Goal: Task Accomplishment & Management: Complete application form

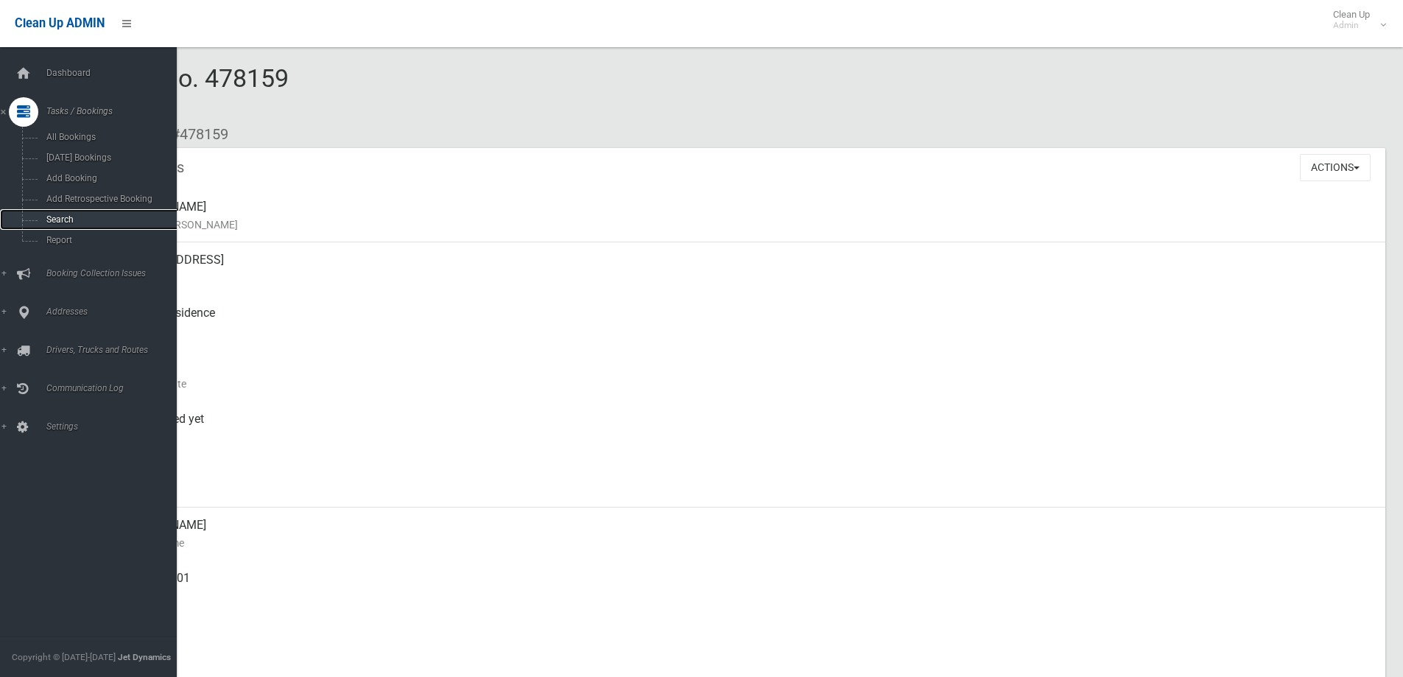
click at [61, 223] on span "Search" at bounding box center [108, 219] width 133 height 10
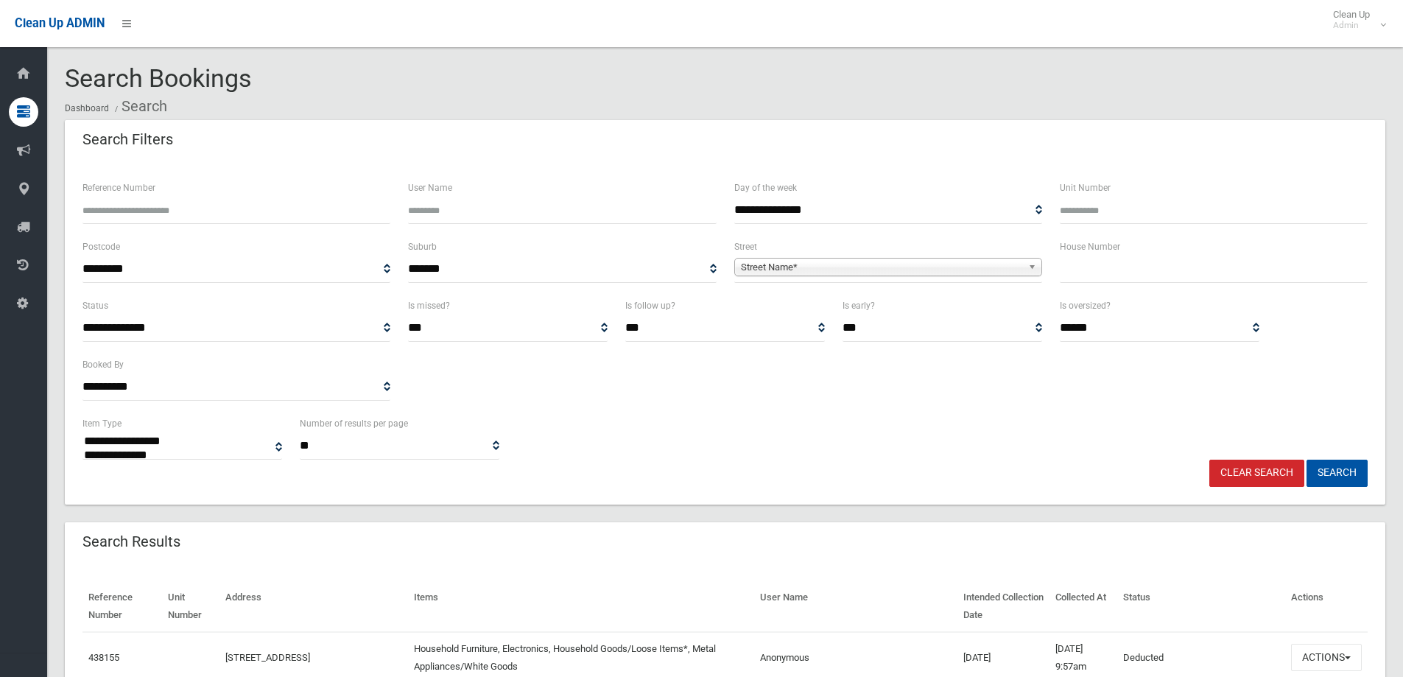
select select
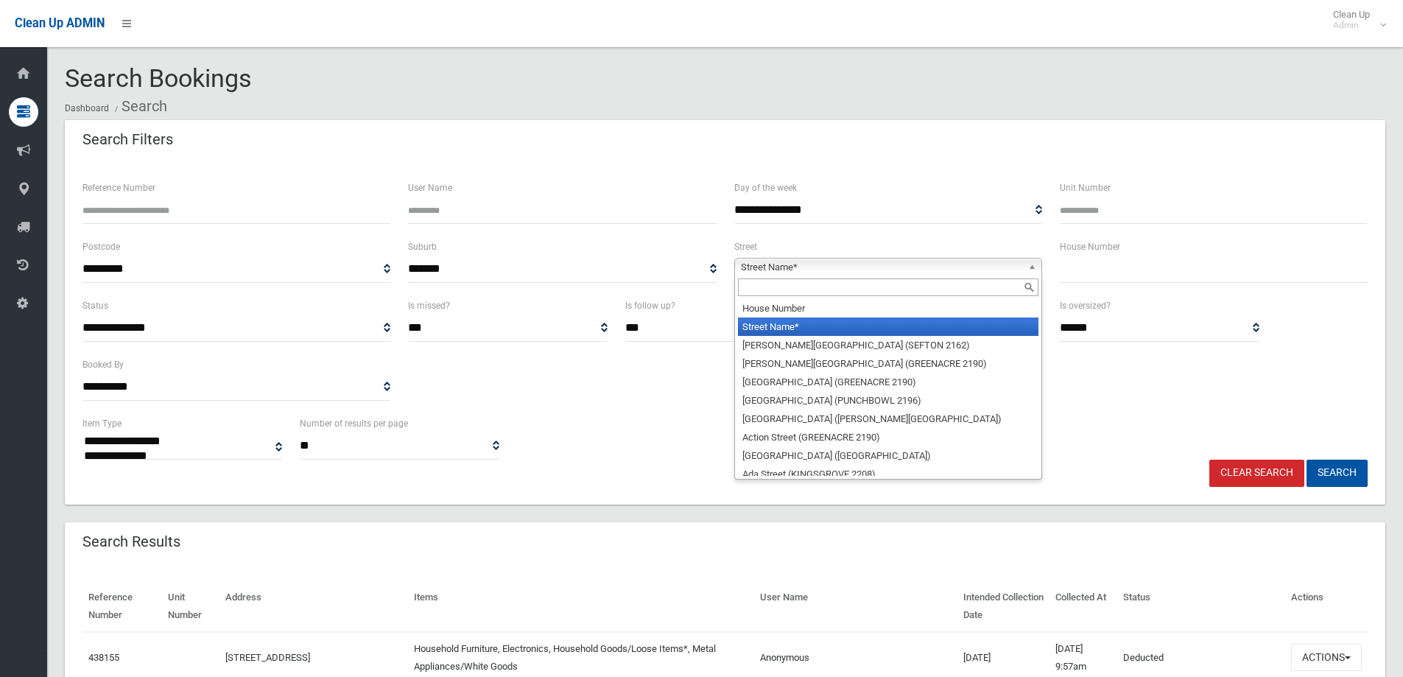
click at [840, 265] on span "Street Name*" at bounding box center [881, 268] width 281 height 18
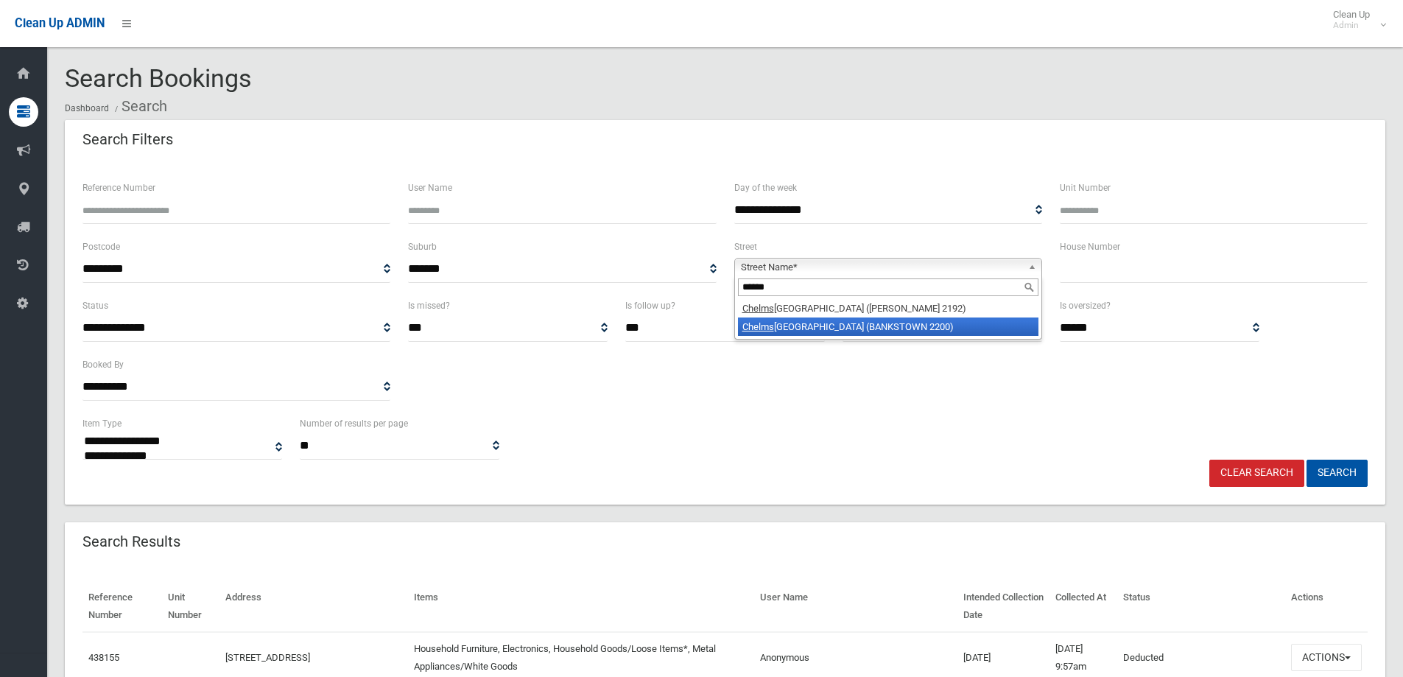
type input "******"
click at [833, 331] on li "Chelms ford Avenue (BANKSTOWN 2200)" at bounding box center [888, 326] width 301 height 18
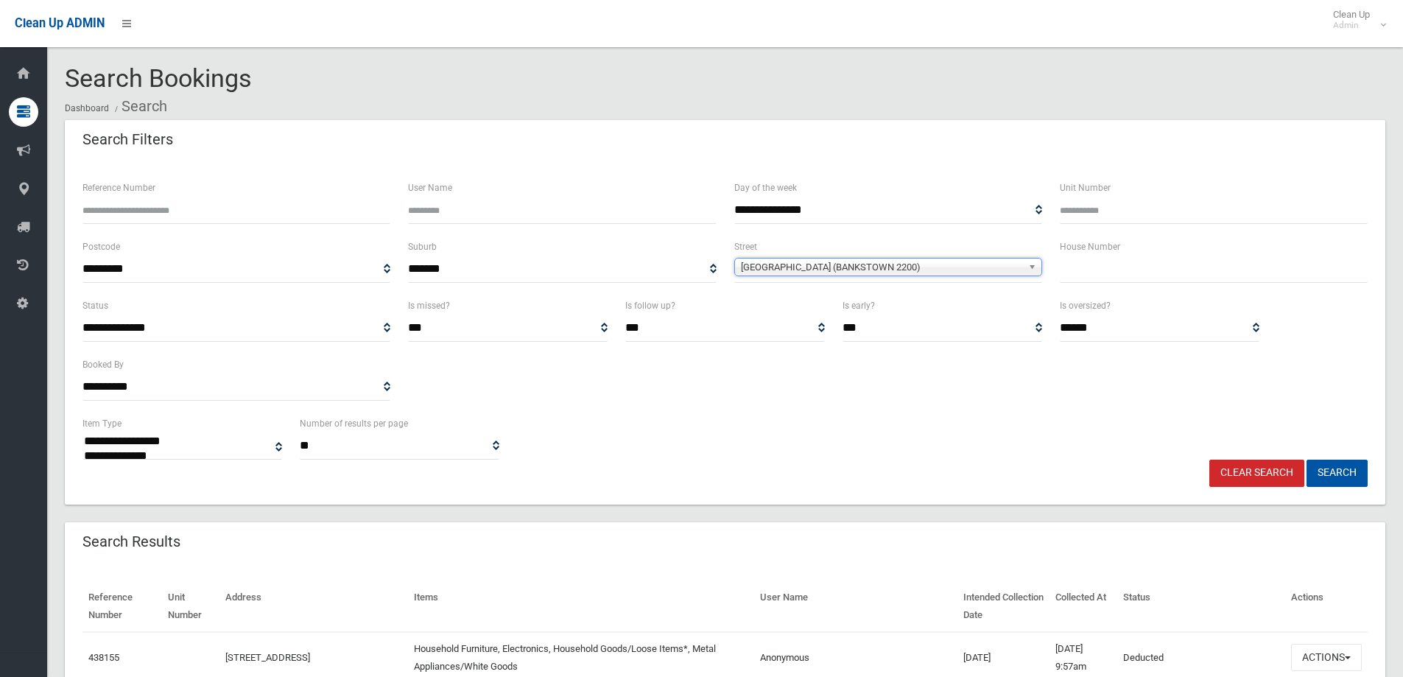
click at [1149, 275] on input "text" at bounding box center [1214, 269] width 308 height 27
type input "**"
click at [1307, 460] on button "Search" at bounding box center [1337, 473] width 61 height 27
click at [1330, 474] on button "Search" at bounding box center [1337, 473] width 61 height 27
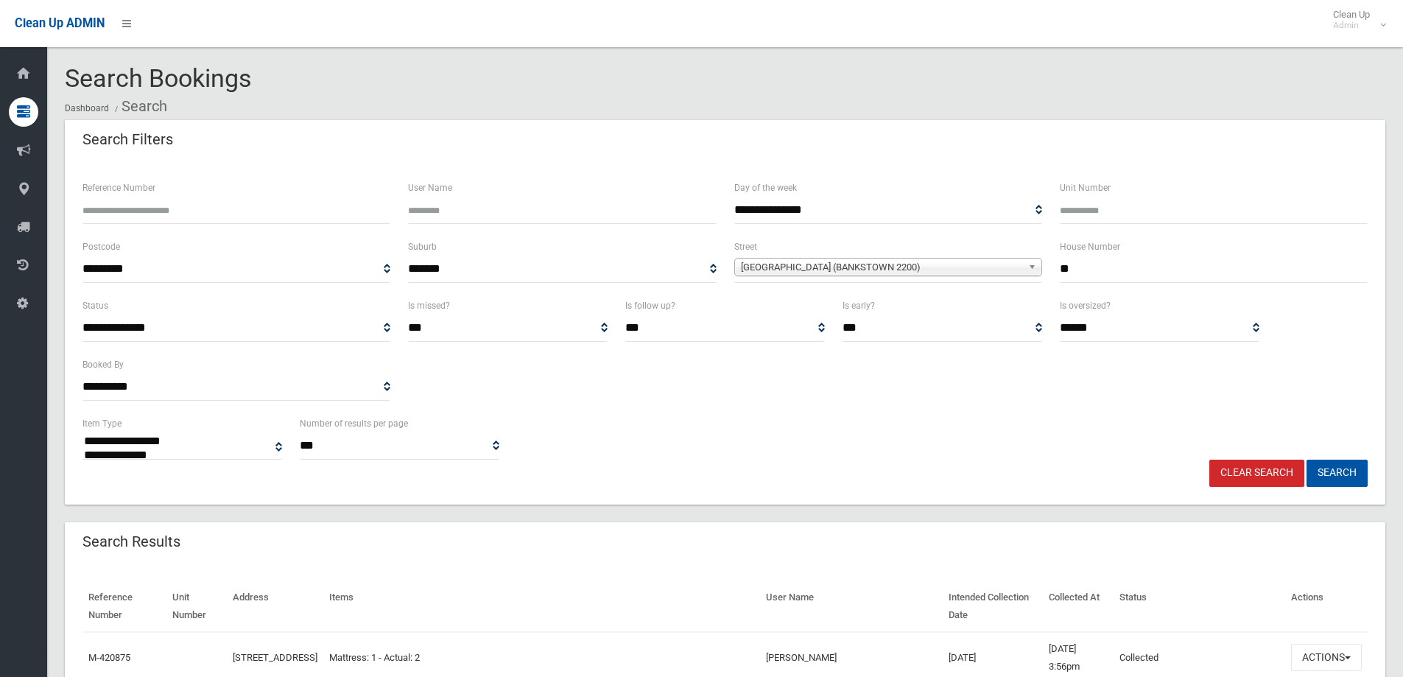
select select
click at [198, 203] on input "Reference Number" at bounding box center [236, 210] width 308 height 27
type input "******"
click at [1307, 460] on button "Search" at bounding box center [1337, 473] width 61 height 27
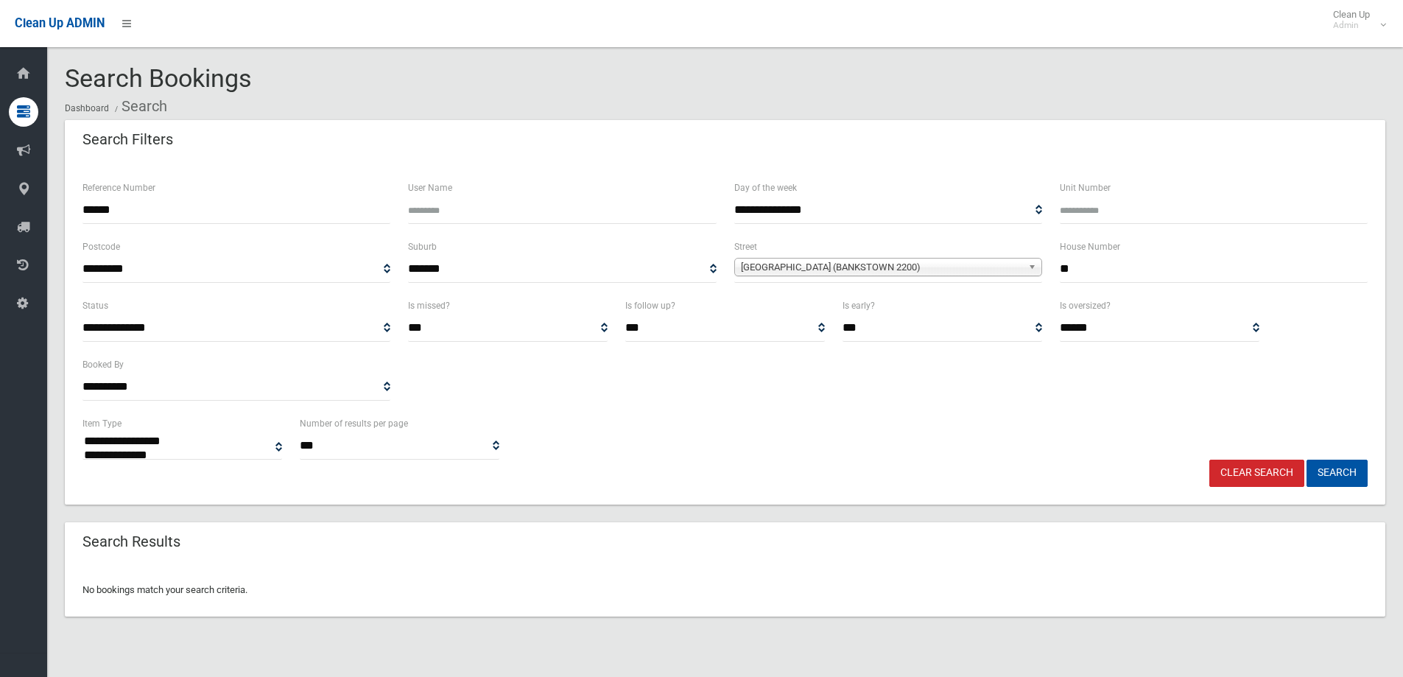
select select
click at [191, 208] on input "******" at bounding box center [236, 210] width 308 height 27
click at [101, 211] on input "******" at bounding box center [236, 210] width 308 height 27
click at [152, 212] on input "******" at bounding box center [236, 210] width 308 height 27
click at [904, 266] on span "Chelmsford Avenue (BANKSTOWN 2200)" at bounding box center [881, 268] width 281 height 18
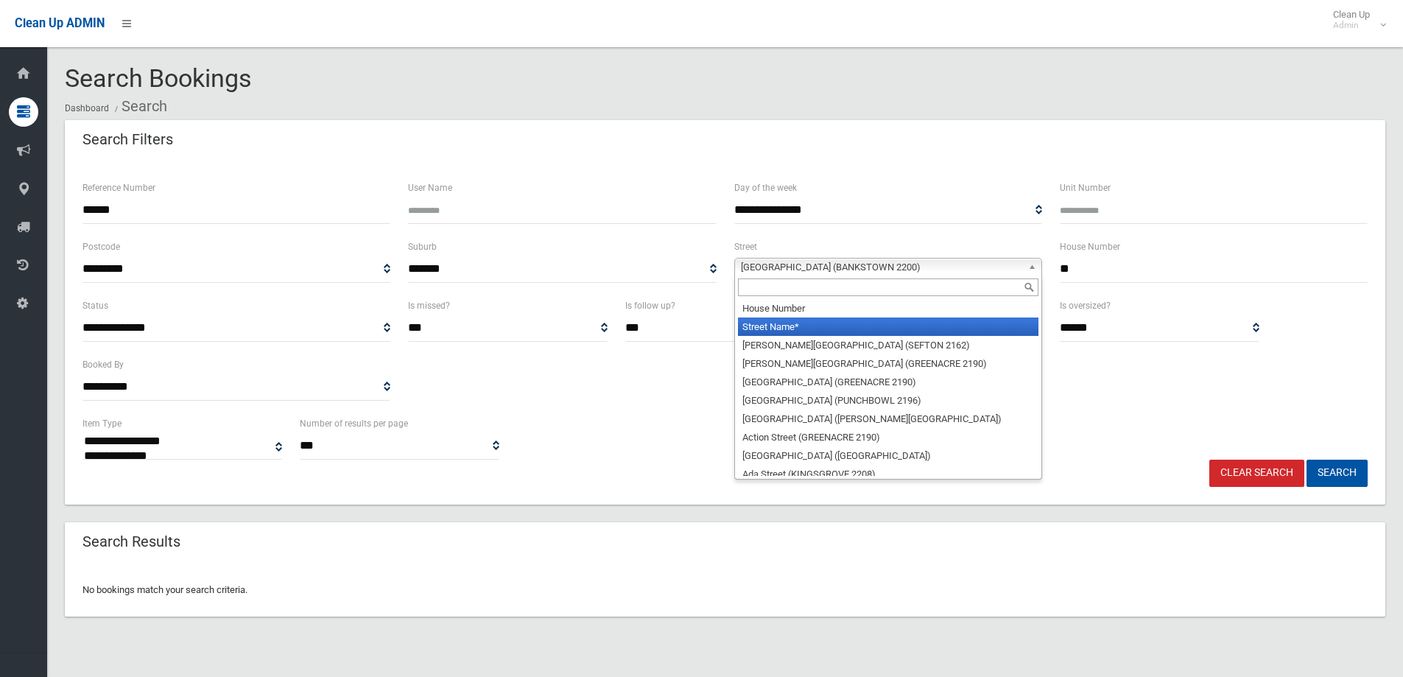
click at [878, 323] on li "Street Name*" at bounding box center [888, 326] width 301 height 18
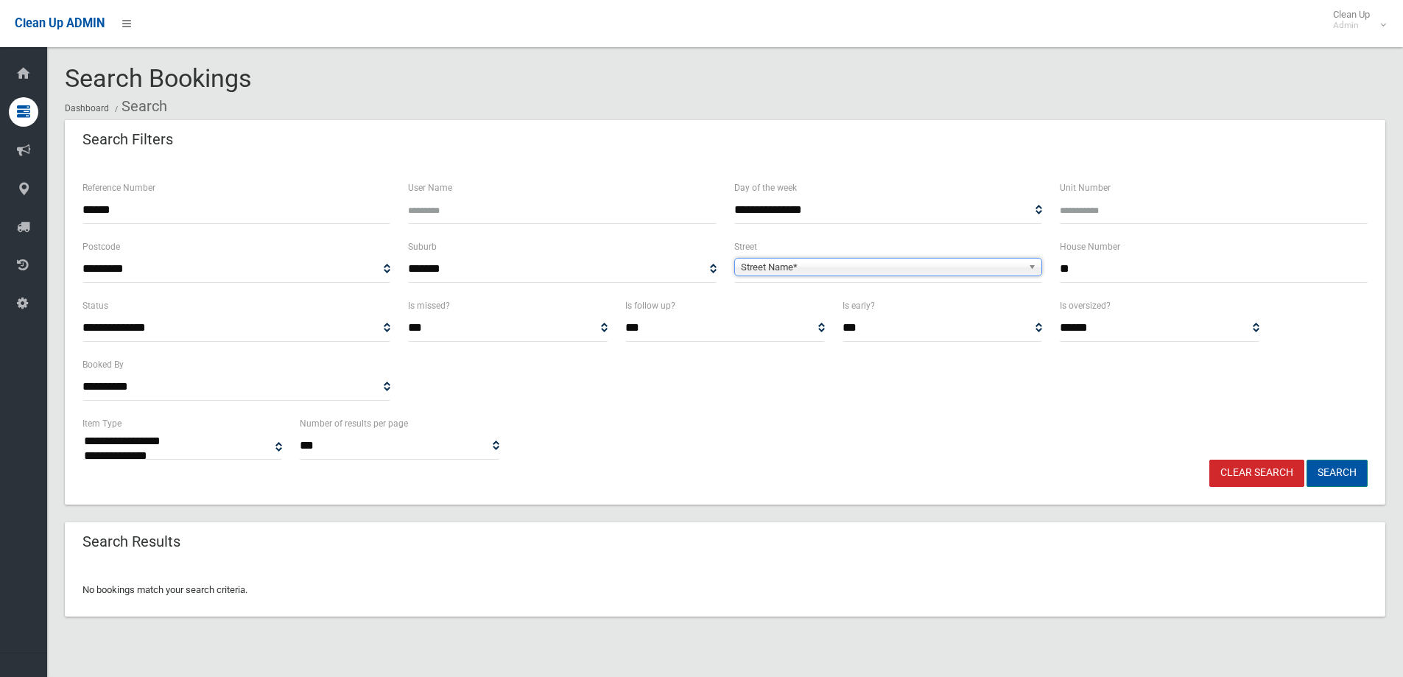
click at [1339, 465] on button "Search" at bounding box center [1337, 473] width 61 height 27
select select
click at [1335, 481] on button "Search" at bounding box center [1337, 473] width 61 height 27
select select
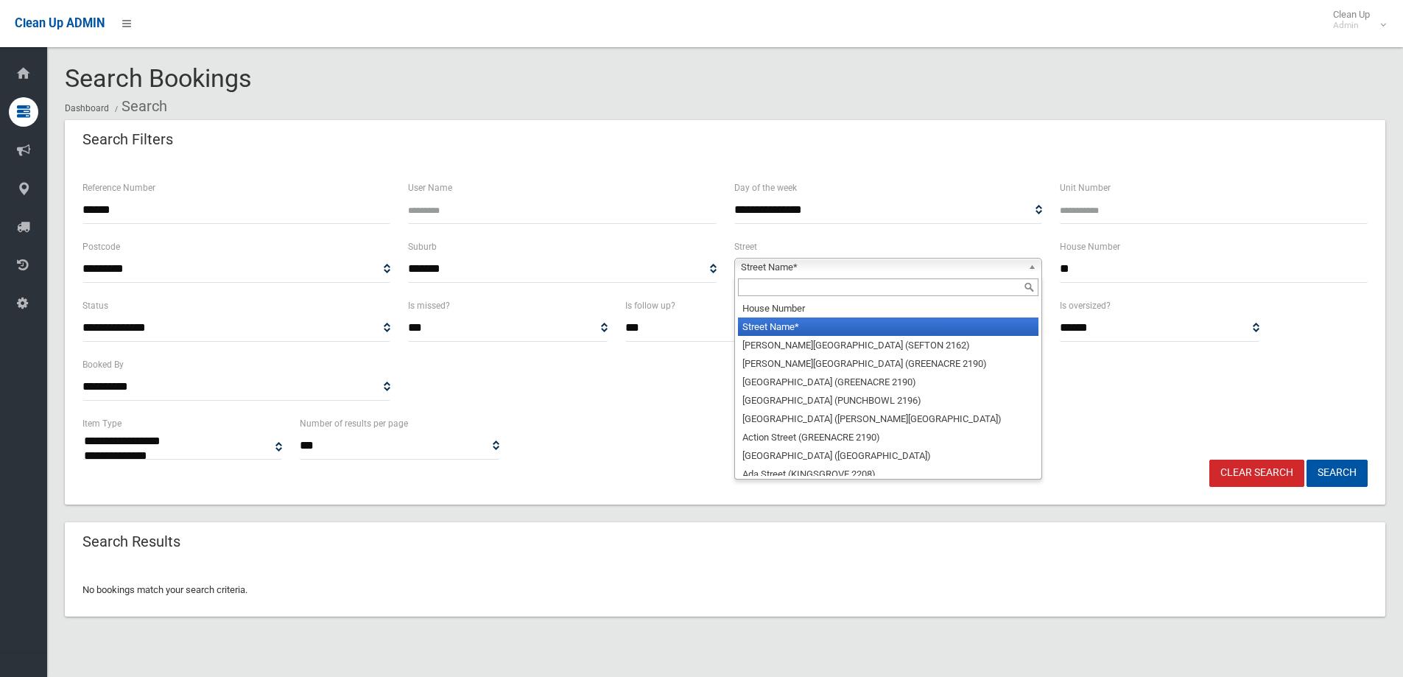
click at [882, 263] on span "Street Name*" at bounding box center [881, 268] width 281 height 18
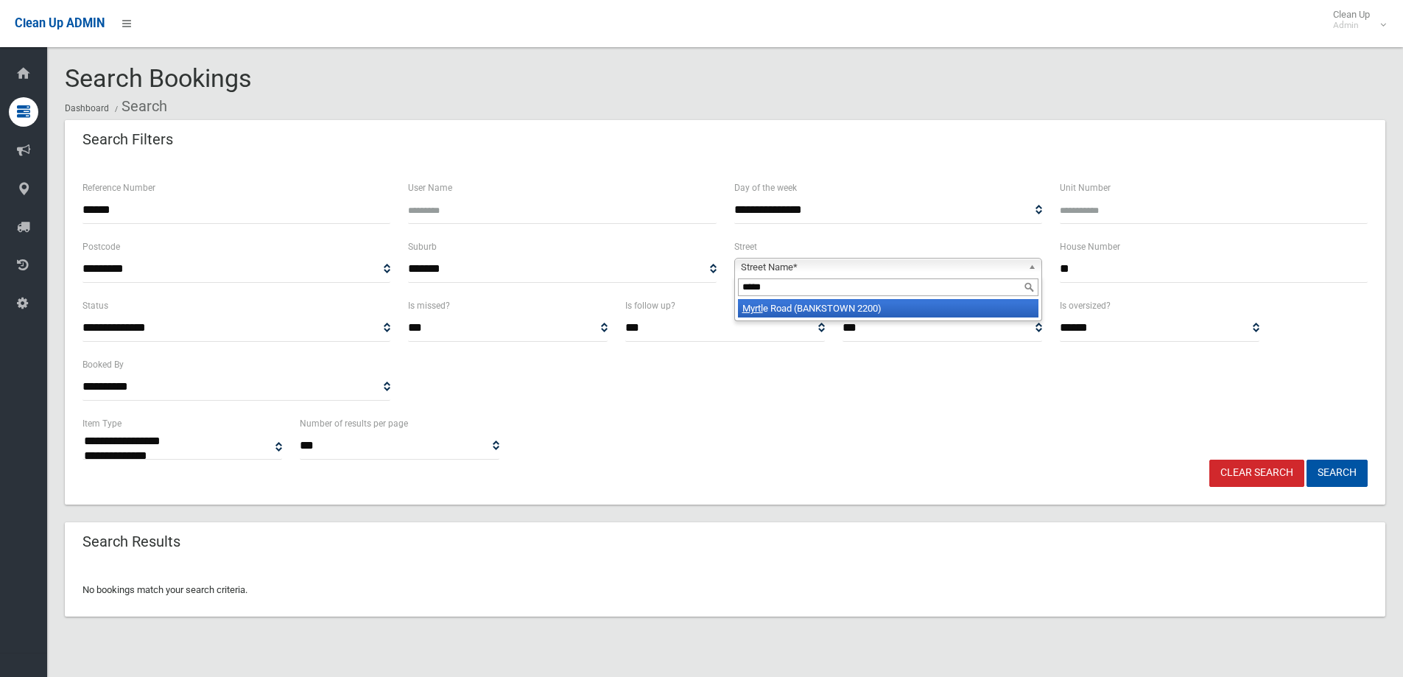
type input "*****"
click at [896, 306] on li "Myrtl e Road (BANKSTOWN 2200)" at bounding box center [888, 308] width 301 height 18
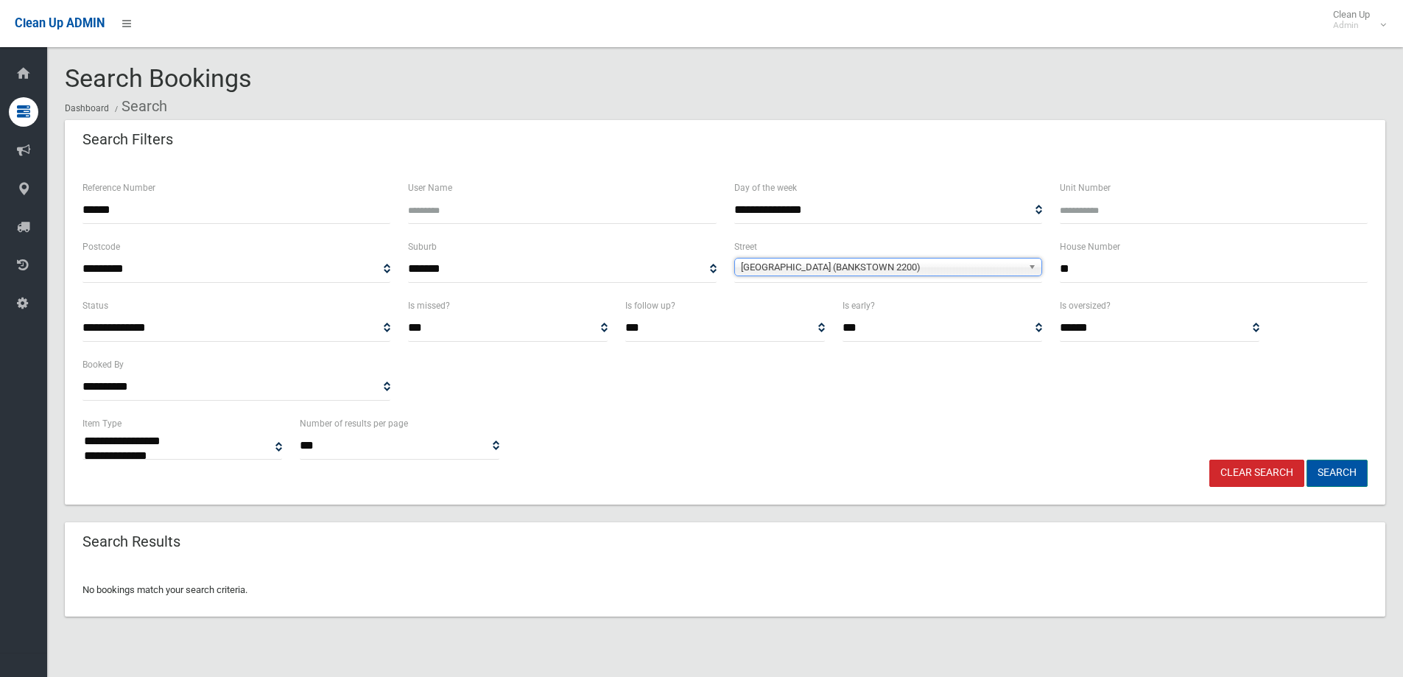
click at [1340, 477] on button "Search" at bounding box center [1337, 473] width 61 height 27
select select
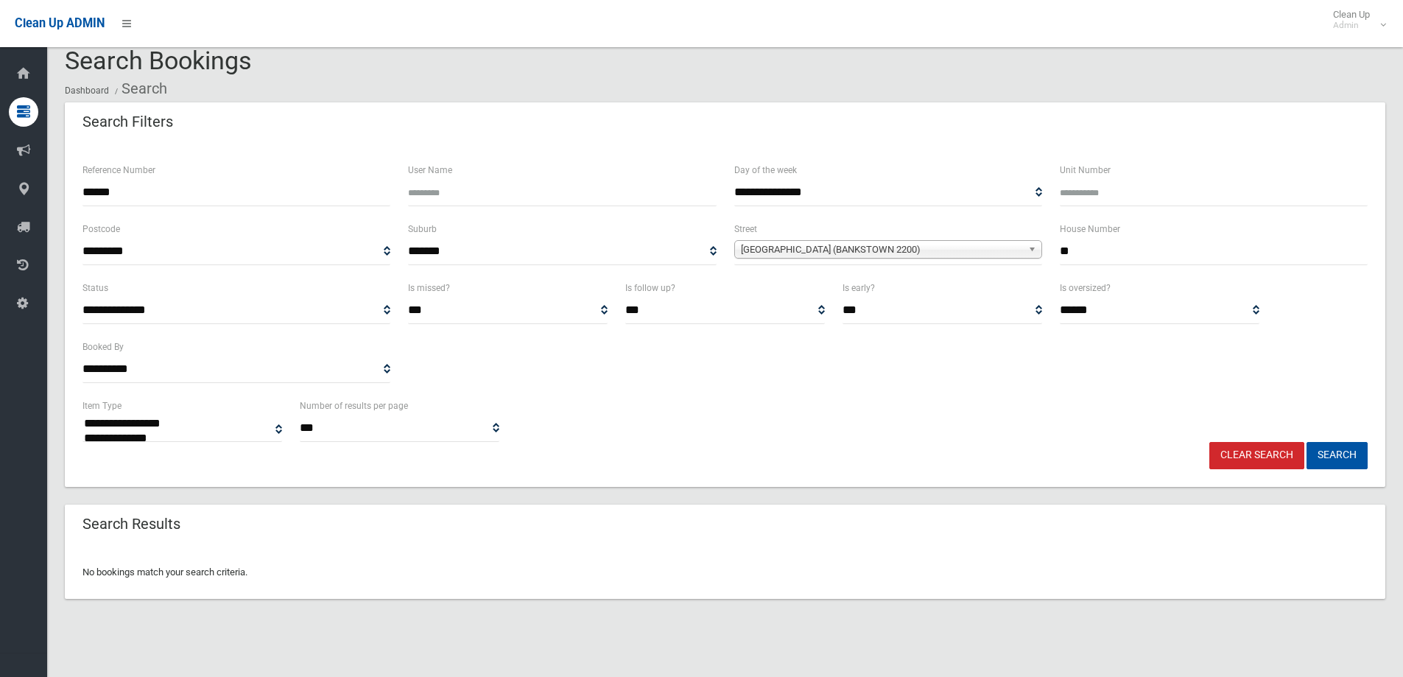
drag, startPoint x: 149, startPoint y: 194, endPoint x: 61, endPoint y: 187, distance: 88.0
click at [61, 187] on section "**********" at bounding box center [725, 340] width 1356 height 587
drag, startPoint x: 1050, startPoint y: 251, endPoint x: 1024, endPoint y: 253, distance: 25.9
click at [1036, 251] on div "**********" at bounding box center [725, 249] width 1303 height 59
click at [1338, 452] on button "Search" at bounding box center [1337, 455] width 61 height 27
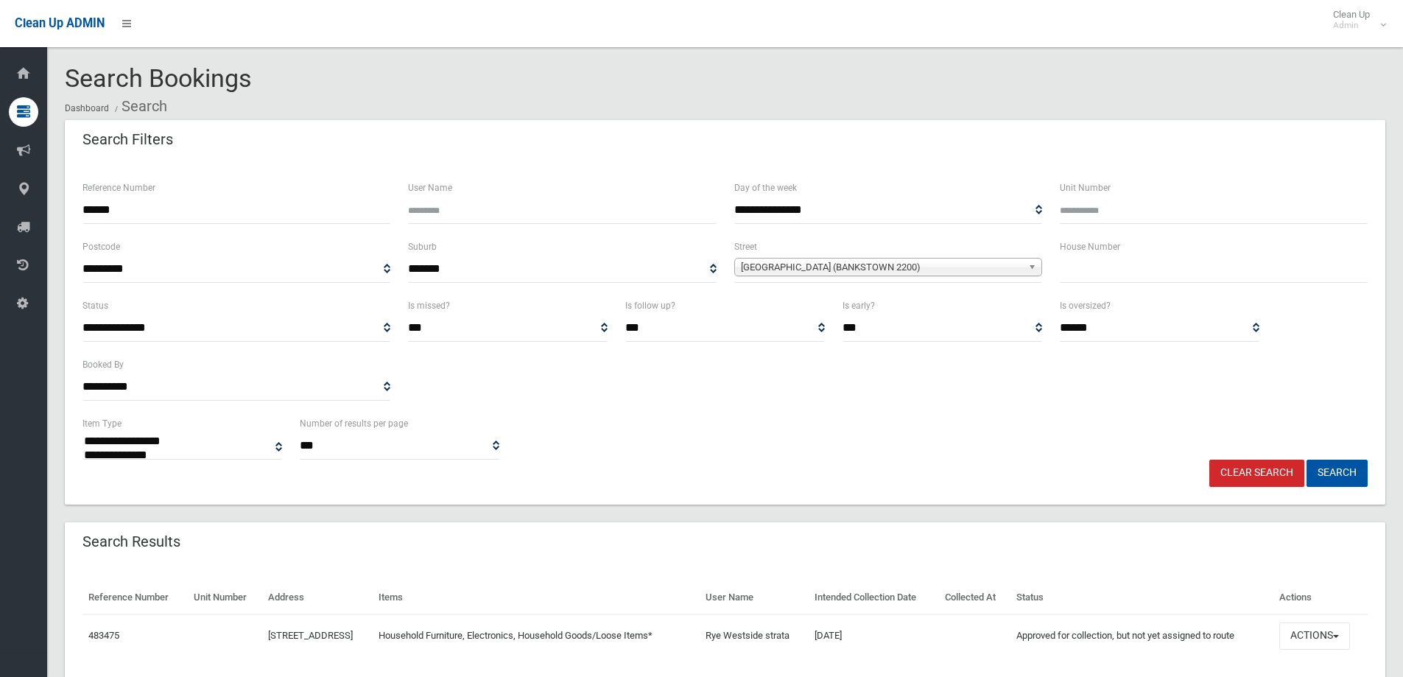
select select
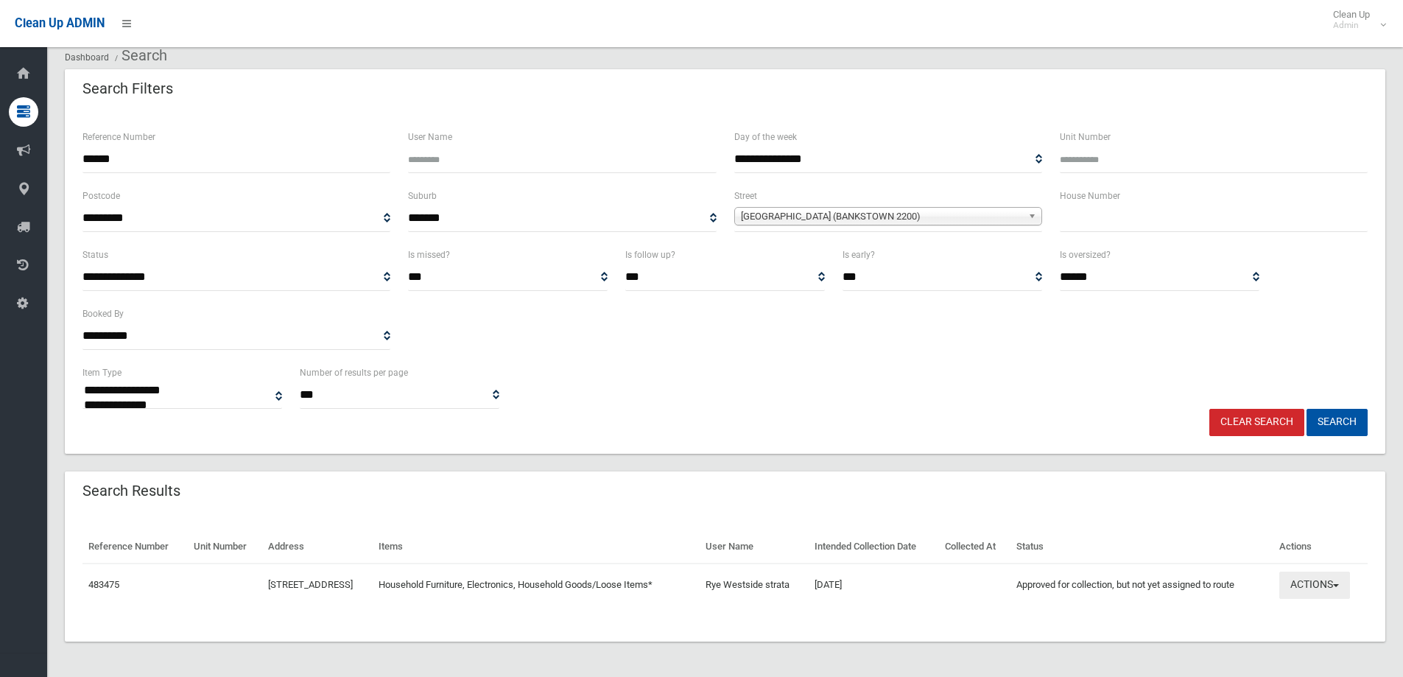
click at [1323, 582] on button "Actions" at bounding box center [1314, 585] width 71 height 27
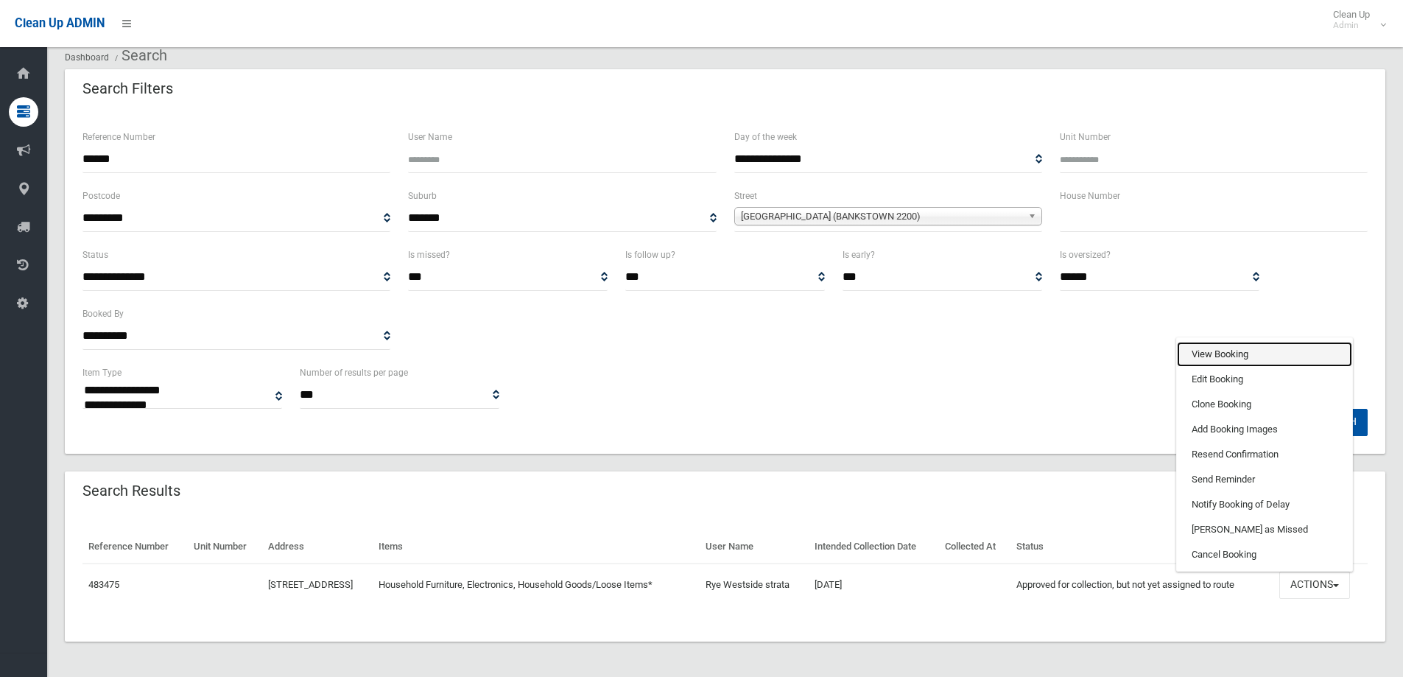
click at [1230, 355] on link "View Booking" at bounding box center [1264, 354] width 175 height 25
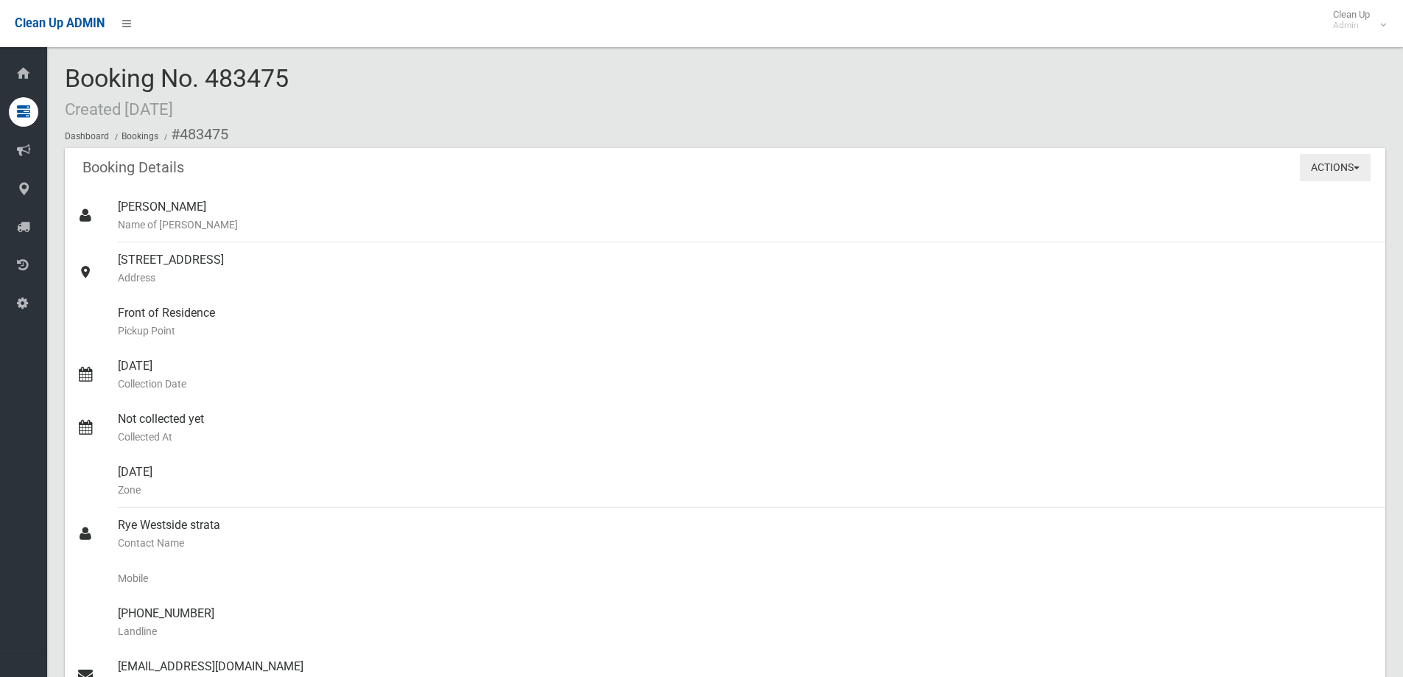
click at [1334, 171] on button "Actions" at bounding box center [1335, 167] width 71 height 27
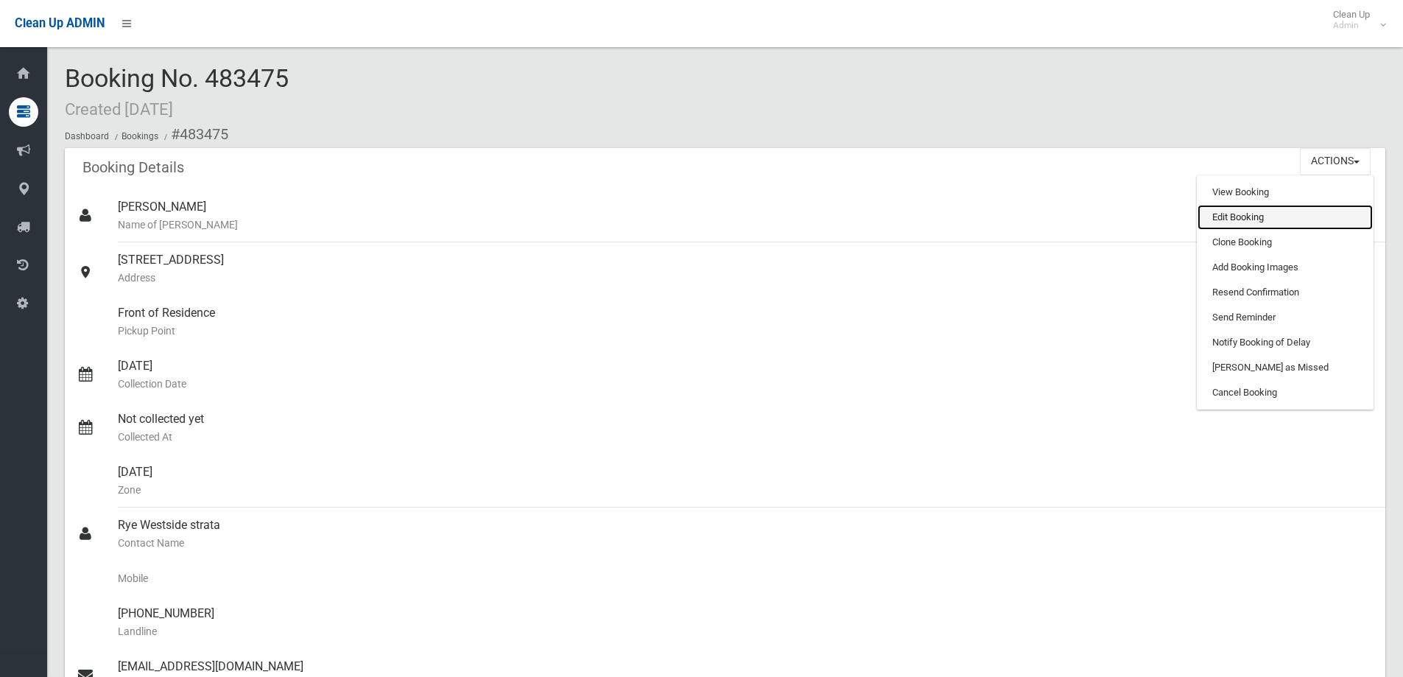
click at [1231, 216] on link "Edit Booking" at bounding box center [1285, 217] width 175 height 25
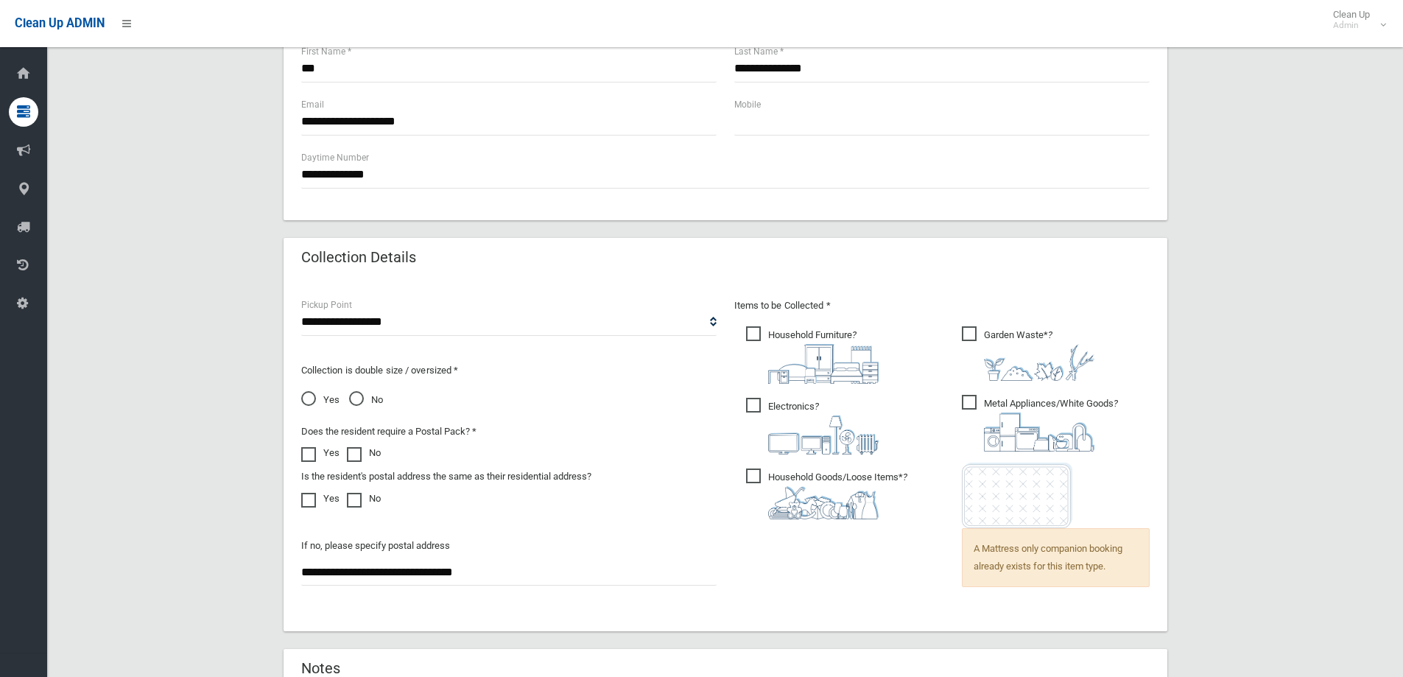
scroll to position [1178, 0]
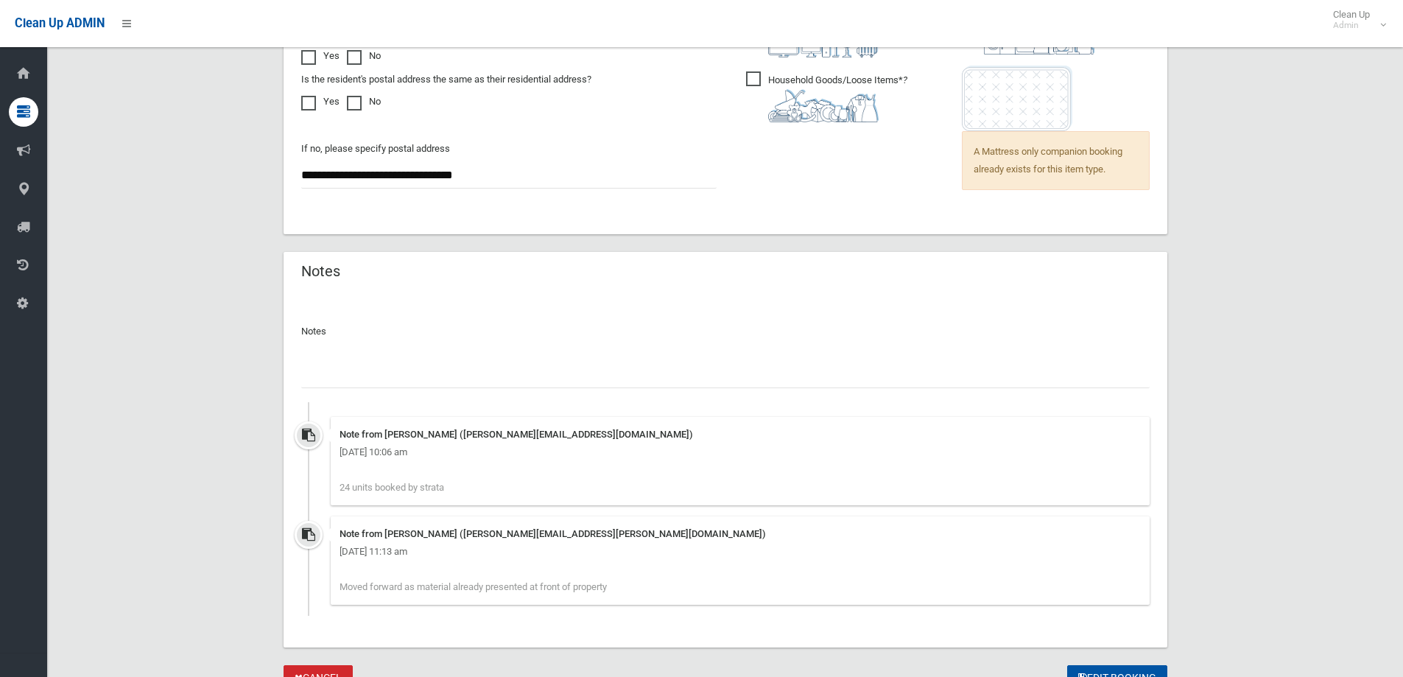
click at [364, 385] on input "text" at bounding box center [725, 374] width 848 height 27
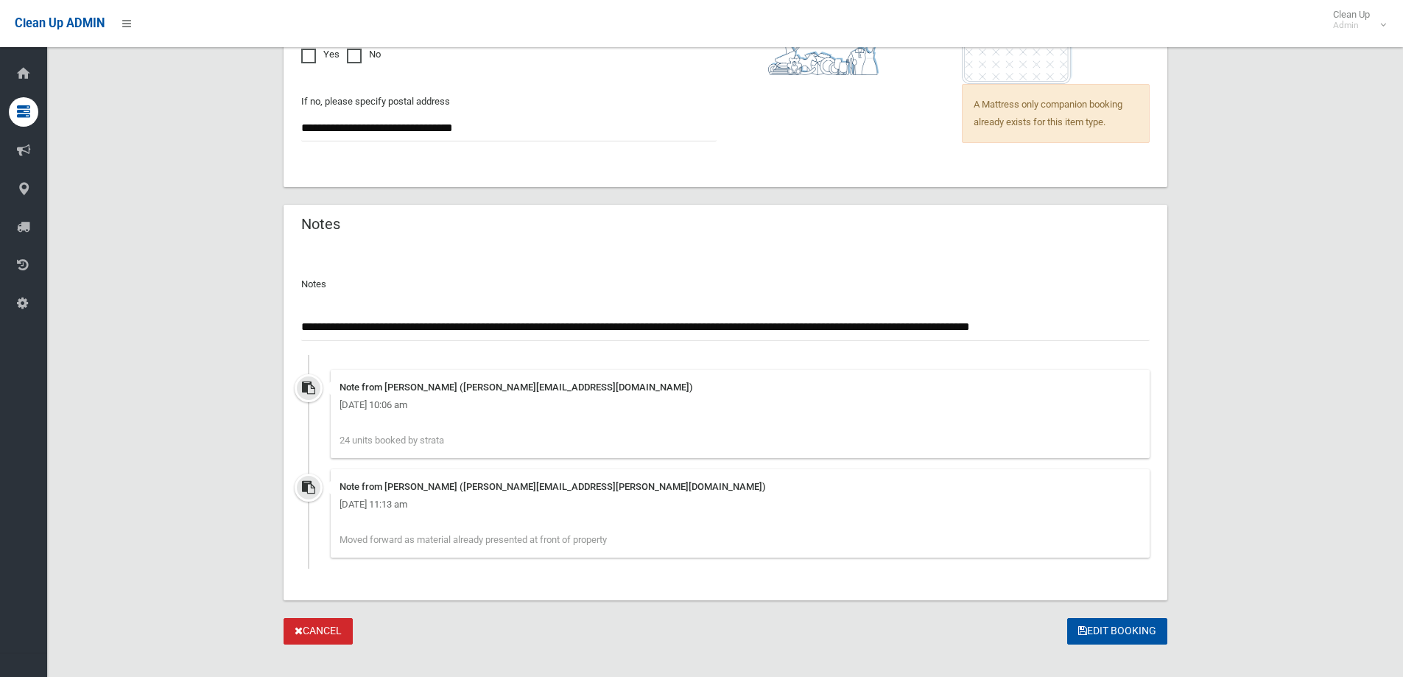
scroll to position [1246, 0]
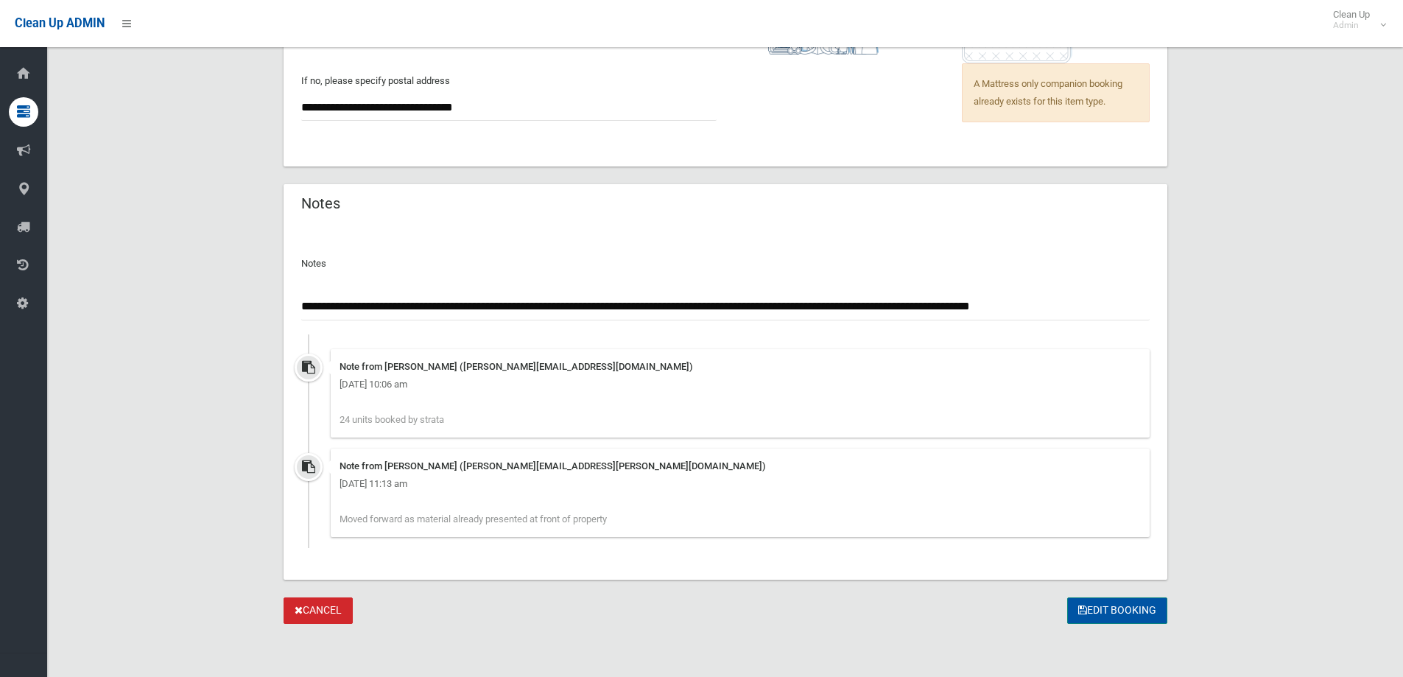
type input "**********"
click at [1134, 604] on button "Edit Booking" at bounding box center [1117, 610] width 100 height 27
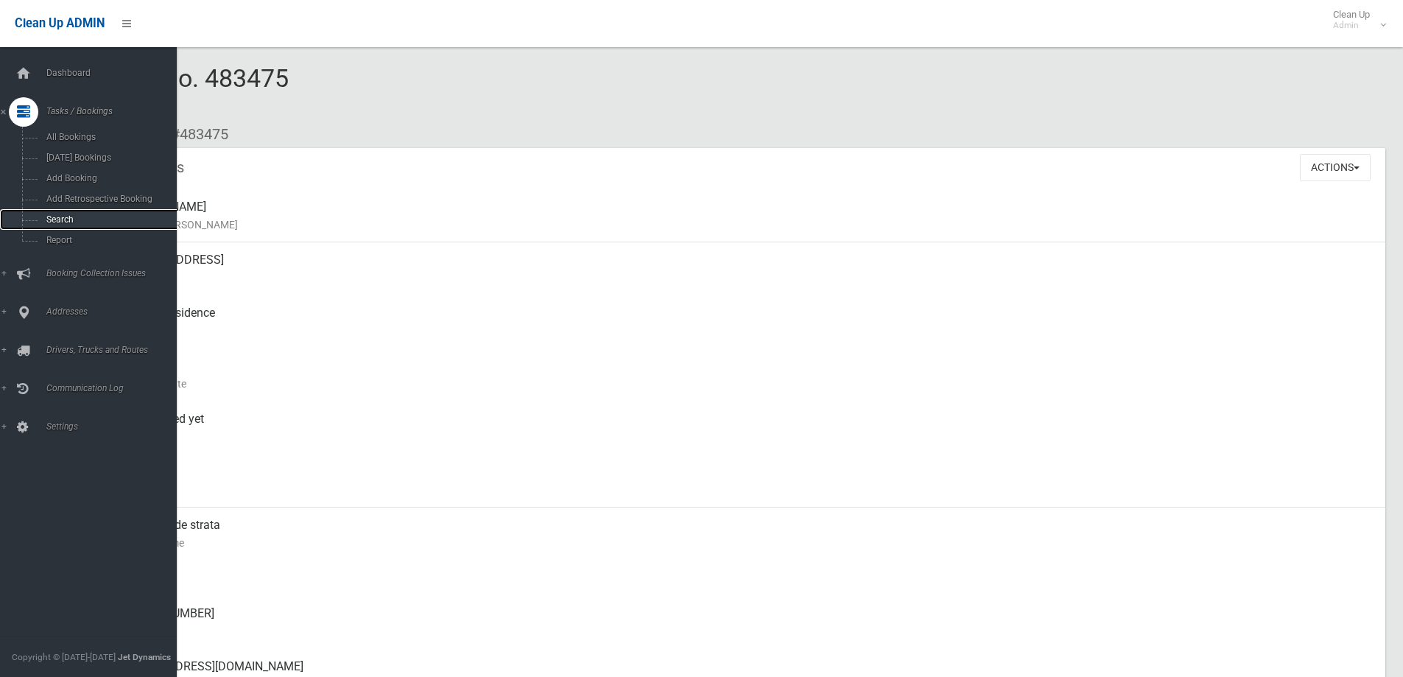
click at [86, 219] on span "Search" at bounding box center [108, 219] width 133 height 10
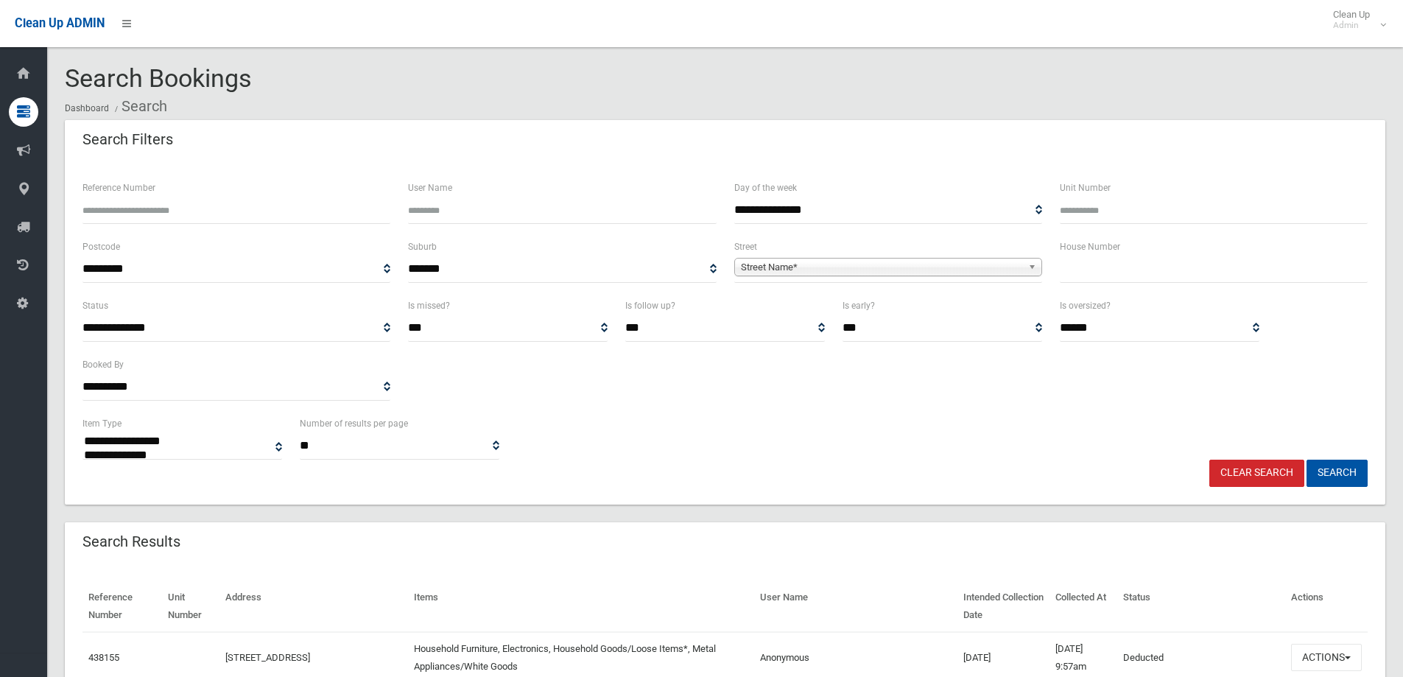
select select
click at [202, 214] on input "Reference Number" at bounding box center [236, 210] width 308 height 27
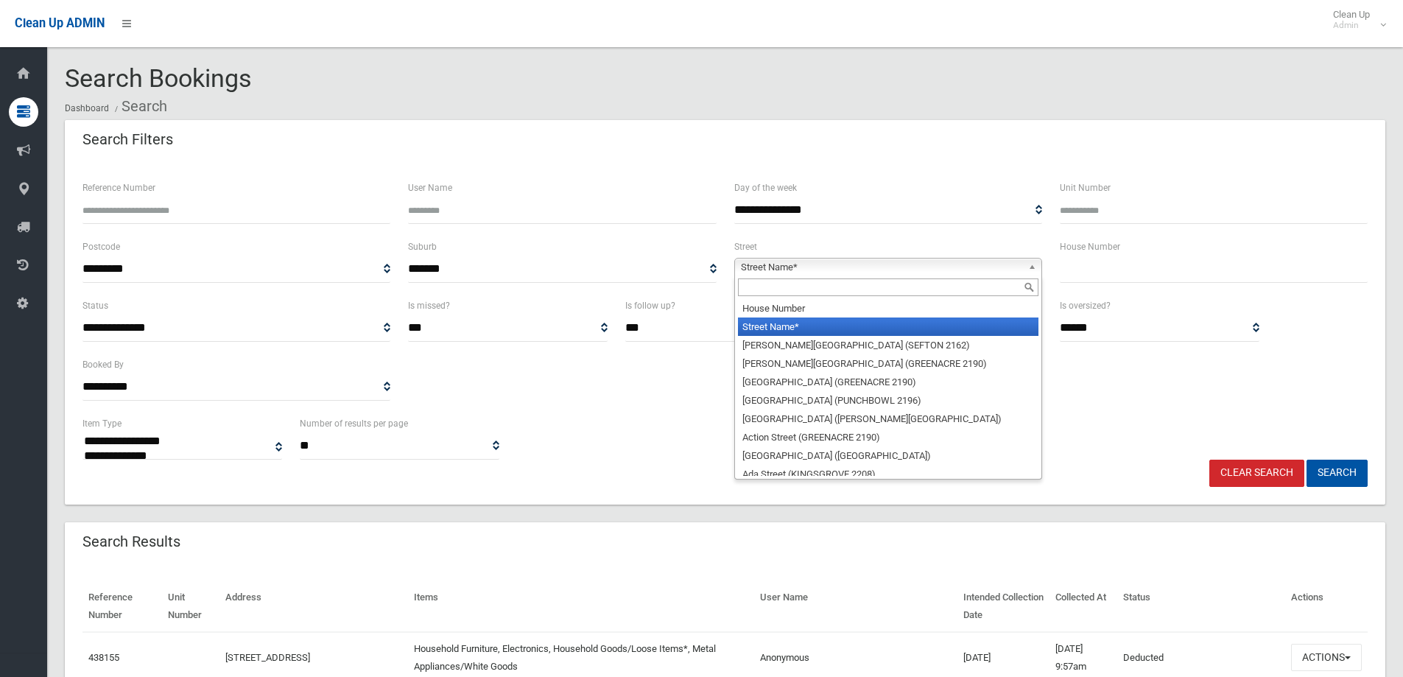
click at [874, 261] on span "Street Name*" at bounding box center [881, 268] width 281 height 18
click at [854, 287] on input "text" at bounding box center [888, 287] width 301 height 18
type input "**"
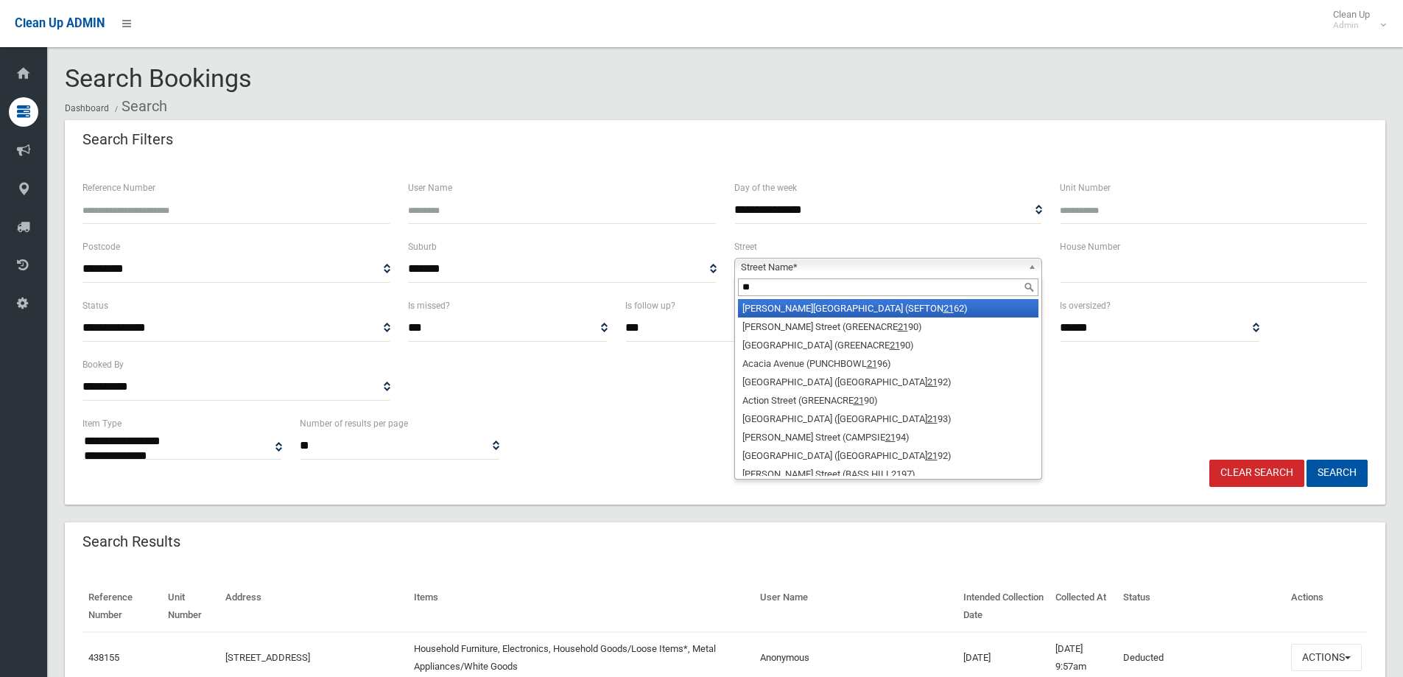
drag, startPoint x: 811, startPoint y: 284, endPoint x: 652, endPoint y: 286, distance: 159.1
click at [652, 286] on div "**********" at bounding box center [725, 267] width 1303 height 59
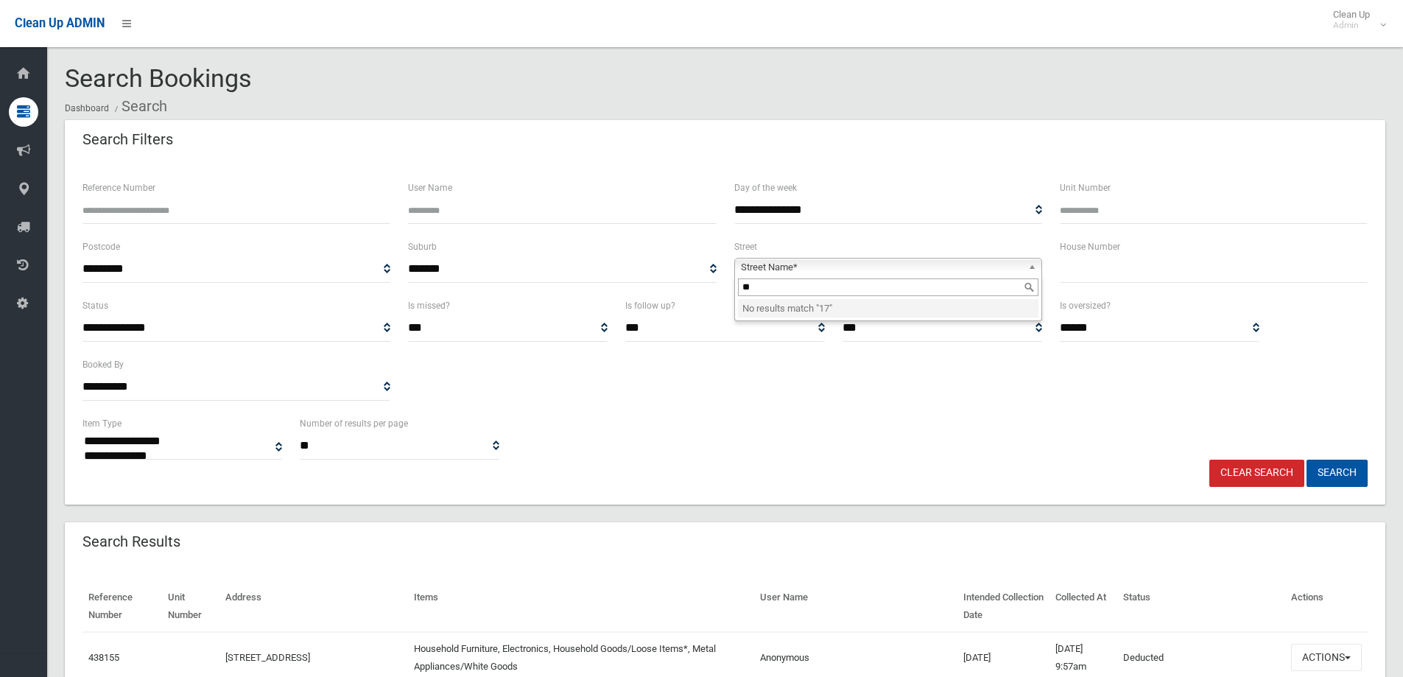
type input "**"
click at [1103, 267] on input "text" at bounding box center [1214, 269] width 308 height 27
type input "*******"
click at [1307, 460] on button "Search" at bounding box center [1337, 473] width 61 height 27
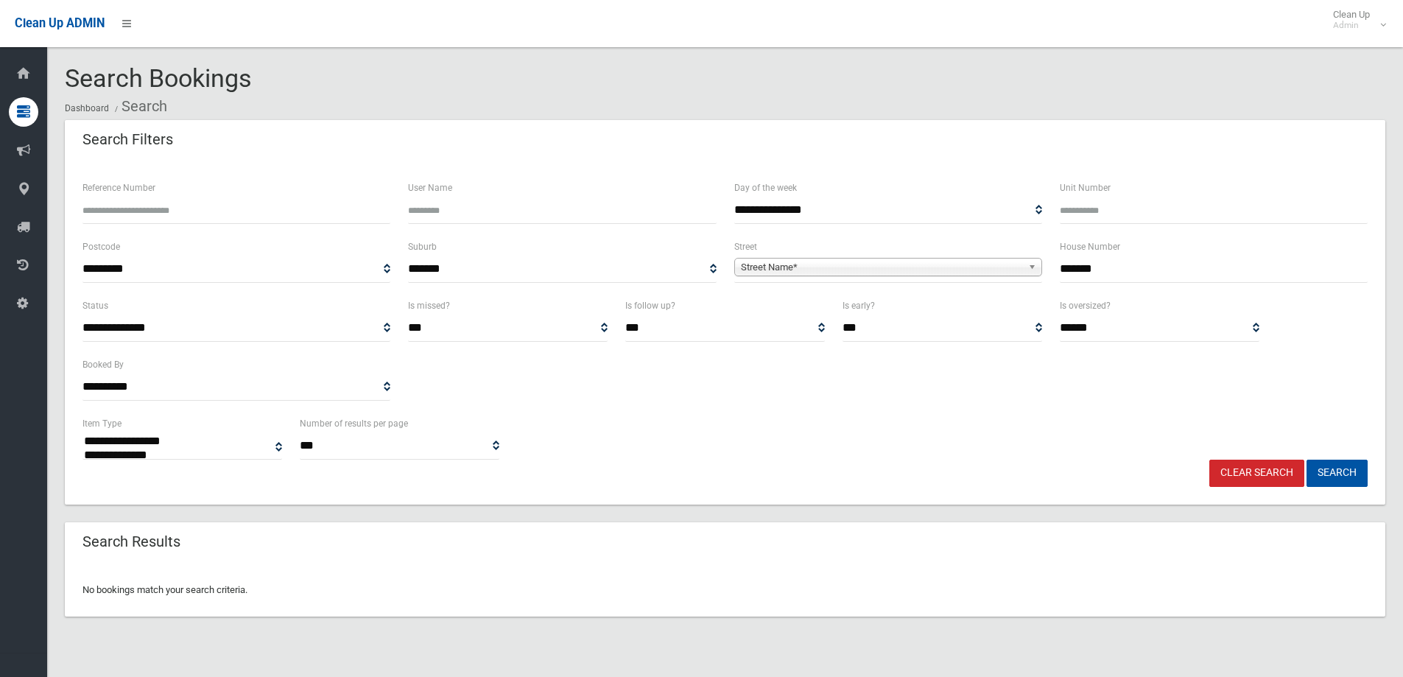
select select
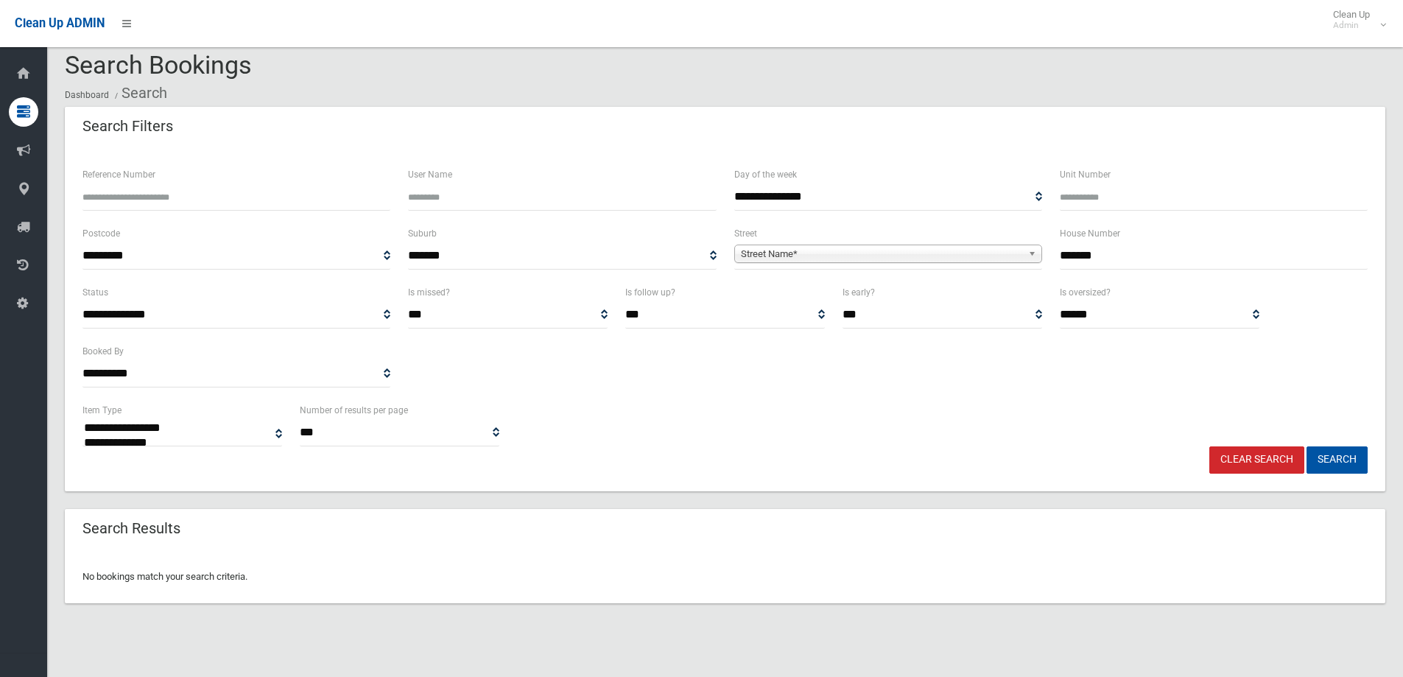
scroll to position [18, 0]
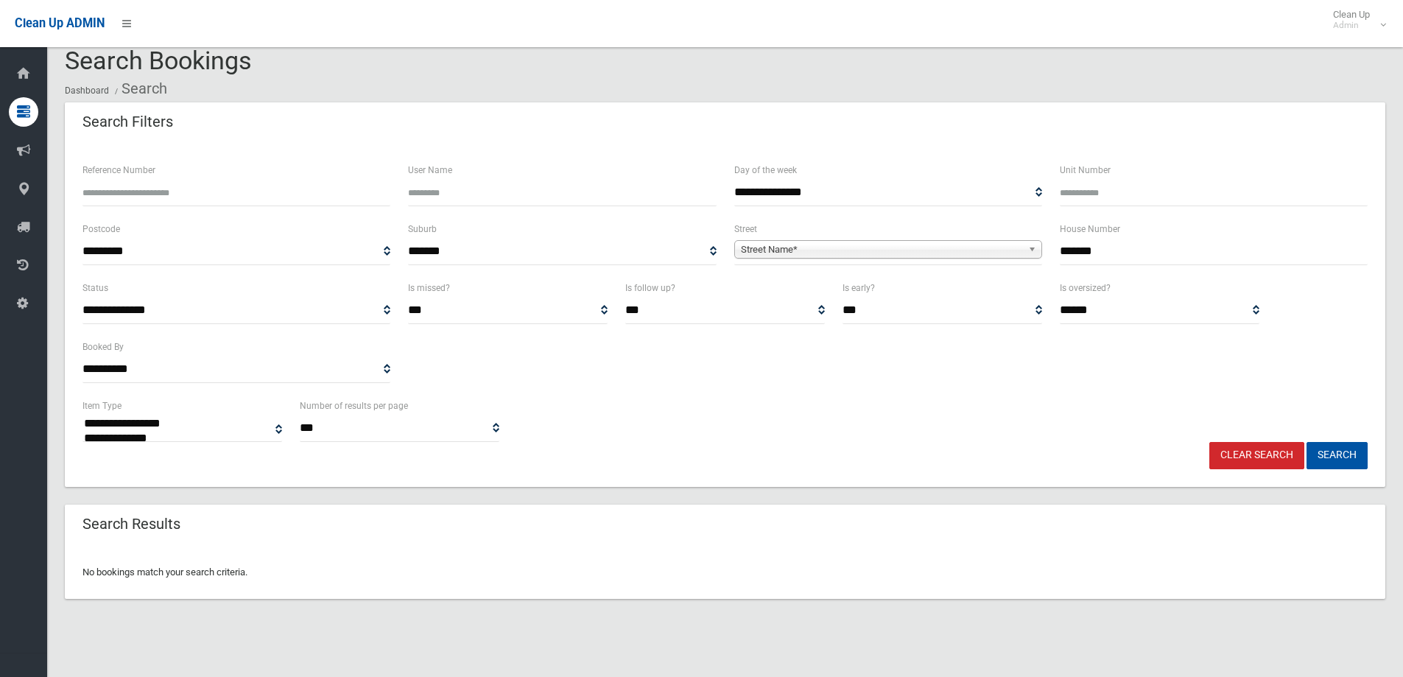
drag, startPoint x: 1122, startPoint y: 256, endPoint x: 1015, endPoint y: 253, distance: 107.6
click at [1015, 253] on div "**********" at bounding box center [725, 249] width 1303 height 59
type input "**"
click at [1307, 442] on button "Search" at bounding box center [1337, 455] width 61 height 27
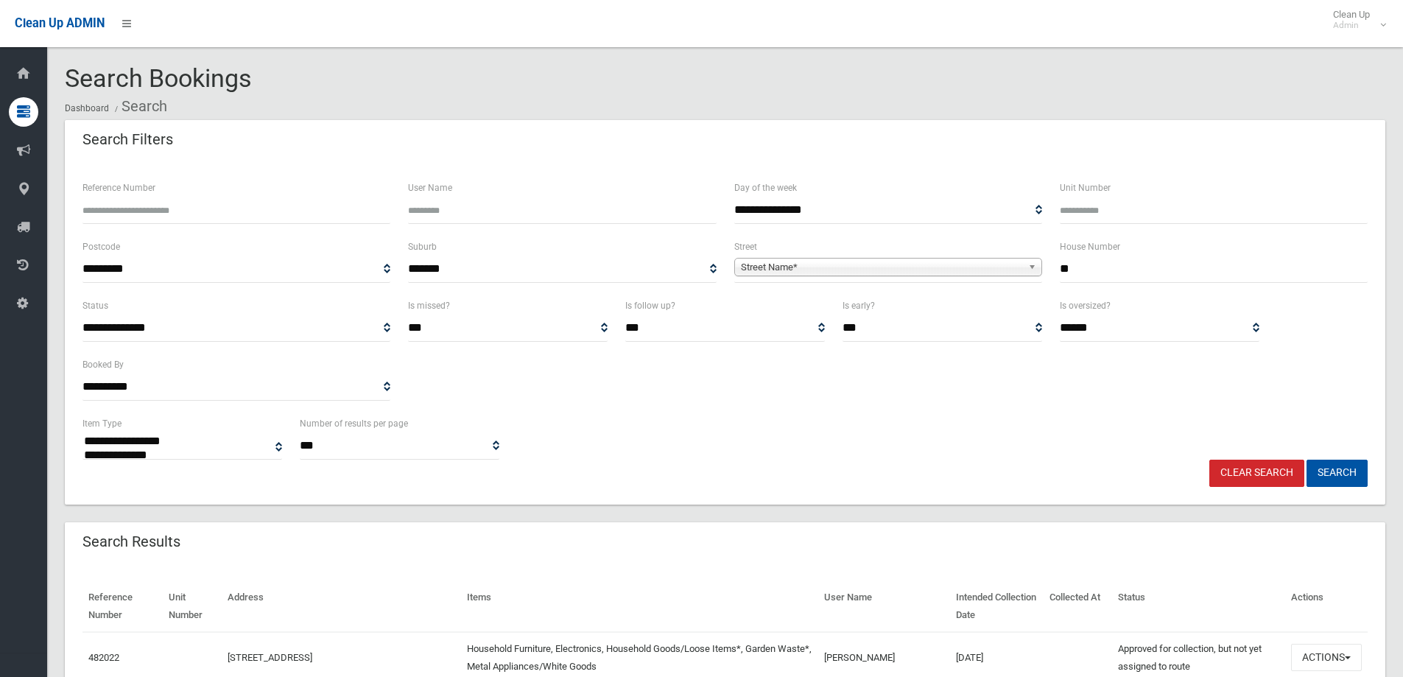
select select
click at [791, 264] on span "Street Name*" at bounding box center [881, 268] width 281 height 18
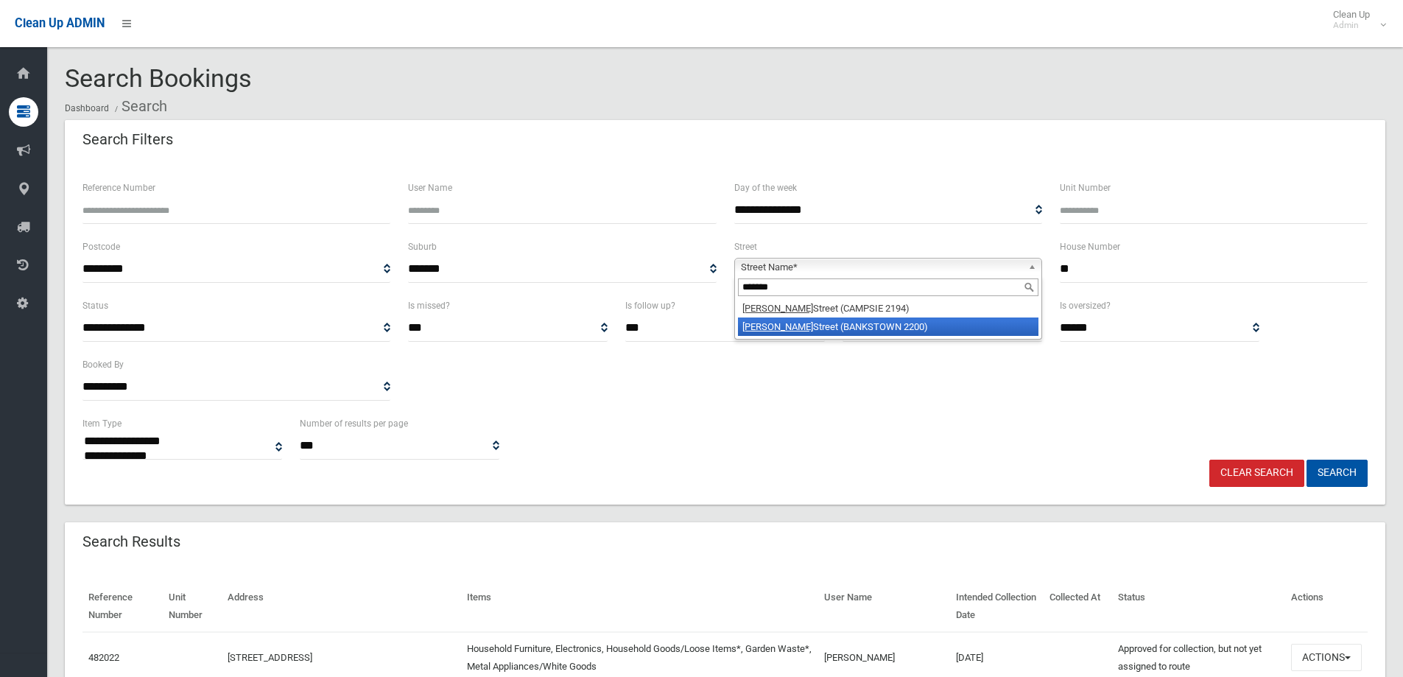
type input "*******"
click at [798, 319] on li "Stanley Street (BANKSTOWN 2200)" at bounding box center [888, 326] width 301 height 18
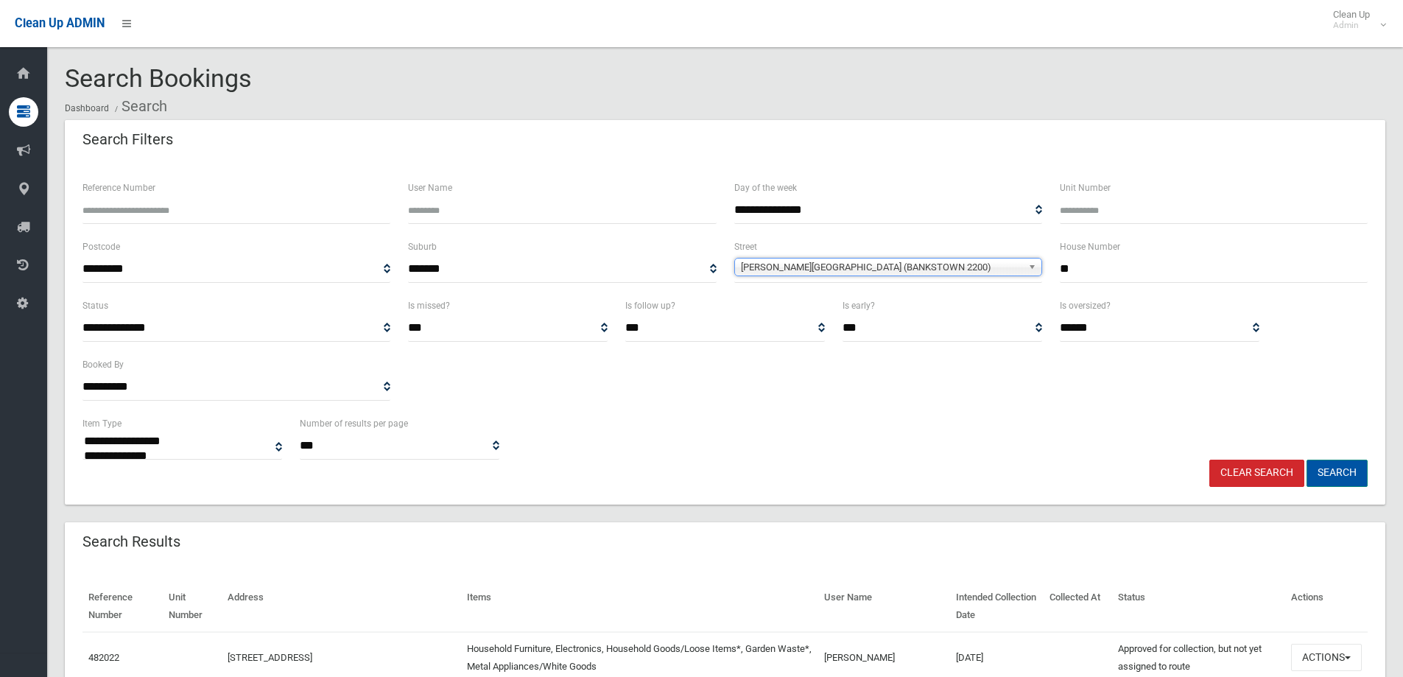
click at [1341, 467] on button "Search" at bounding box center [1337, 473] width 61 height 27
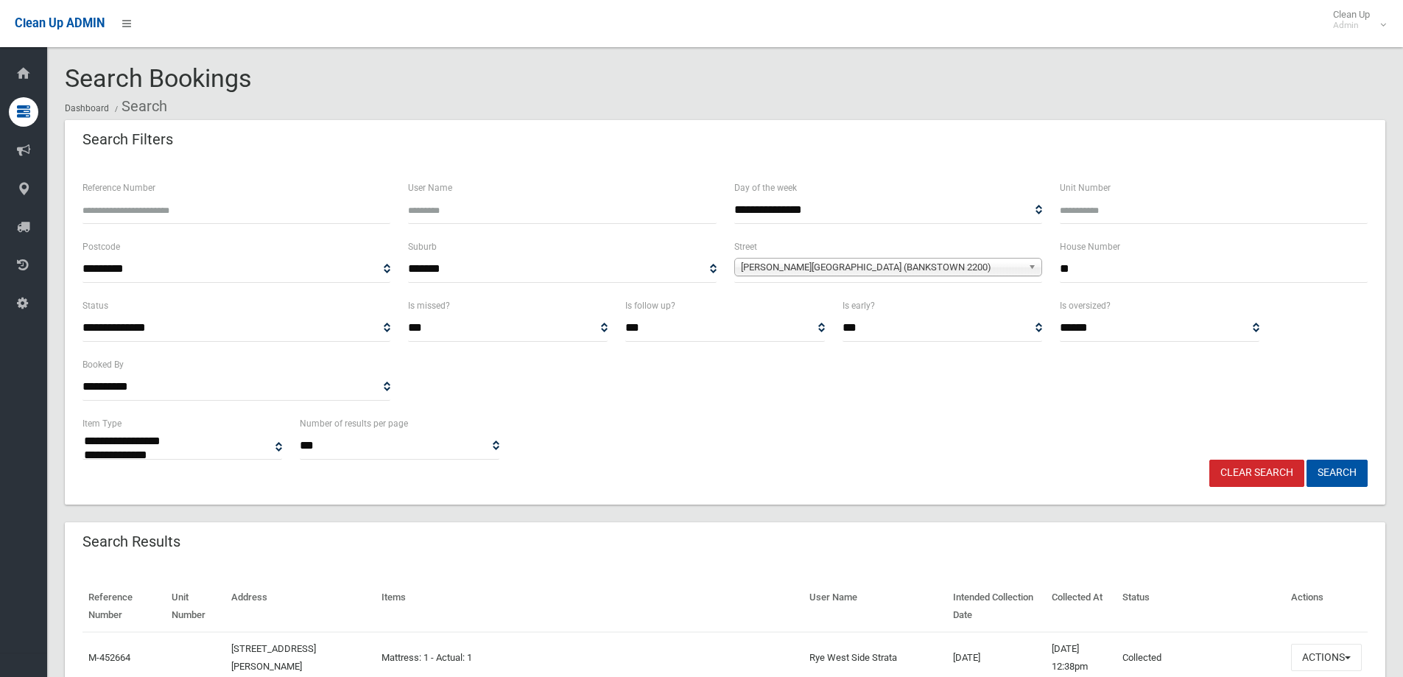
select select
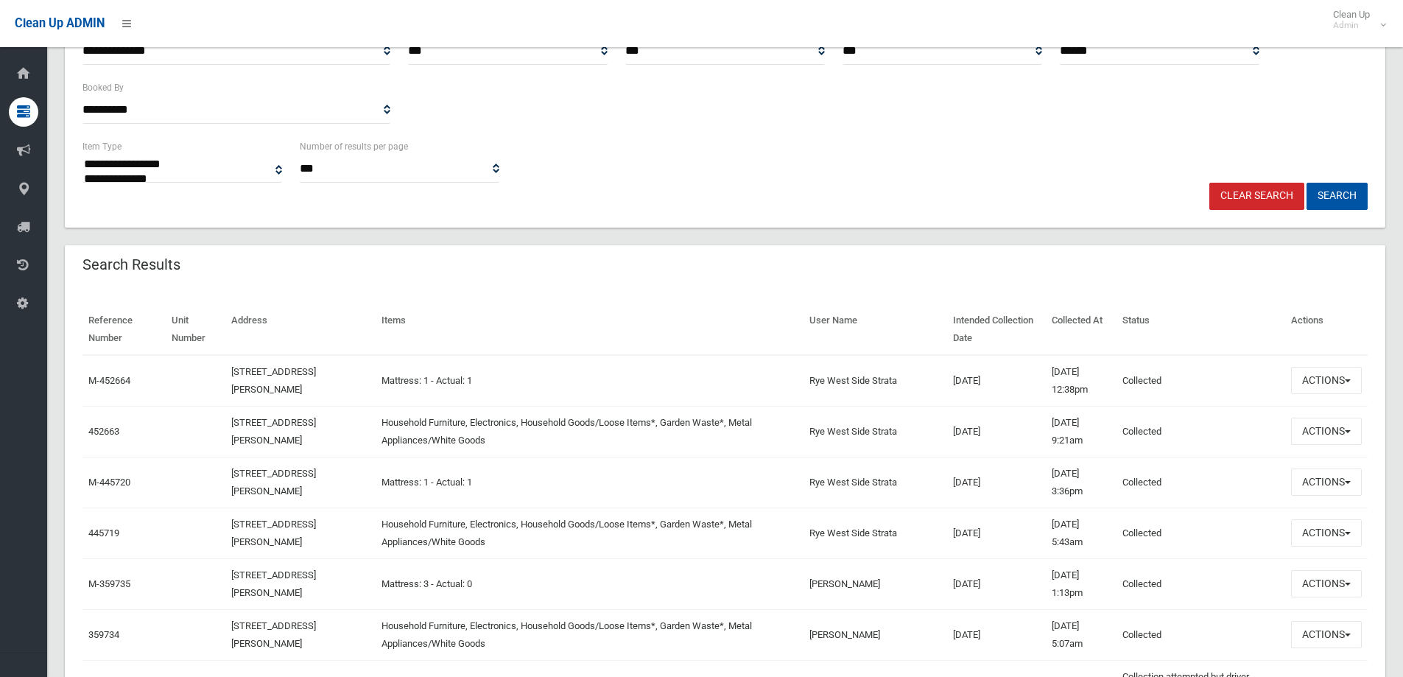
scroll to position [295, 0]
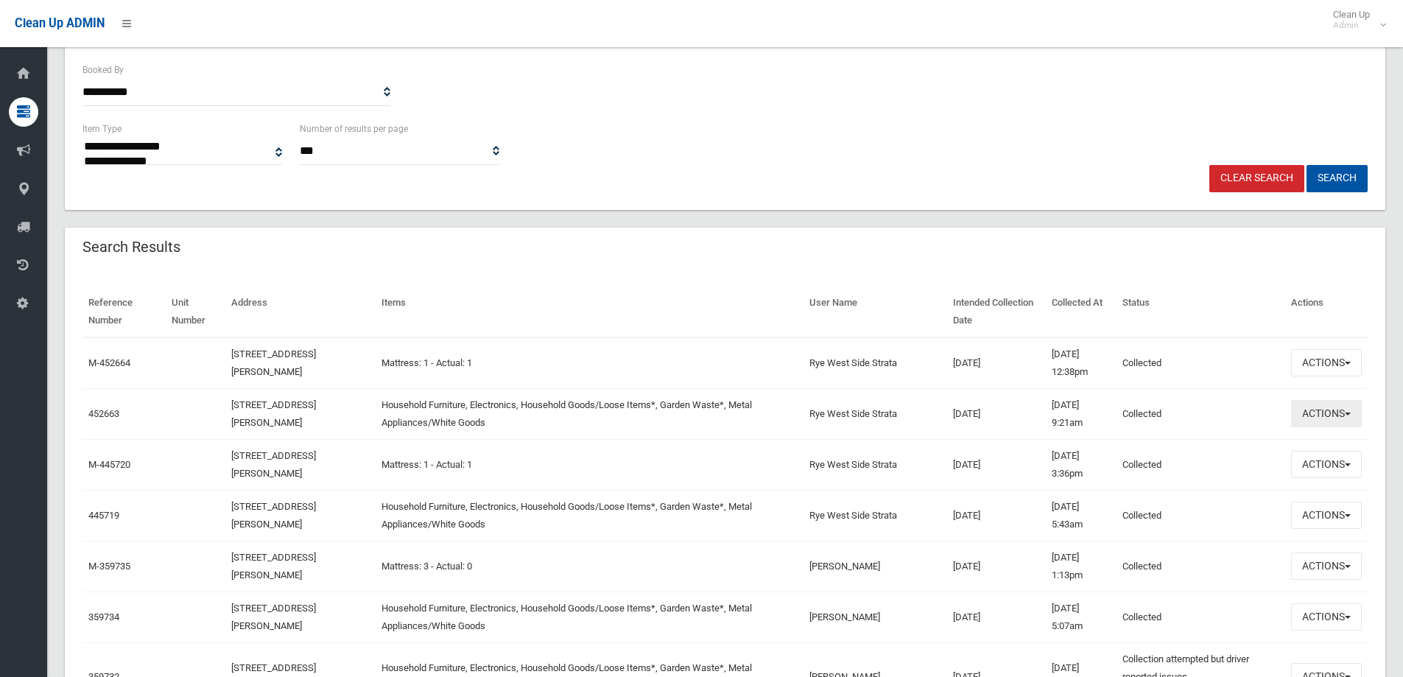
click at [1326, 415] on button "Actions" at bounding box center [1326, 413] width 71 height 27
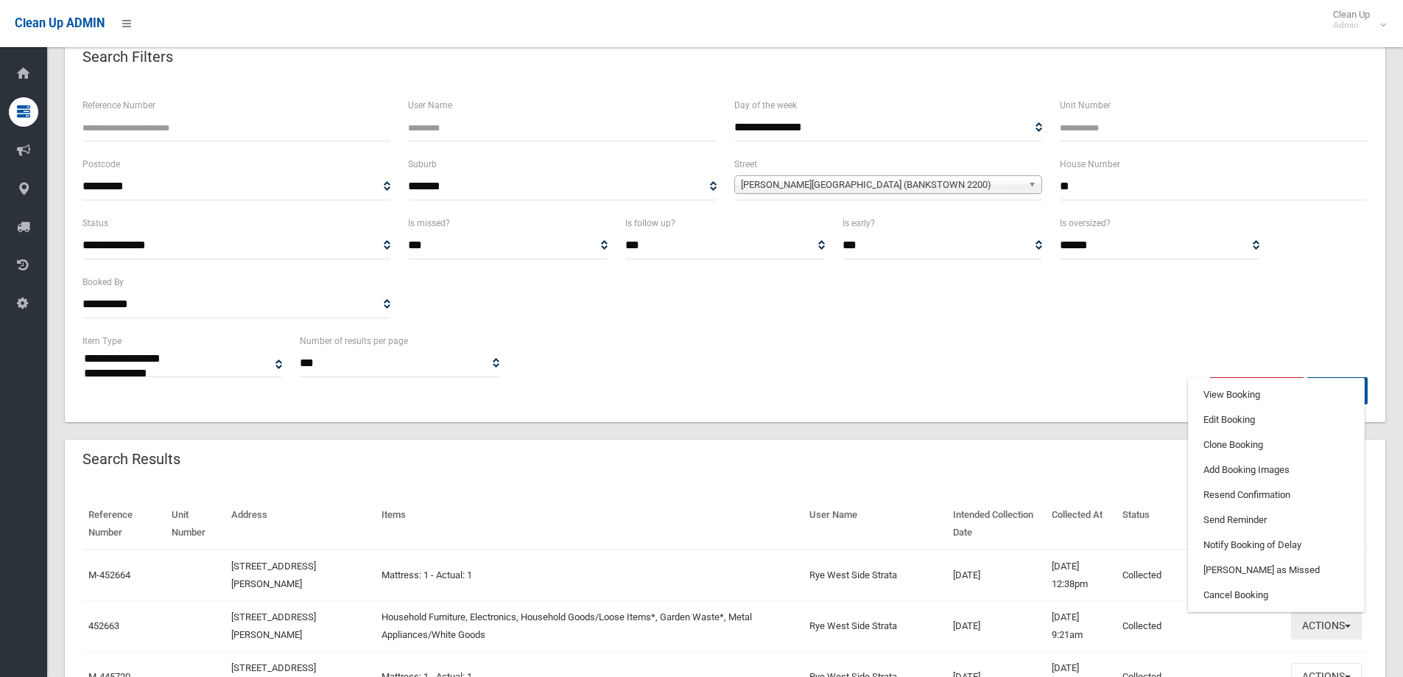
scroll to position [74, 0]
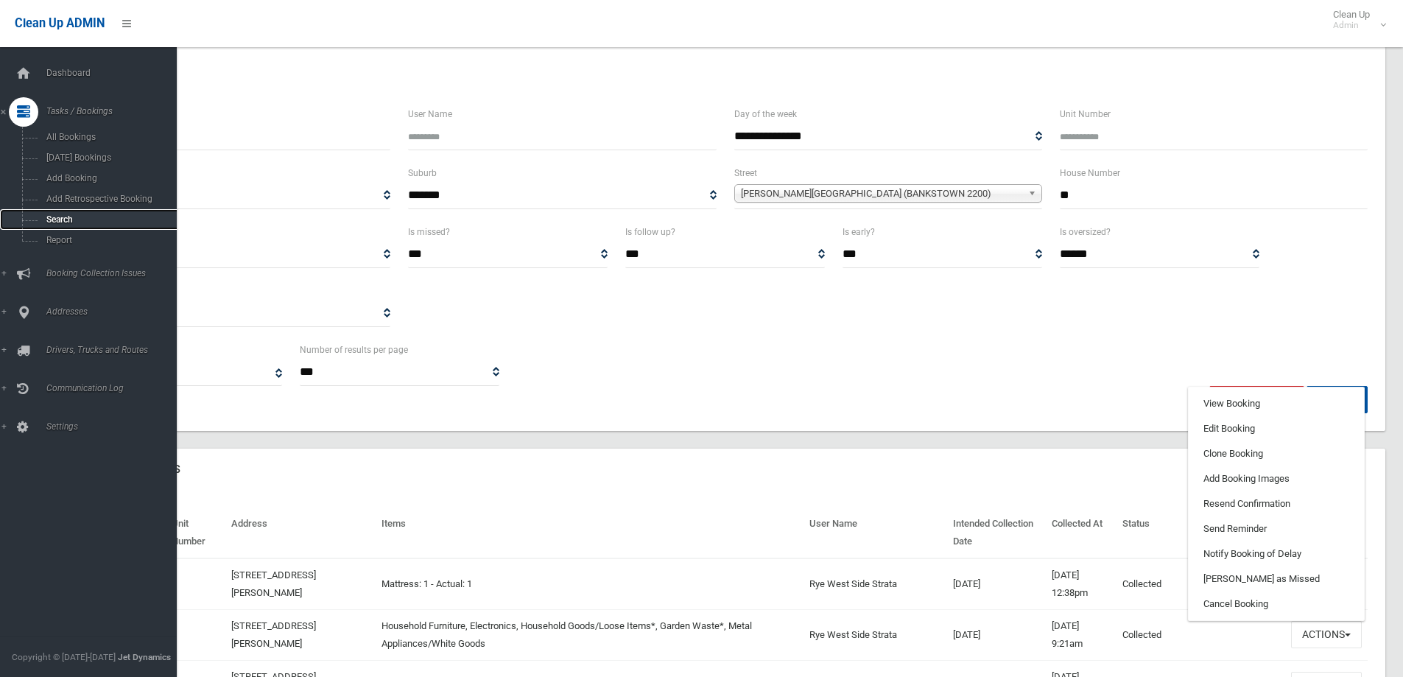
click at [94, 209] on link "Search" at bounding box center [94, 219] width 188 height 21
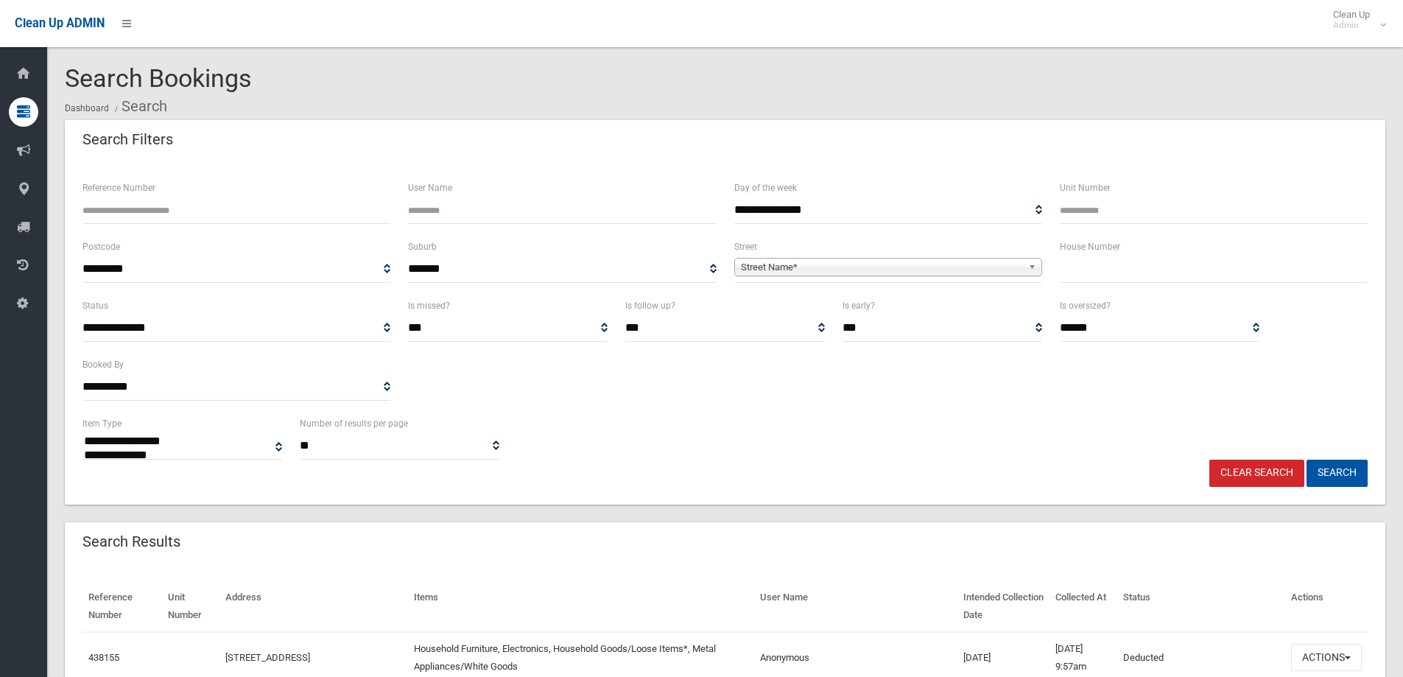
select select
click at [158, 206] on input "Reference Number" at bounding box center [236, 210] width 308 height 27
type input "******"
click at [1307, 460] on button "Search" at bounding box center [1337, 473] width 61 height 27
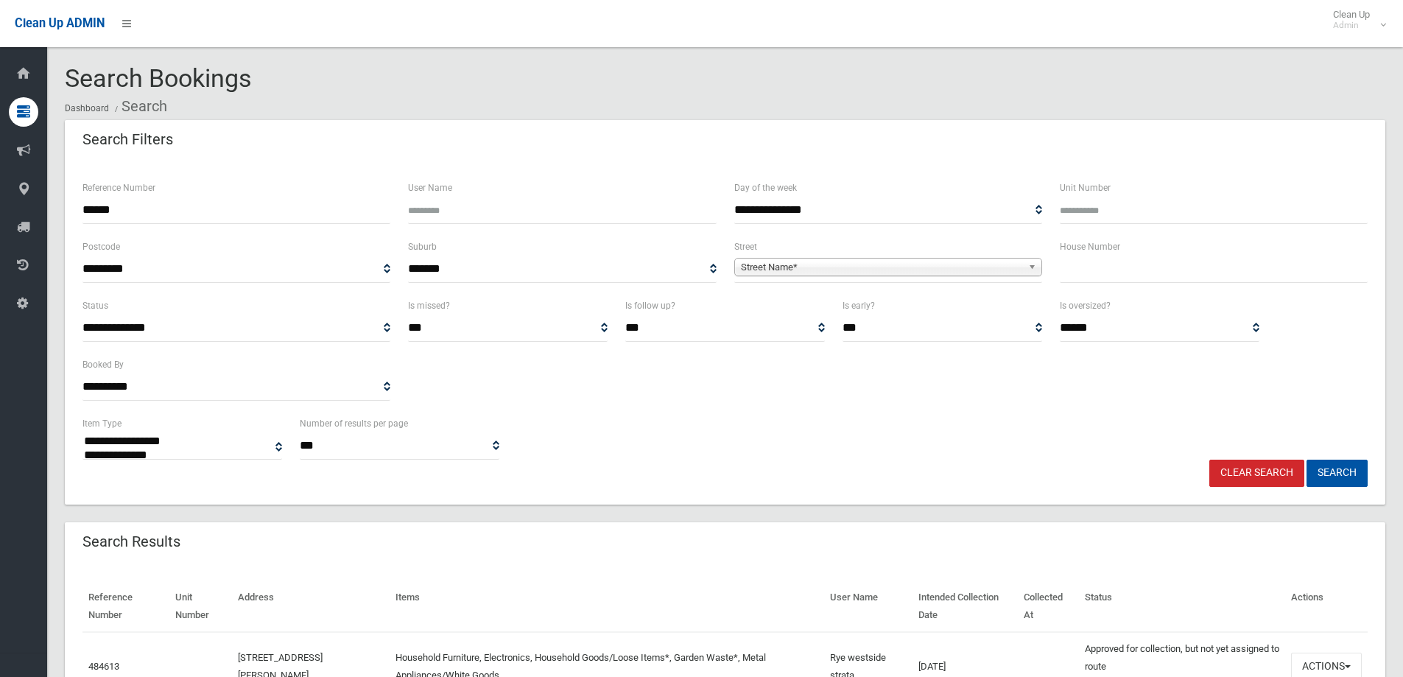
select select
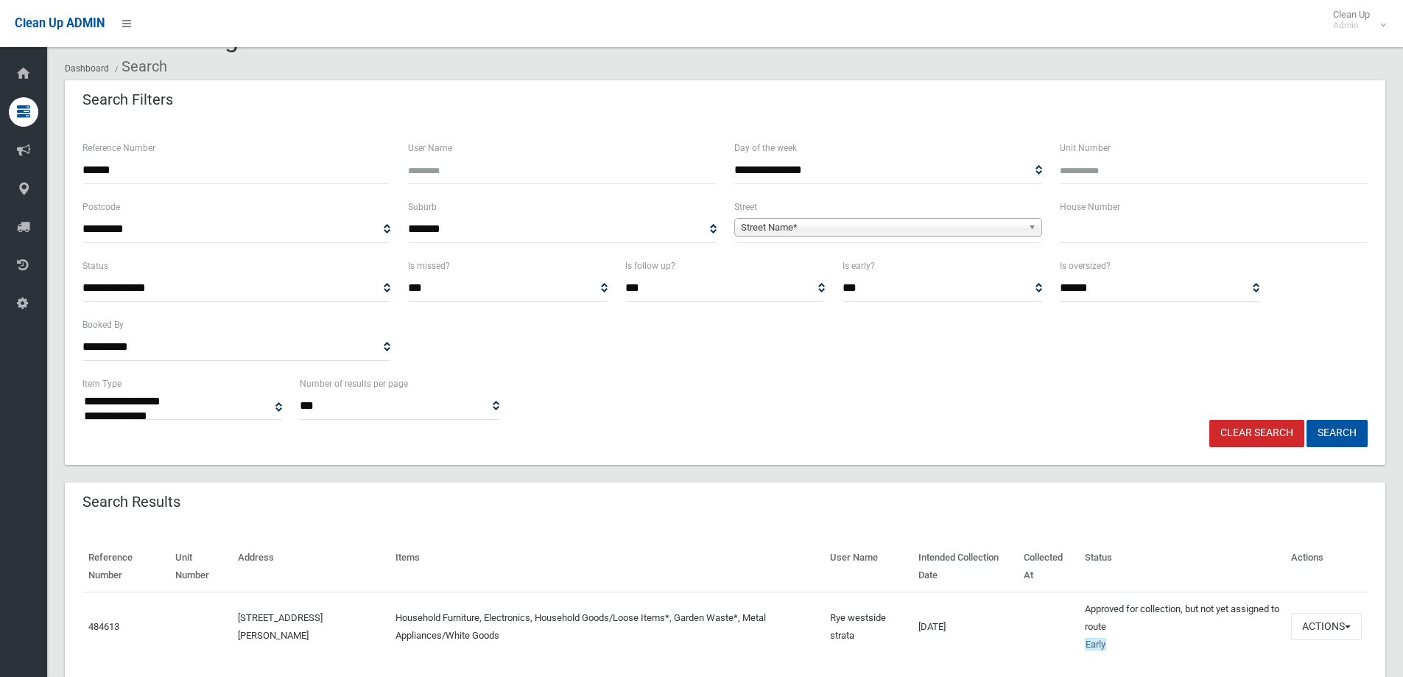
scroll to position [94, 0]
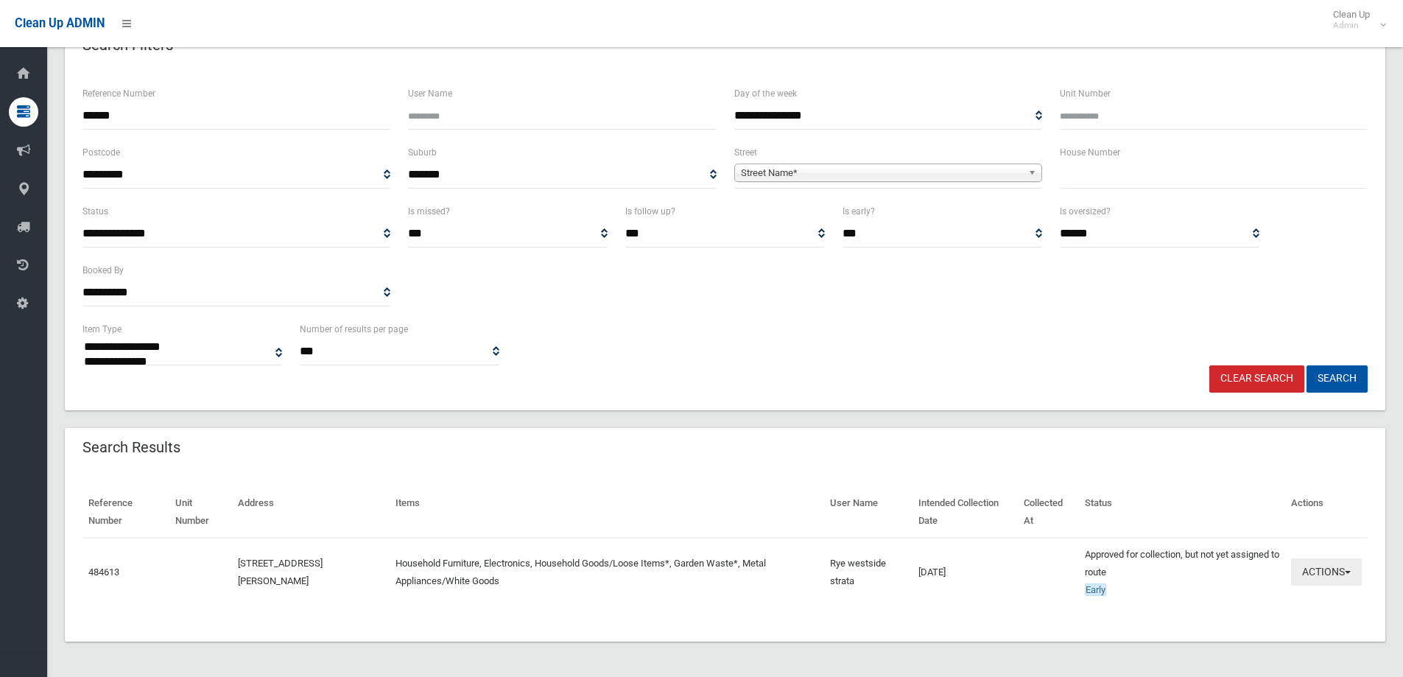
click at [1321, 572] on button "Actions" at bounding box center [1326, 571] width 71 height 27
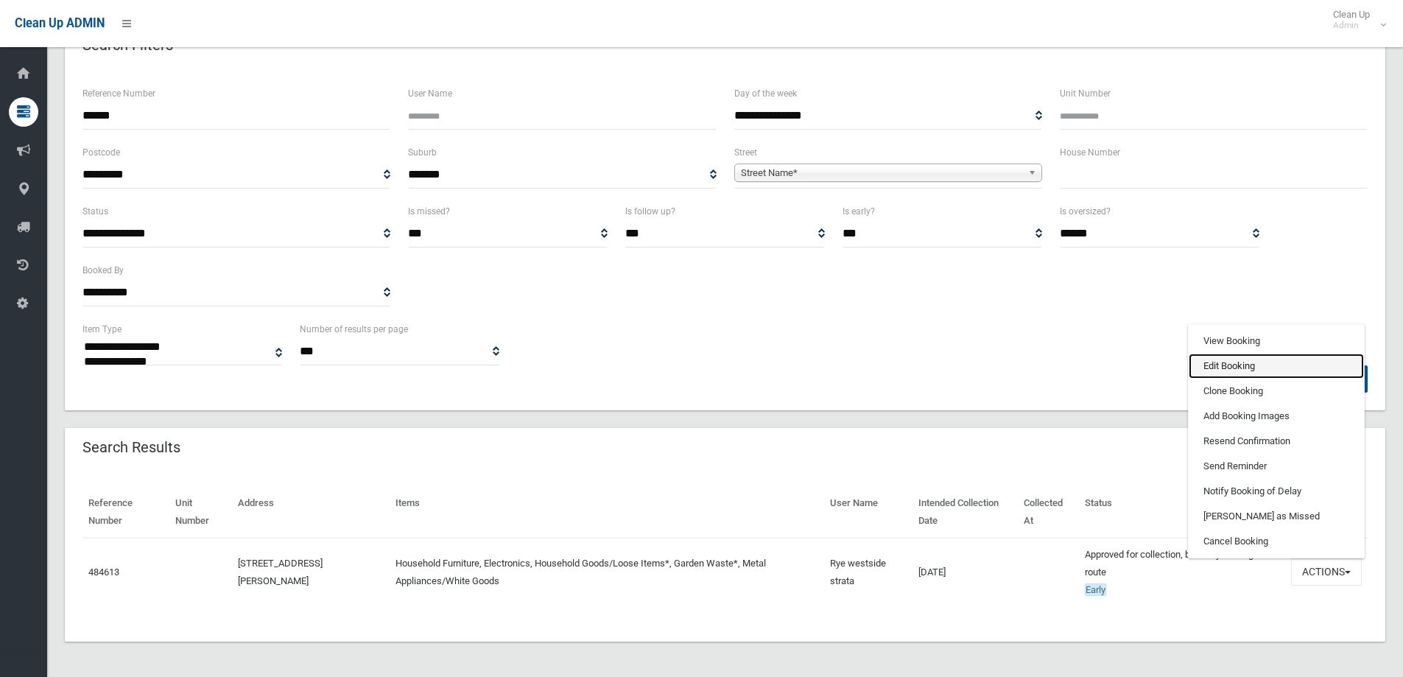
click at [1271, 373] on link "Edit Booking" at bounding box center [1276, 366] width 175 height 25
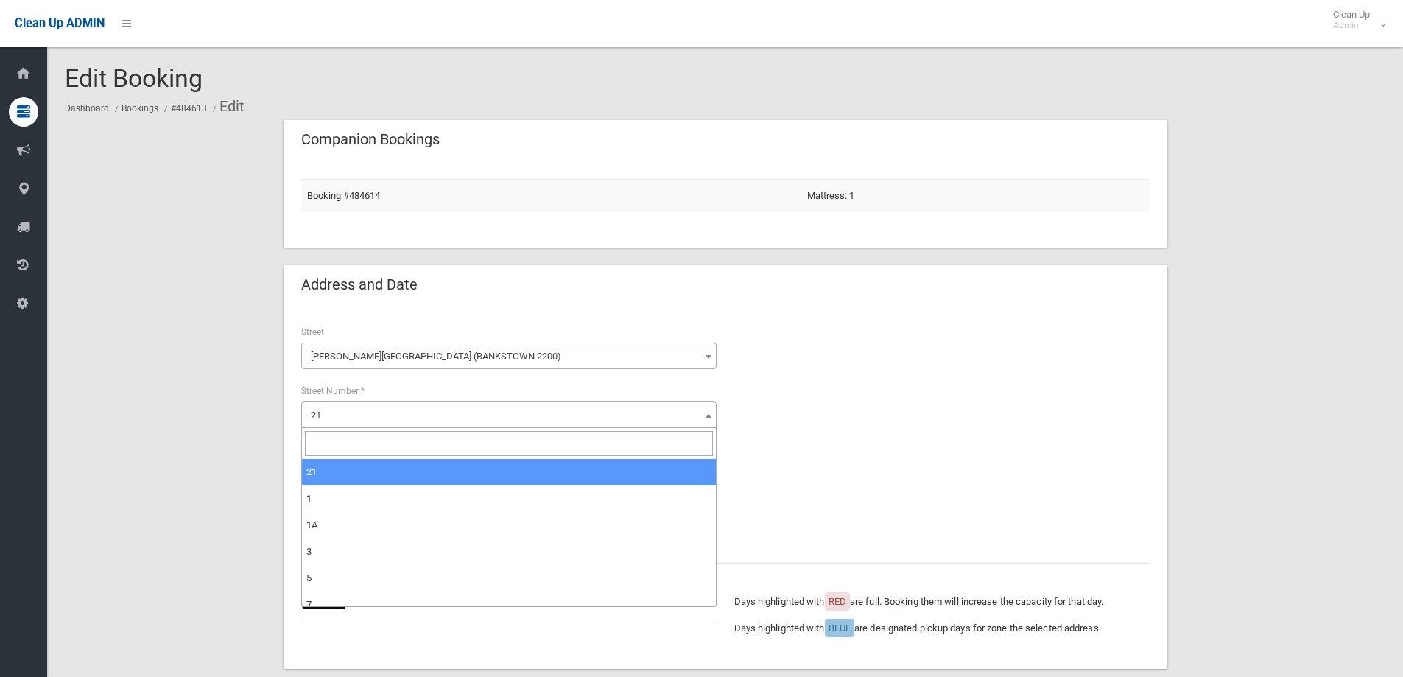
click at [349, 412] on span "21" at bounding box center [509, 415] width 408 height 21
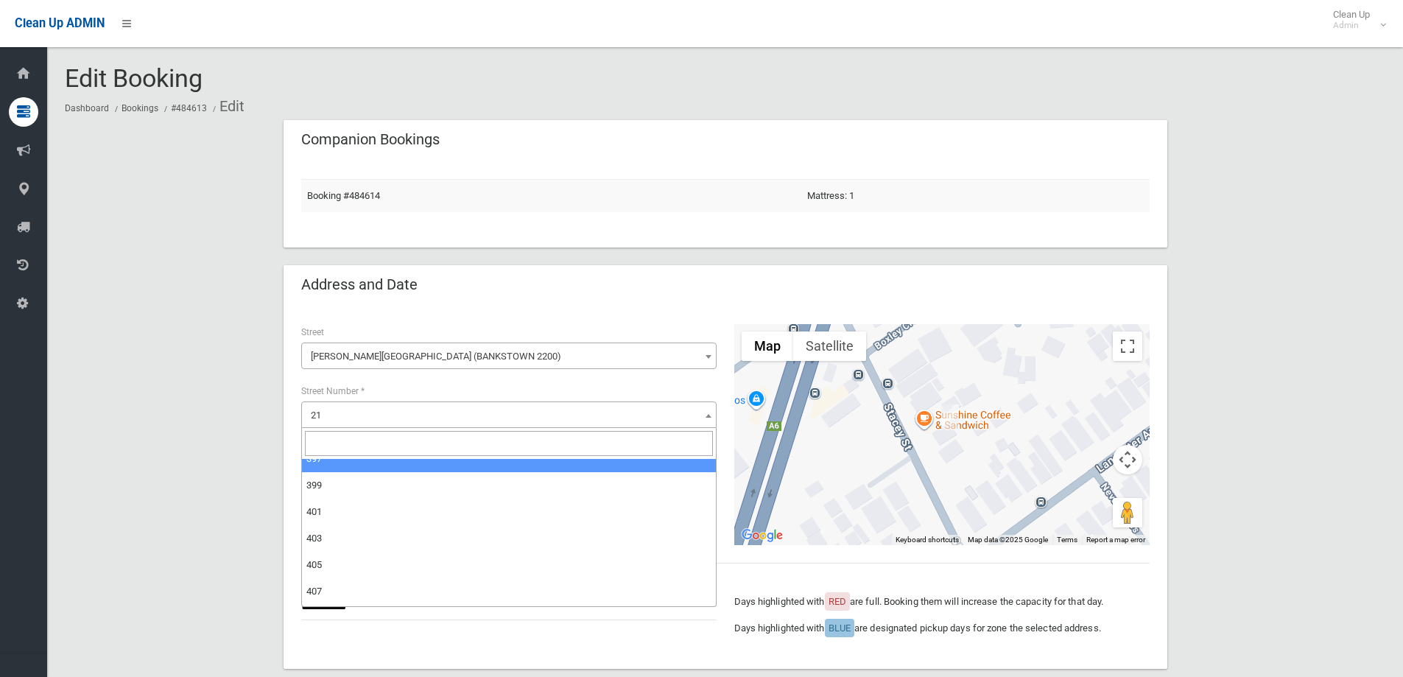
scroll to position [3565, 0]
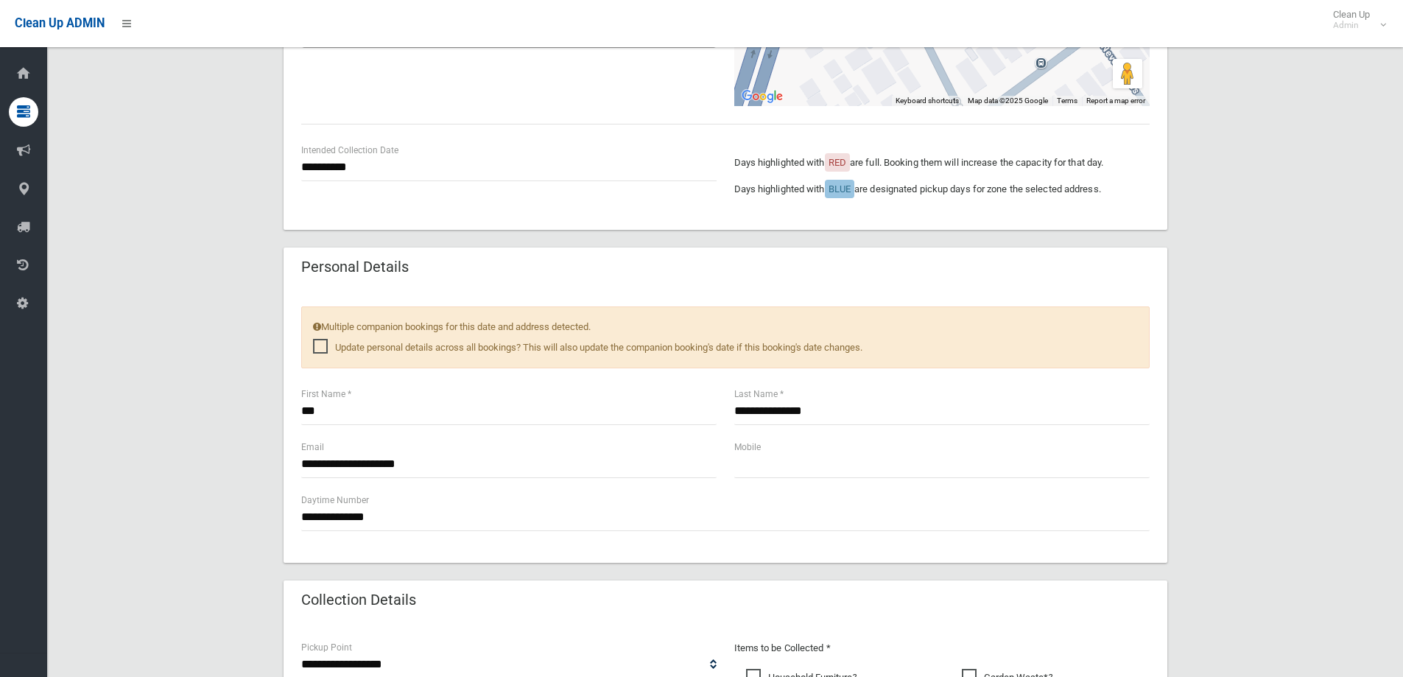
scroll to position [442, 0]
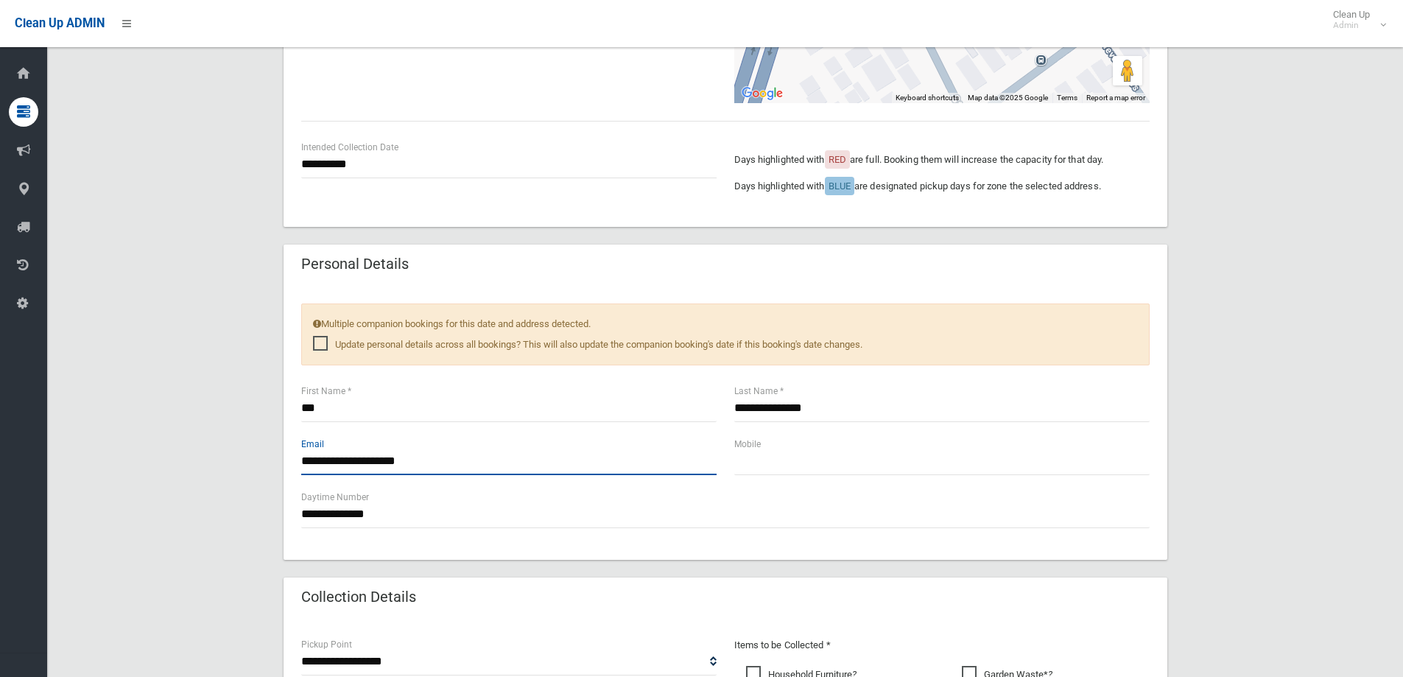
click at [440, 454] on input "**********" at bounding box center [508, 461] width 415 height 27
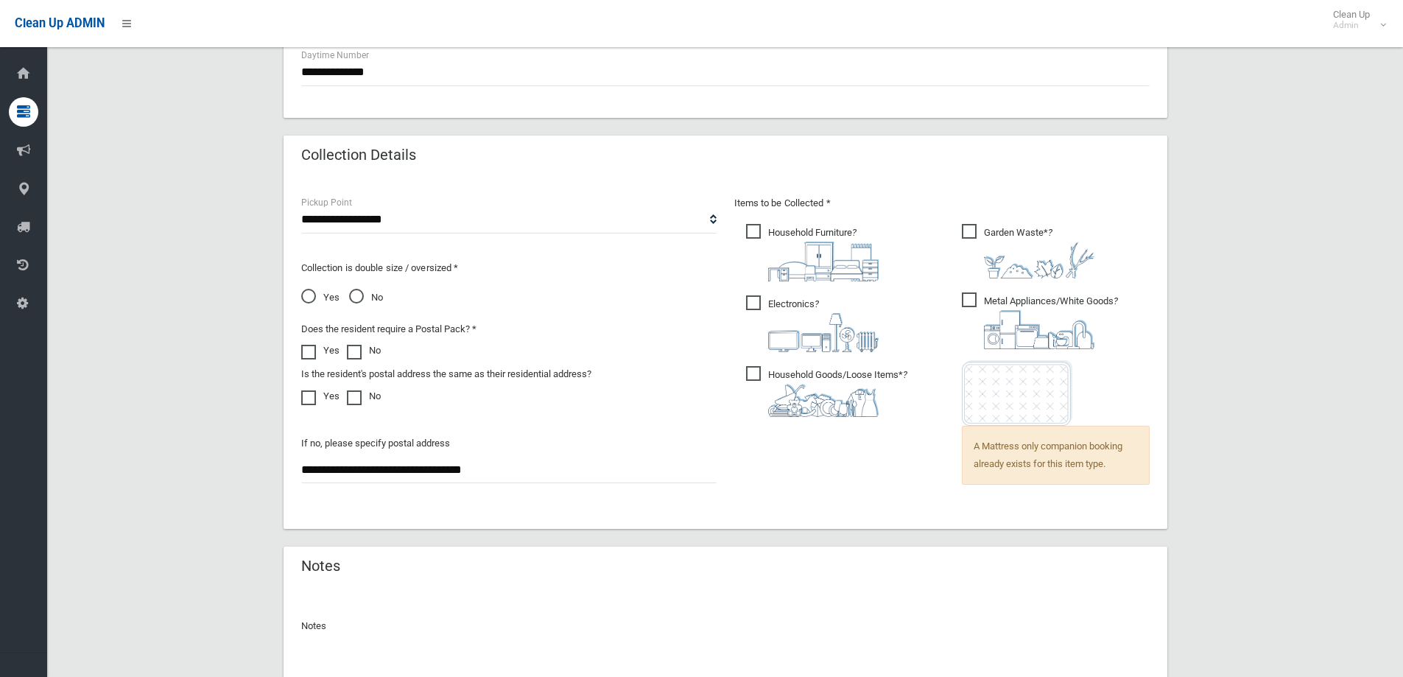
scroll to position [1019, 0]
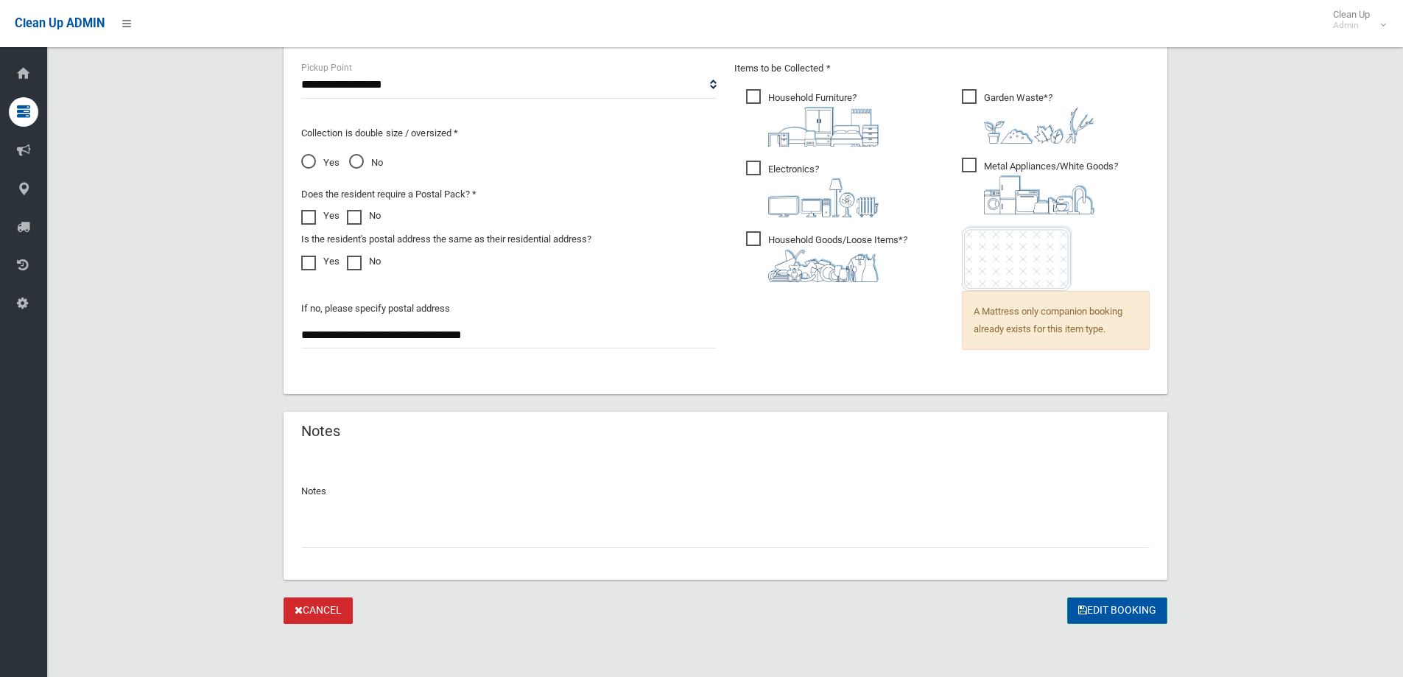
type input "**********"
click at [1132, 610] on button "Edit Booking" at bounding box center [1117, 610] width 100 height 27
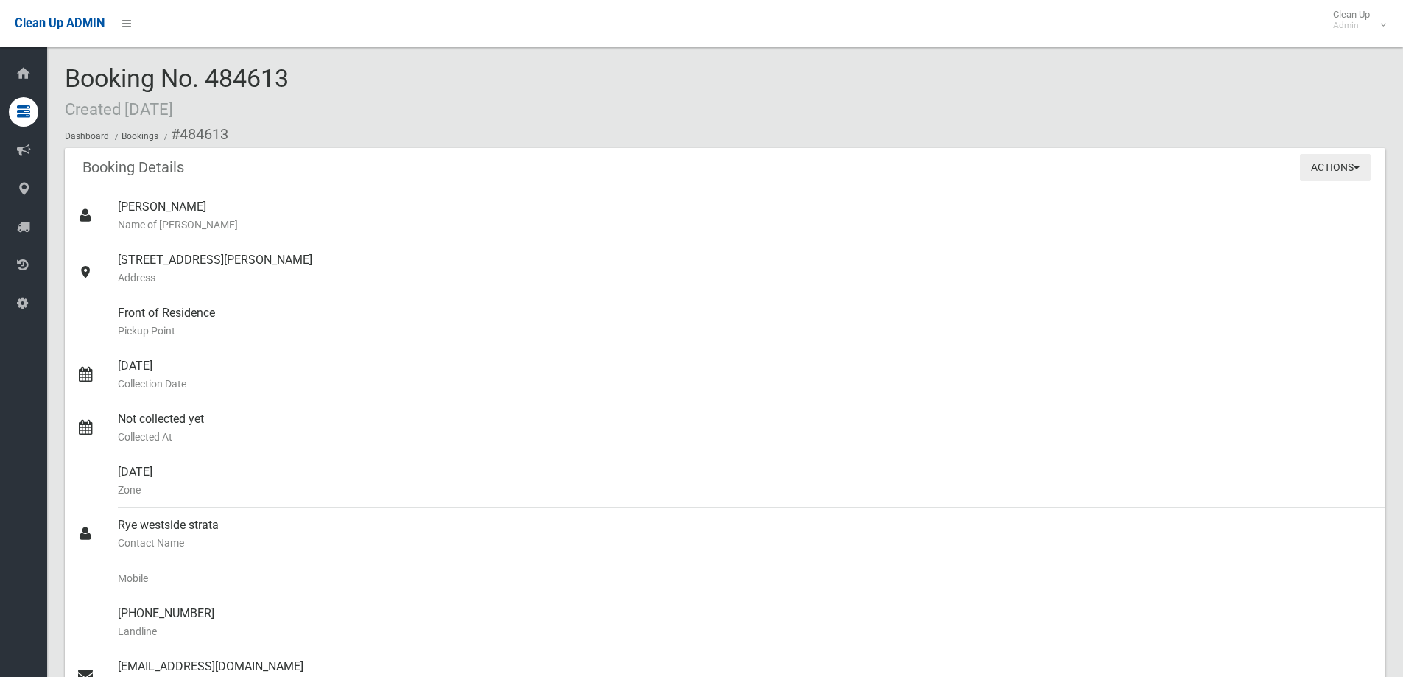
click at [1315, 166] on button "Actions" at bounding box center [1335, 167] width 71 height 27
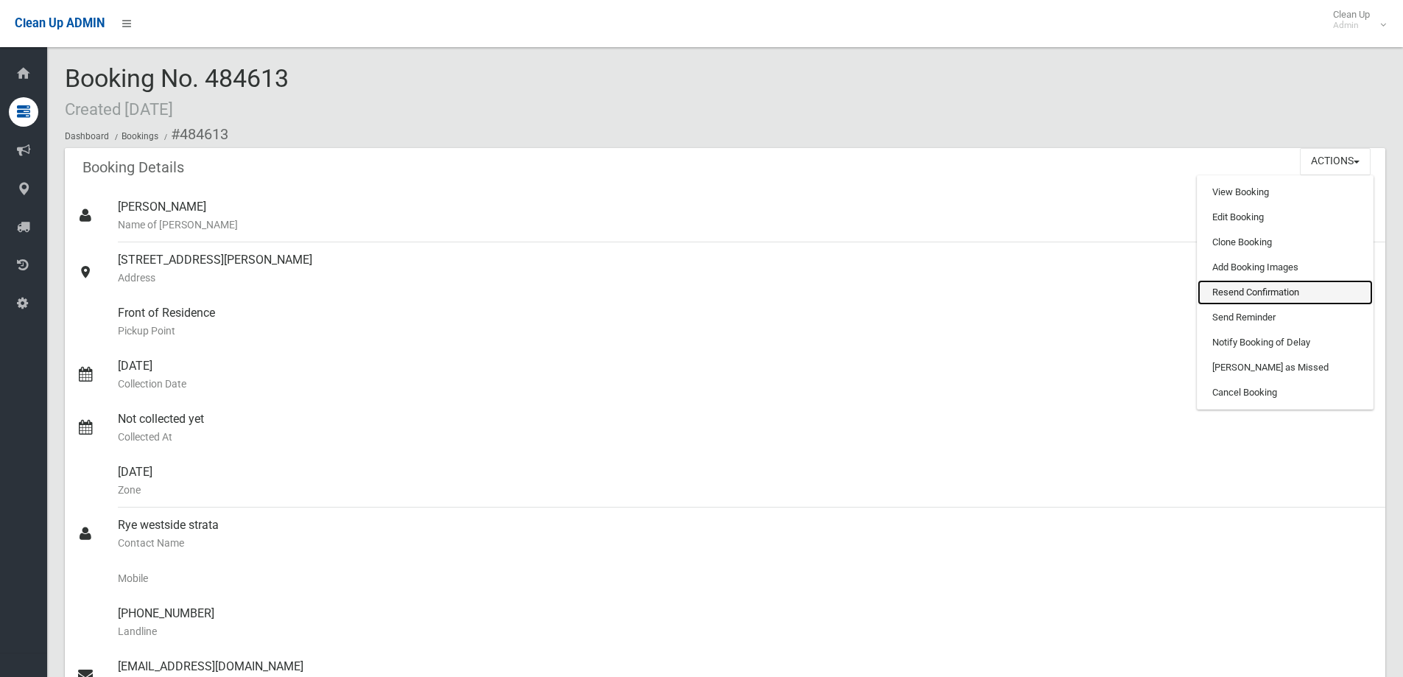
click at [1285, 301] on link "Resend Confirmation" at bounding box center [1285, 292] width 175 height 25
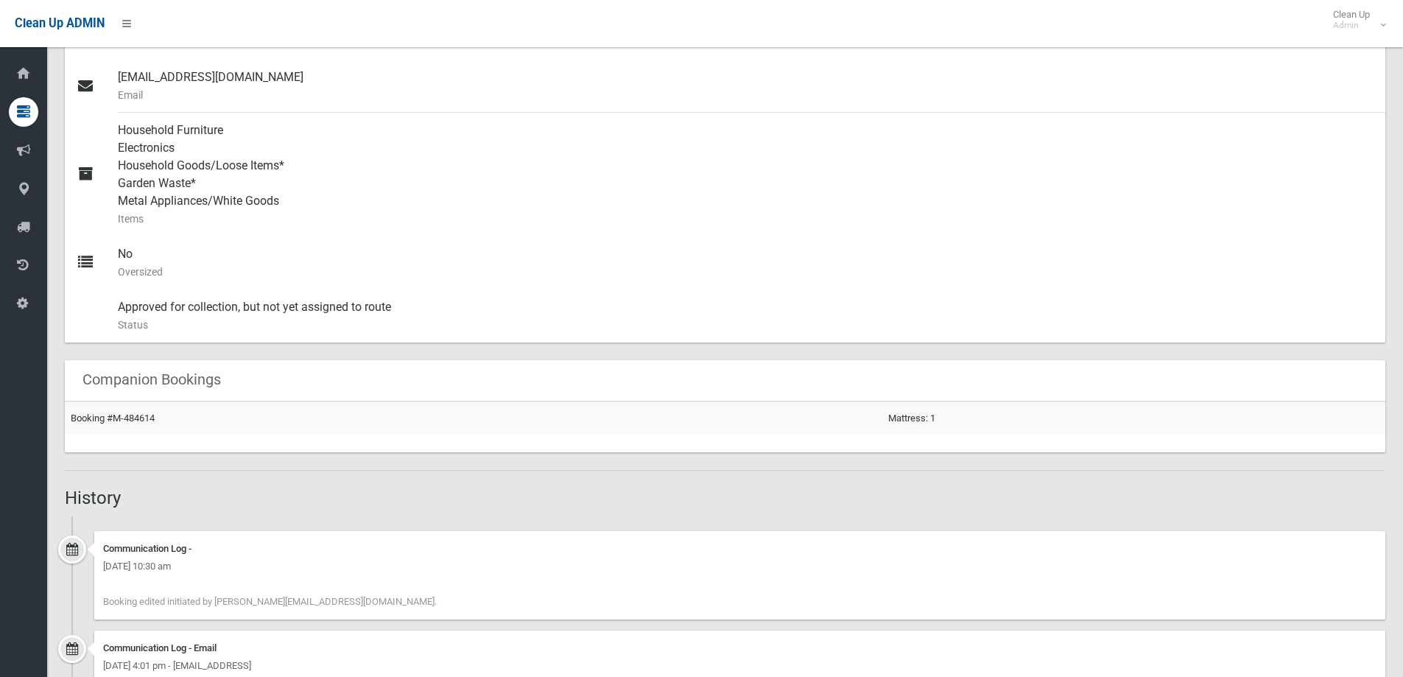
scroll to position [663, 0]
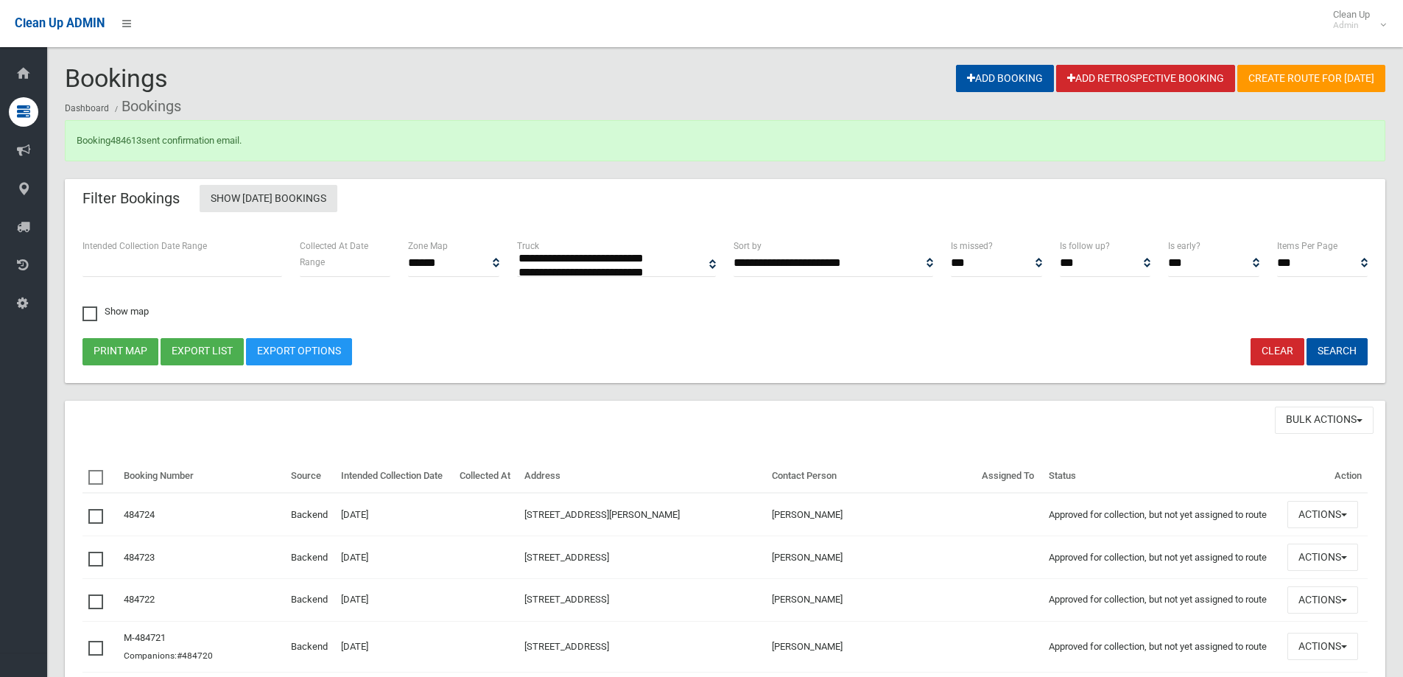
select select
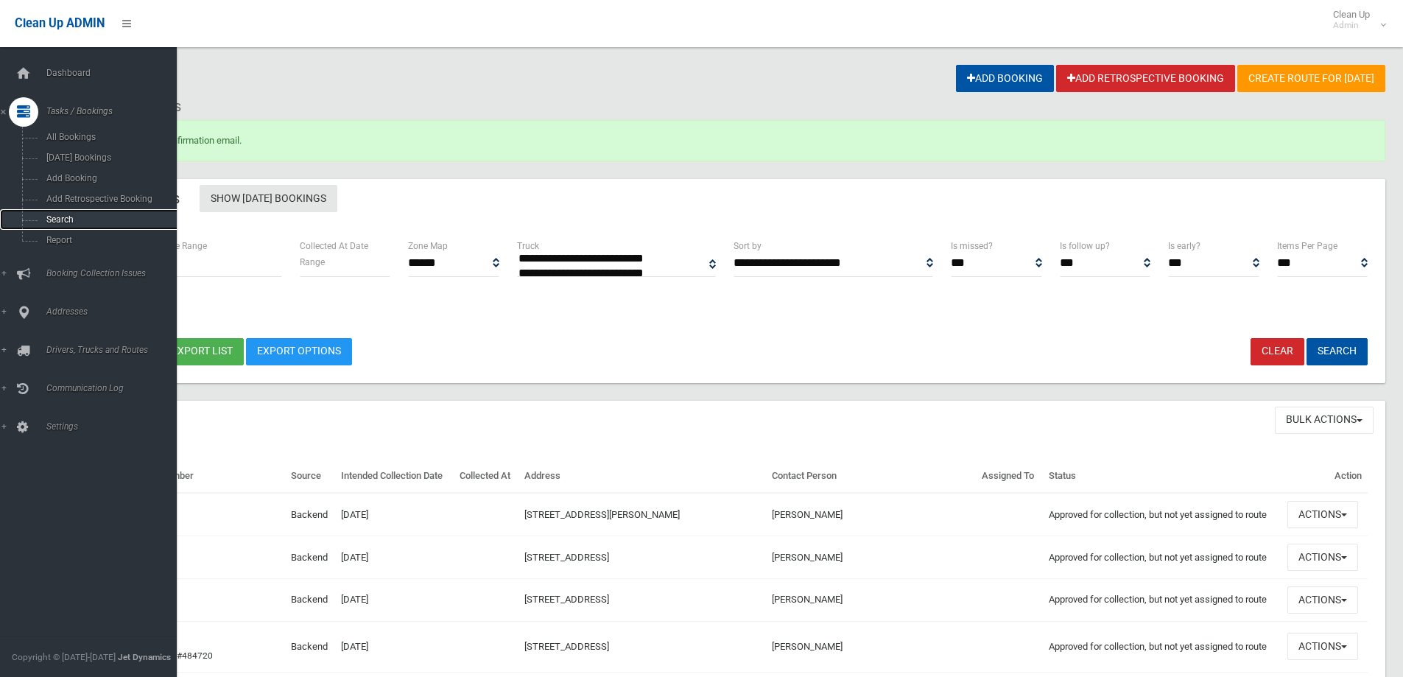
click at [87, 221] on span "Search" at bounding box center [108, 219] width 133 height 10
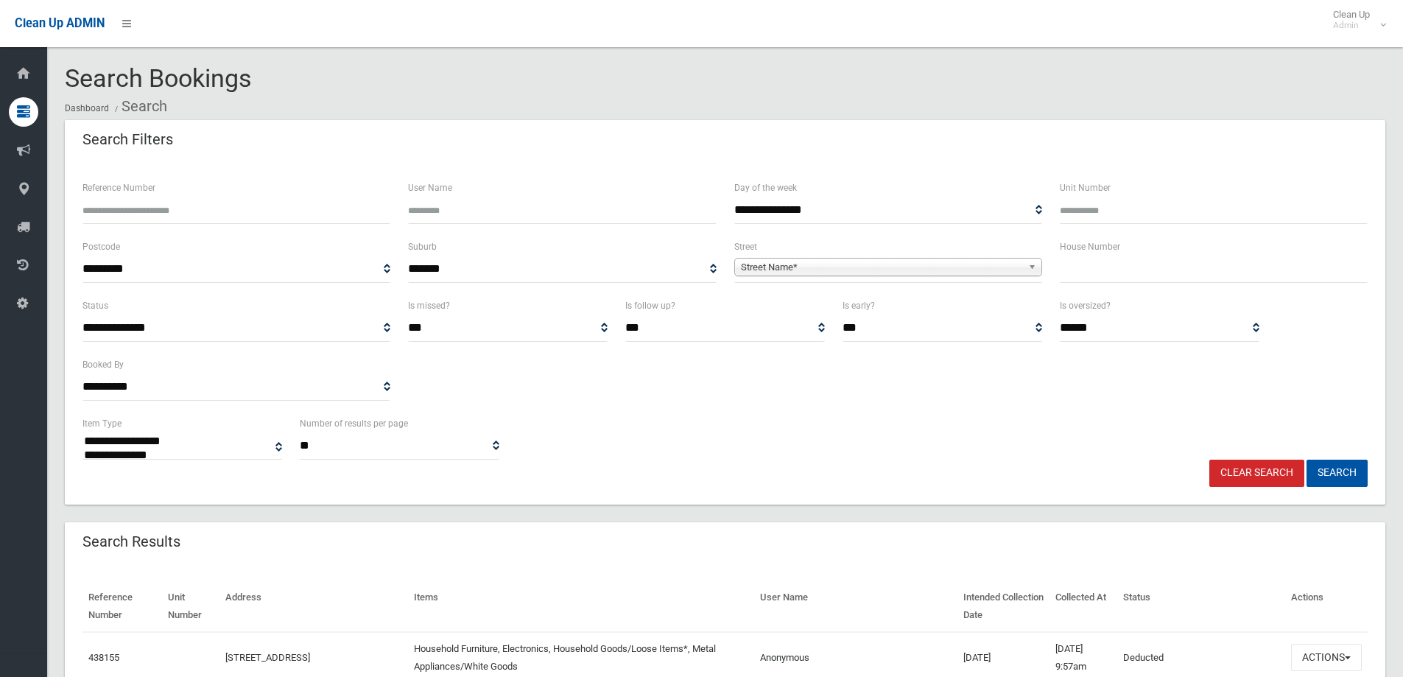
select select
click at [910, 270] on span "Street Name*" at bounding box center [881, 268] width 281 height 18
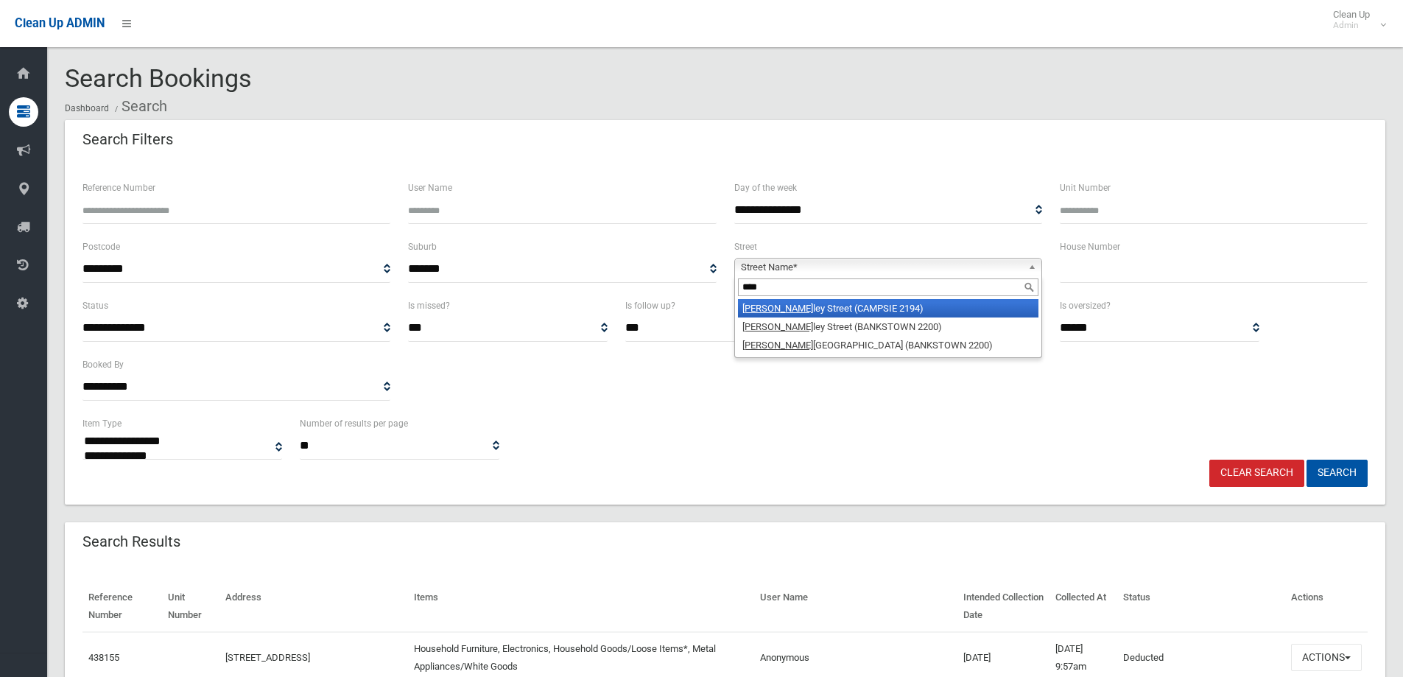
type input "*****"
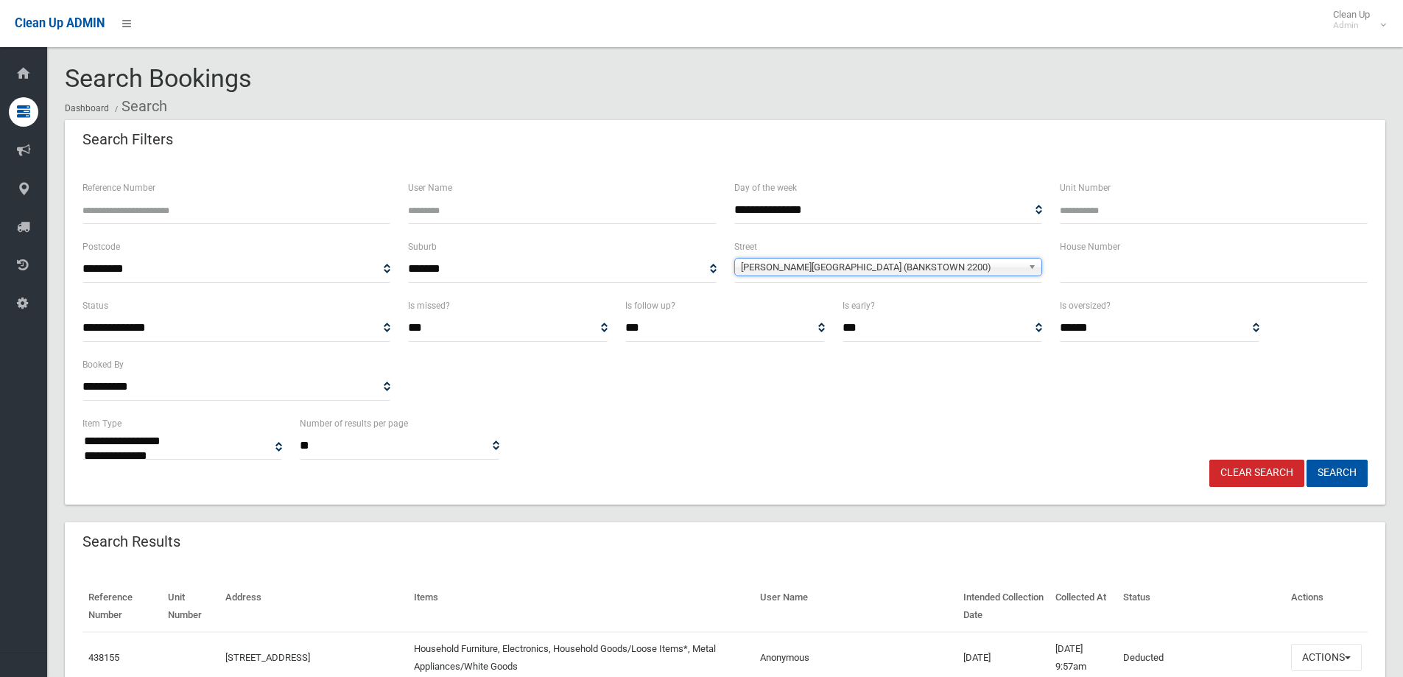
click at [1100, 273] on input "text" at bounding box center [1214, 269] width 308 height 27
type input "**"
click at [1321, 467] on button "Search" at bounding box center [1337, 473] width 61 height 27
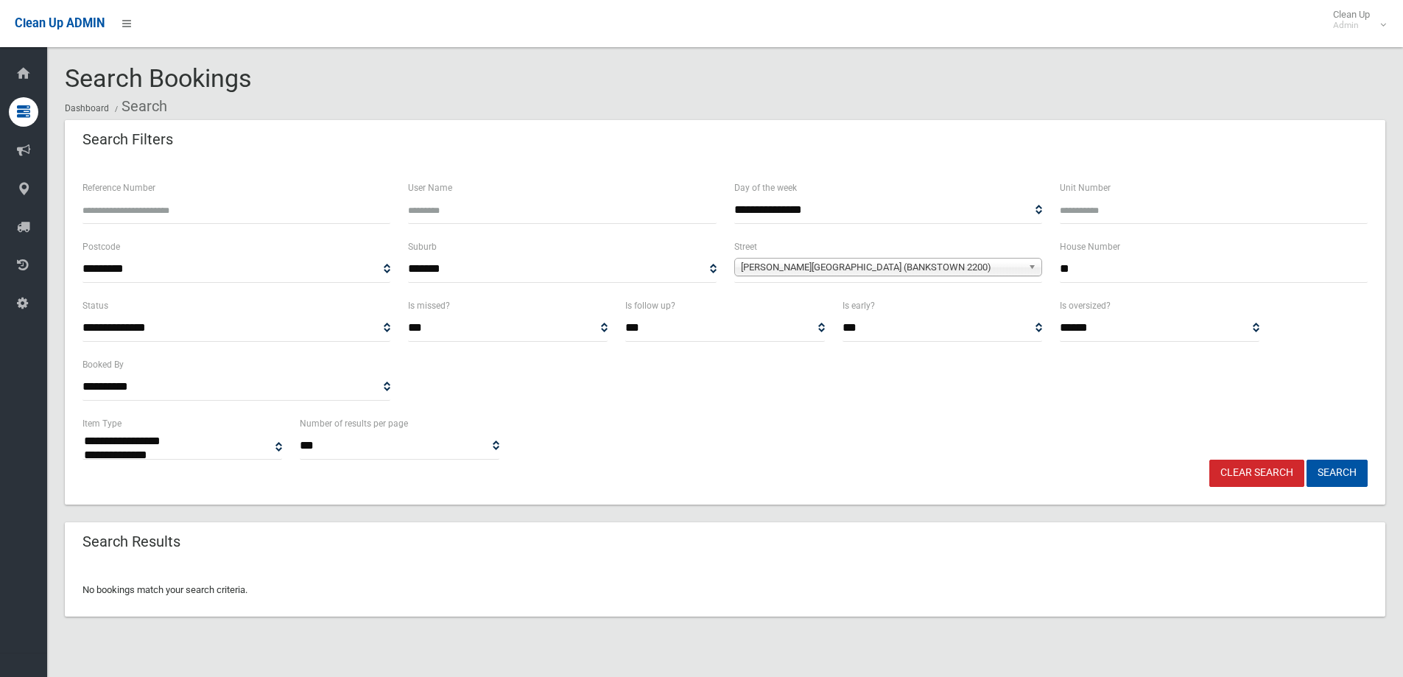
select select
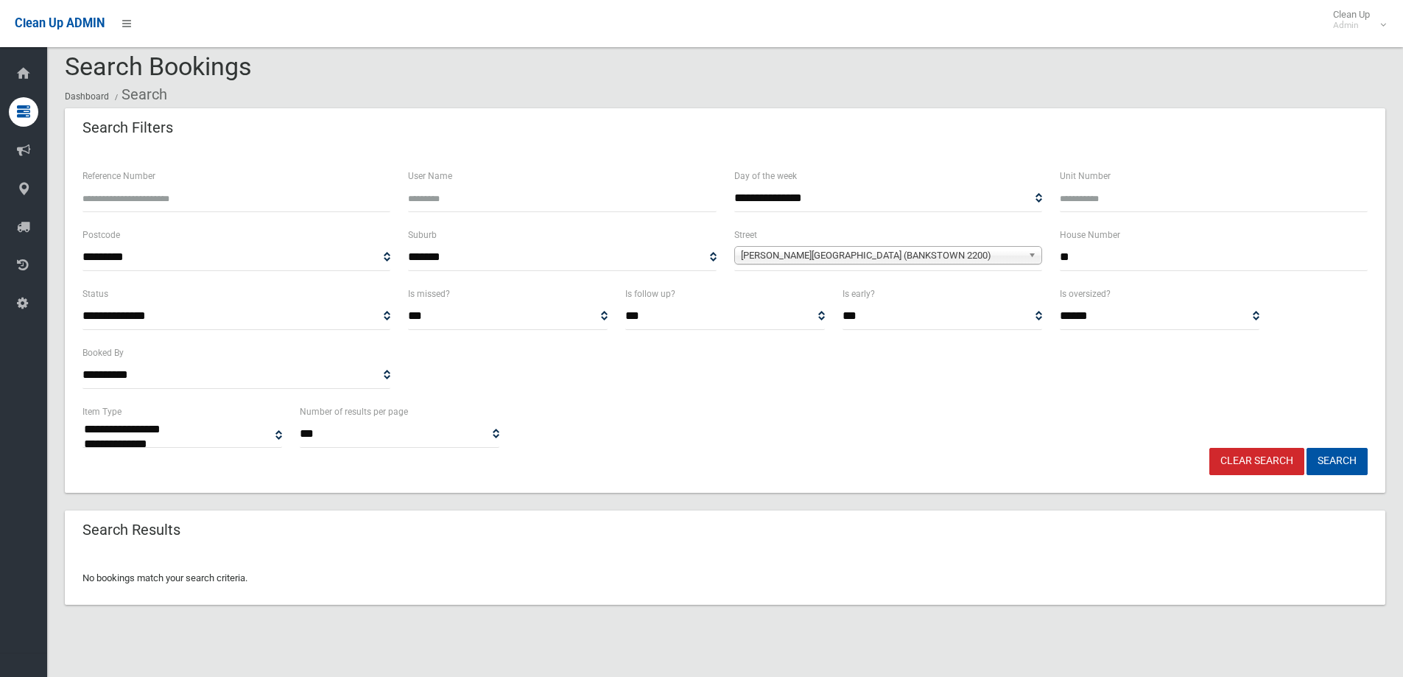
scroll to position [18, 0]
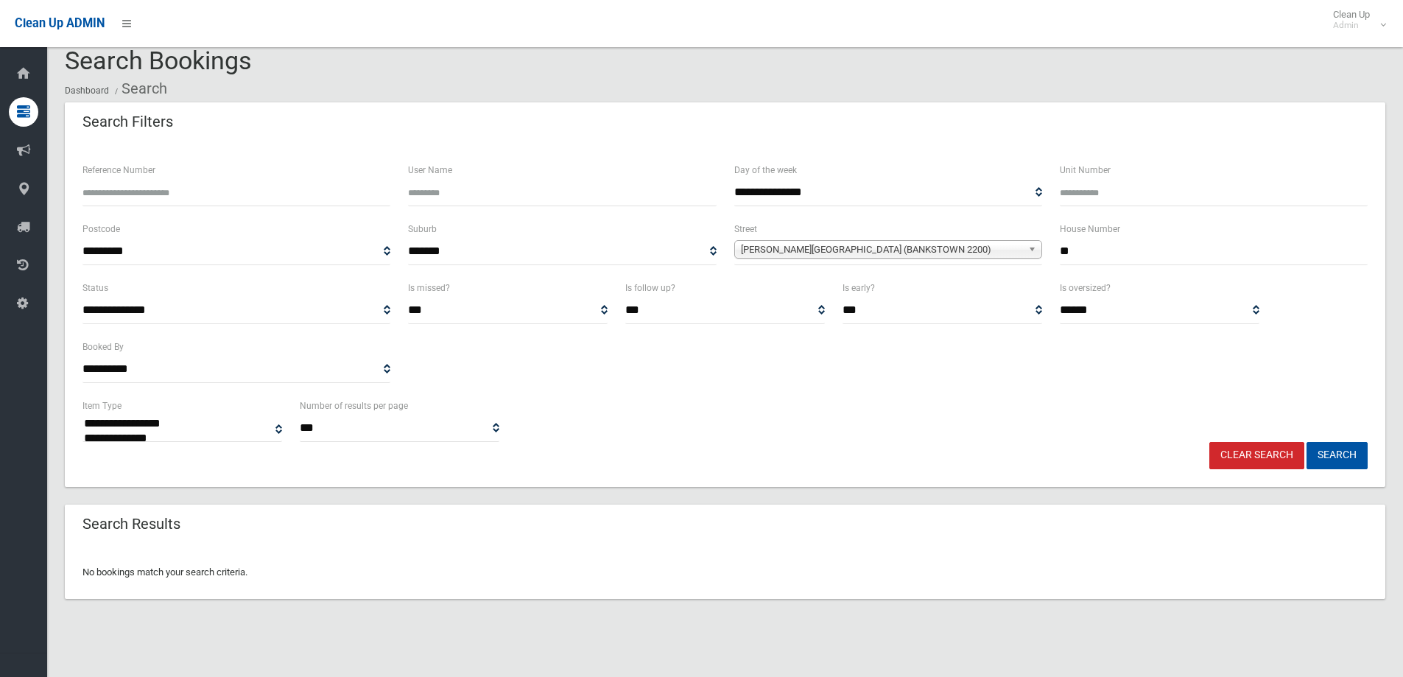
click at [1240, 460] on link "Clear Search" at bounding box center [1256, 455] width 95 height 27
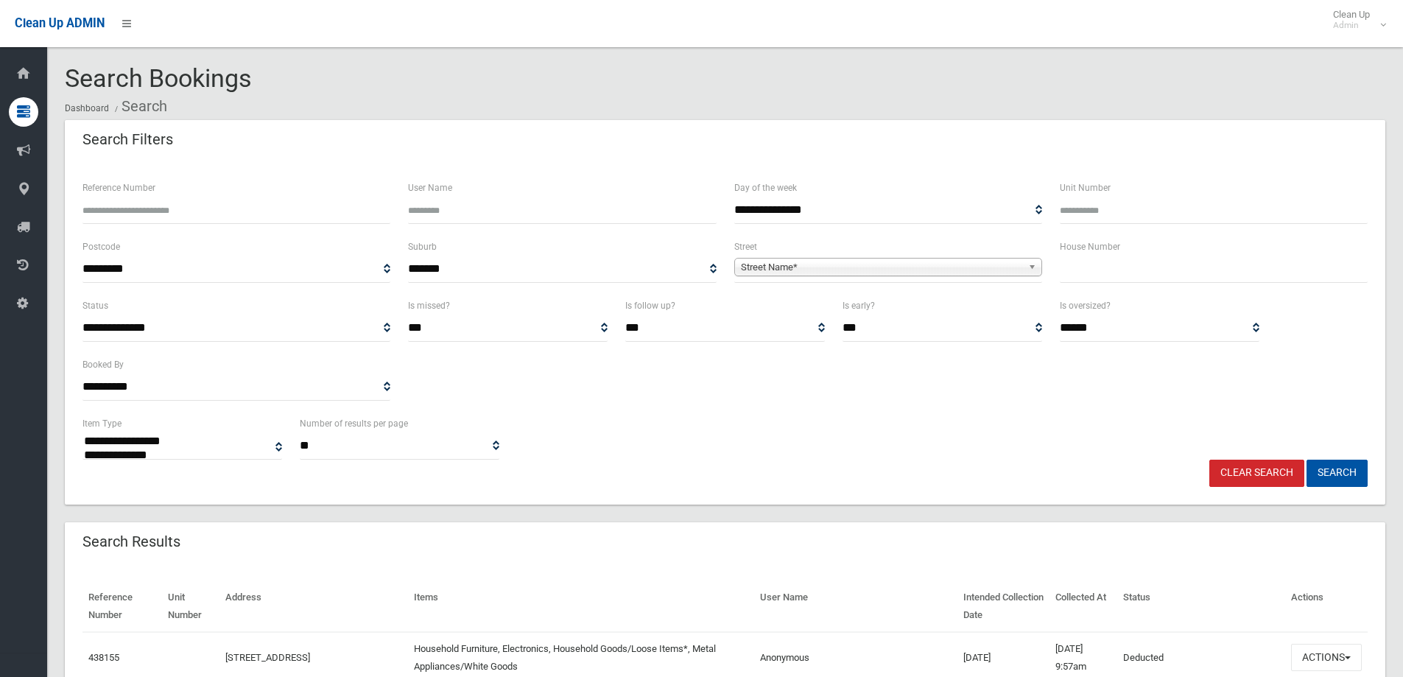
select select
click at [147, 204] on input "Reference Number" at bounding box center [236, 210] width 308 height 27
type input "******"
click at [1349, 475] on button "Search" at bounding box center [1337, 473] width 61 height 27
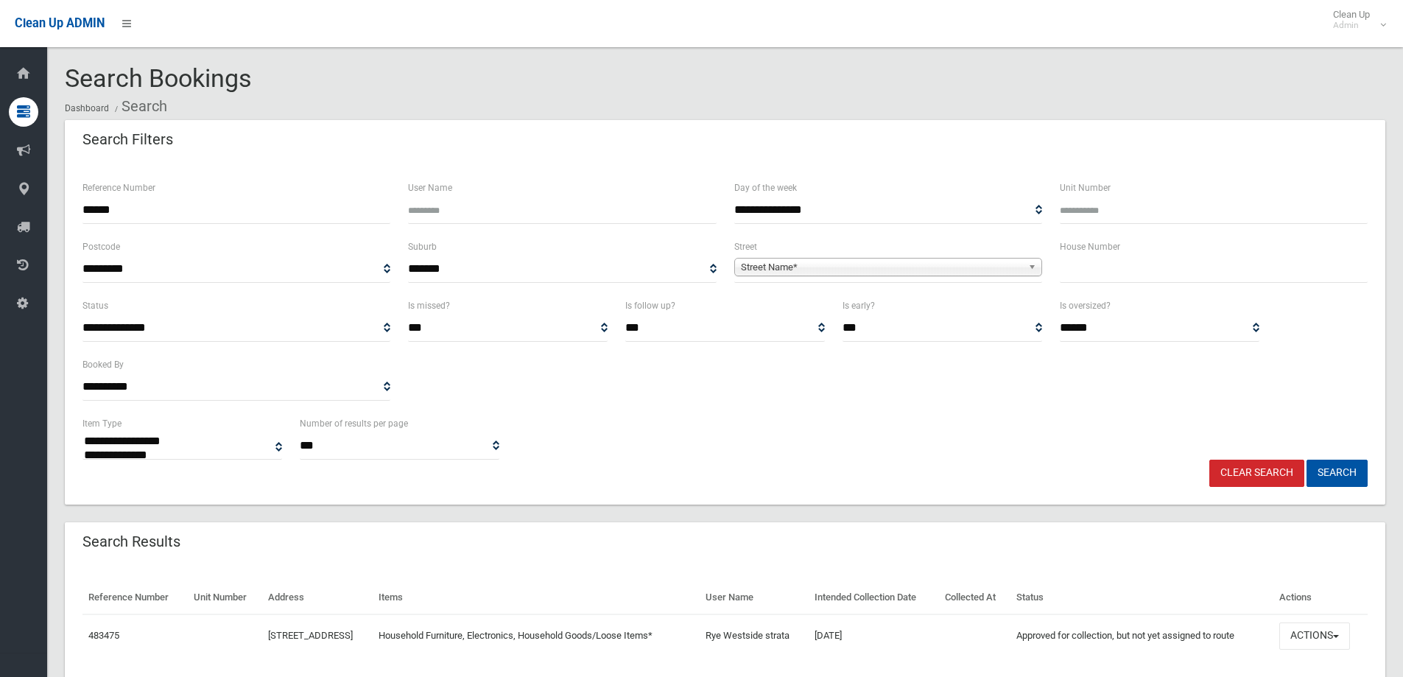
select select
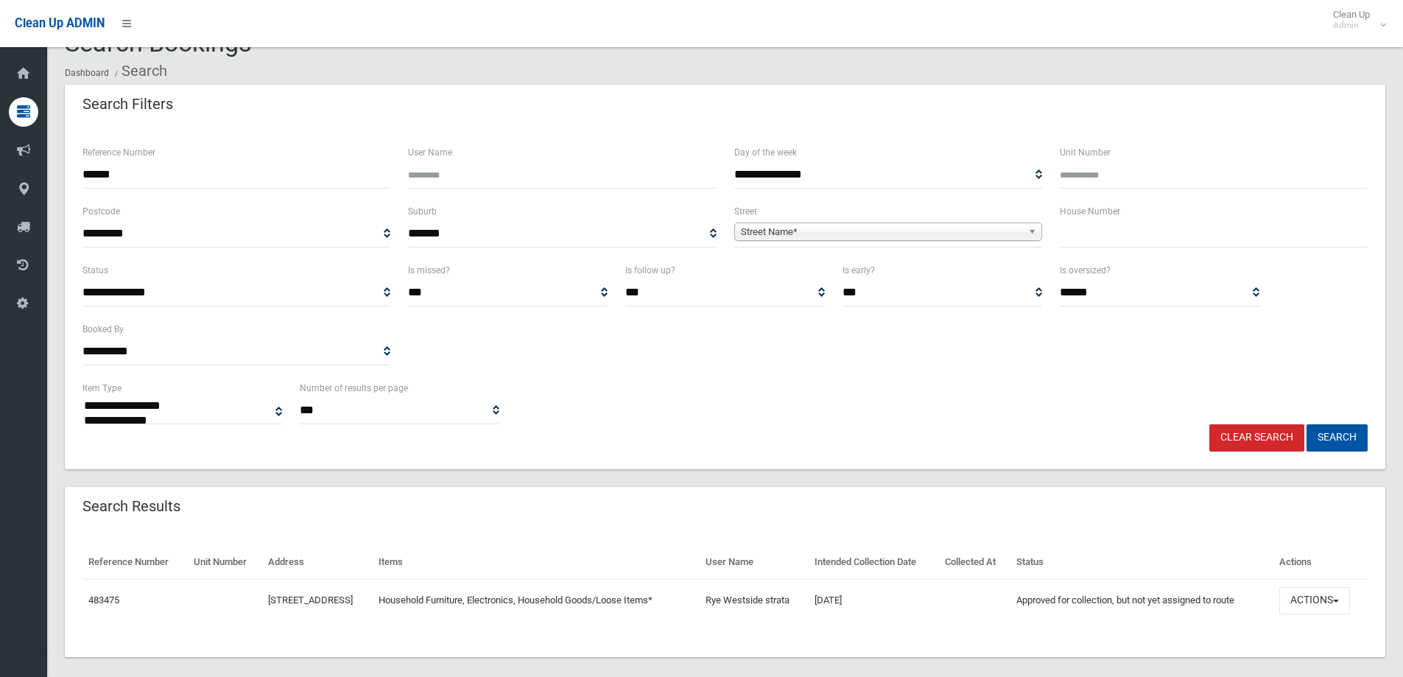
scroll to position [51, 0]
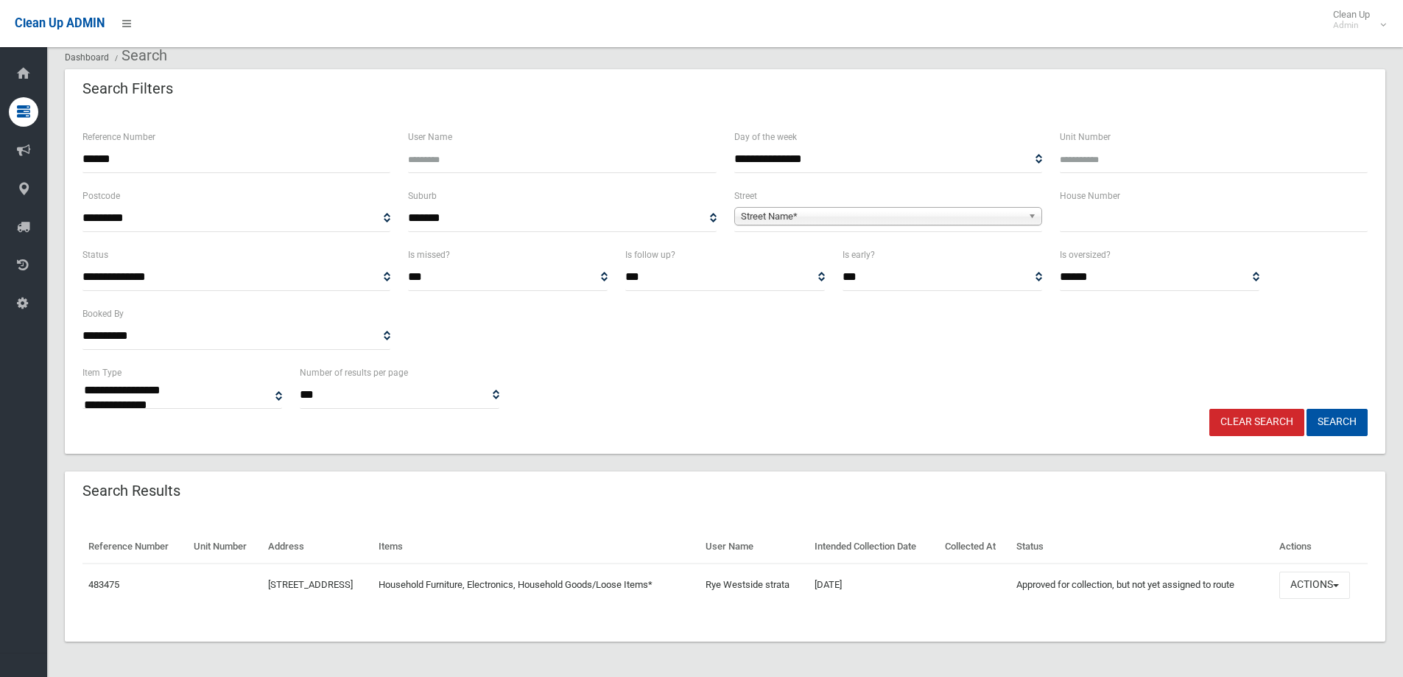
drag, startPoint x: 126, startPoint y: 171, endPoint x: 74, endPoint y: 167, distance: 51.7
click at [74, 167] on div "Reference Number ******" at bounding box center [237, 157] width 326 height 59
type input "******"
click at [1332, 432] on button "Search" at bounding box center [1337, 422] width 61 height 27
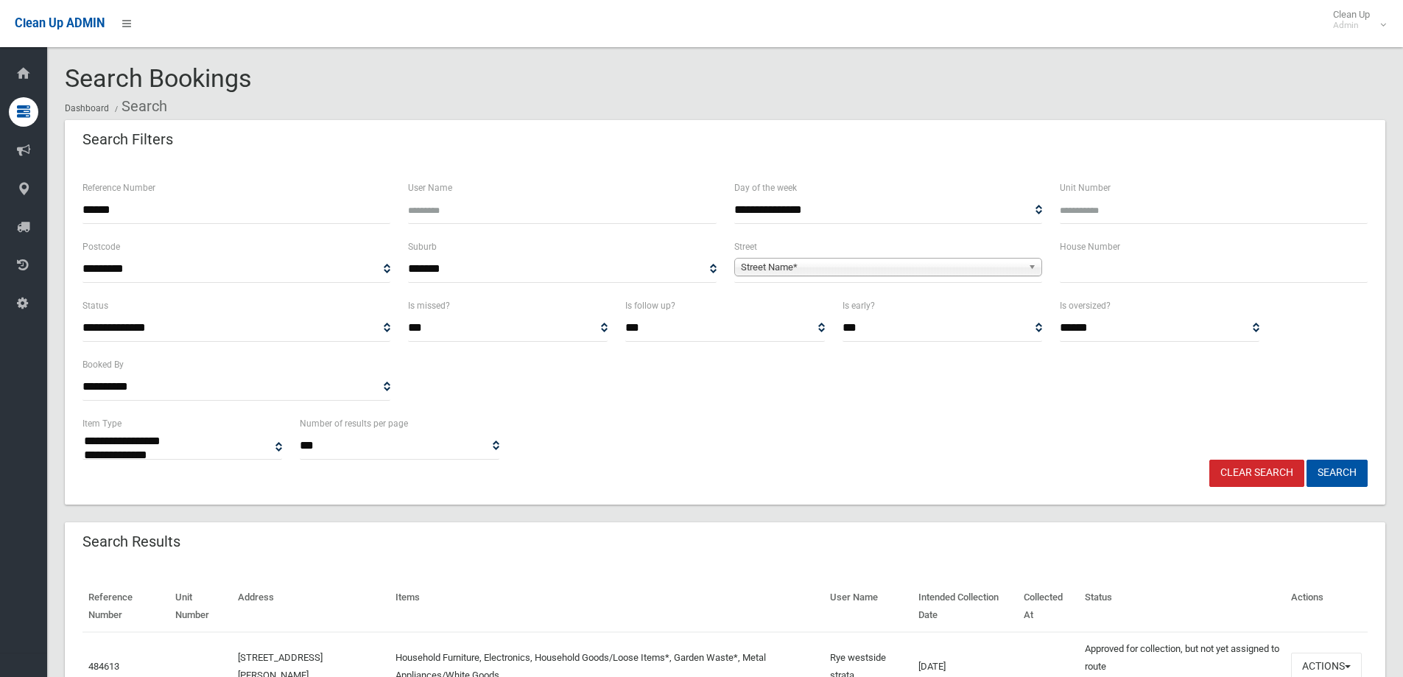
select select
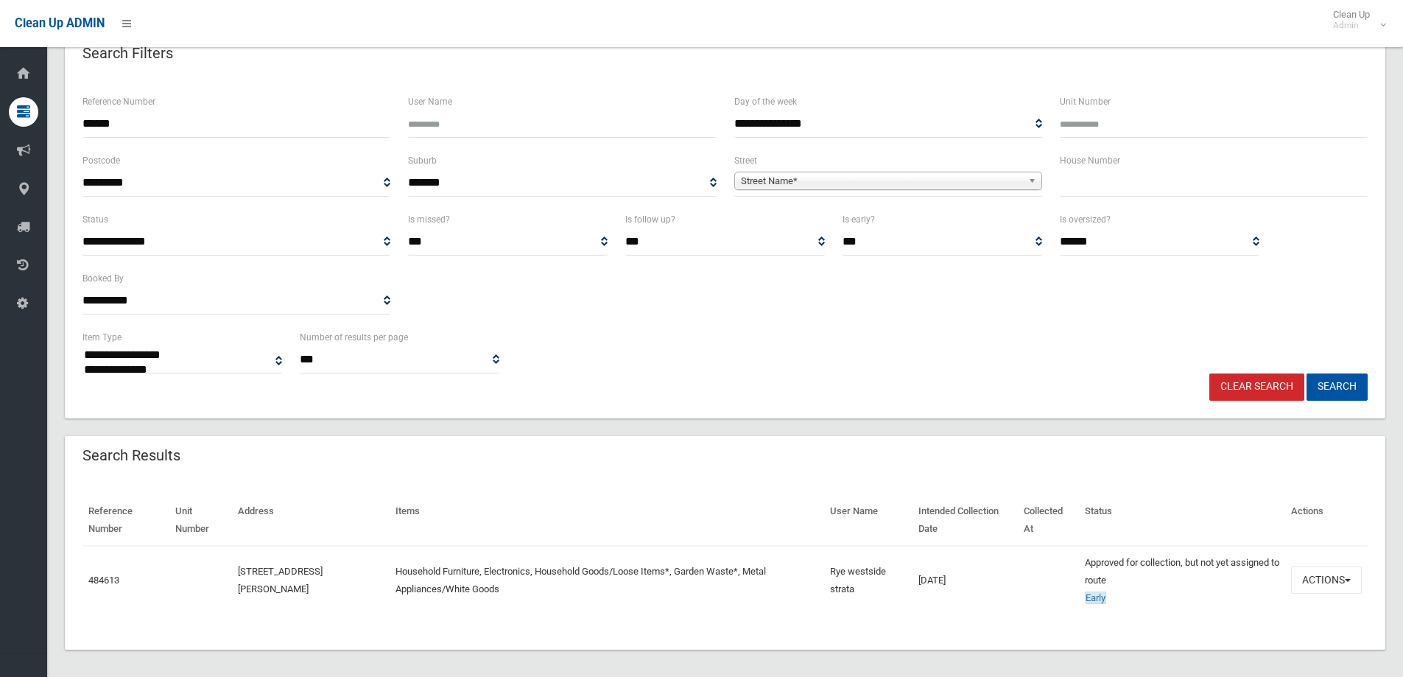
scroll to position [94, 0]
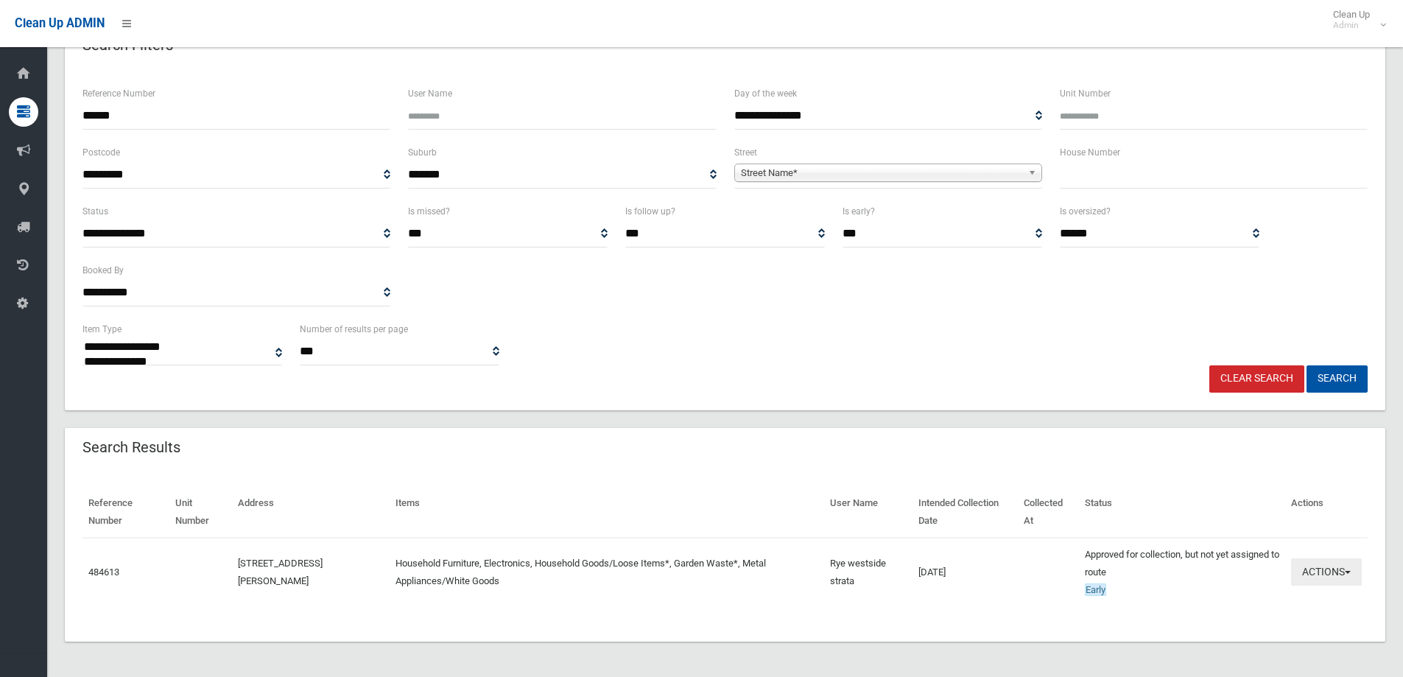
click at [1324, 583] on button "Actions" at bounding box center [1326, 571] width 71 height 27
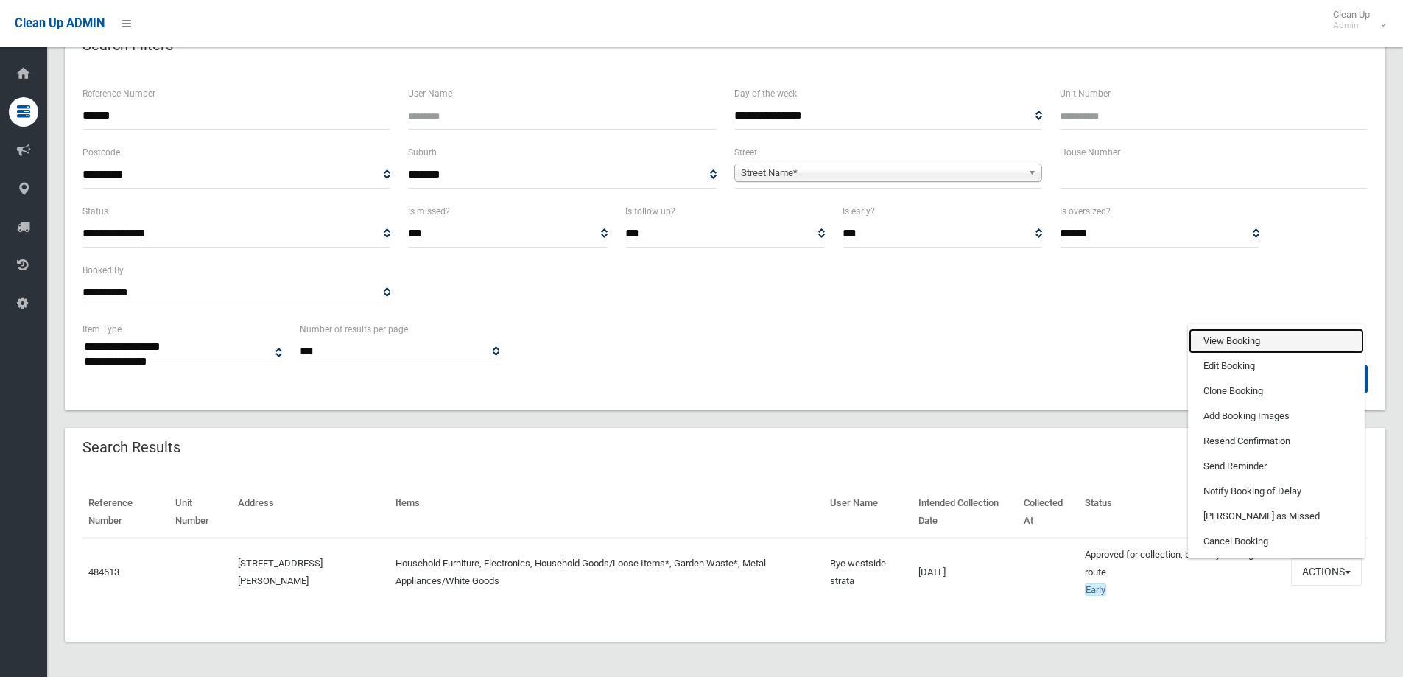
click at [1250, 339] on link "View Booking" at bounding box center [1276, 340] width 175 height 25
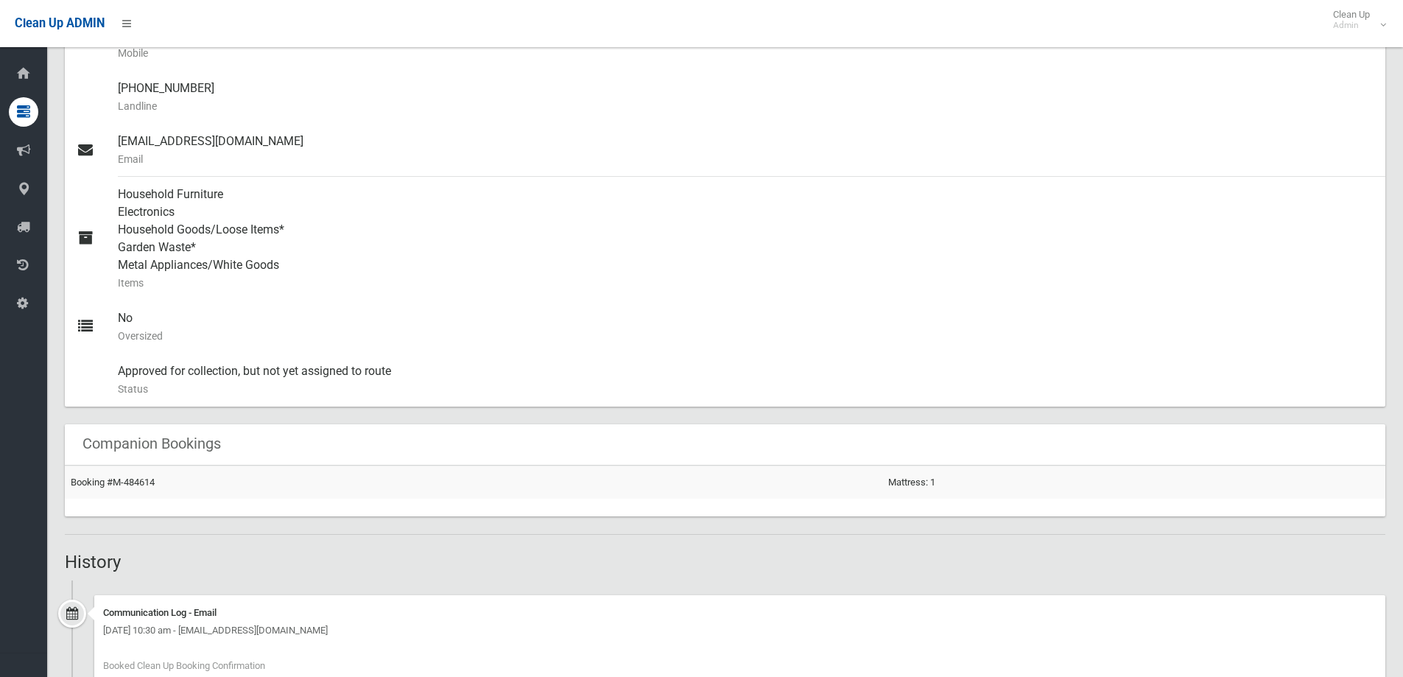
scroll to position [10, 0]
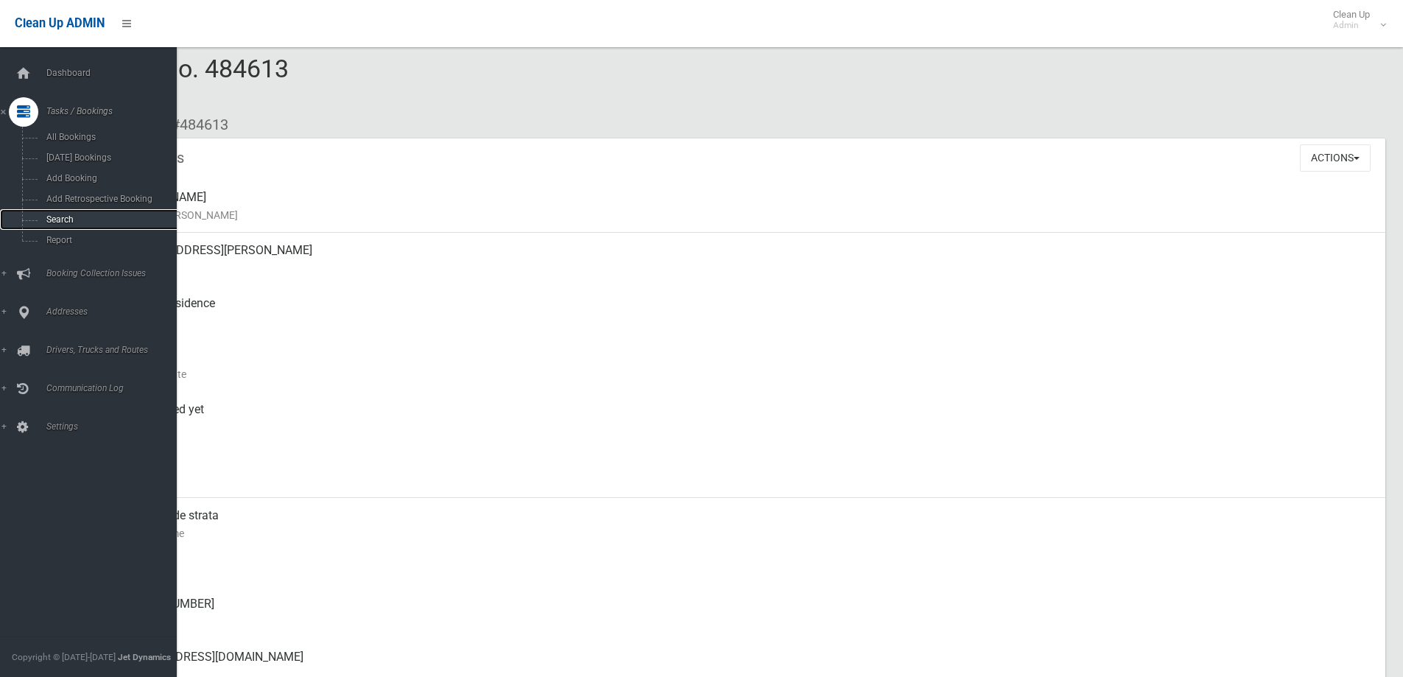
click at [66, 219] on span "Search" at bounding box center [108, 219] width 133 height 10
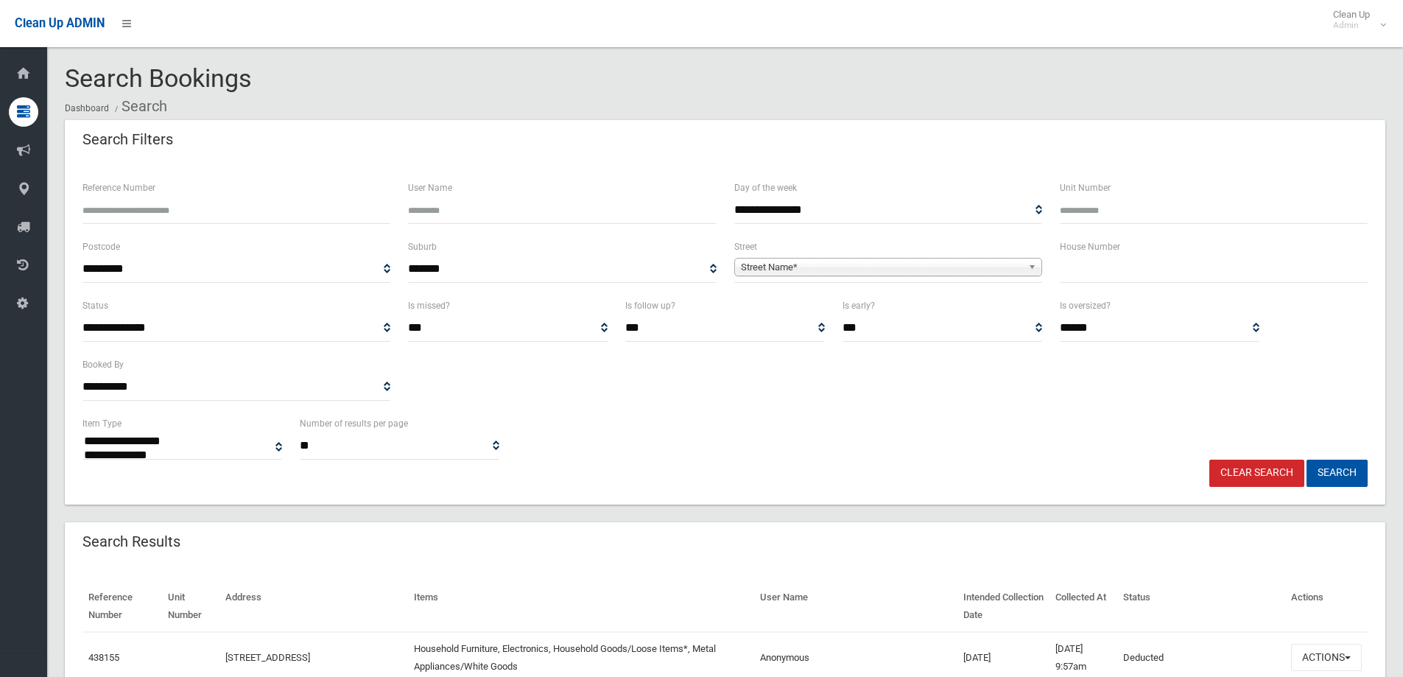
select select
click at [843, 266] on span "Street Name*" at bounding box center [881, 268] width 281 height 18
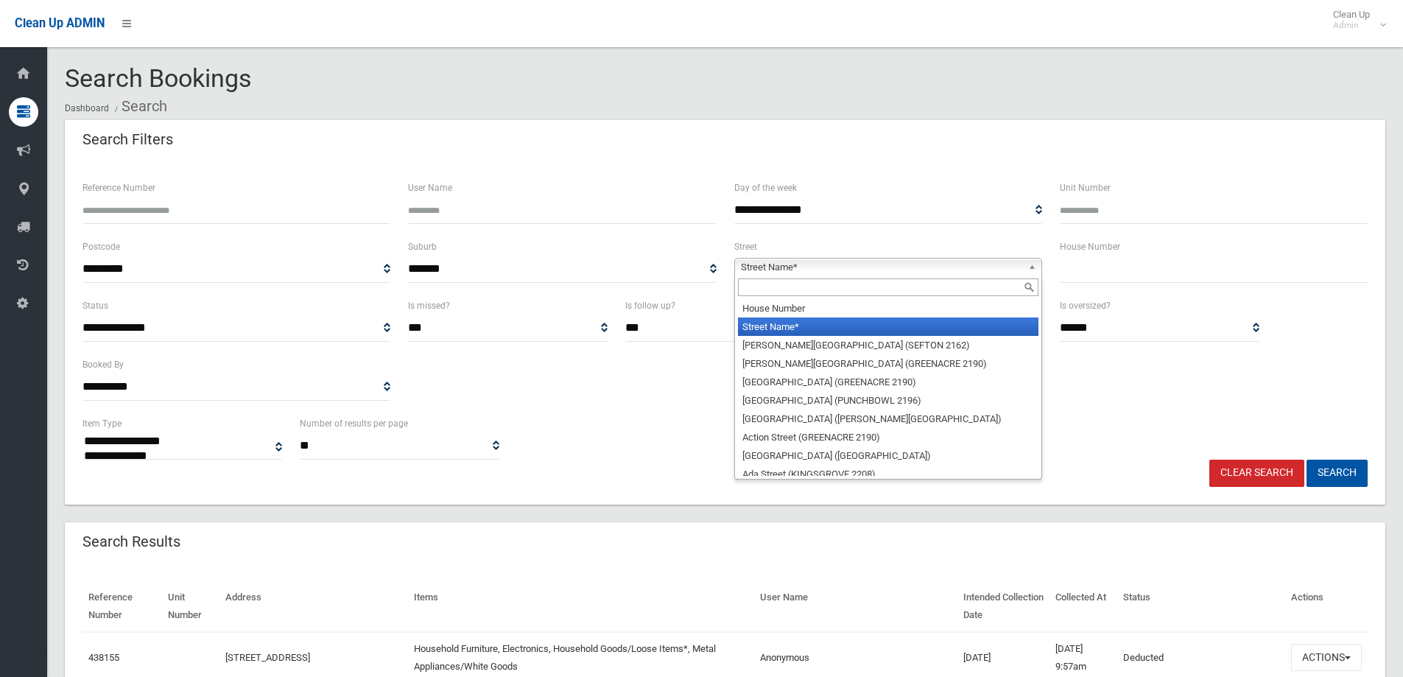
click at [840, 284] on input "text" at bounding box center [888, 287] width 301 height 18
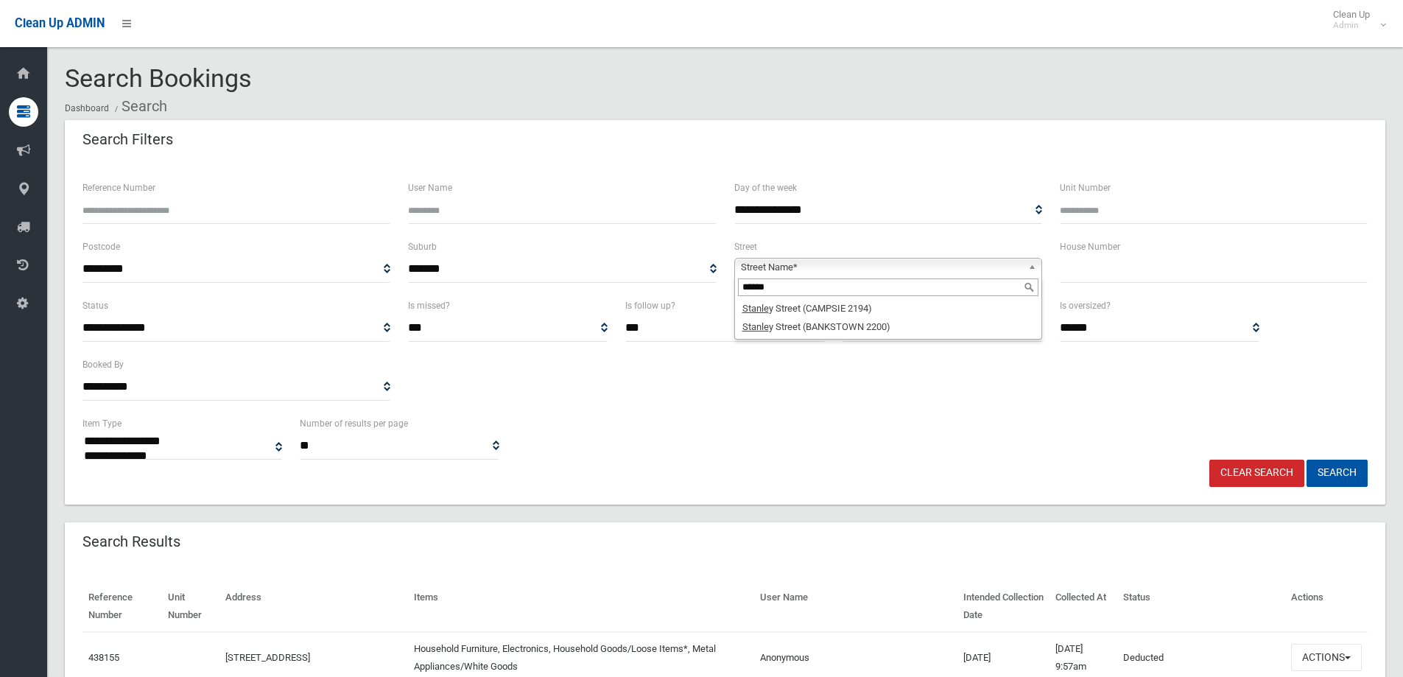
type input "******"
click at [821, 333] on li "Stanle y Street (BANKSTOWN 2200)" at bounding box center [888, 326] width 301 height 18
click at [1130, 278] on input "text" at bounding box center [1214, 269] width 308 height 27
type input "**"
click at [1342, 474] on button "Search" at bounding box center [1337, 473] width 61 height 27
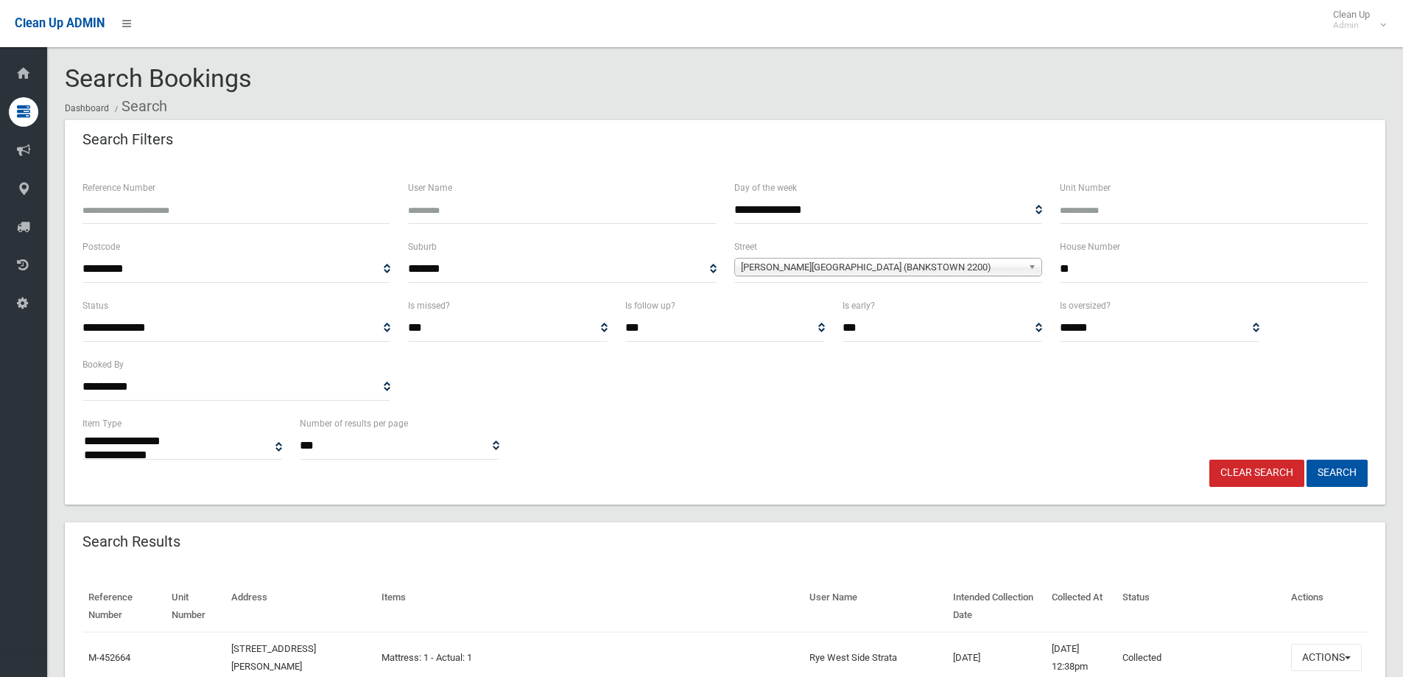
select select
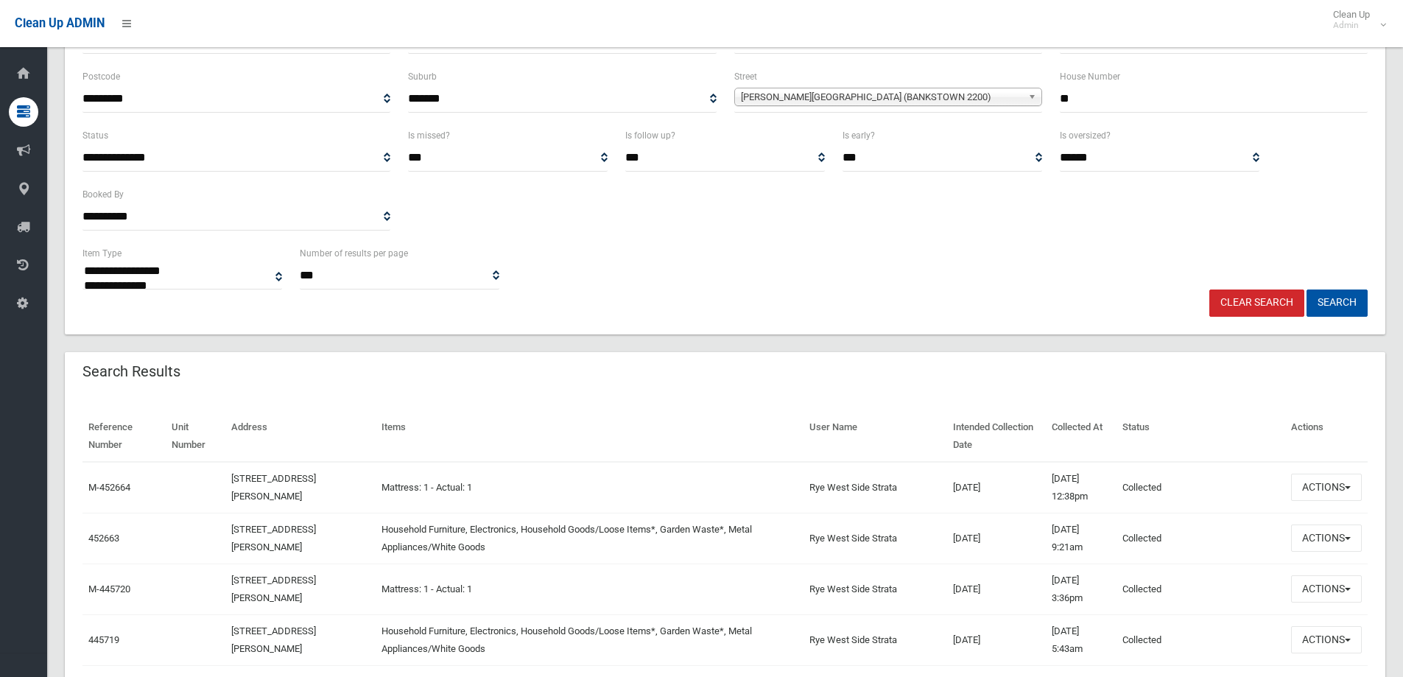
scroll to position [295, 0]
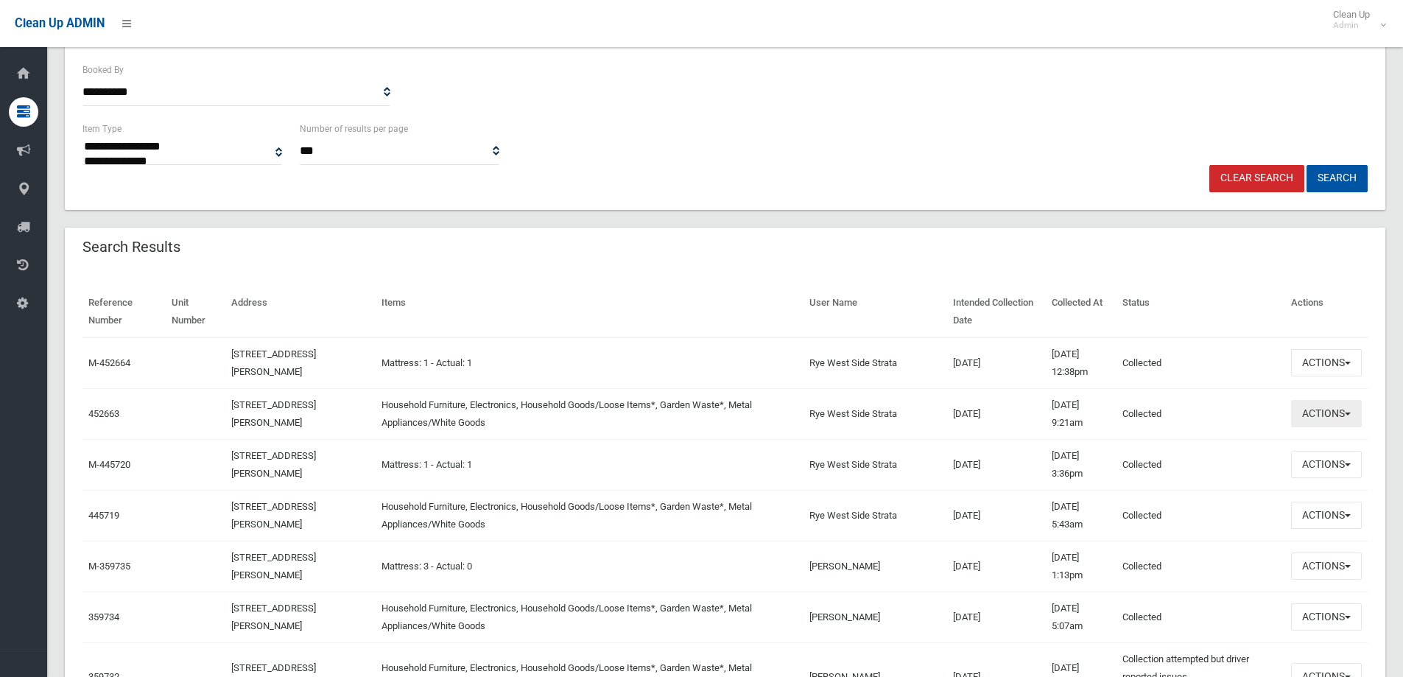
click at [1332, 418] on button "Actions" at bounding box center [1326, 413] width 71 height 27
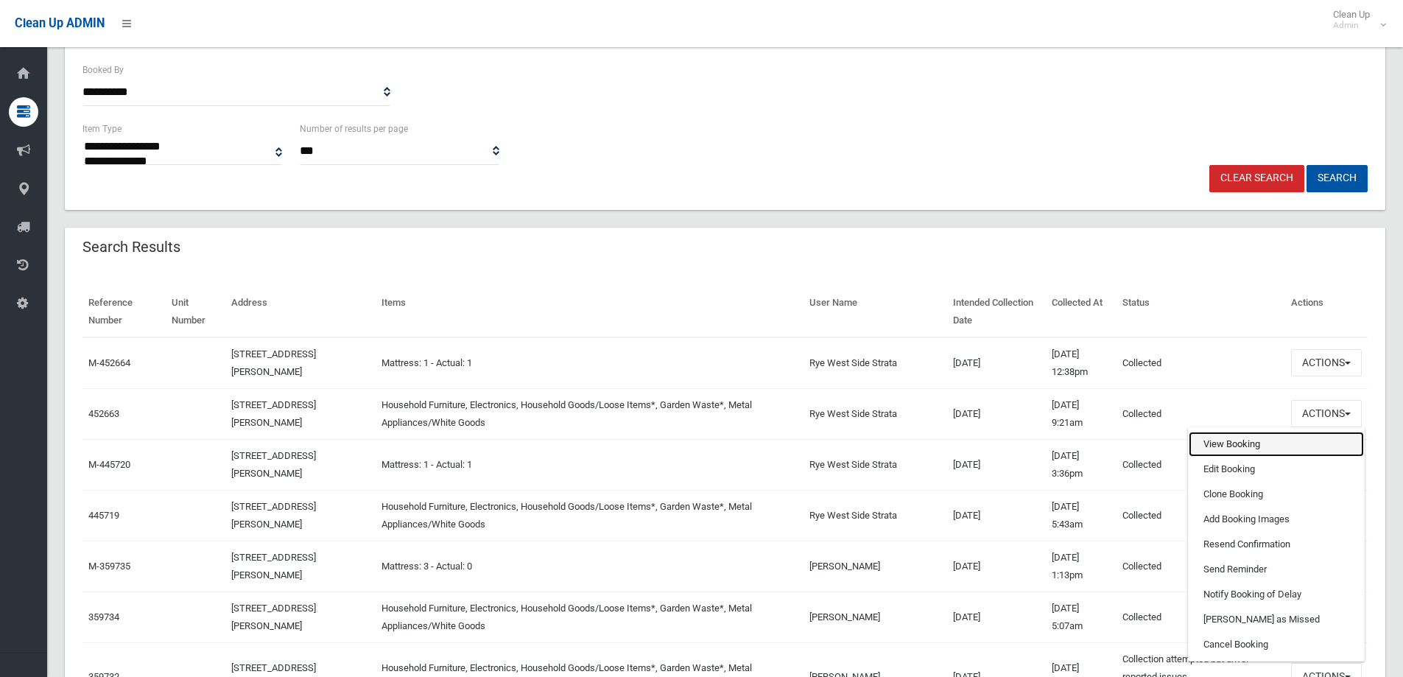
click at [1265, 438] on link "View Booking" at bounding box center [1276, 444] width 175 height 25
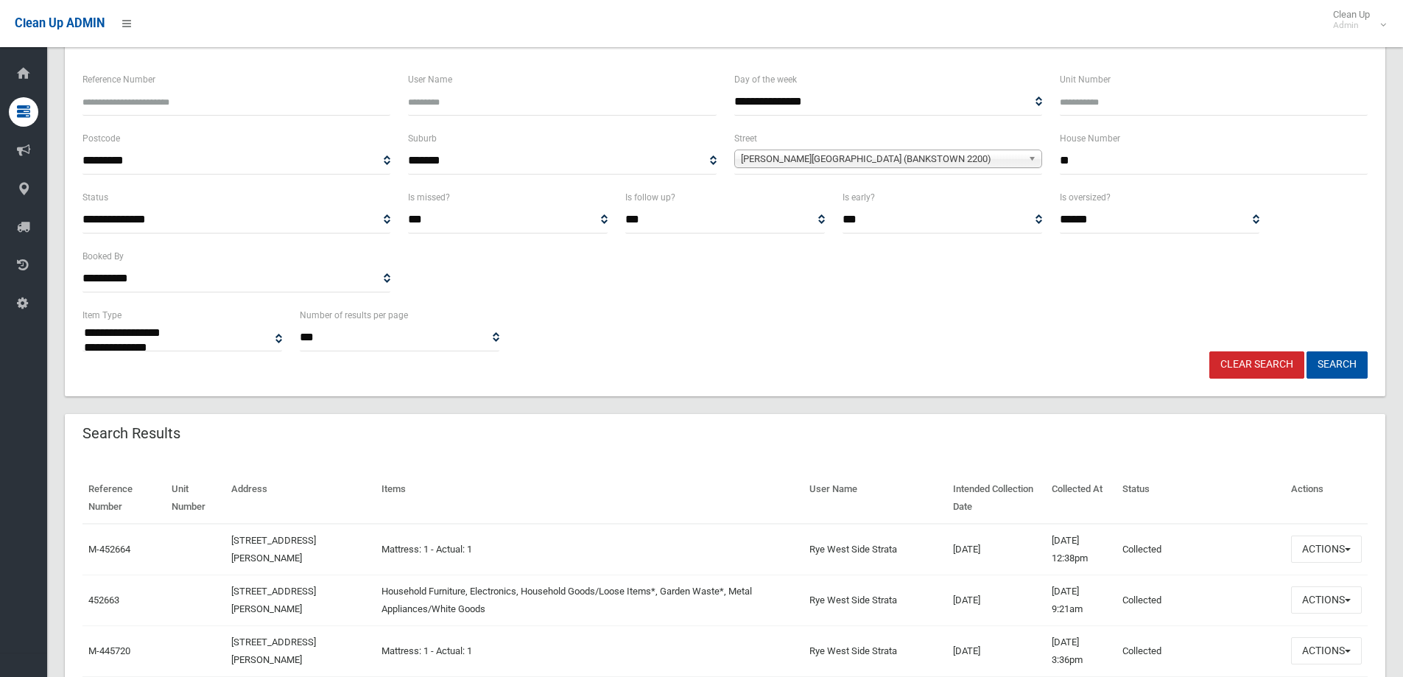
scroll to position [0, 0]
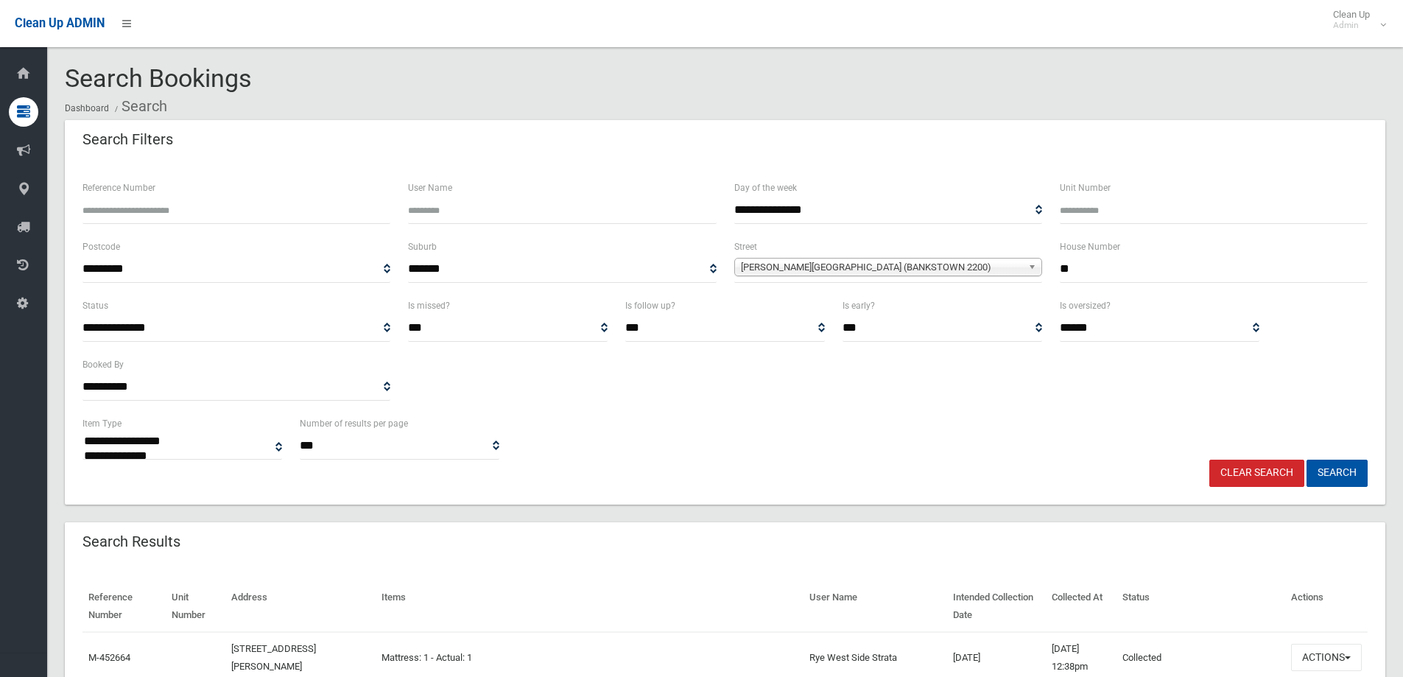
click at [1285, 467] on link "Clear Search" at bounding box center [1256, 473] width 95 height 27
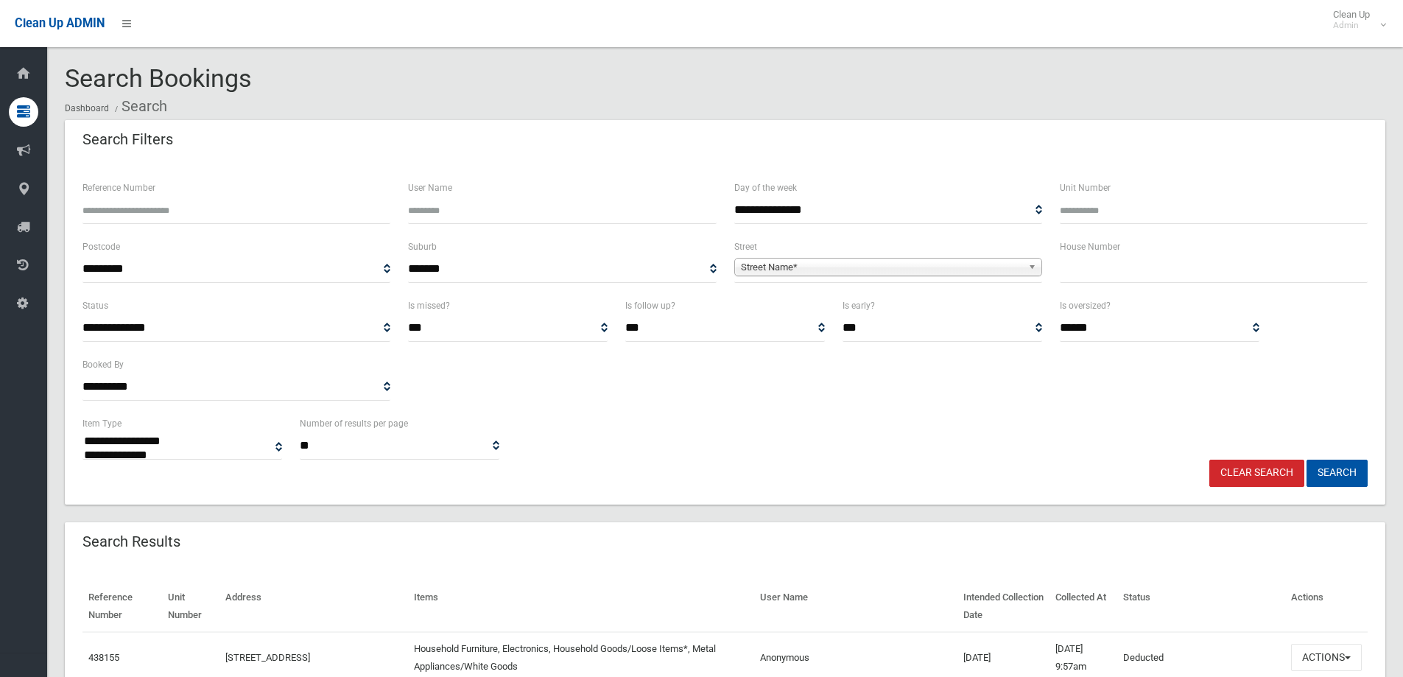
select select
click at [196, 212] on input "Reference Number" at bounding box center [236, 210] width 308 height 27
type input "******"
click at [1361, 471] on button "Search" at bounding box center [1337, 473] width 61 height 27
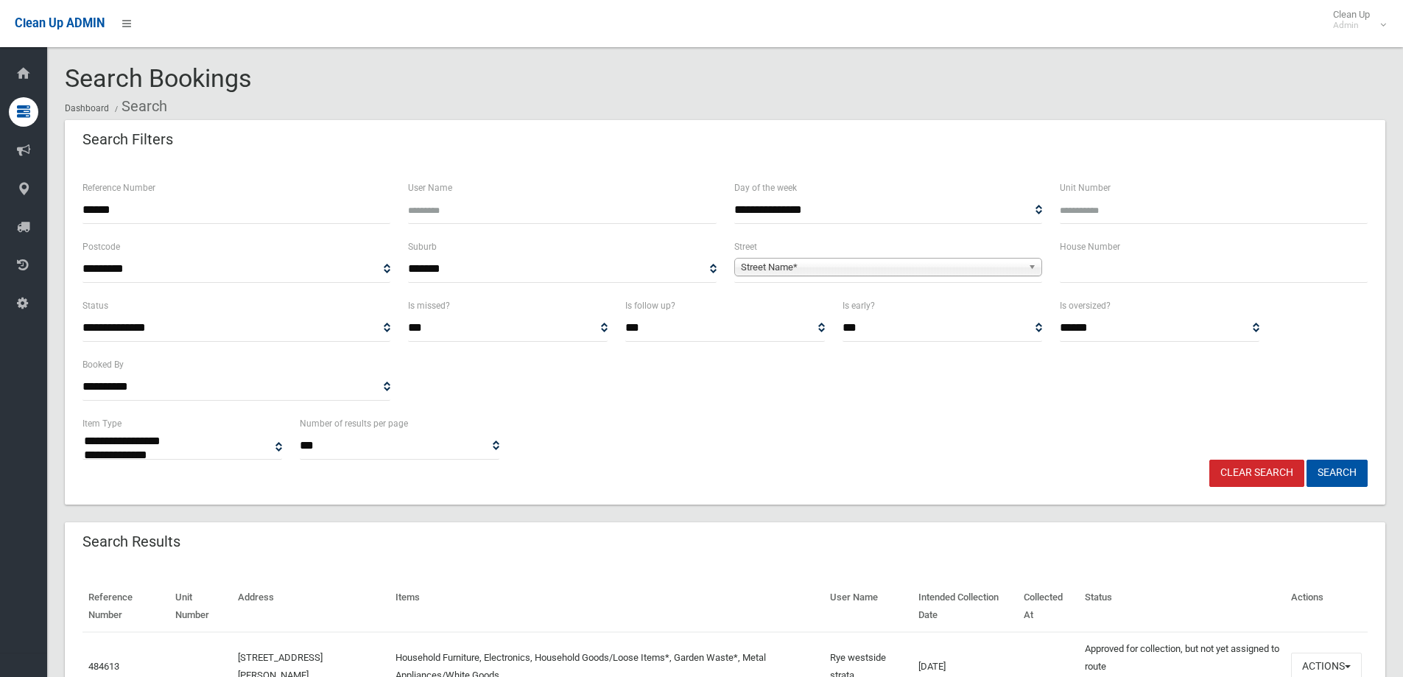
select select
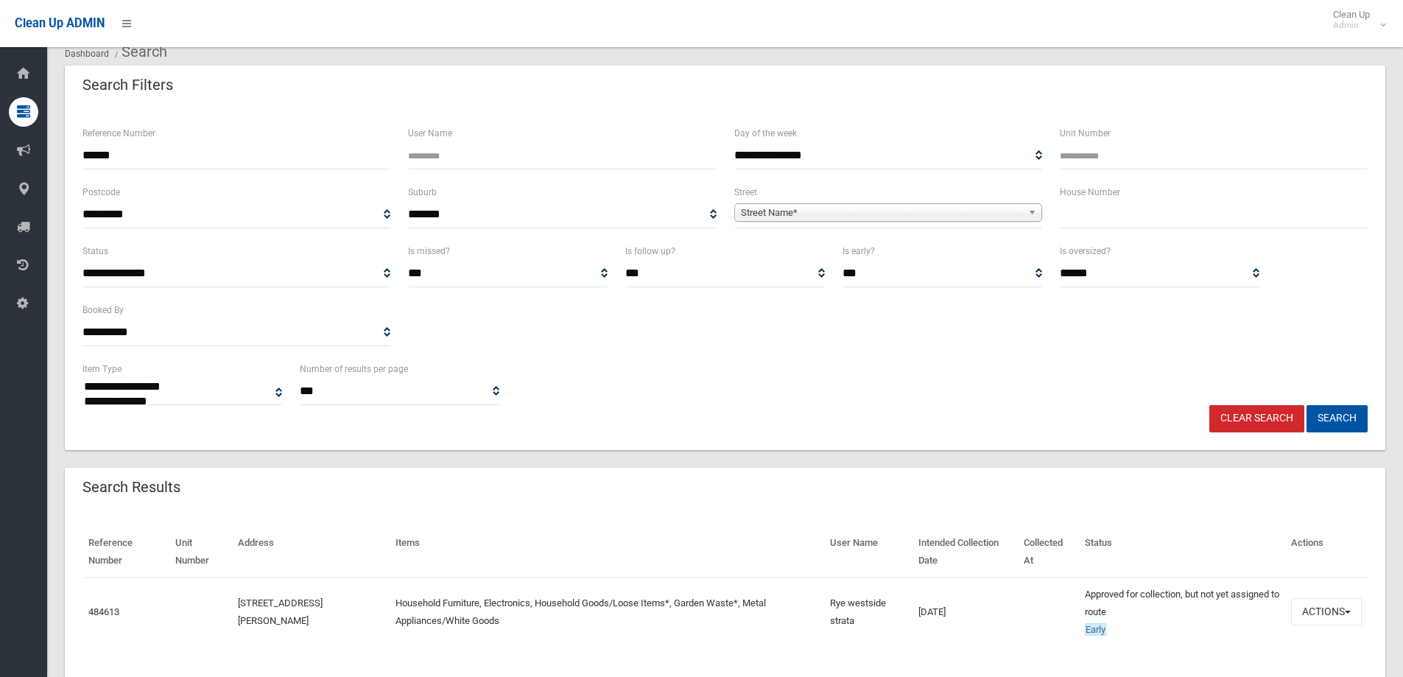
scroll to position [94, 0]
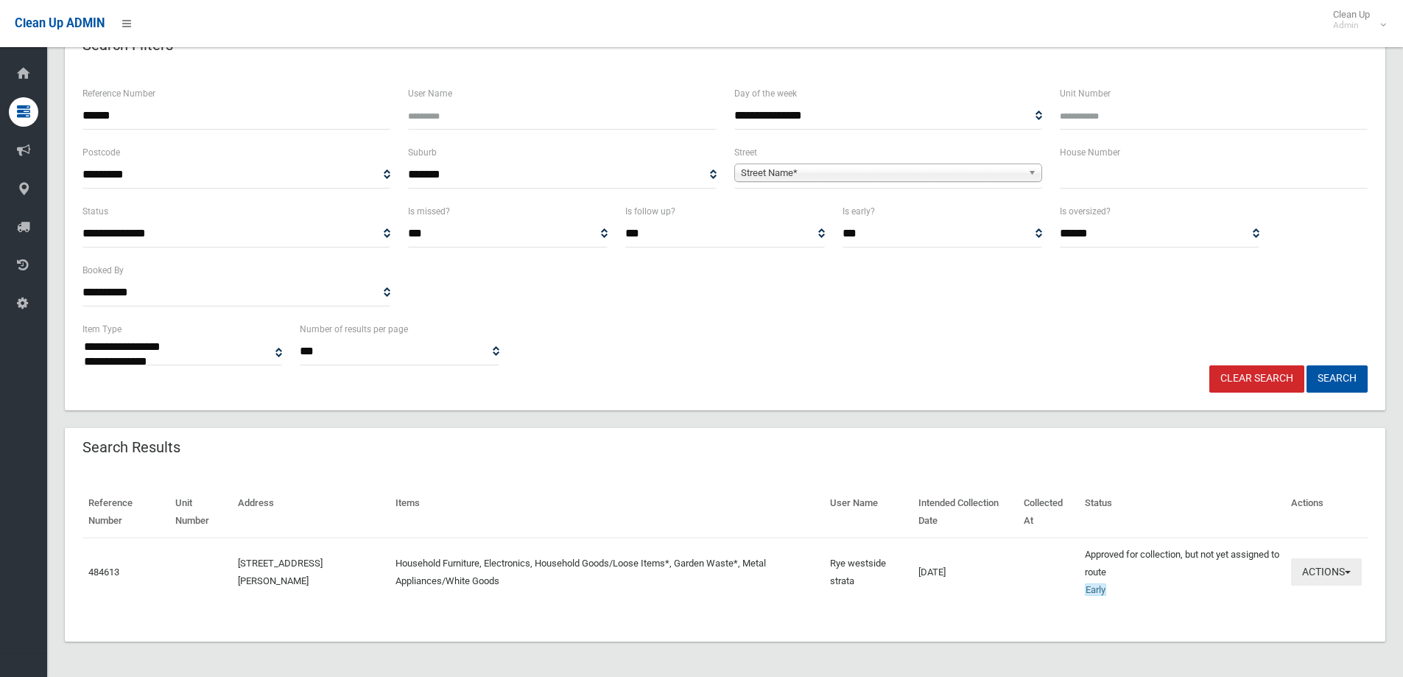
click at [1332, 577] on button "Actions" at bounding box center [1326, 571] width 71 height 27
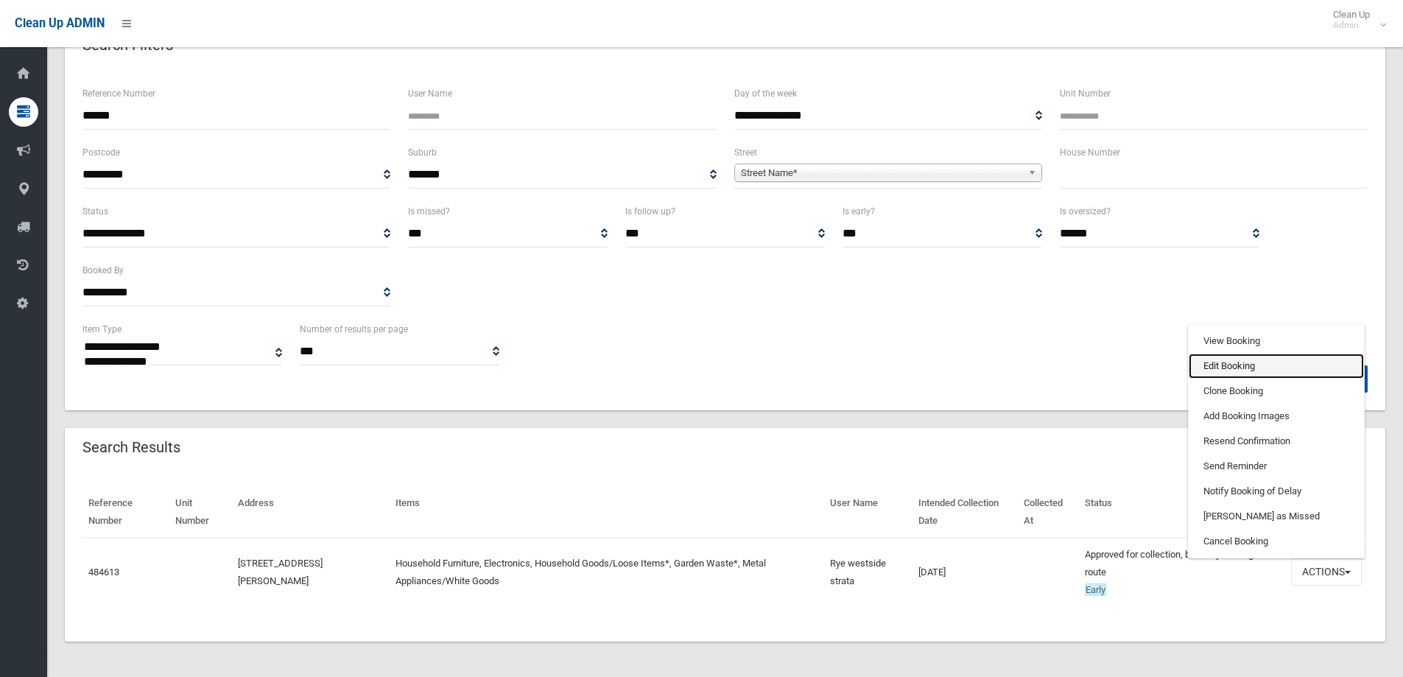
click at [1241, 370] on link "Edit Booking" at bounding box center [1276, 366] width 175 height 25
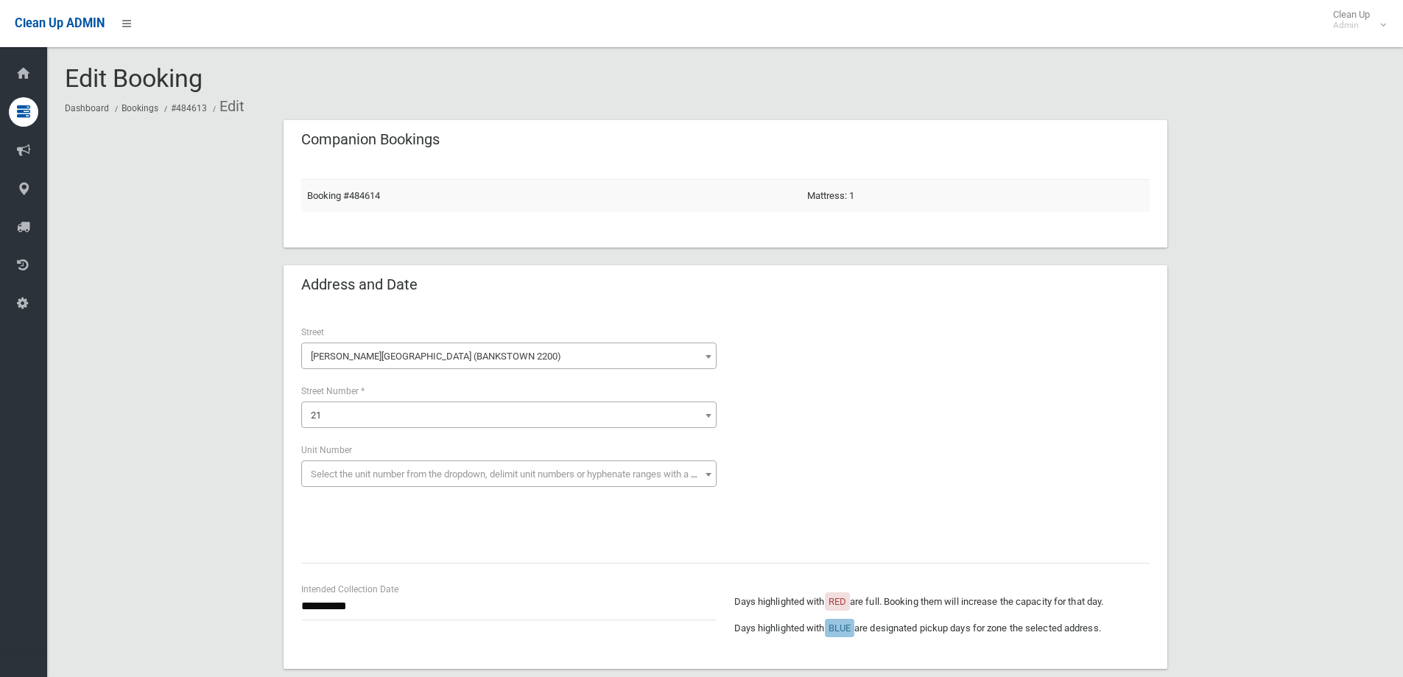
click at [408, 363] on span "Stacey Street (BANKSTOWN 2200)" at bounding box center [509, 356] width 408 height 21
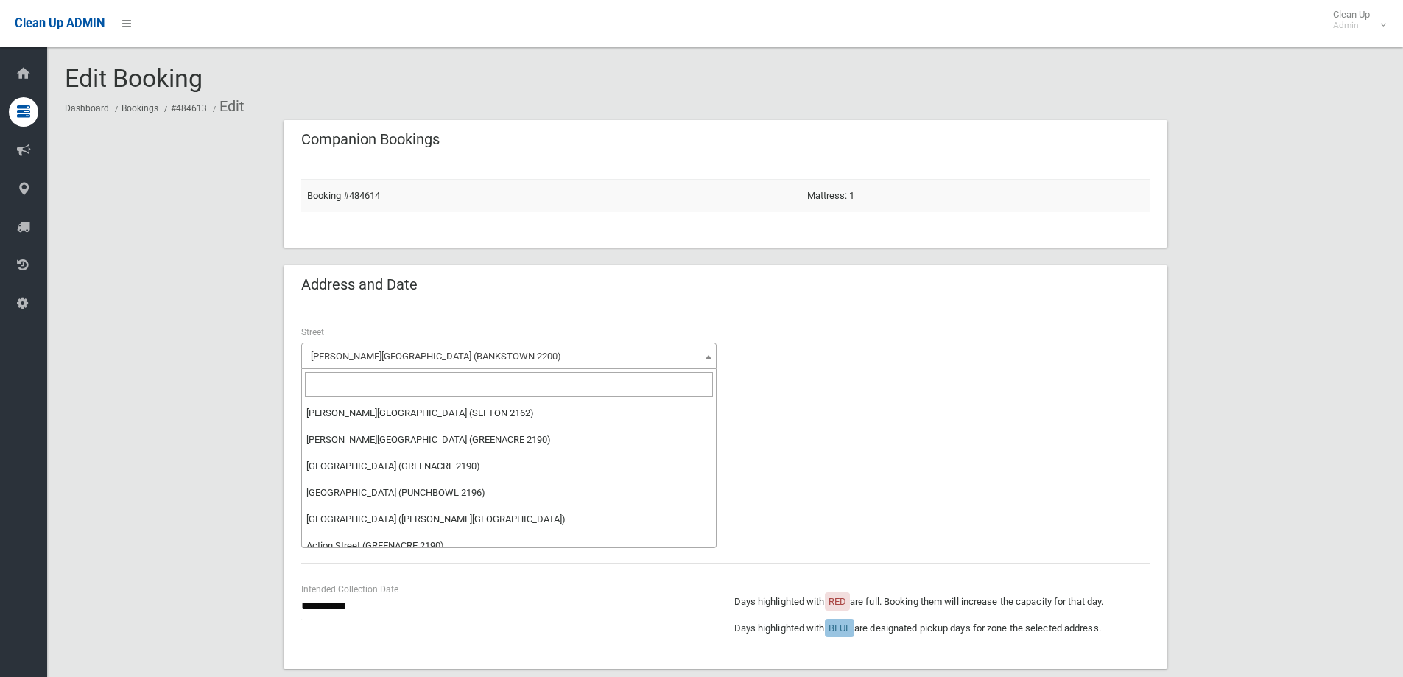
scroll to position [52049, 0]
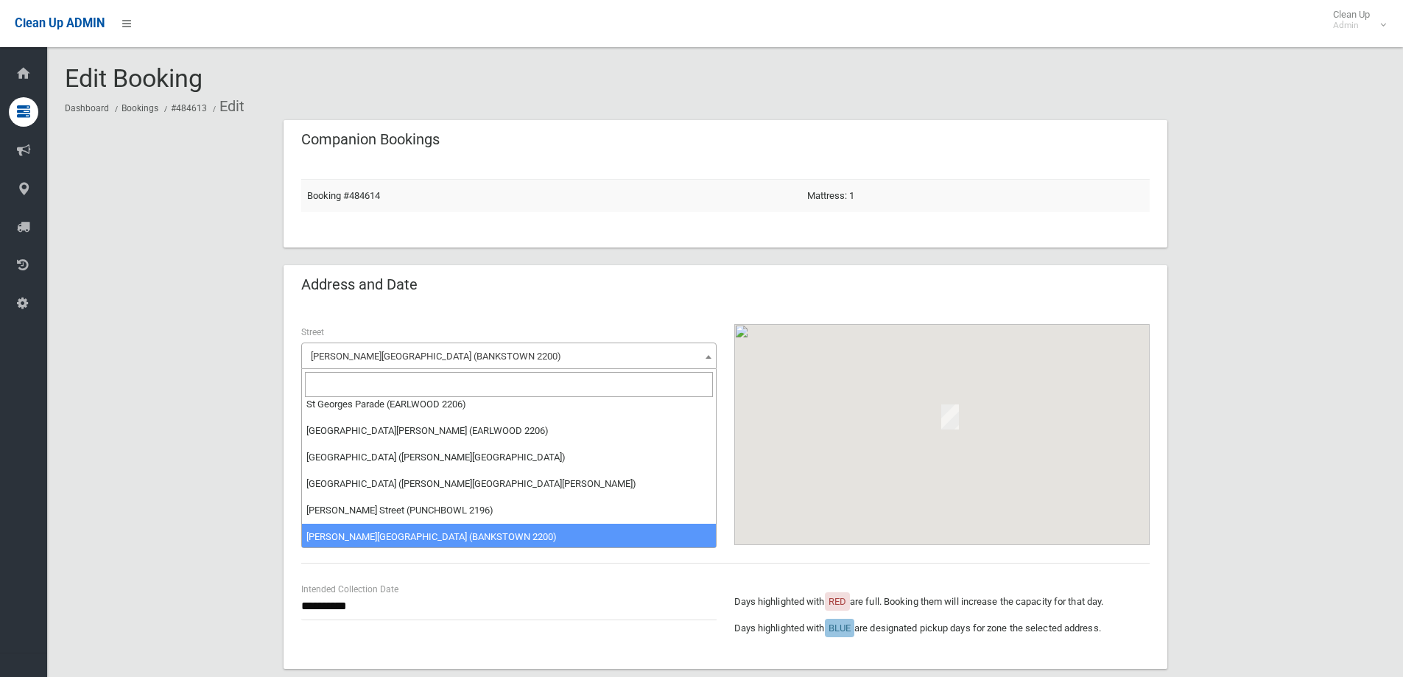
click at [358, 389] on input "search" at bounding box center [509, 384] width 408 height 25
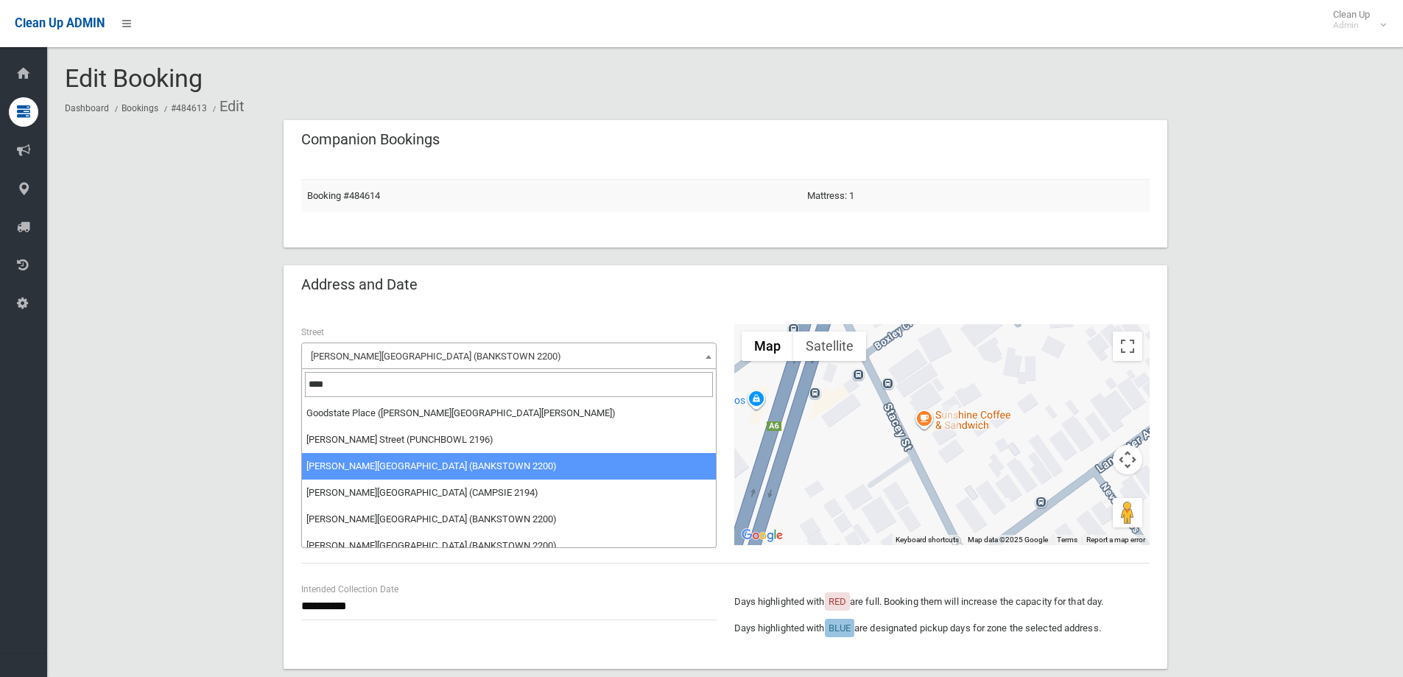
scroll to position [0, 0]
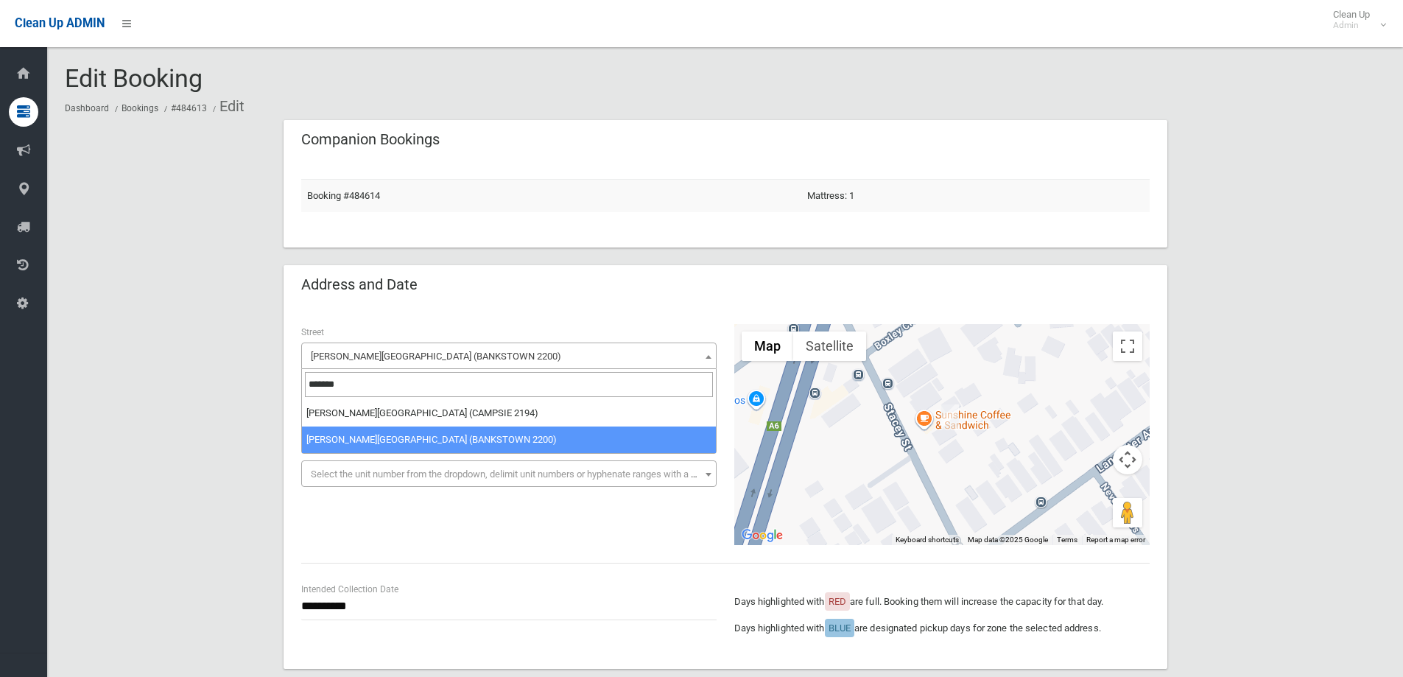
type input "*******"
select select "****"
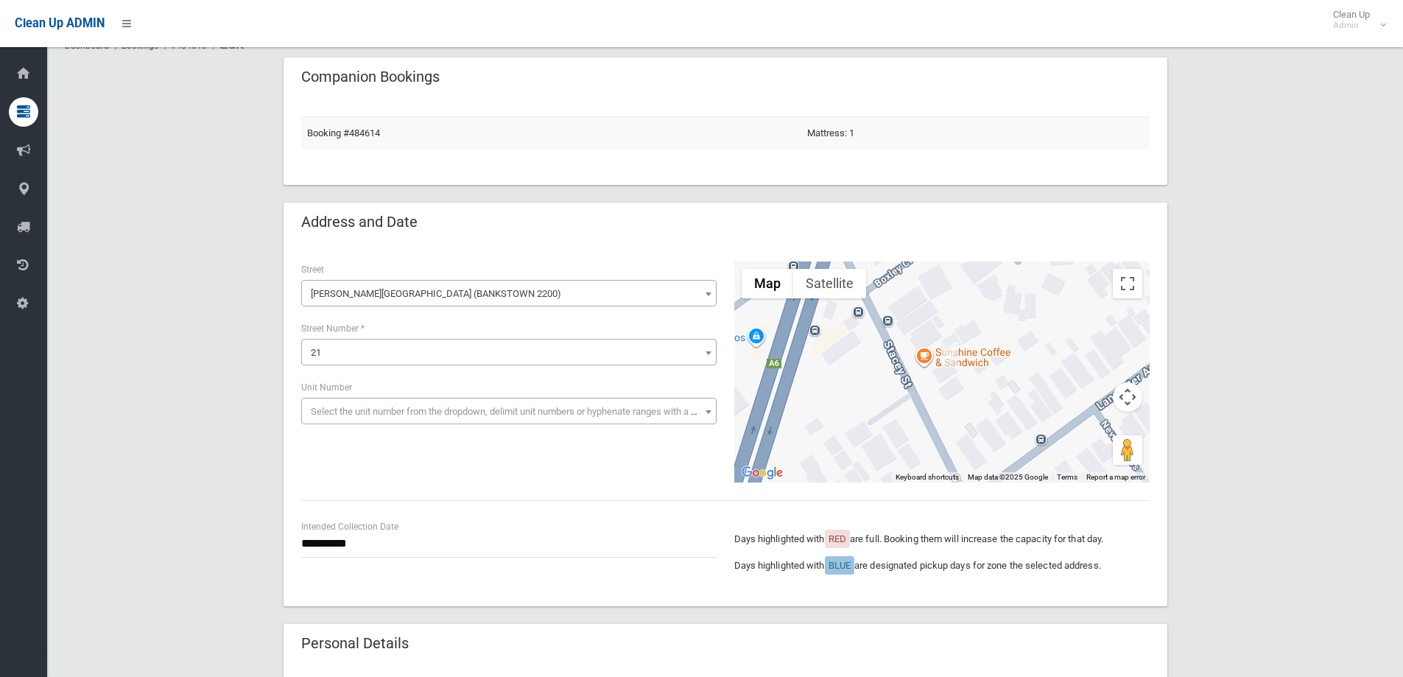
scroll to position [147, 0]
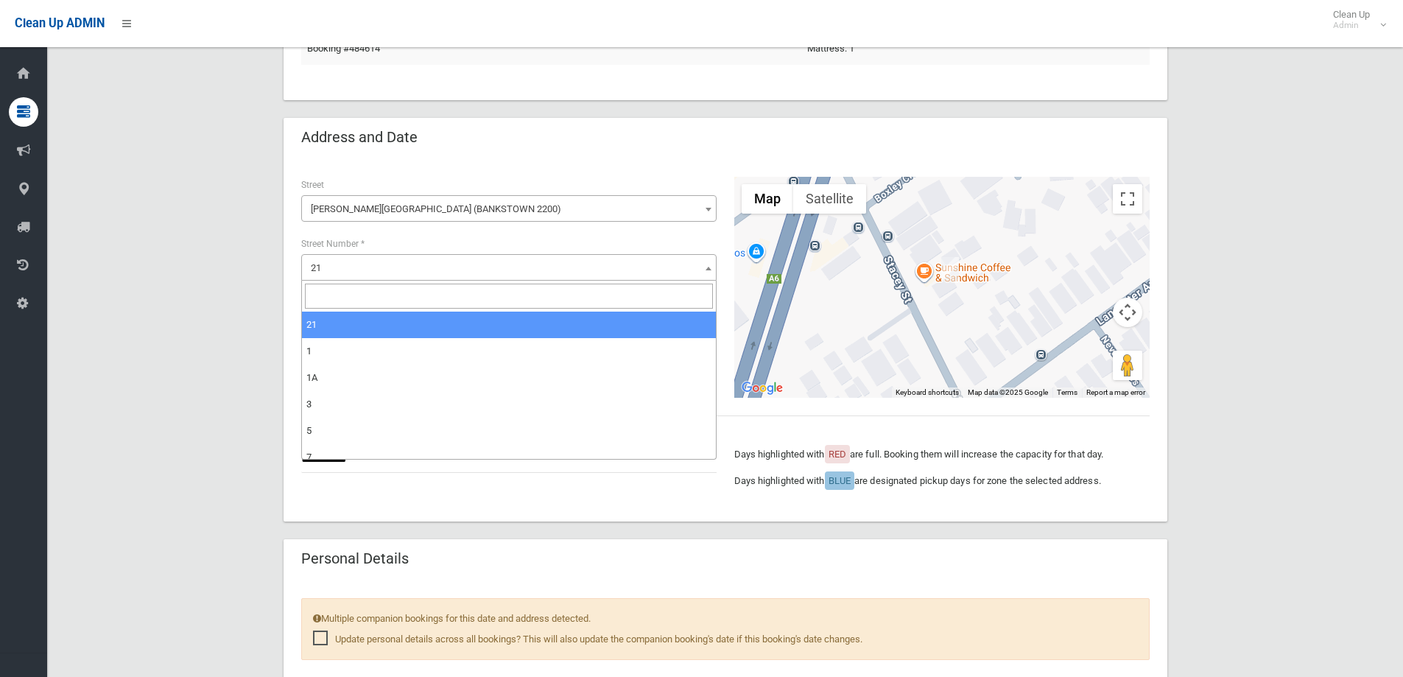
click at [349, 265] on span "21" at bounding box center [509, 268] width 408 height 21
click at [335, 301] on input "search" at bounding box center [509, 296] width 408 height 25
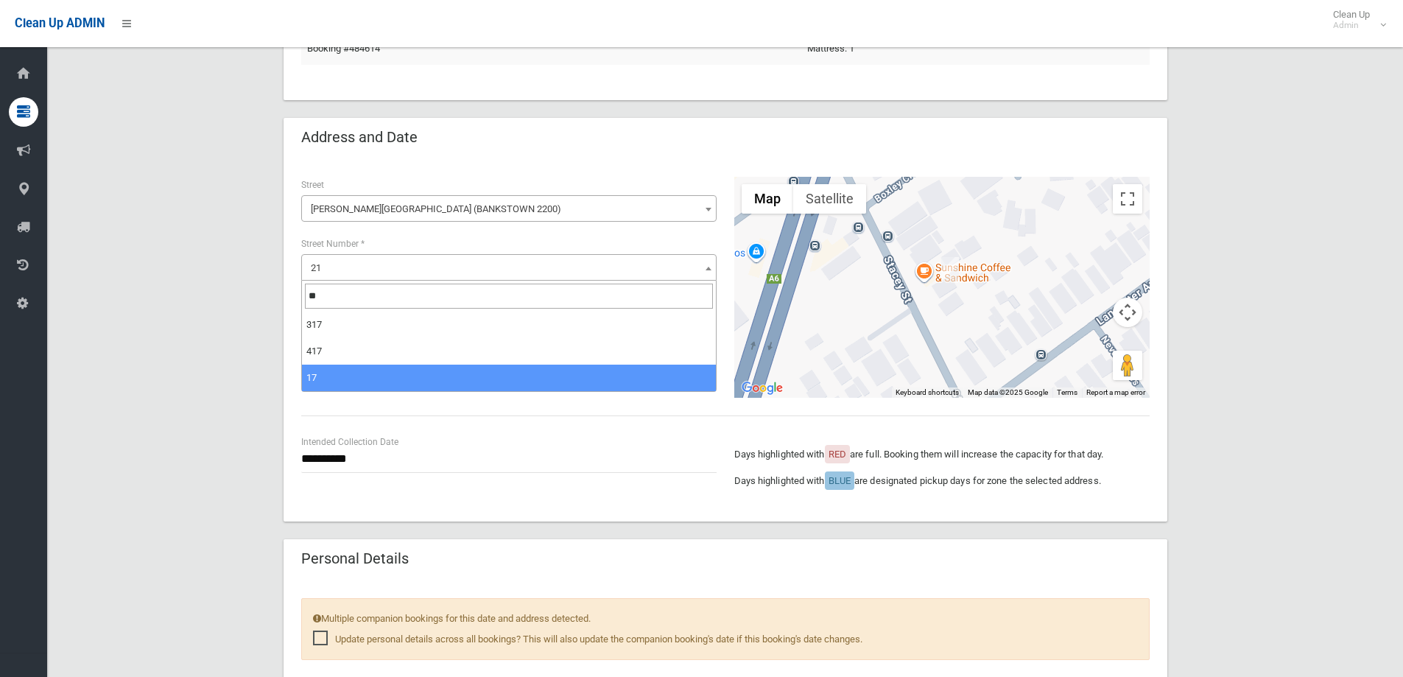
type input "**"
select select "**"
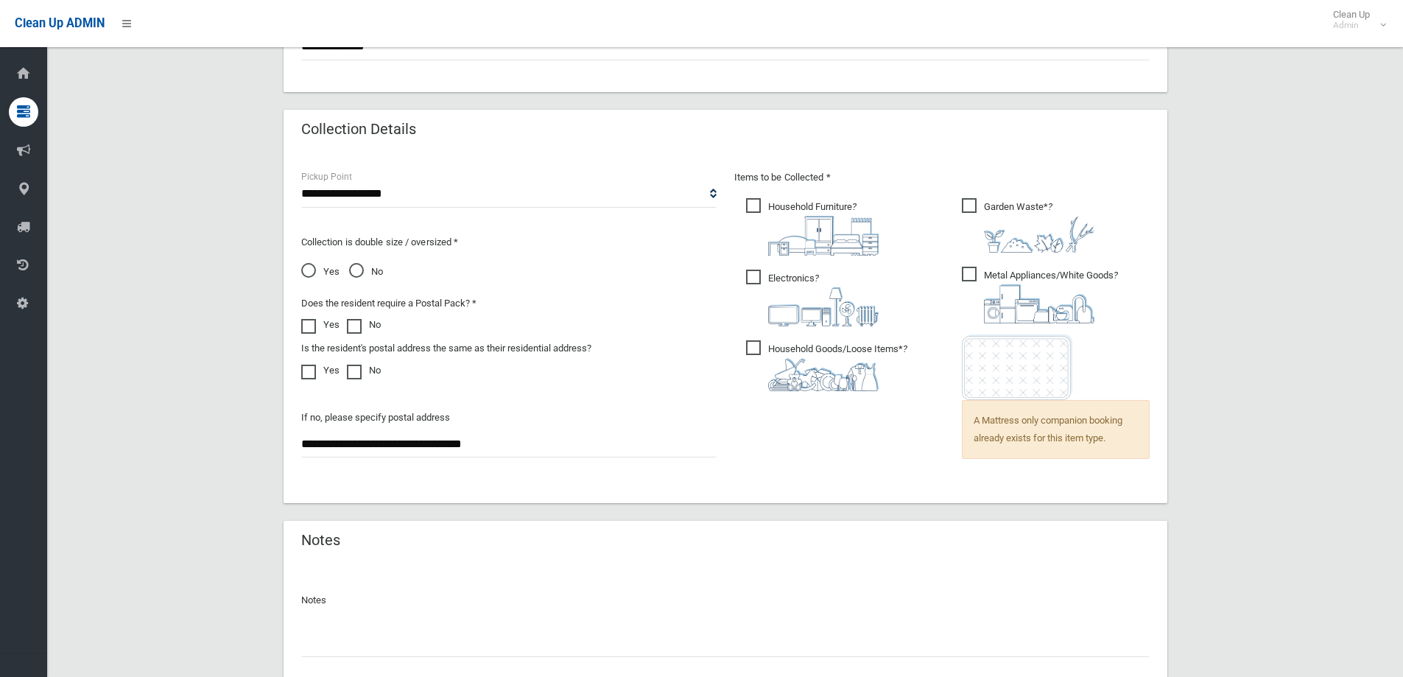
scroll to position [1019, 0]
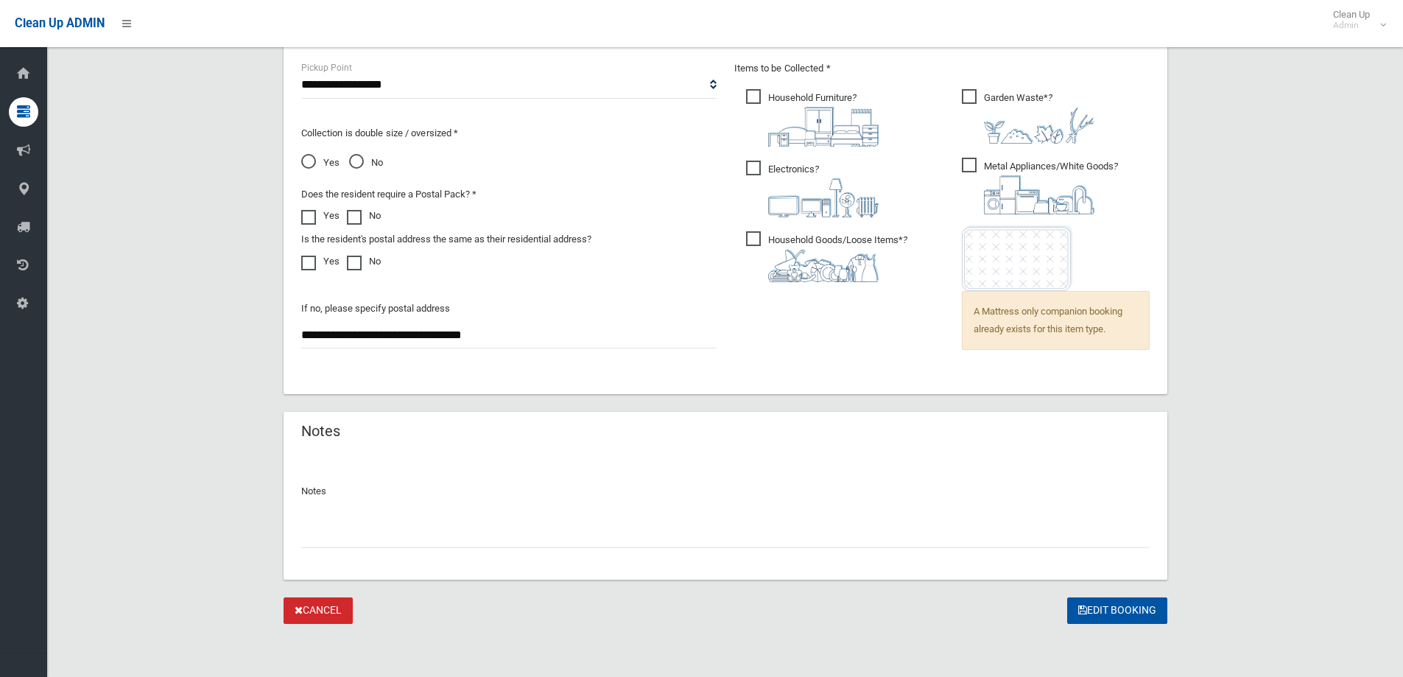
click at [320, 533] on input "text" at bounding box center [725, 534] width 848 height 27
type input "**********"
click at [1100, 613] on button "Edit Booking" at bounding box center [1117, 610] width 100 height 27
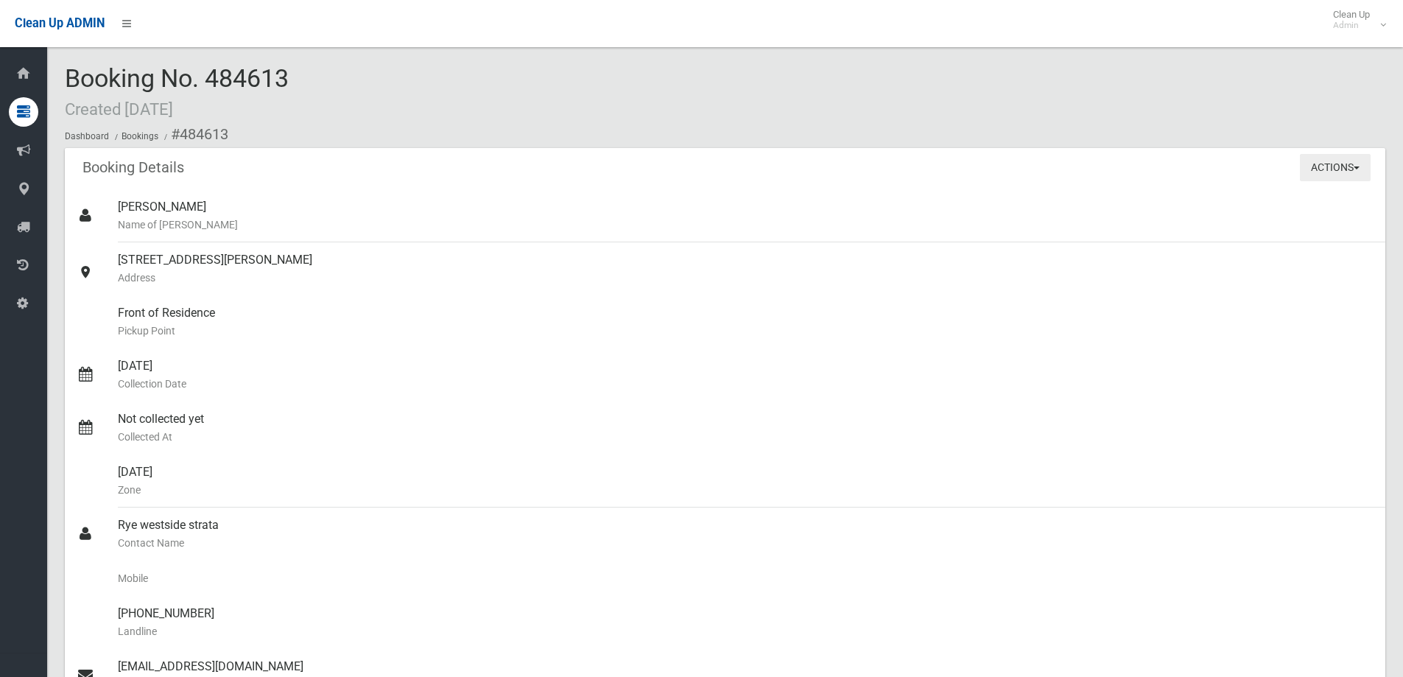
click at [1343, 167] on button "Actions" at bounding box center [1335, 167] width 71 height 27
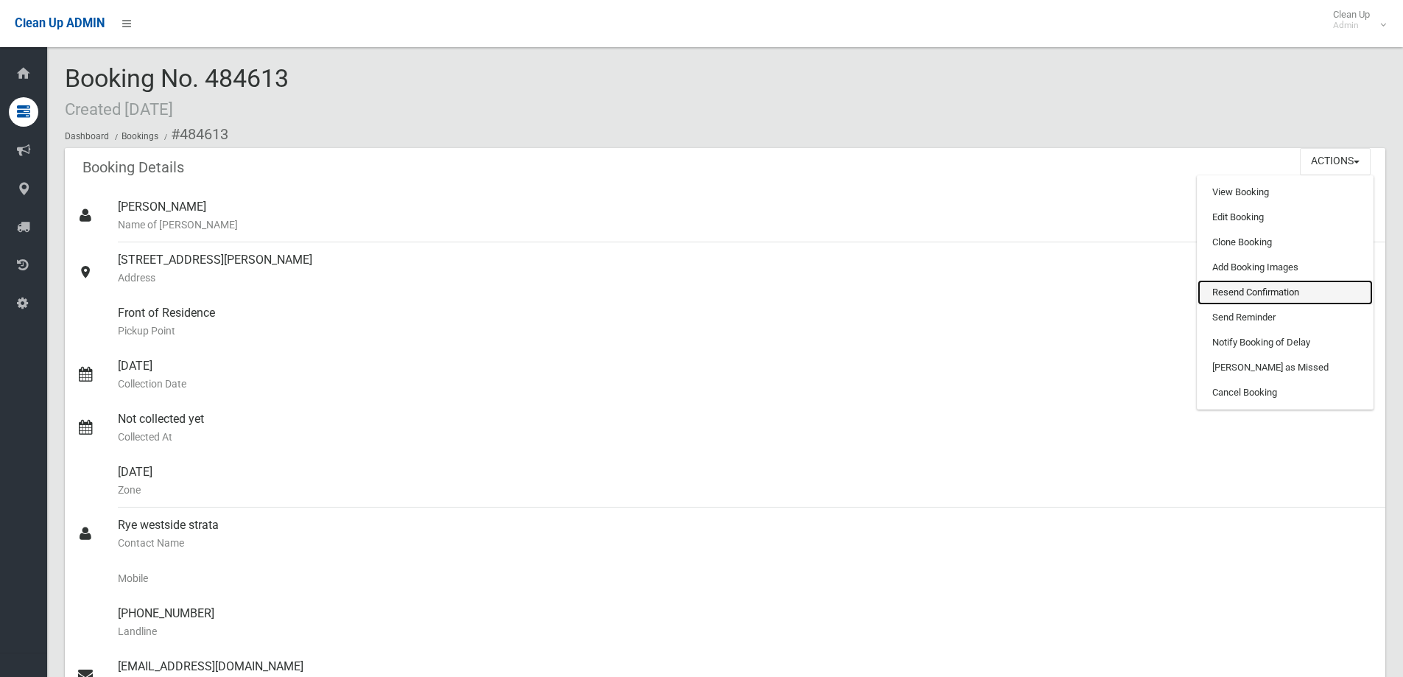
click at [1294, 287] on link "Resend Confirmation" at bounding box center [1285, 292] width 175 height 25
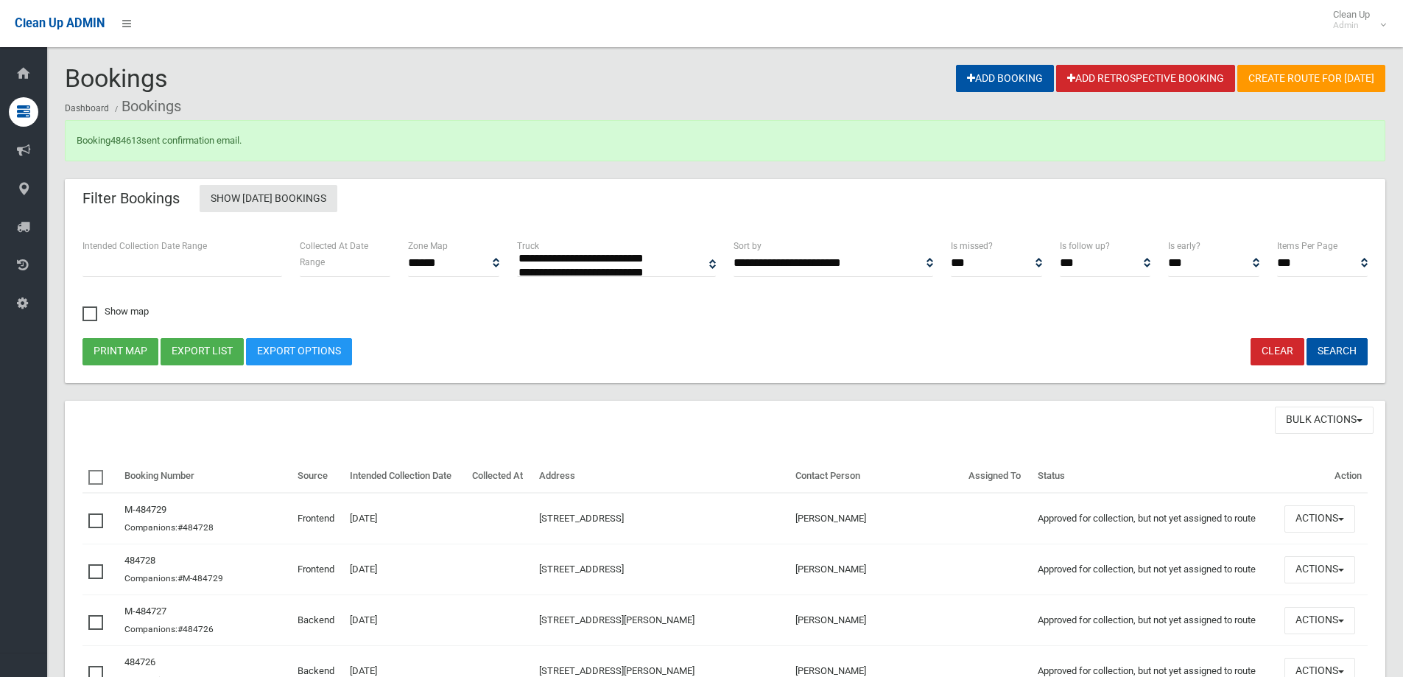
select select
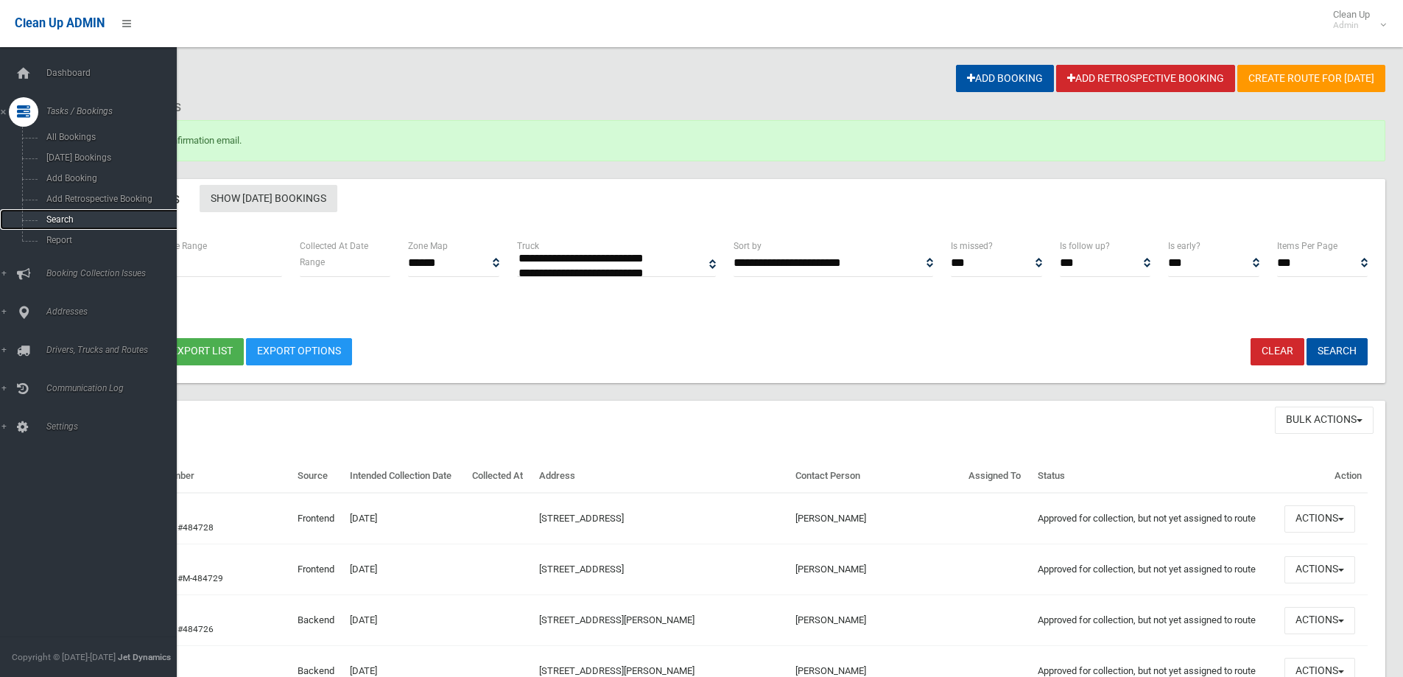
click at [85, 211] on link "Search" at bounding box center [94, 219] width 188 height 21
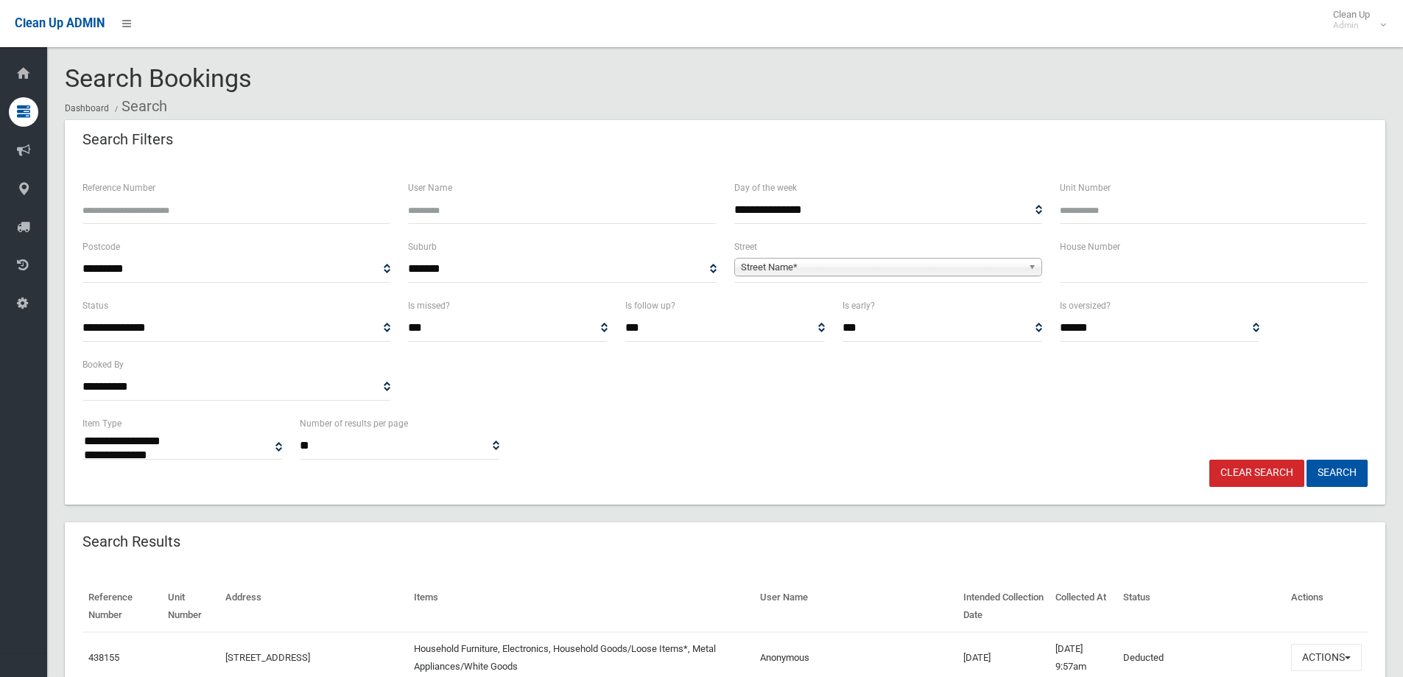
select select
click at [169, 213] on input "Reference Number" at bounding box center [236, 210] width 308 height 27
type input "******"
click at [1307, 460] on button "Search" at bounding box center [1337, 473] width 61 height 27
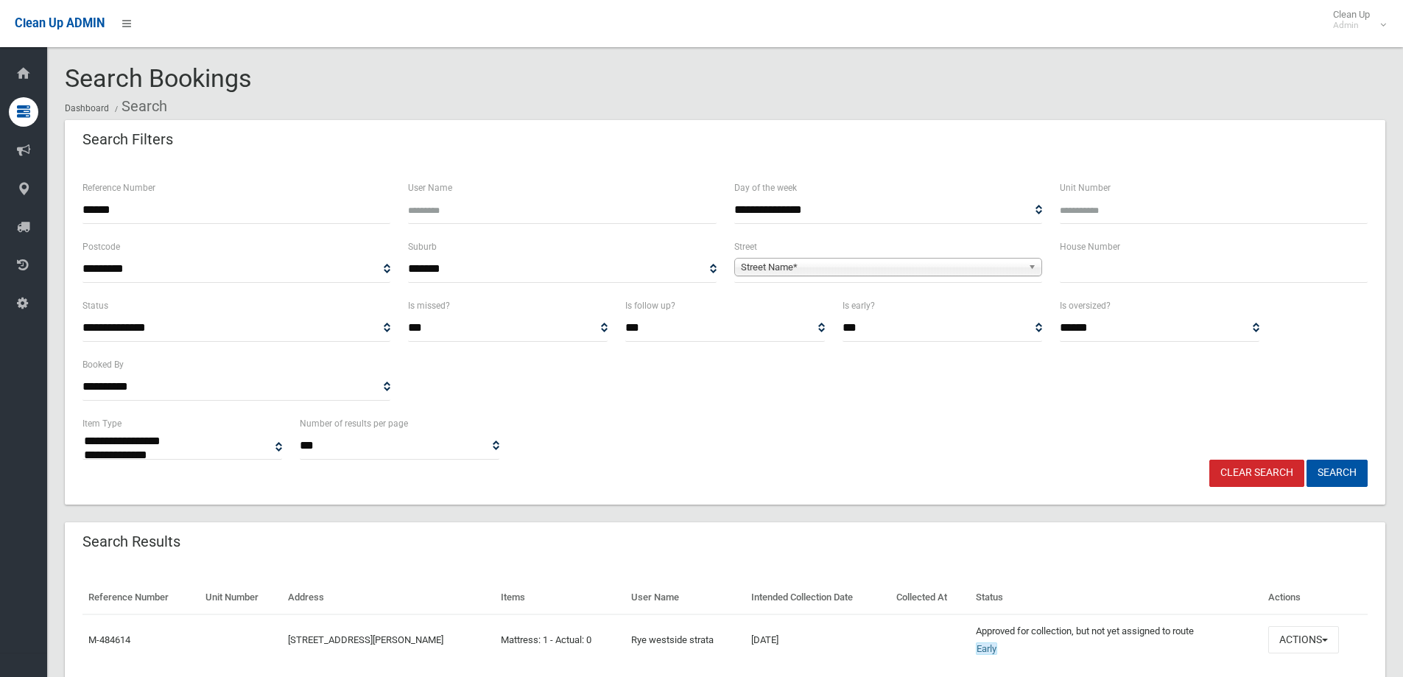
select select
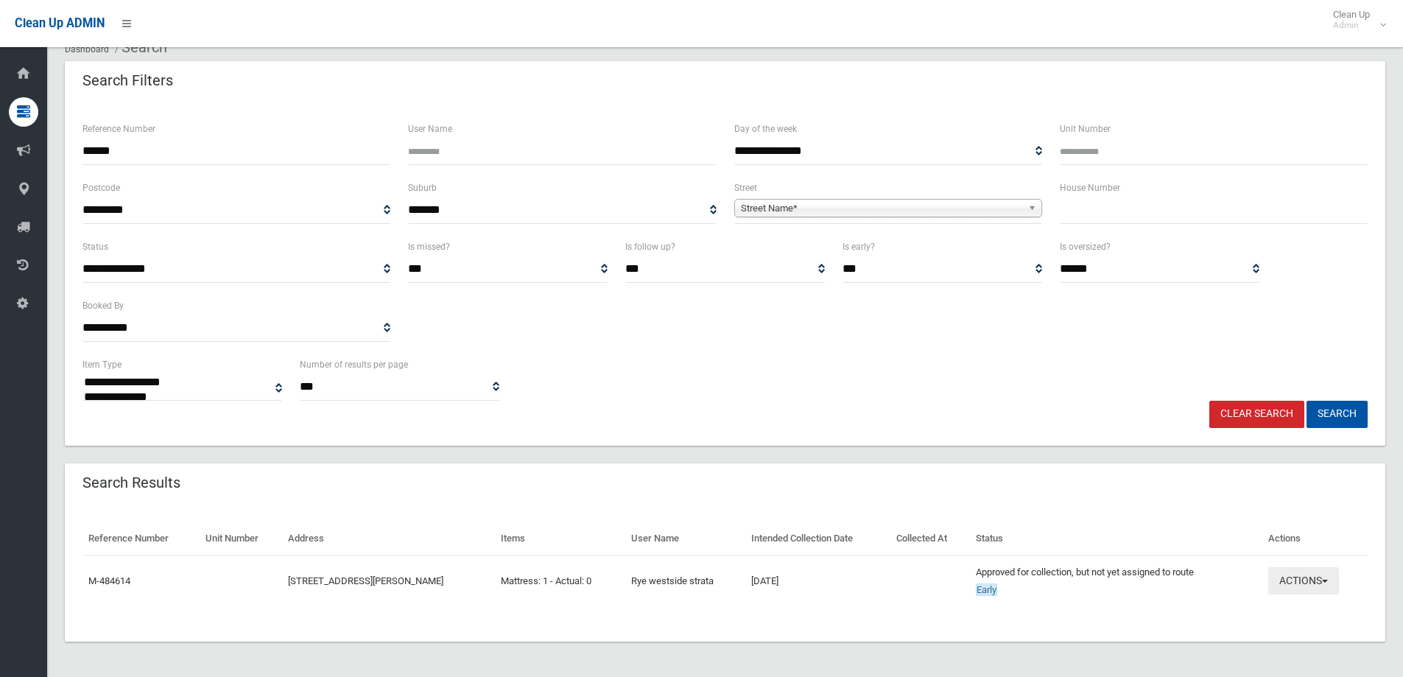
click at [1279, 588] on button "Actions" at bounding box center [1303, 580] width 71 height 27
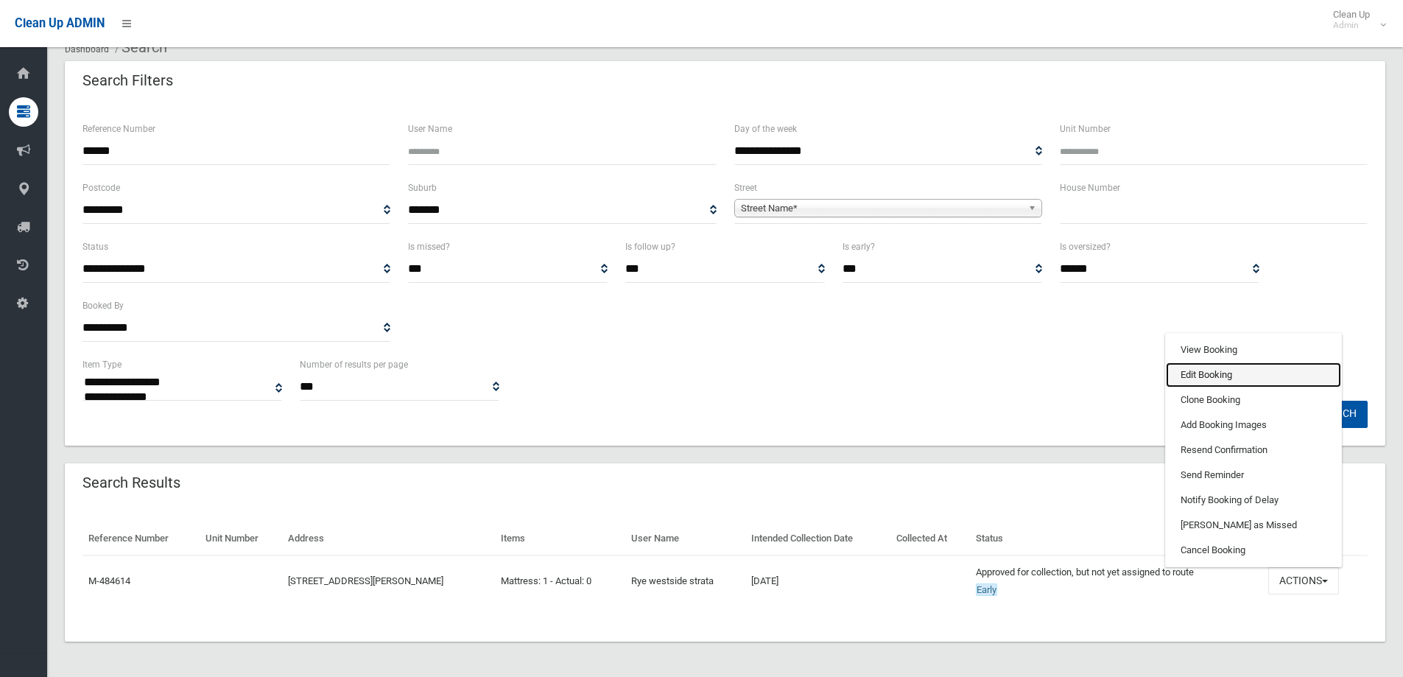
click at [1209, 380] on link "Edit Booking" at bounding box center [1253, 374] width 175 height 25
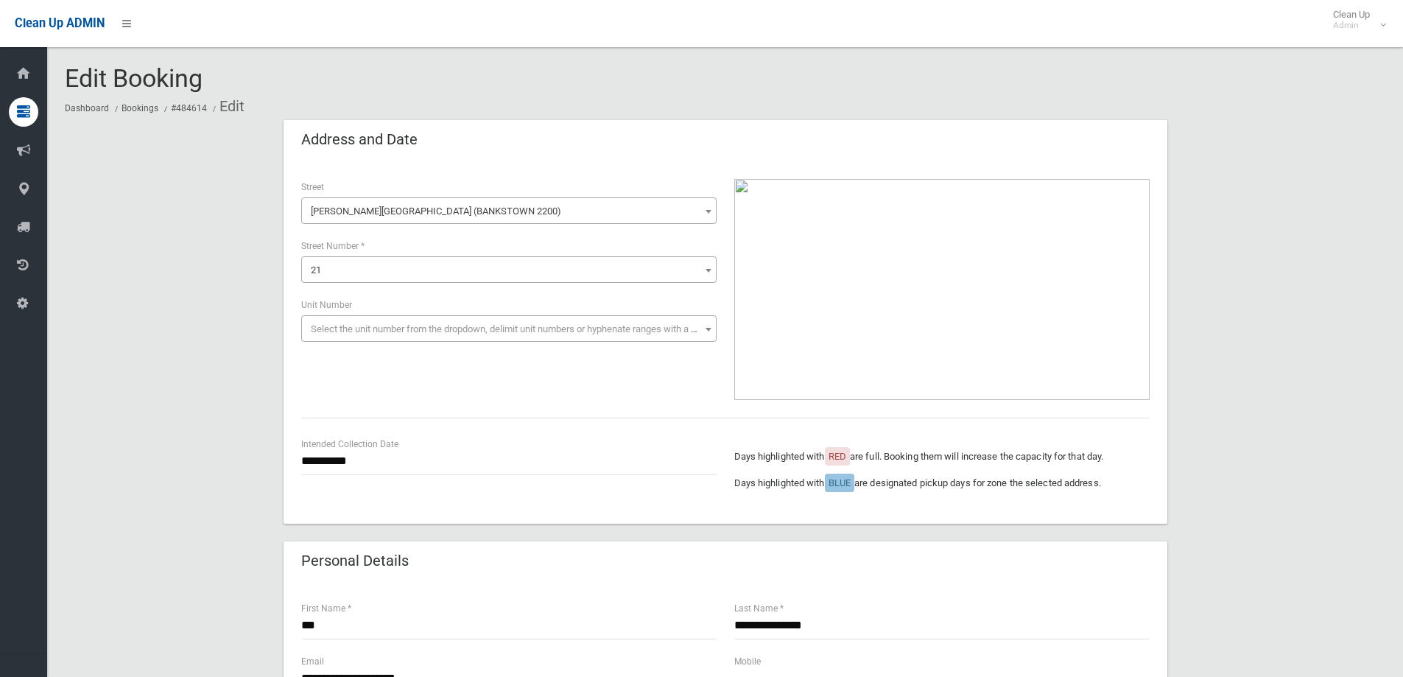
click at [402, 212] on span "[PERSON_NAME][GEOGRAPHIC_DATA] (BANKSTOWN 2200)" at bounding box center [509, 211] width 408 height 21
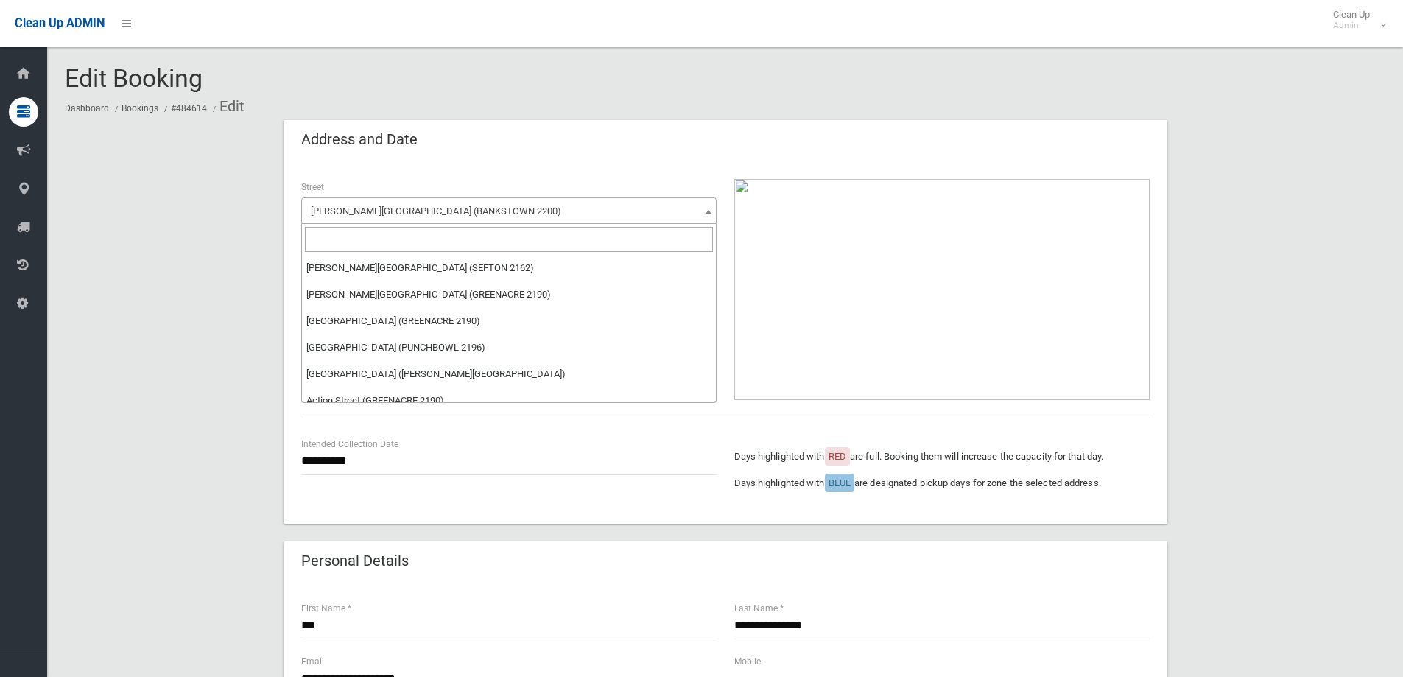
scroll to position [52049, 0]
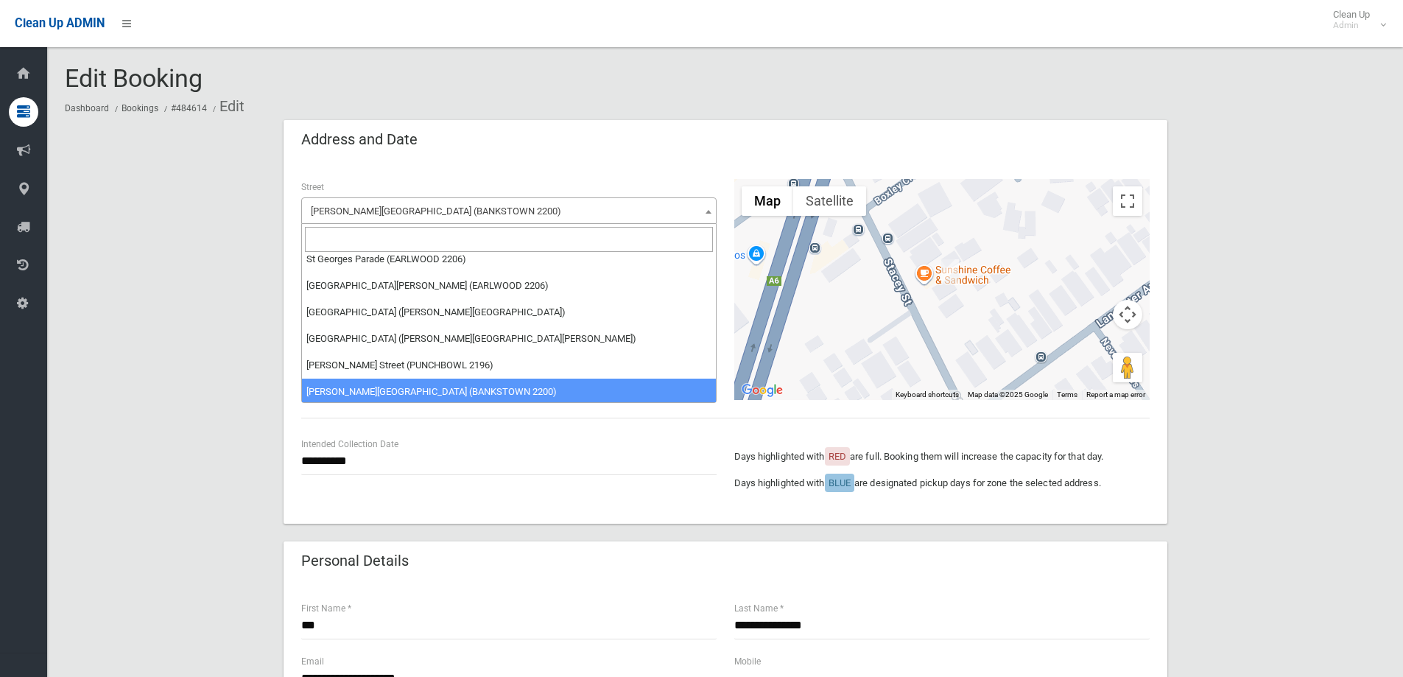
click at [376, 233] on input "search" at bounding box center [509, 239] width 408 height 25
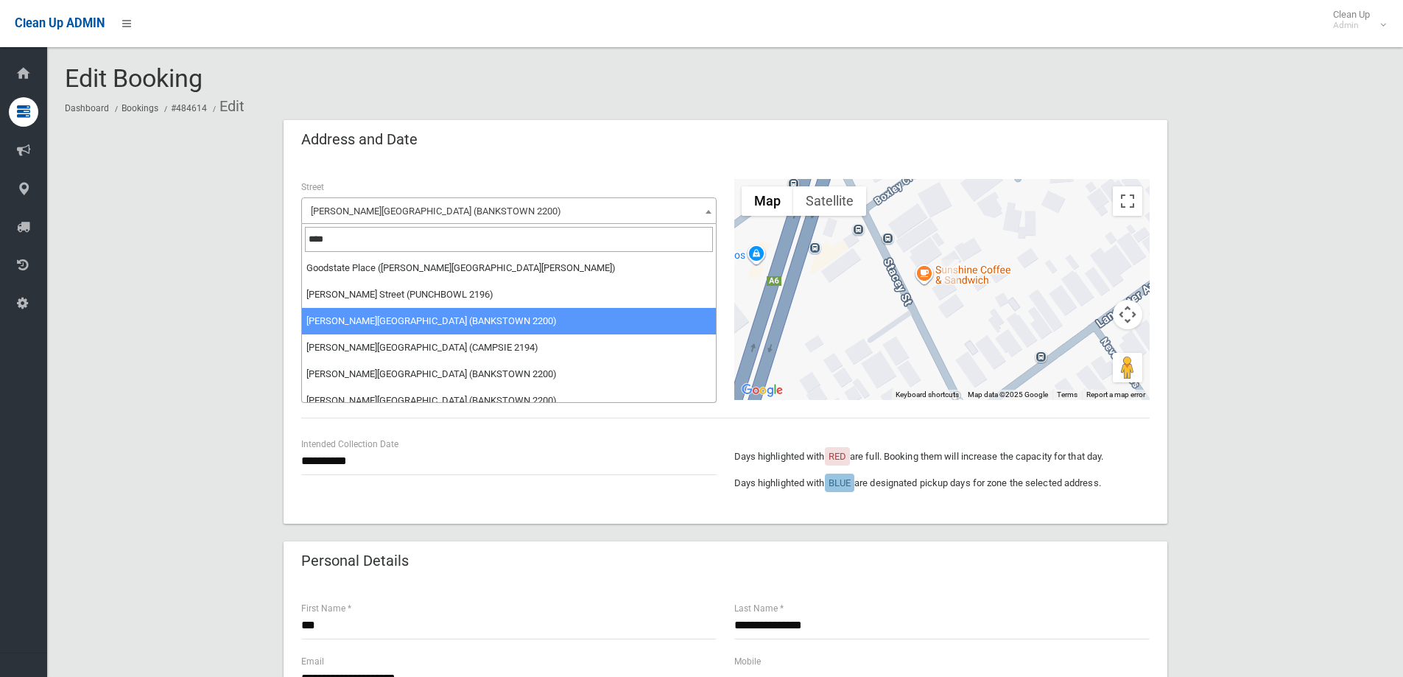
scroll to position [0, 0]
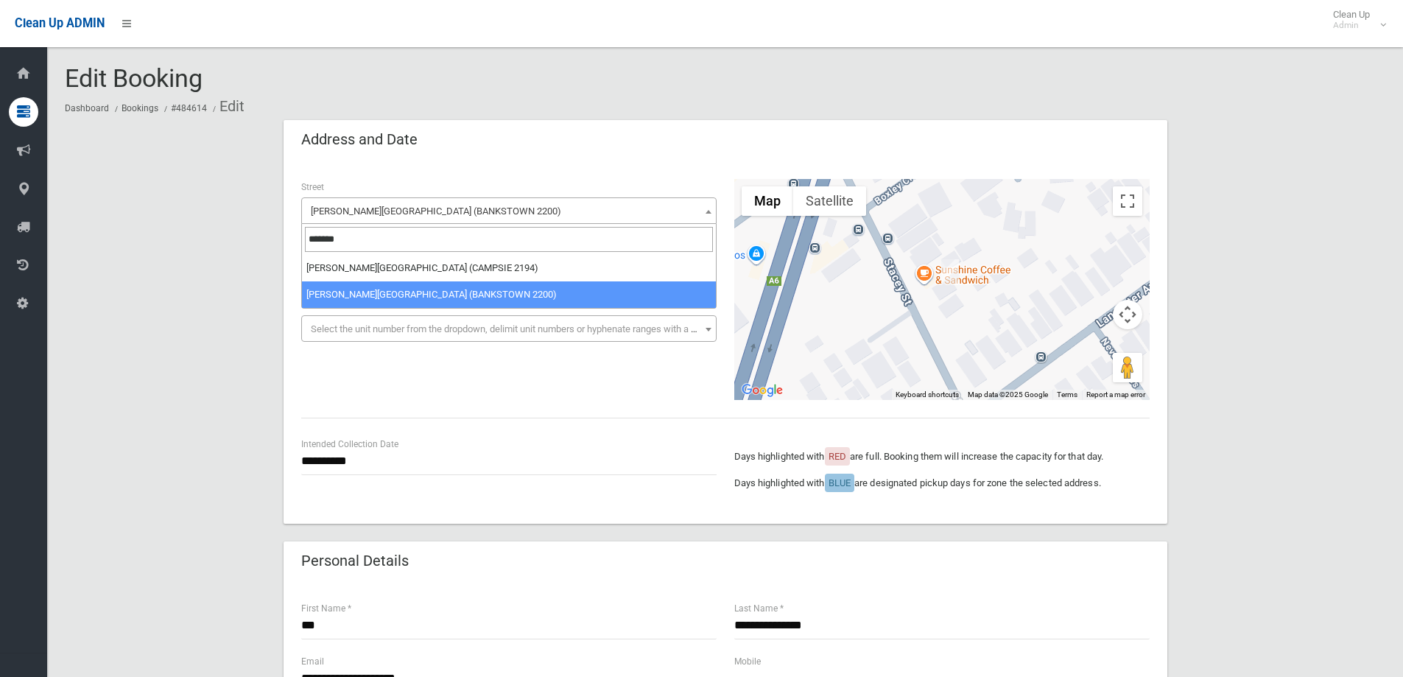
type input "*******"
select select "****"
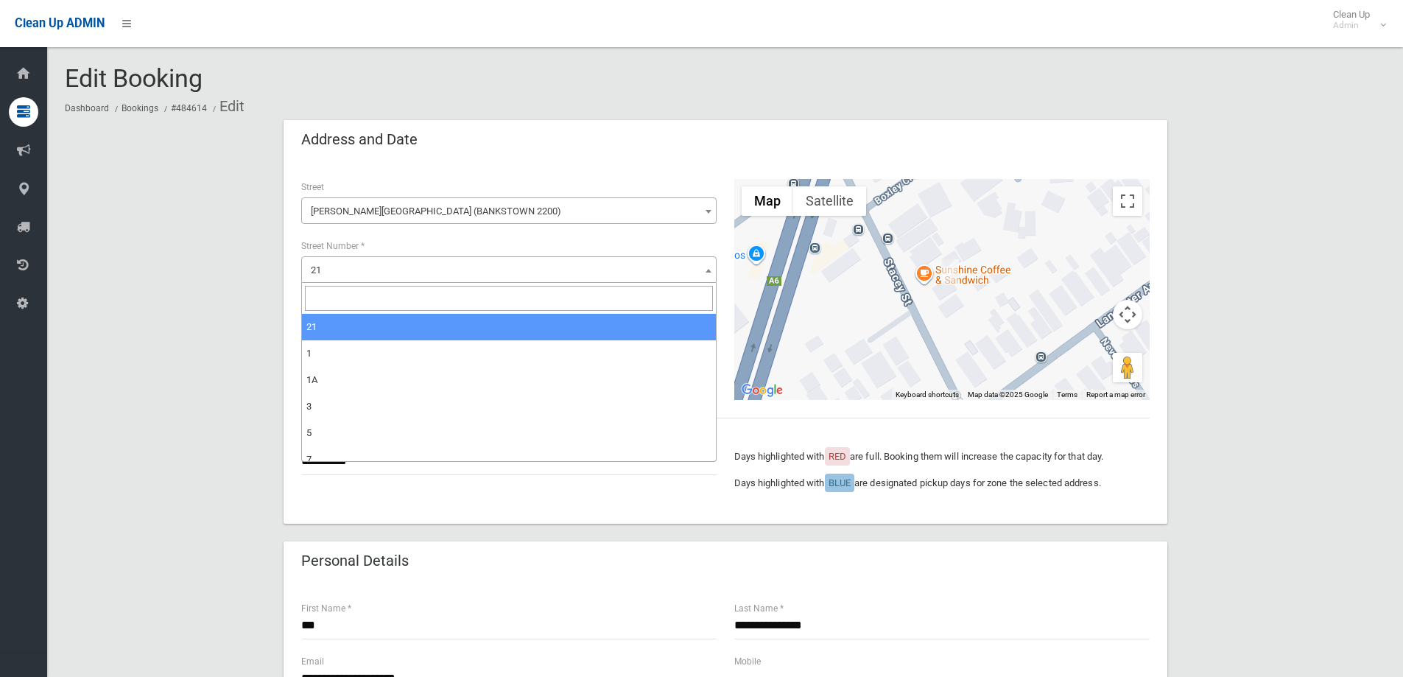
click at [384, 268] on span "21" at bounding box center [509, 270] width 408 height 21
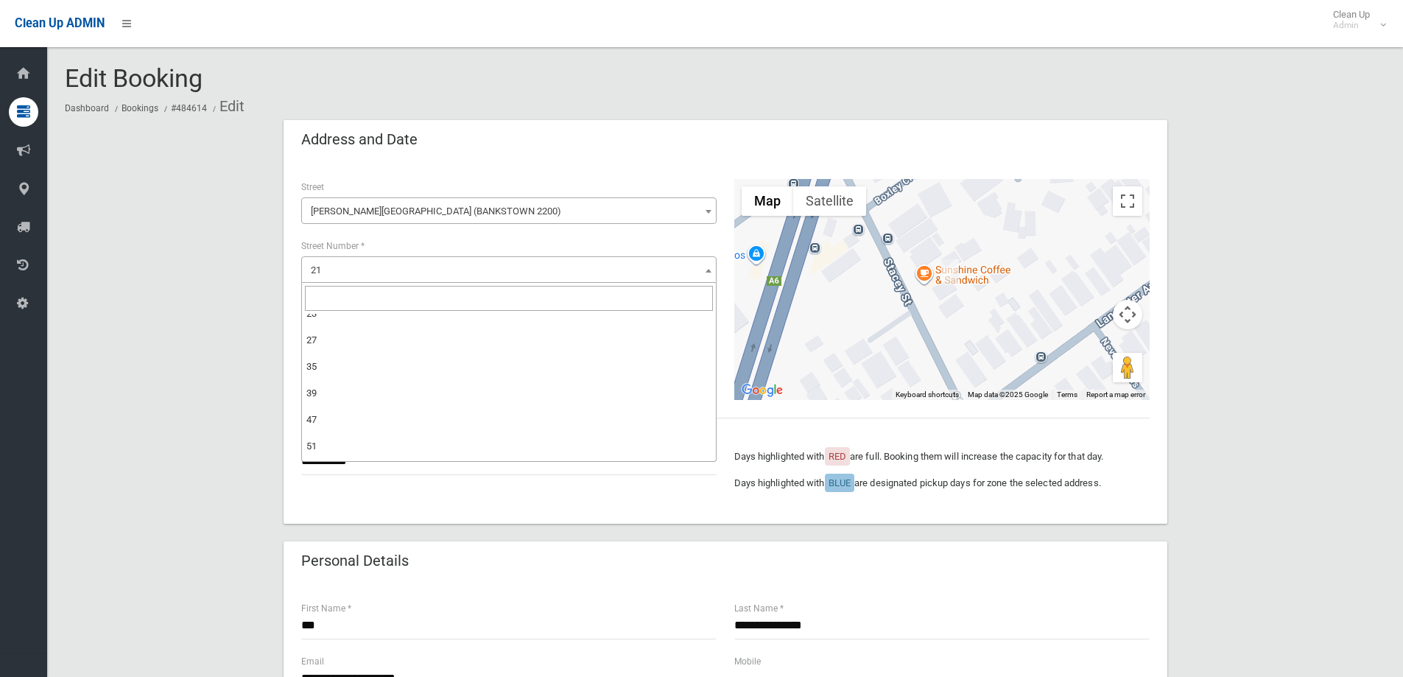
scroll to position [295, 0]
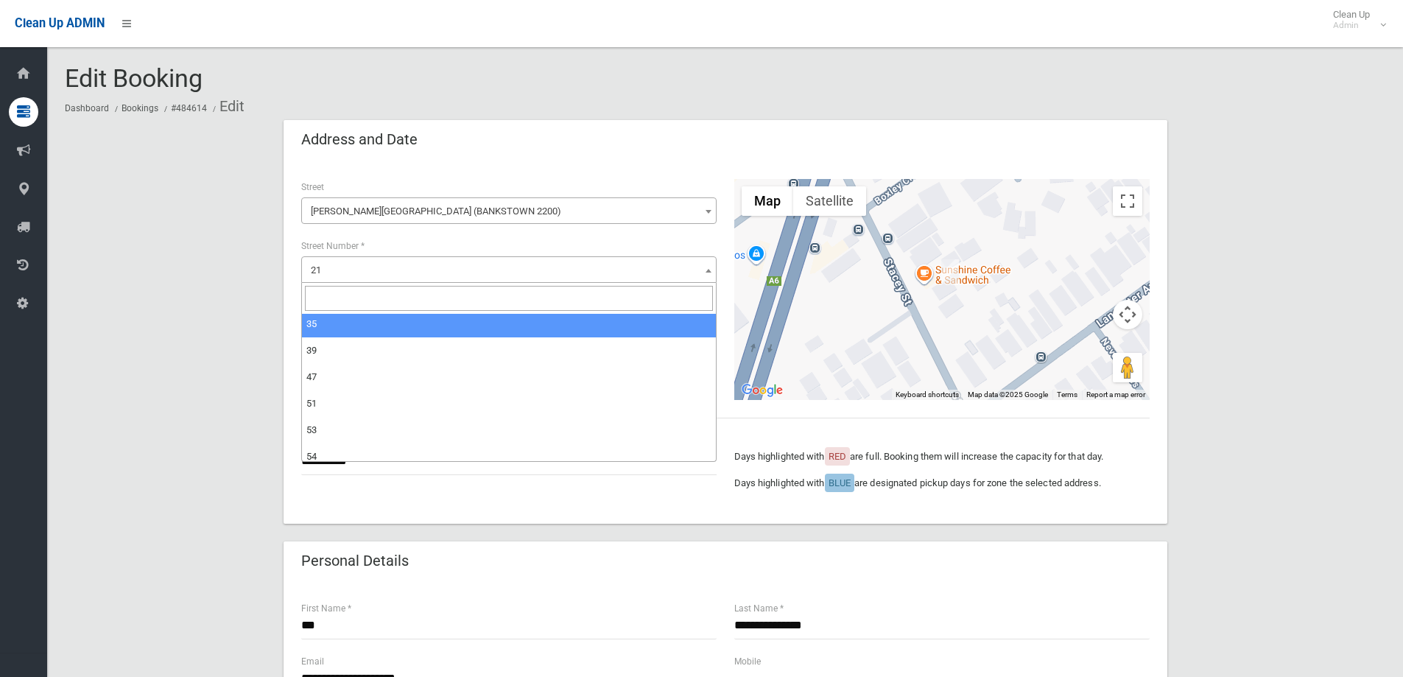
click at [342, 296] on input "search" at bounding box center [509, 298] width 408 height 25
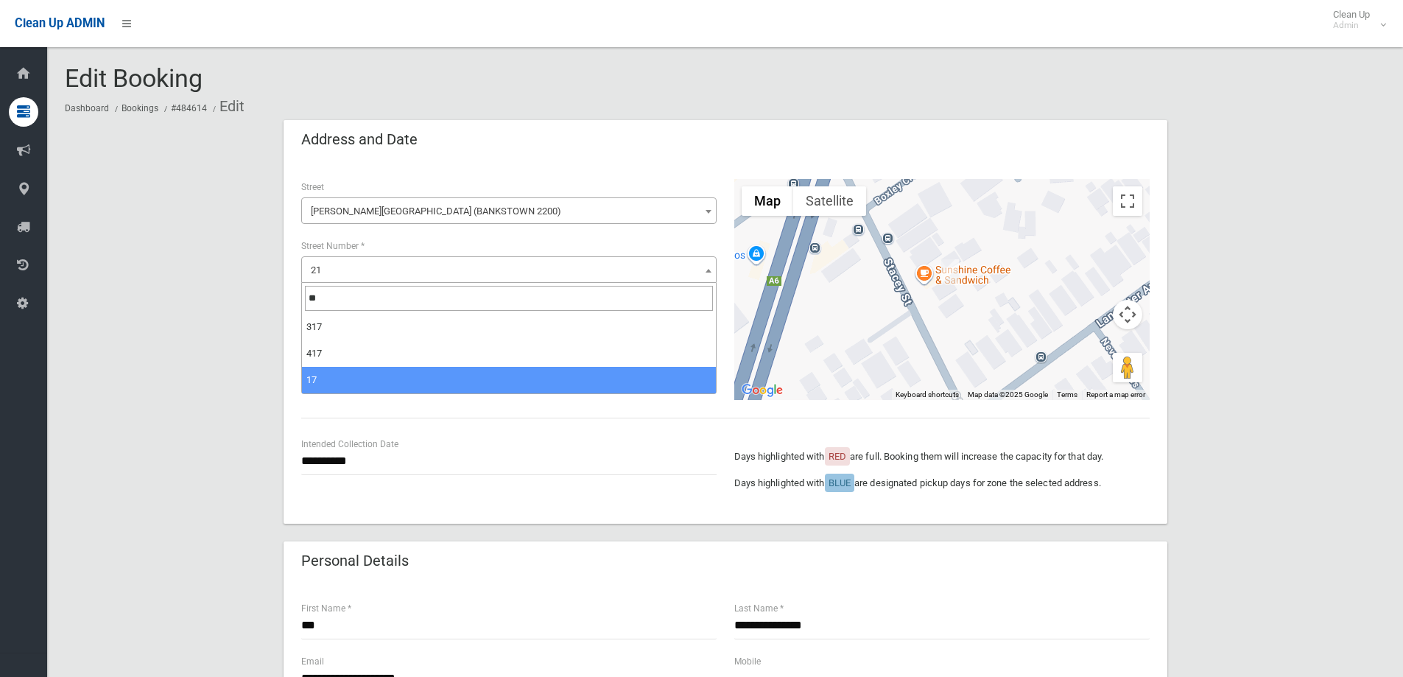
type input "**"
select select "**"
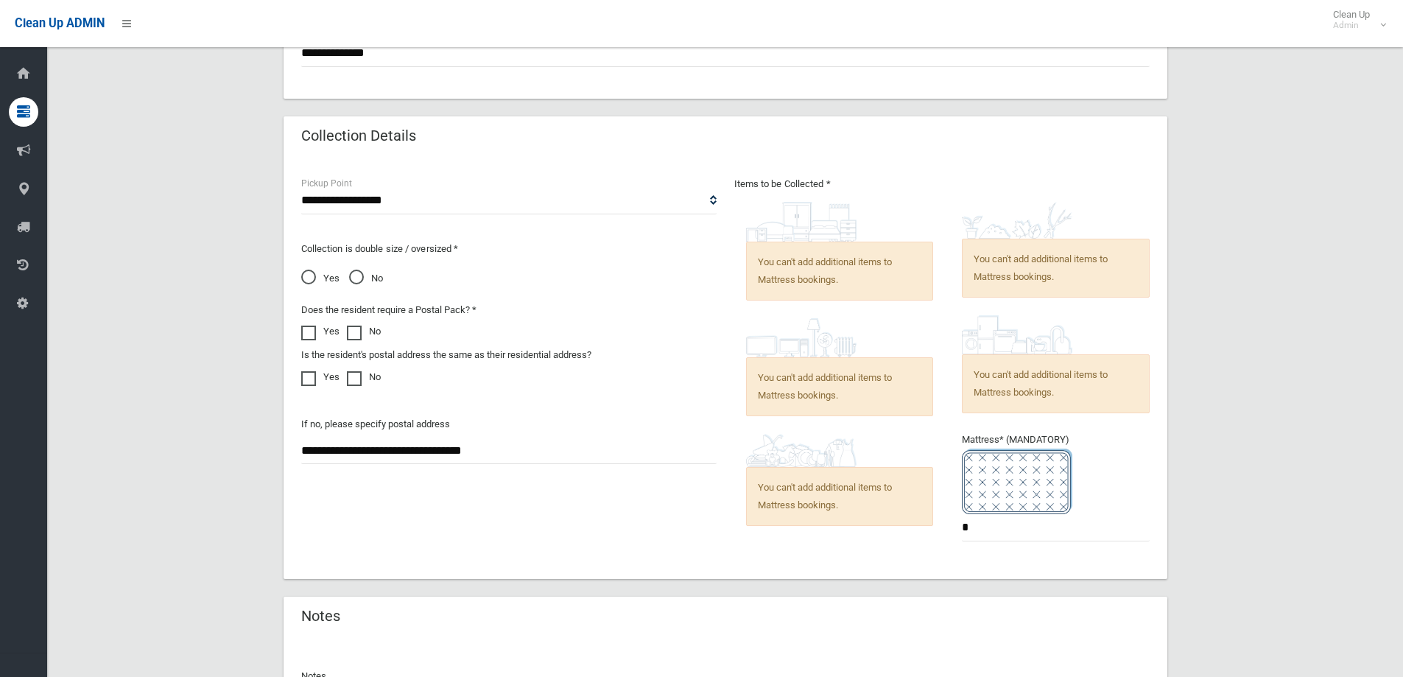
scroll to position [863, 0]
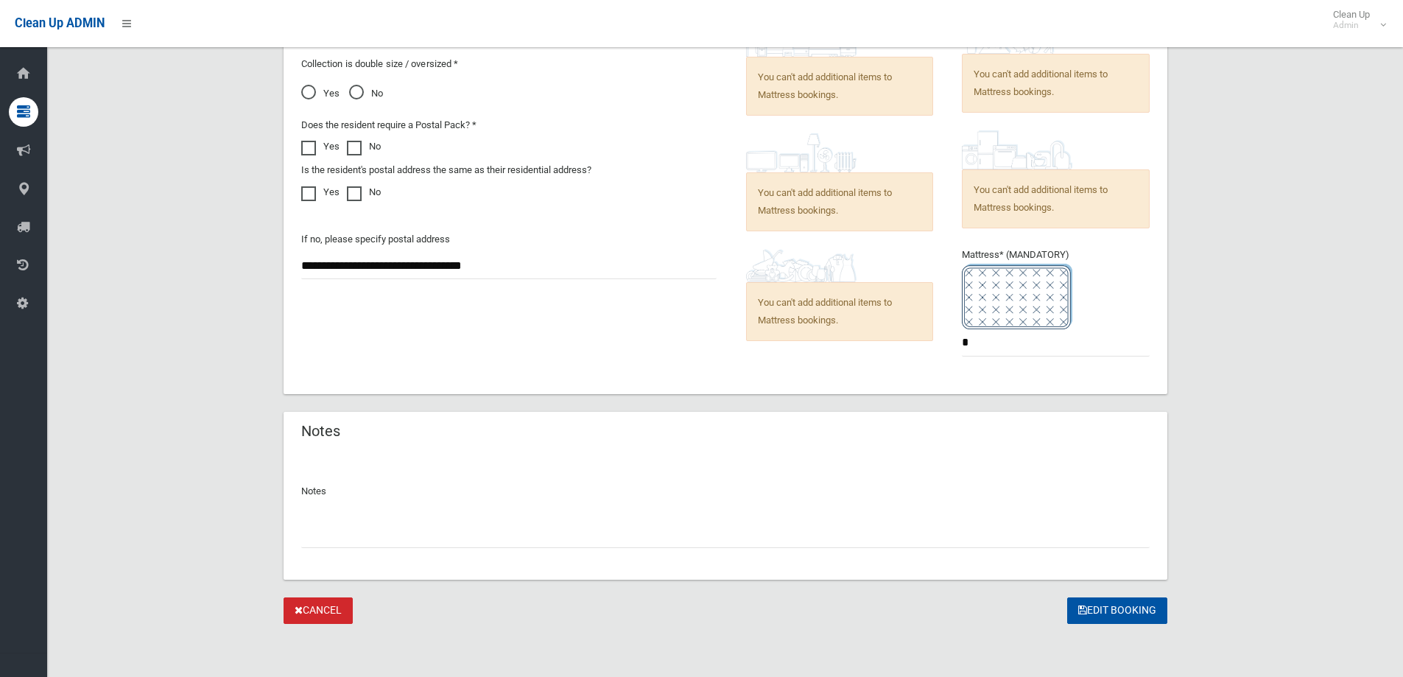
click at [402, 533] on input "text" at bounding box center [725, 534] width 848 height 27
type input "**********"
click at [1100, 601] on button "Edit Booking" at bounding box center [1117, 610] width 100 height 27
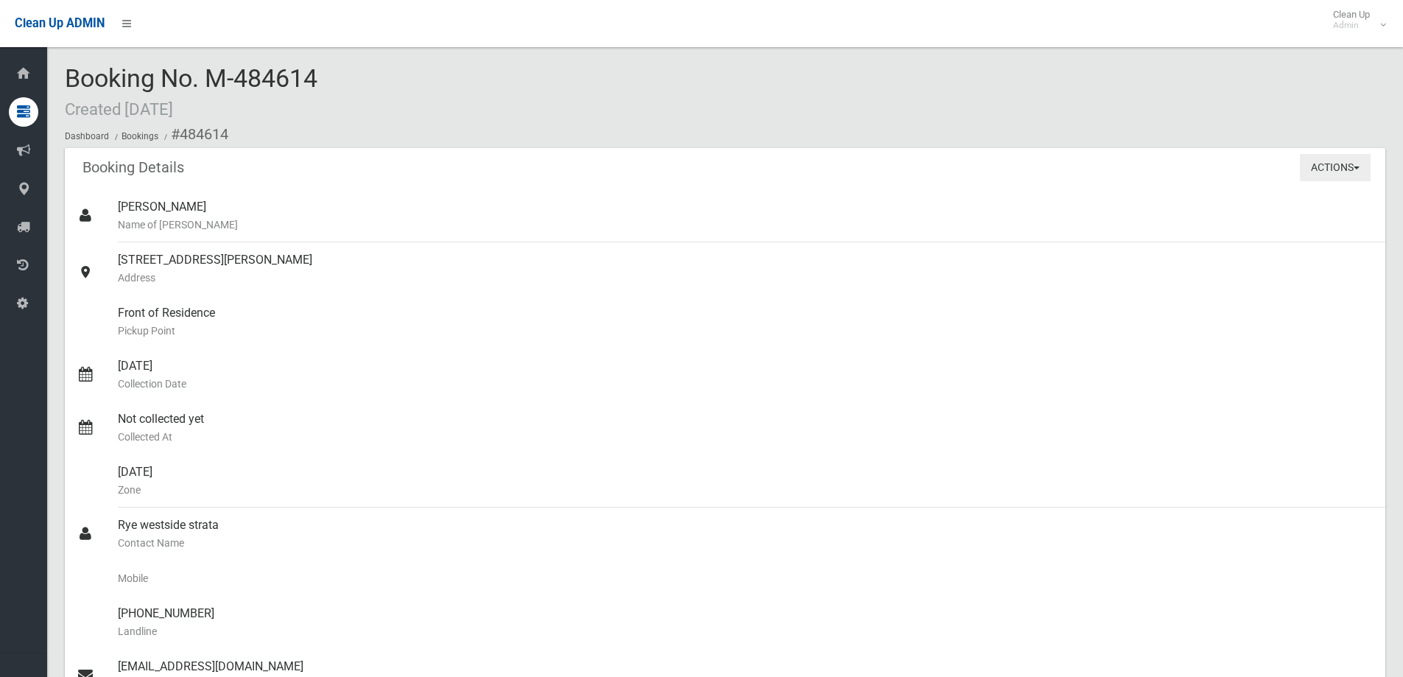
click at [1328, 172] on button "Actions" at bounding box center [1335, 167] width 71 height 27
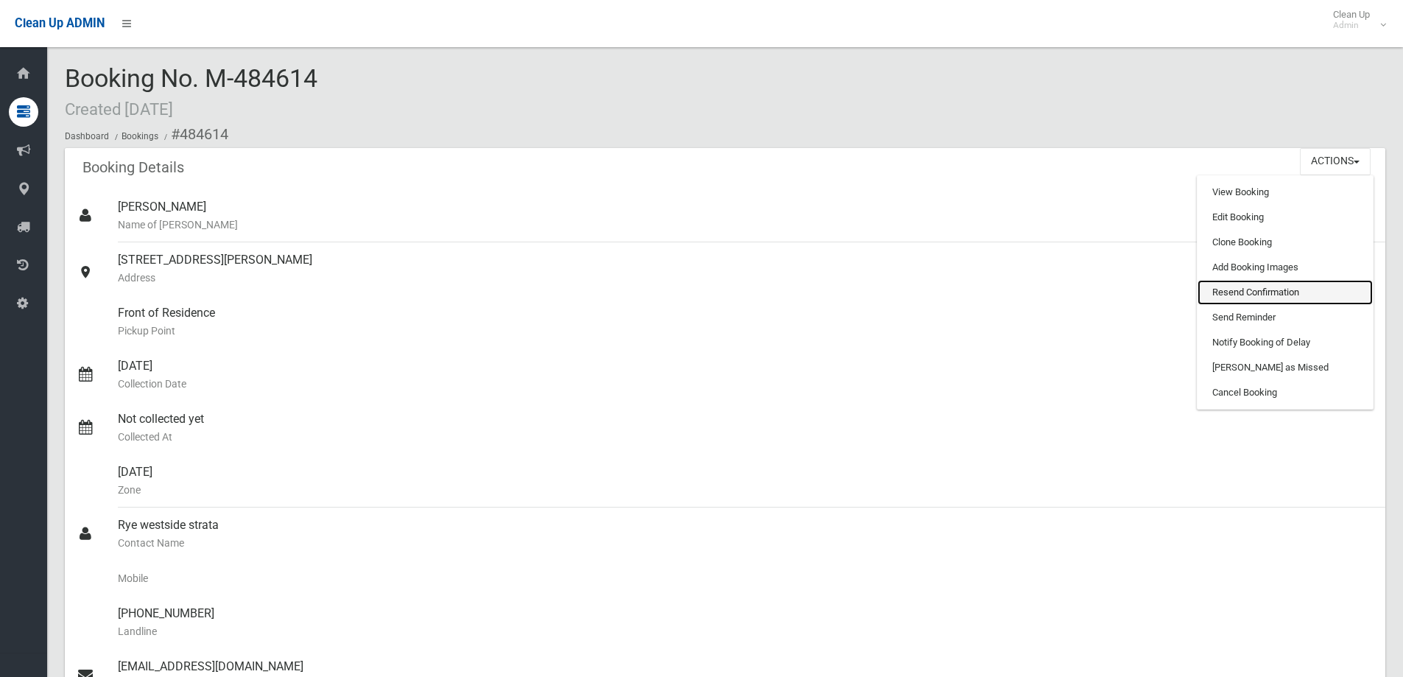
click at [1282, 298] on link "Resend Confirmation" at bounding box center [1285, 292] width 175 height 25
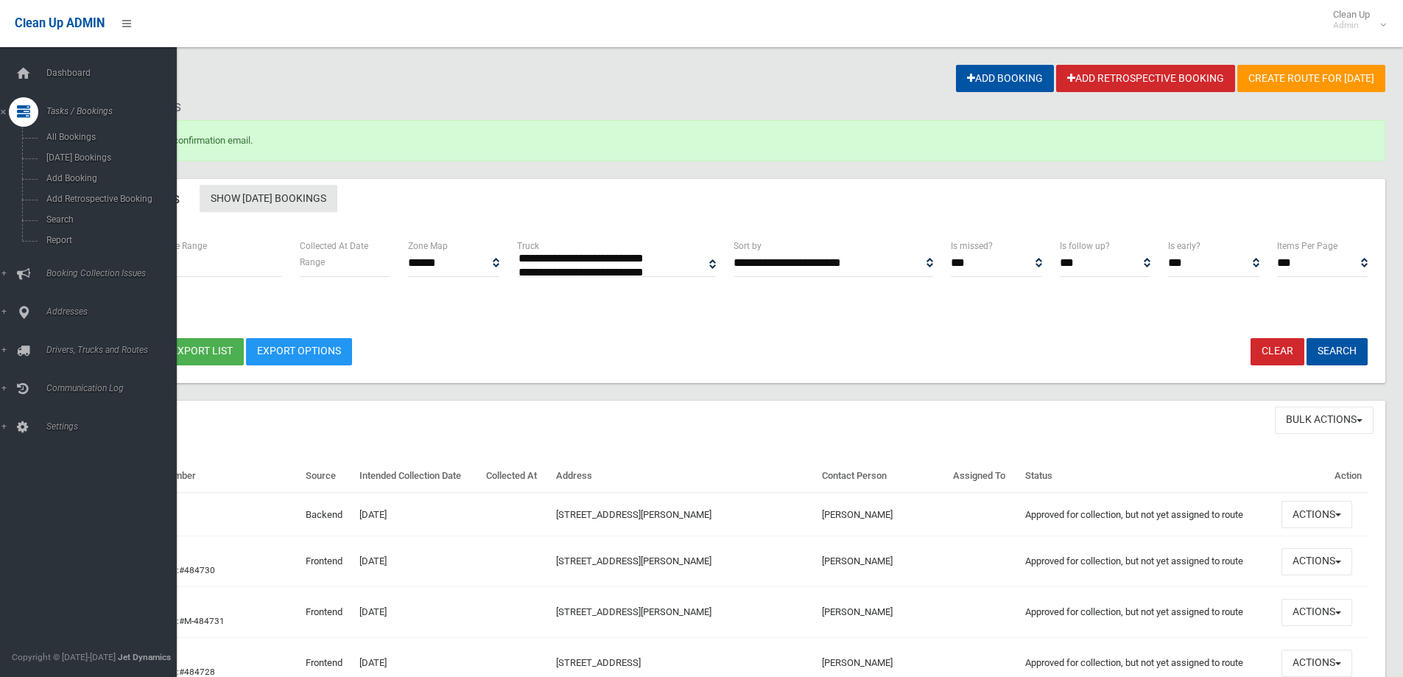
select select
click at [68, 172] on link "Add Booking" at bounding box center [94, 178] width 188 height 21
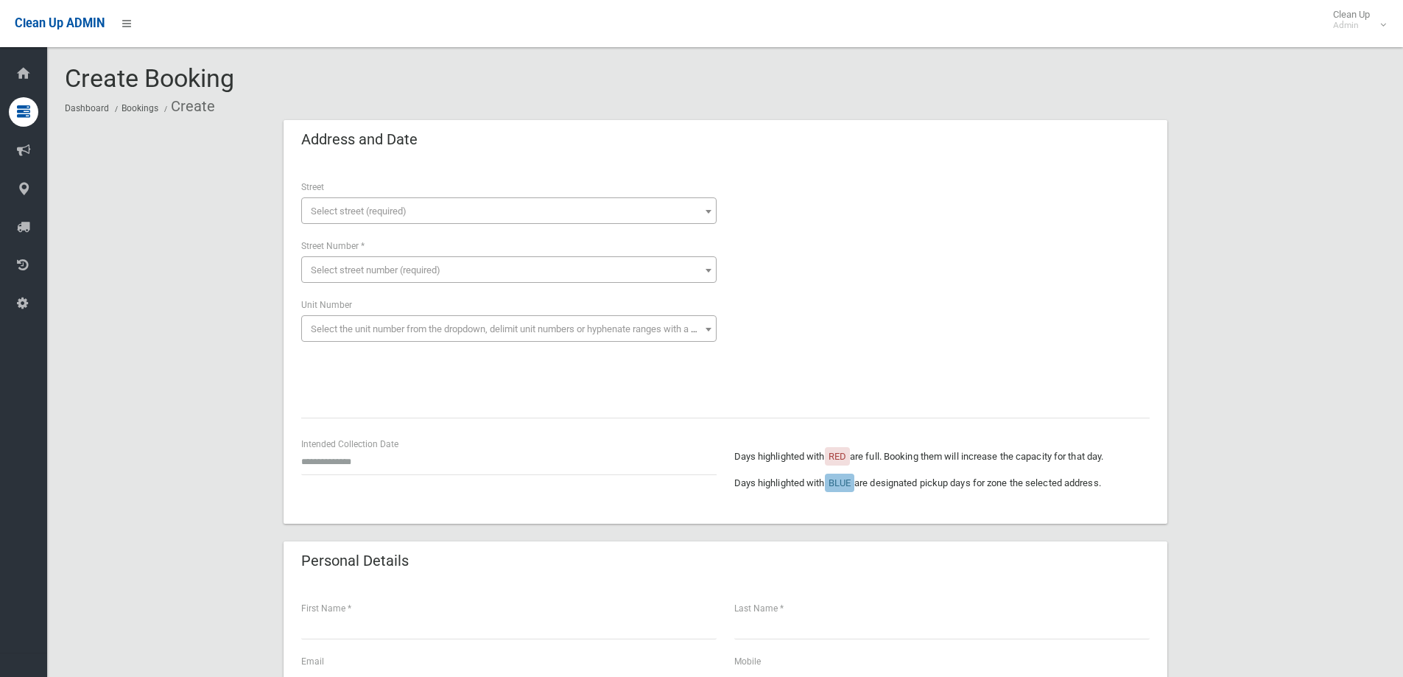
click at [410, 213] on span "Select street (required)" at bounding box center [509, 211] width 408 height 21
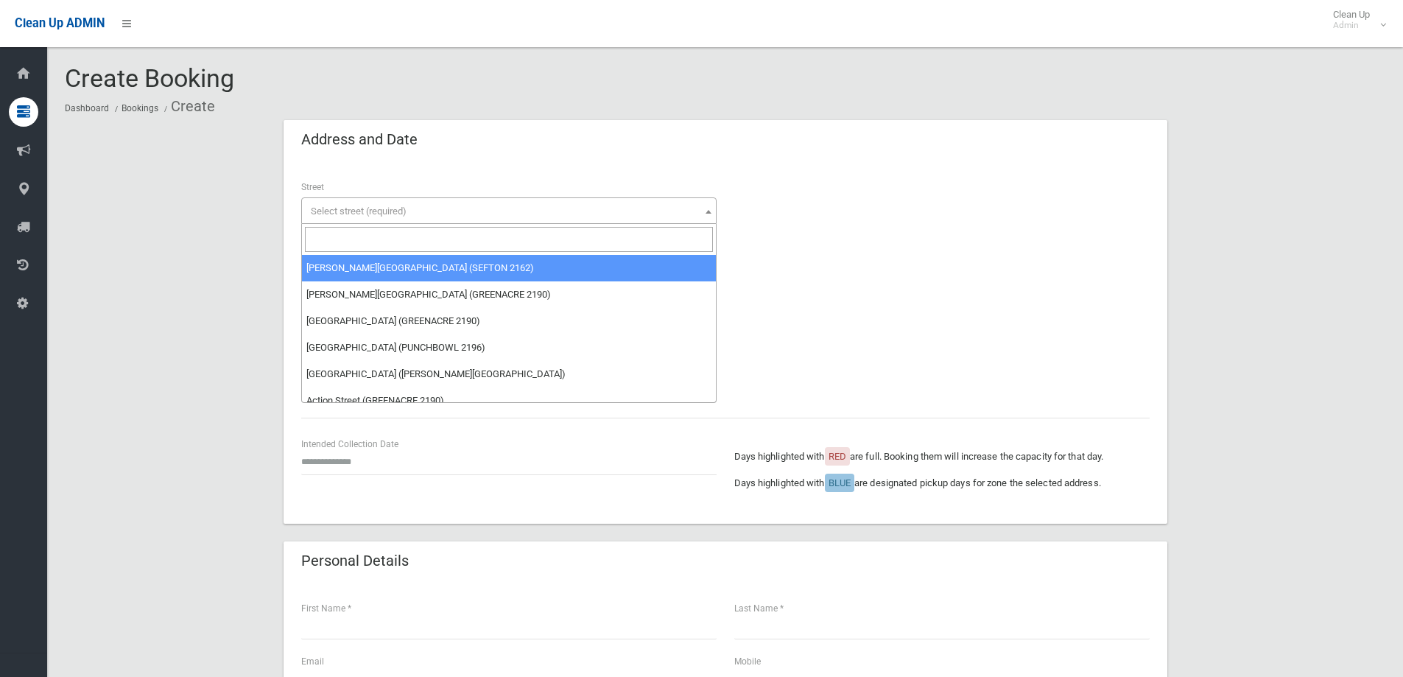
click at [402, 231] on input "search" at bounding box center [509, 239] width 408 height 25
click at [339, 247] on input "search" at bounding box center [509, 239] width 408 height 25
type input "**********"
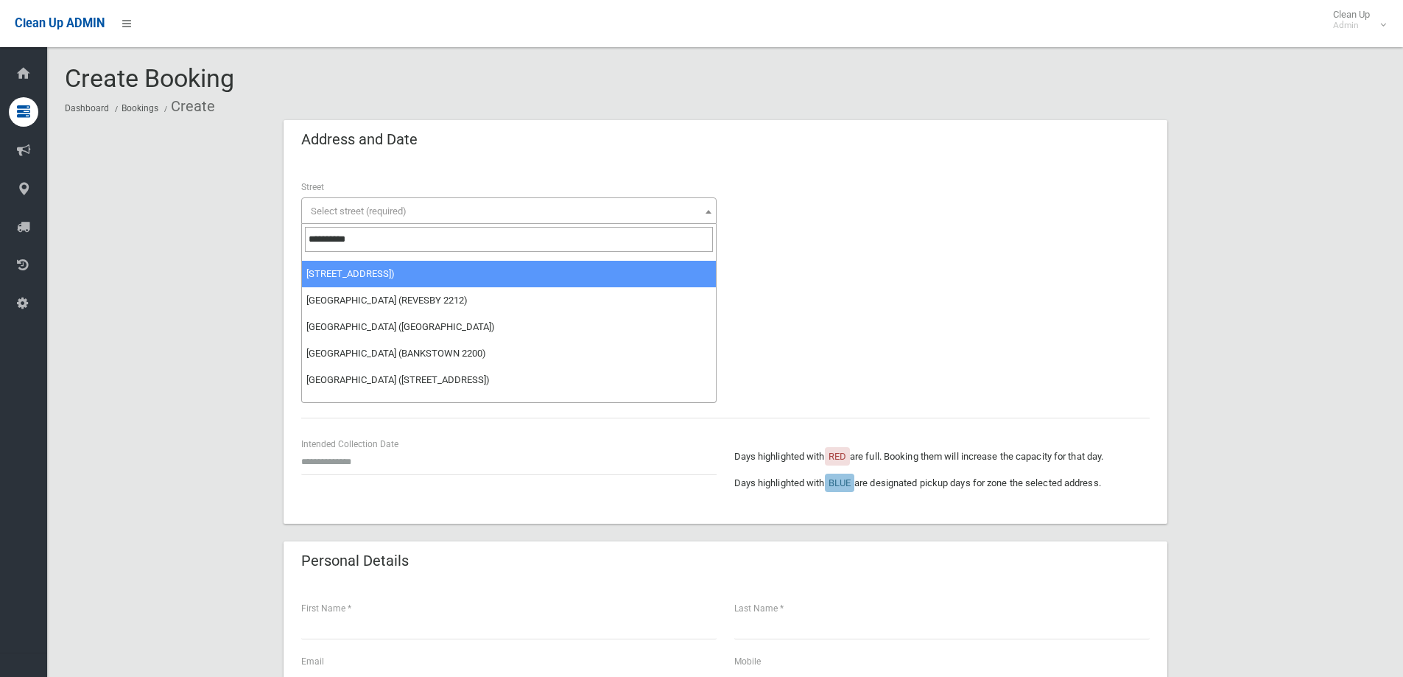
scroll to position [295, 0]
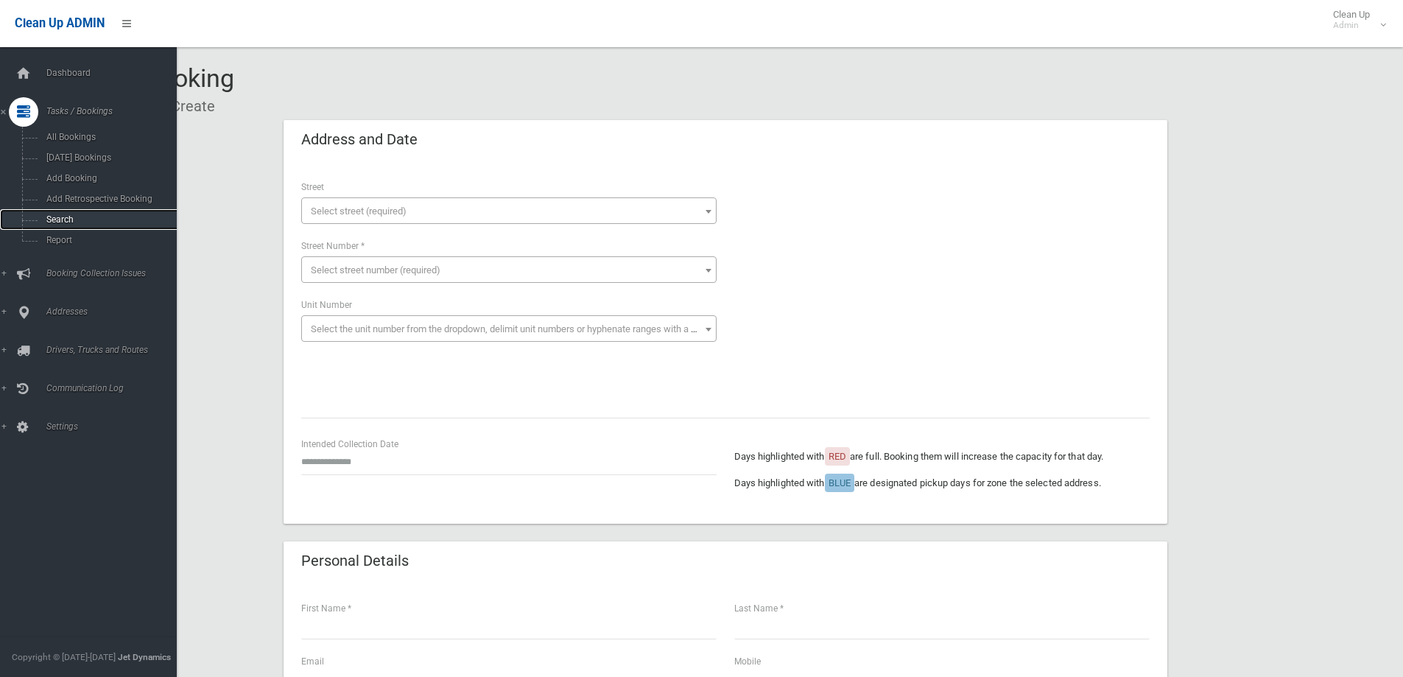
click at [97, 218] on span "Search" at bounding box center [108, 219] width 133 height 10
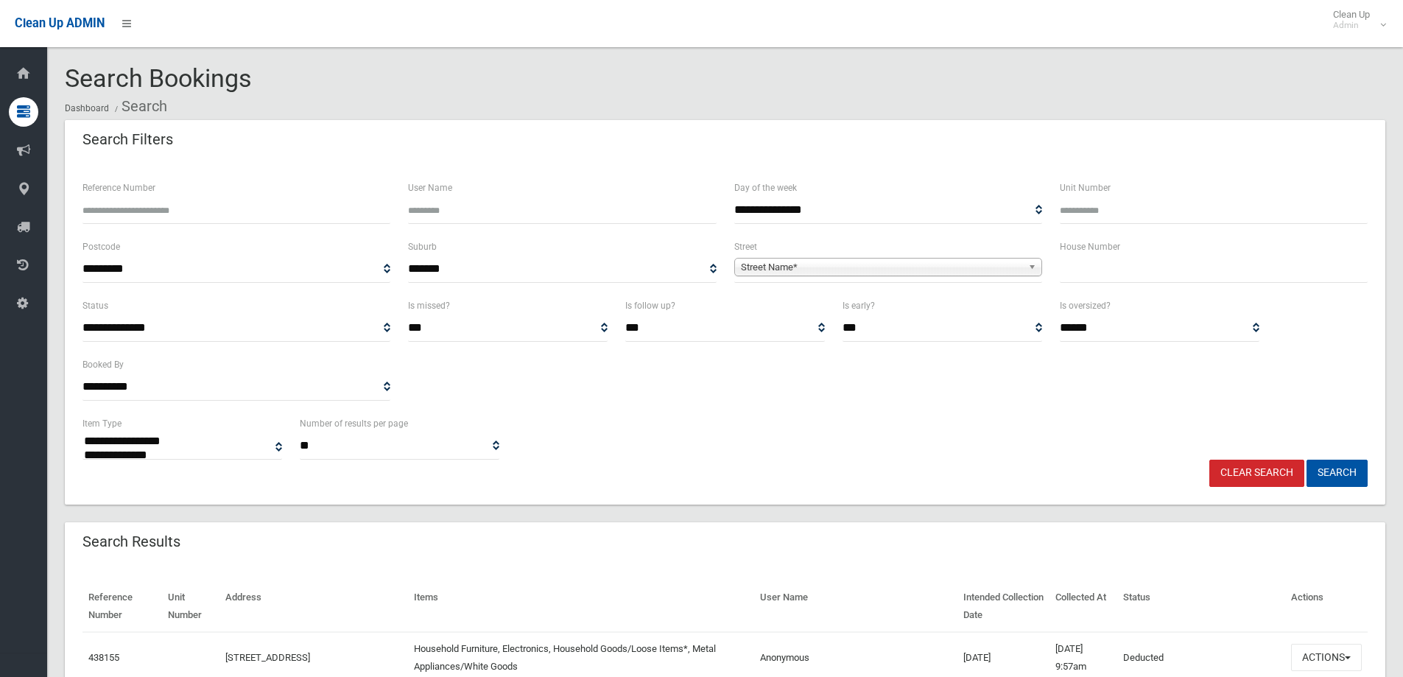
select select
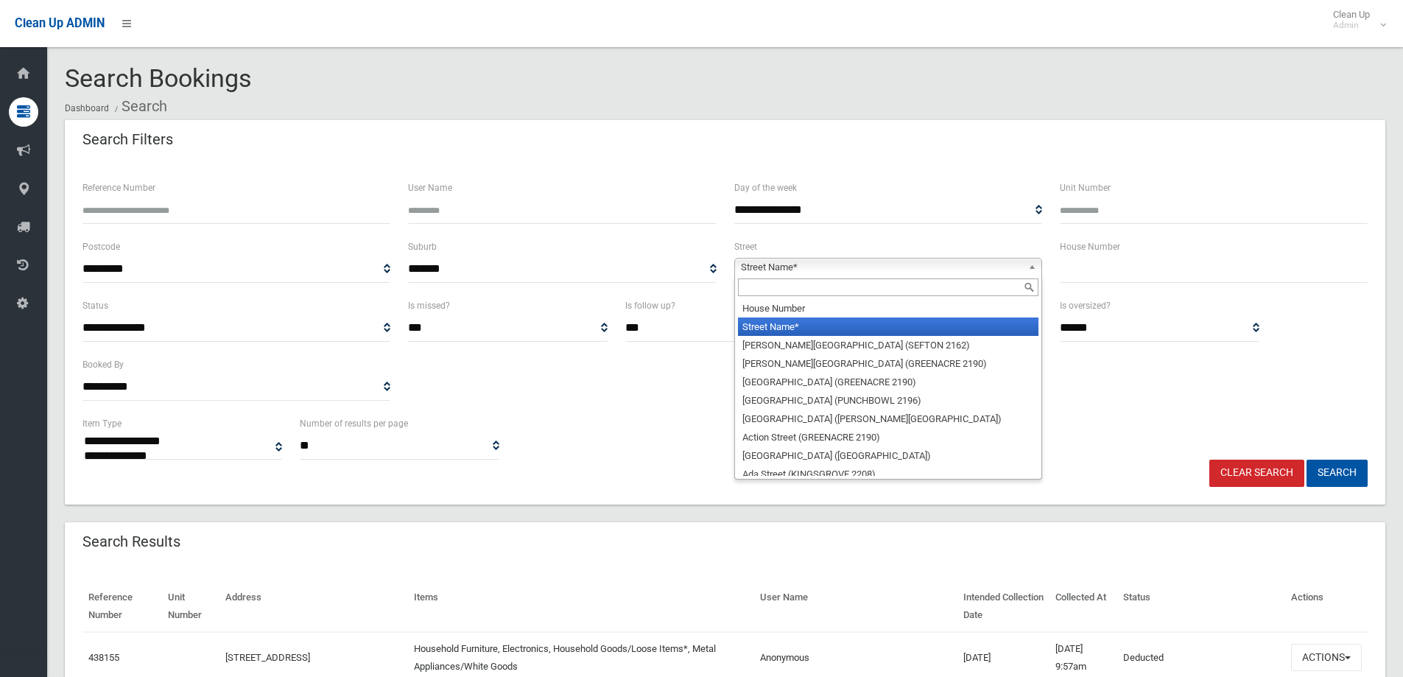
click at [804, 264] on span "Street Name*" at bounding box center [881, 268] width 281 height 18
click at [793, 278] on div at bounding box center [888, 287] width 306 height 24
click at [772, 292] on input "text" at bounding box center [888, 287] width 301 height 18
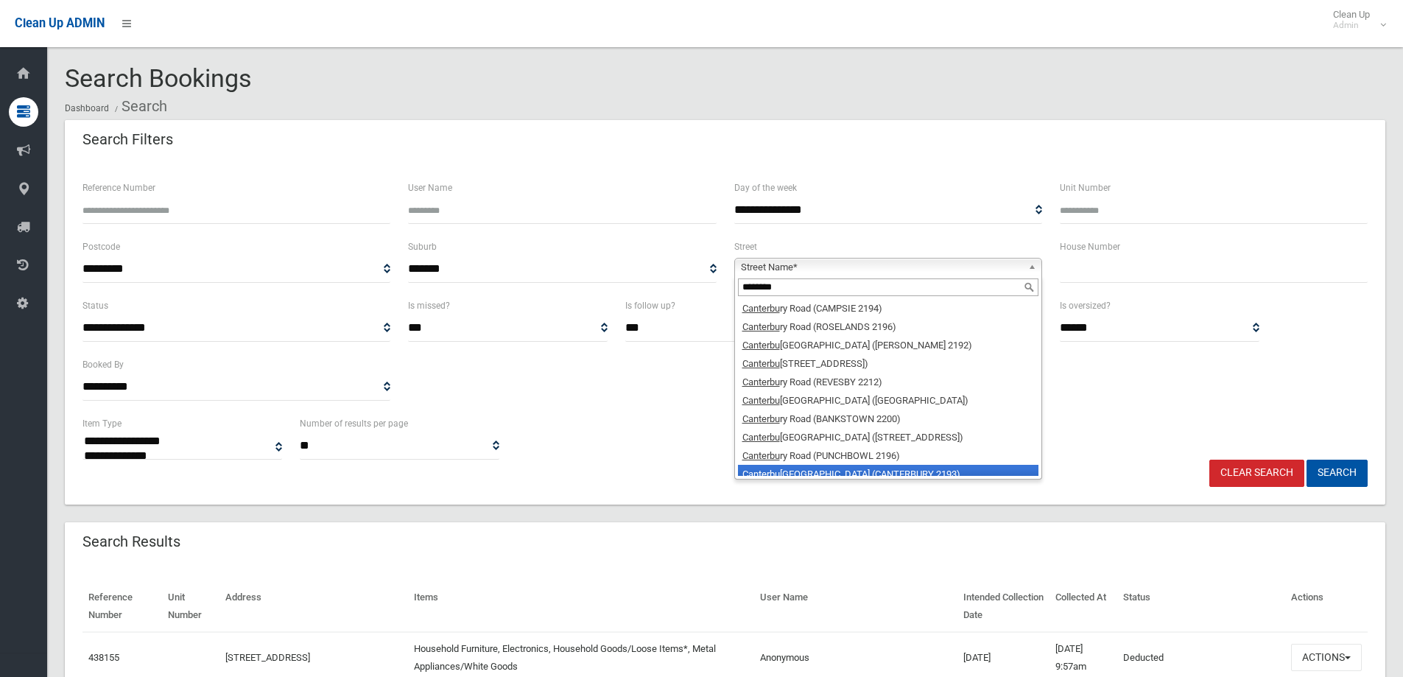
scroll to position [7, 0]
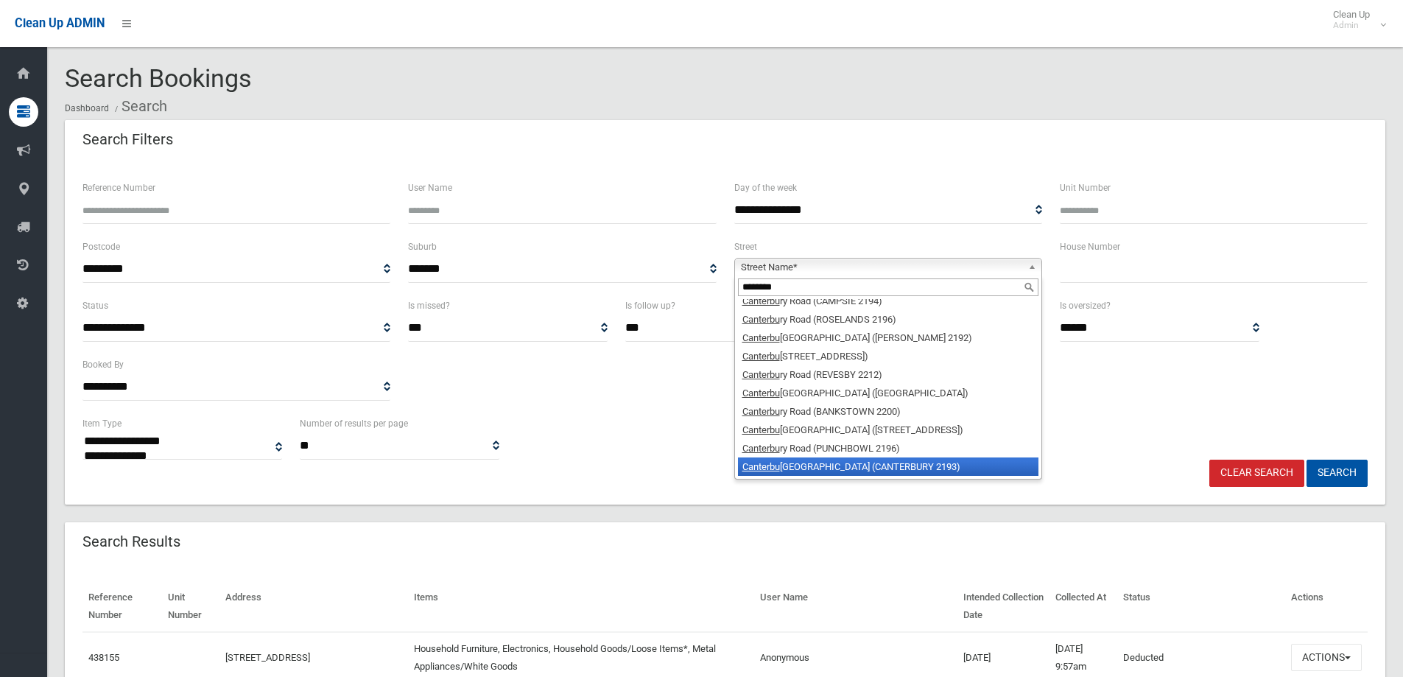
type input "********"
click at [843, 466] on li "Canterbu ry Road (CANTERBURY 2193)" at bounding box center [888, 466] width 301 height 18
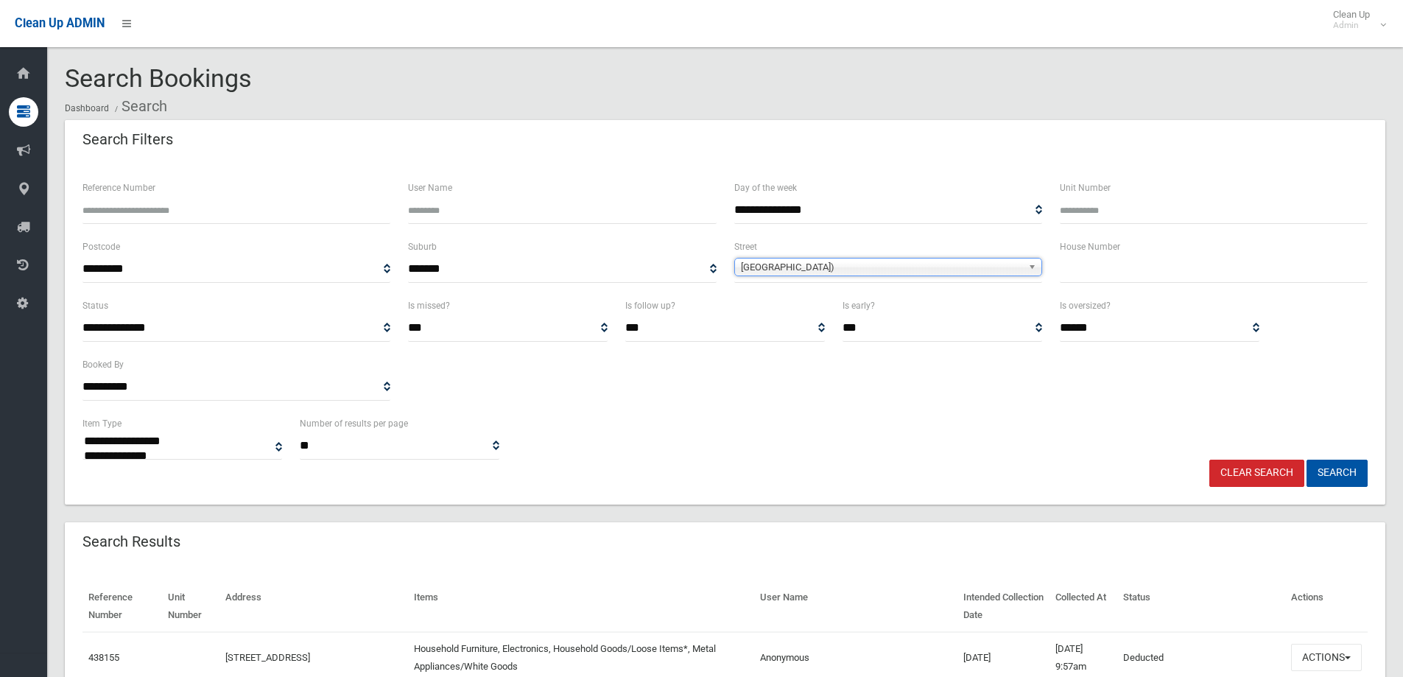
click at [1103, 280] on input "text" at bounding box center [1214, 269] width 308 height 27
type input "***"
click at [1324, 466] on button "Search" at bounding box center [1337, 473] width 61 height 27
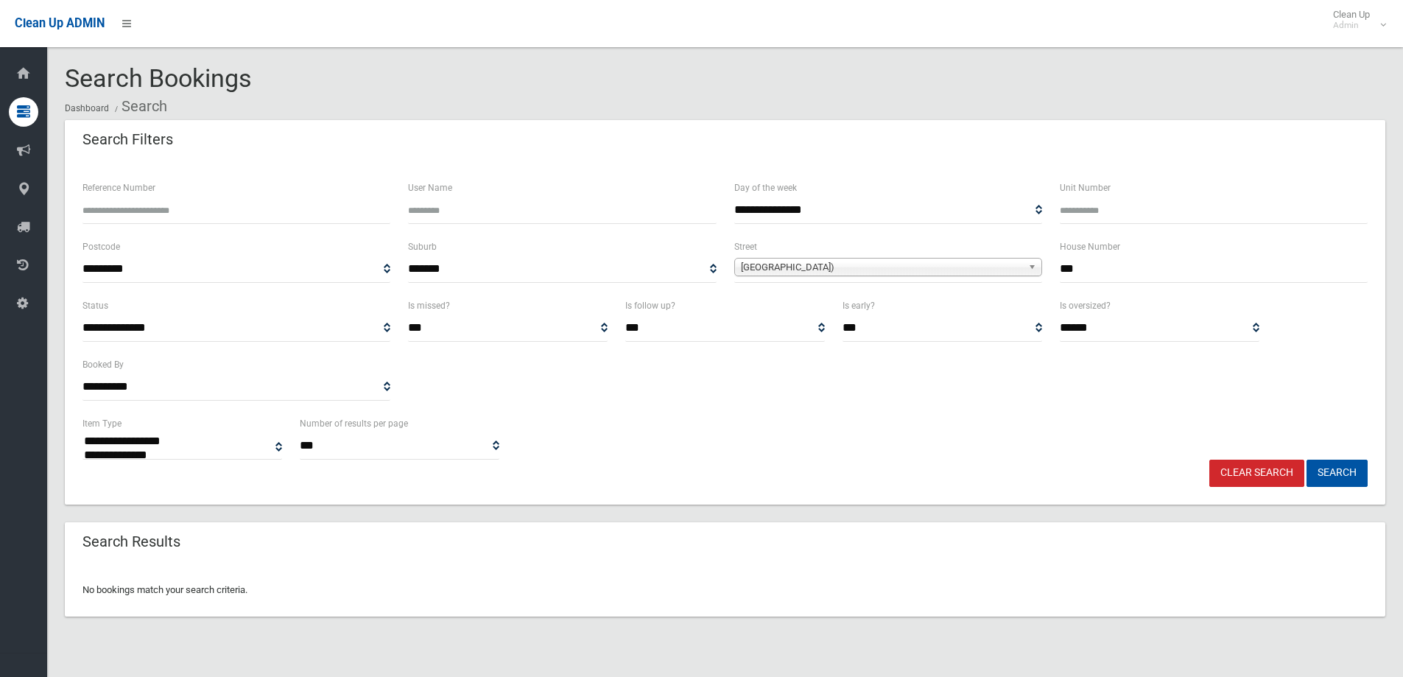
select select
click at [1103, 269] on input "***" at bounding box center [1214, 269] width 308 height 27
click at [1055, 269] on div "House Number ***" at bounding box center [1214, 267] width 326 height 59
type input "***"
click at [1307, 460] on button "Search" at bounding box center [1337, 473] width 61 height 27
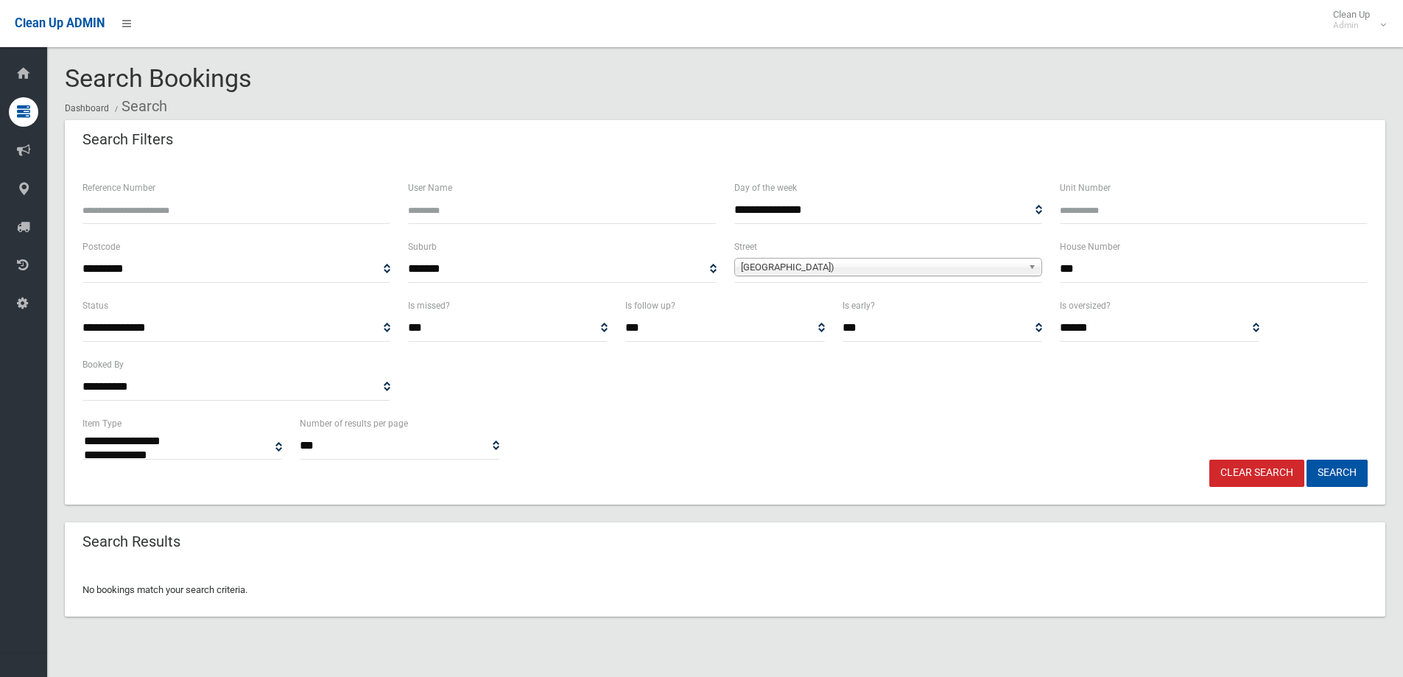
select select
click at [1329, 472] on button "Search" at bounding box center [1337, 473] width 61 height 27
select select
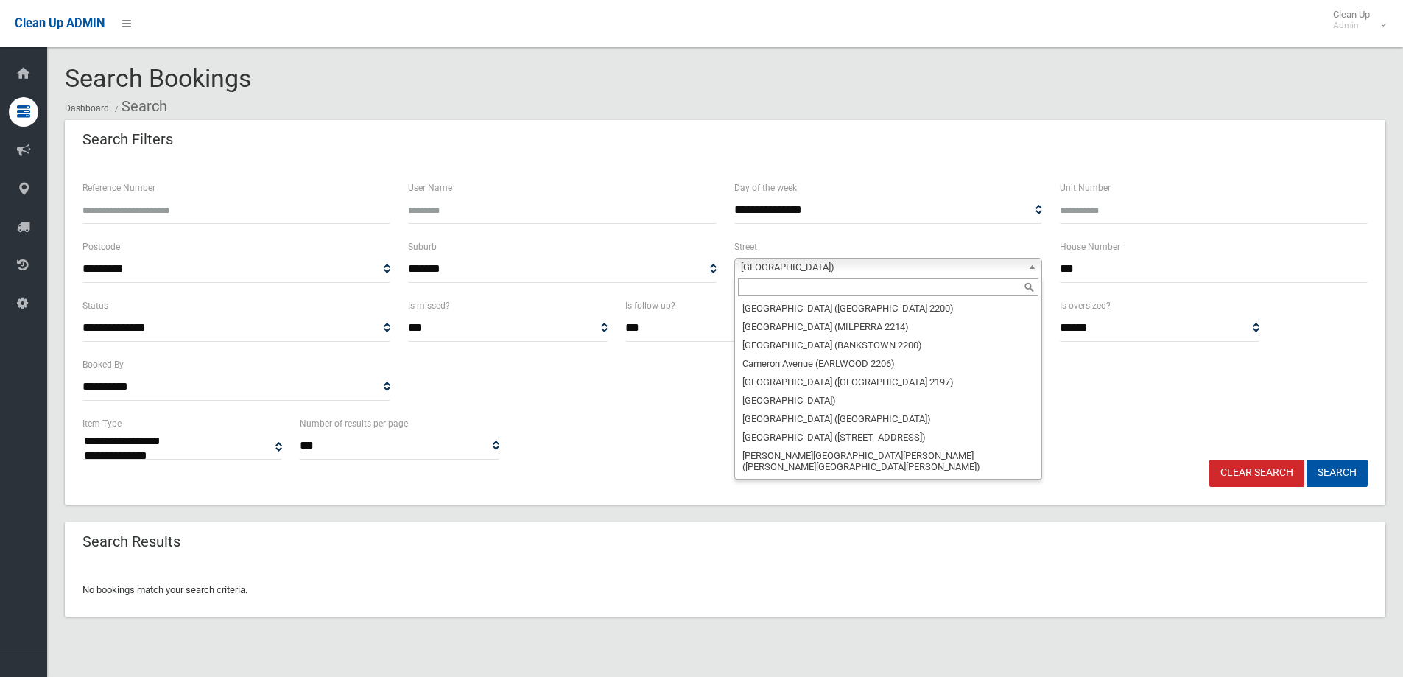
click at [879, 266] on span "[GEOGRAPHIC_DATA])" at bounding box center [881, 268] width 281 height 18
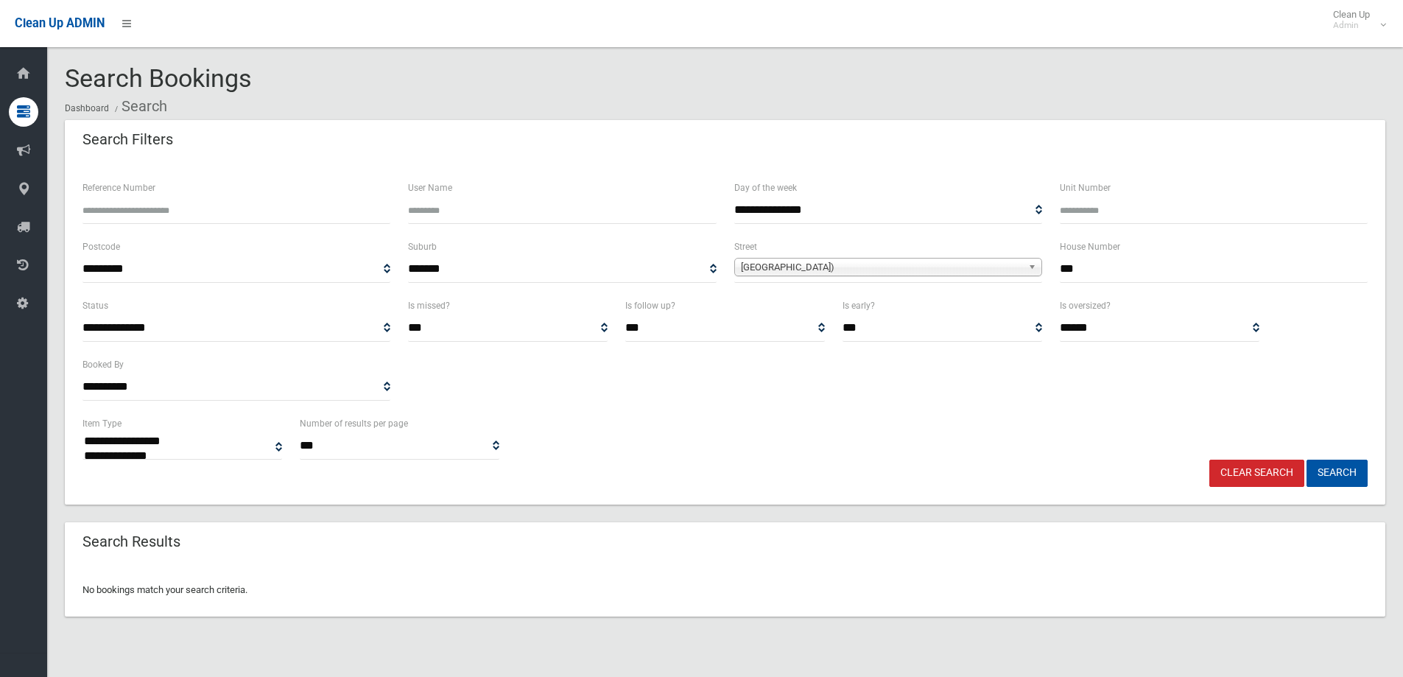
drag, startPoint x: 1132, startPoint y: 263, endPoint x: 1053, endPoint y: 270, distance: 79.9
click at [1053, 270] on div "House Number ***" at bounding box center [1214, 267] width 326 height 59
click at [1332, 478] on button "Search" at bounding box center [1337, 473] width 61 height 27
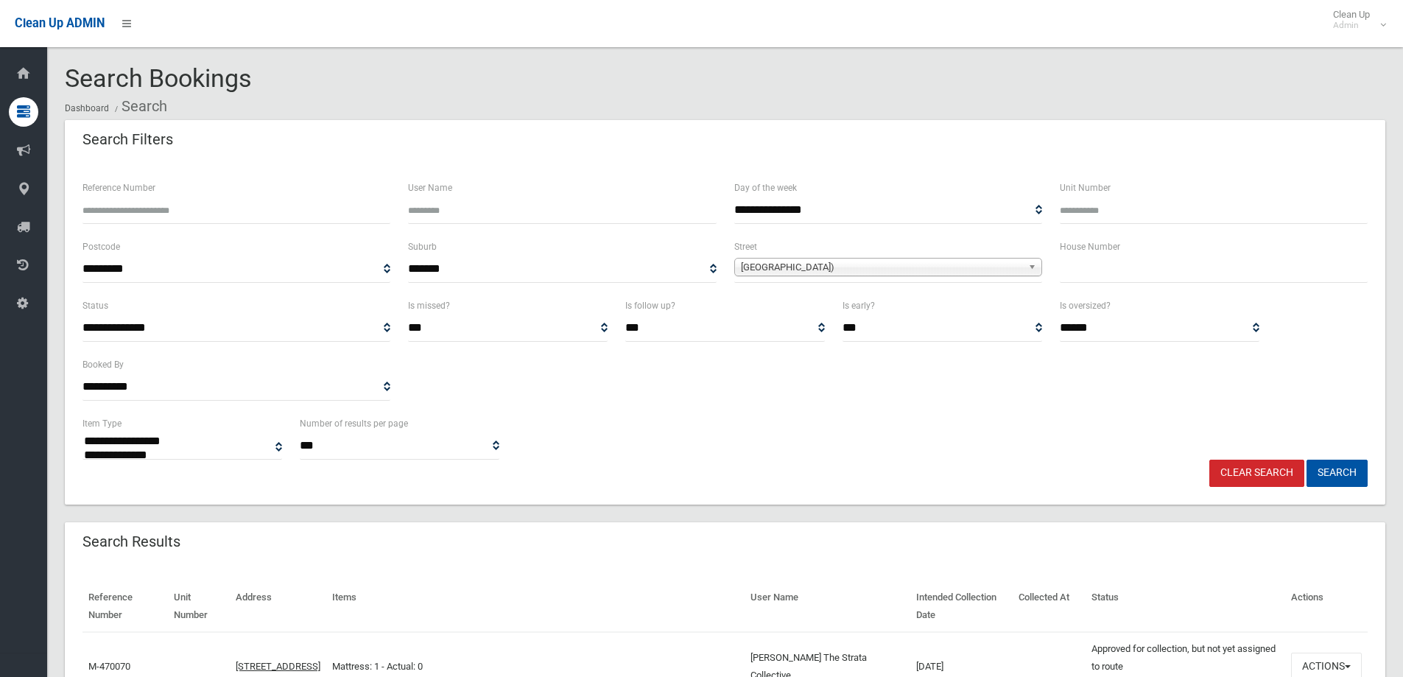
select select
click at [1124, 276] on input "text" at bounding box center [1214, 269] width 308 height 27
type input "*******"
click at [1336, 476] on button "Search" at bounding box center [1337, 473] width 61 height 27
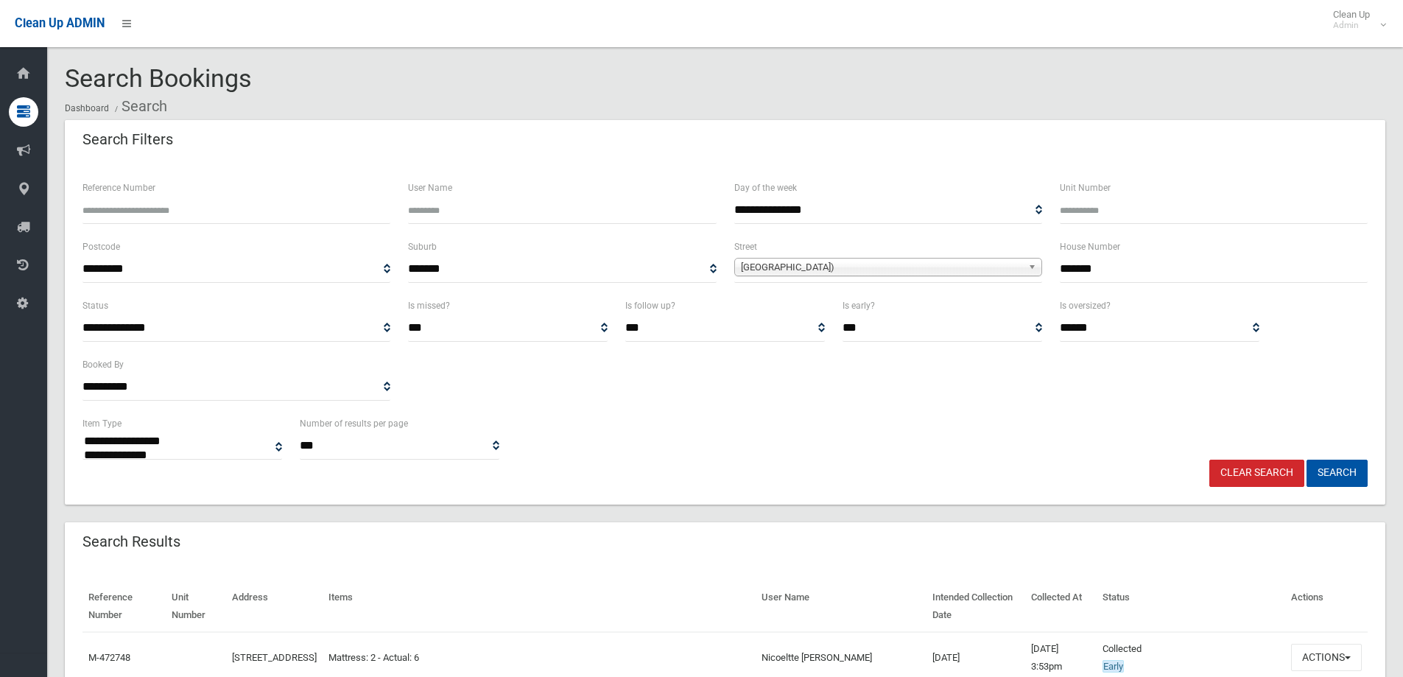
select select
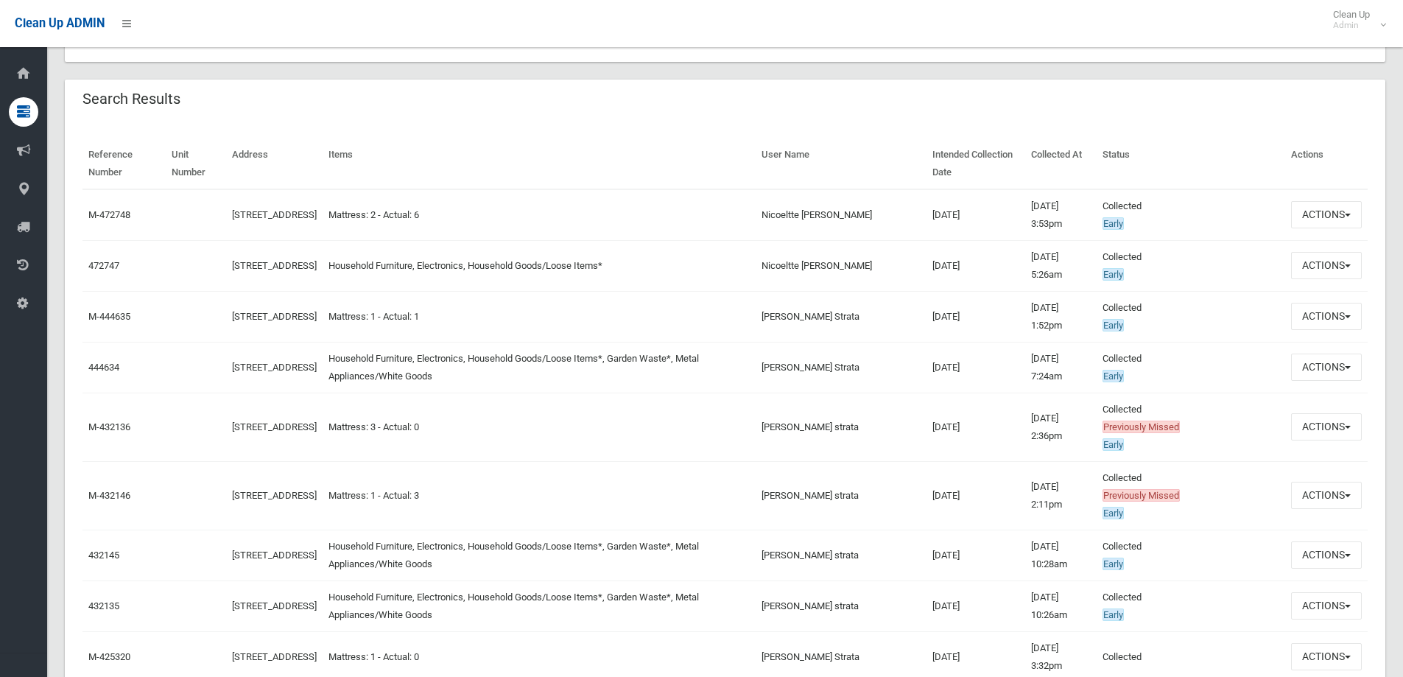
scroll to position [442, 0]
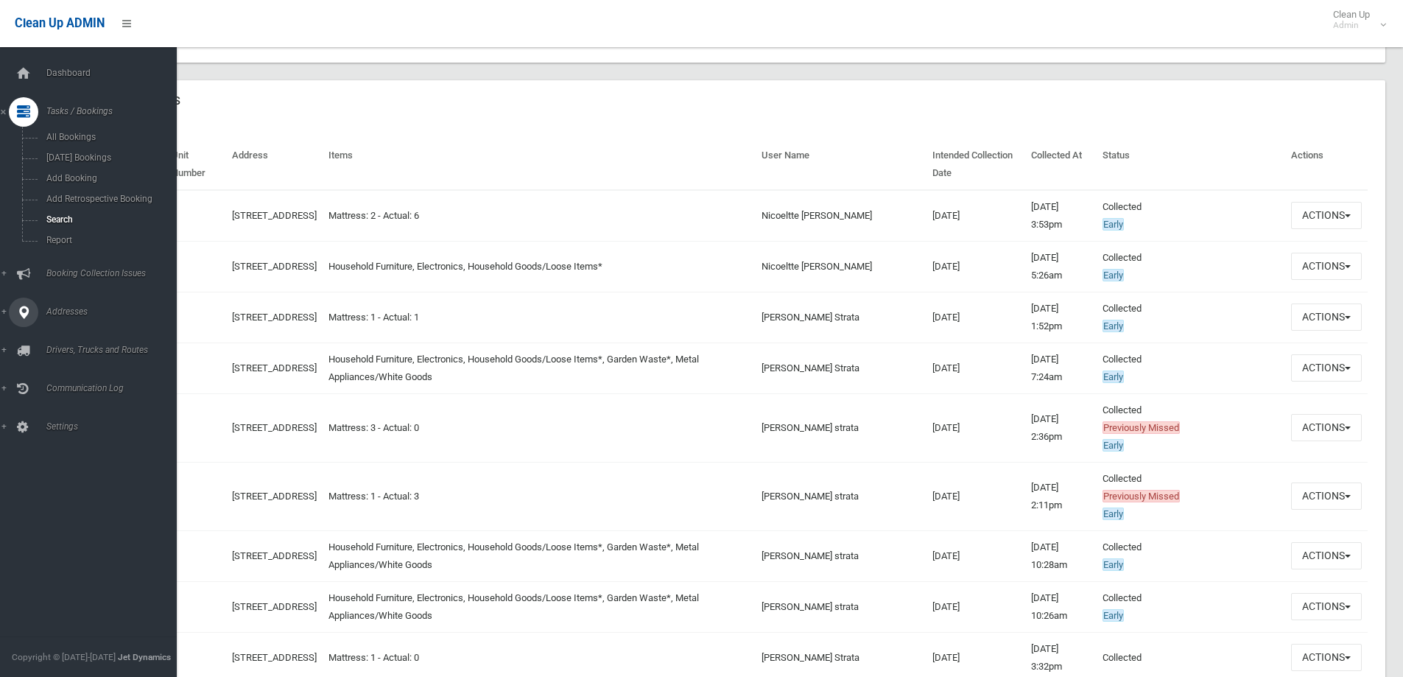
click at [83, 307] on span "Addresses" at bounding box center [115, 311] width 146 height 10
click at [69, 208] on link "All Addresses" at bounding box center [94, 213] width 188 height 21
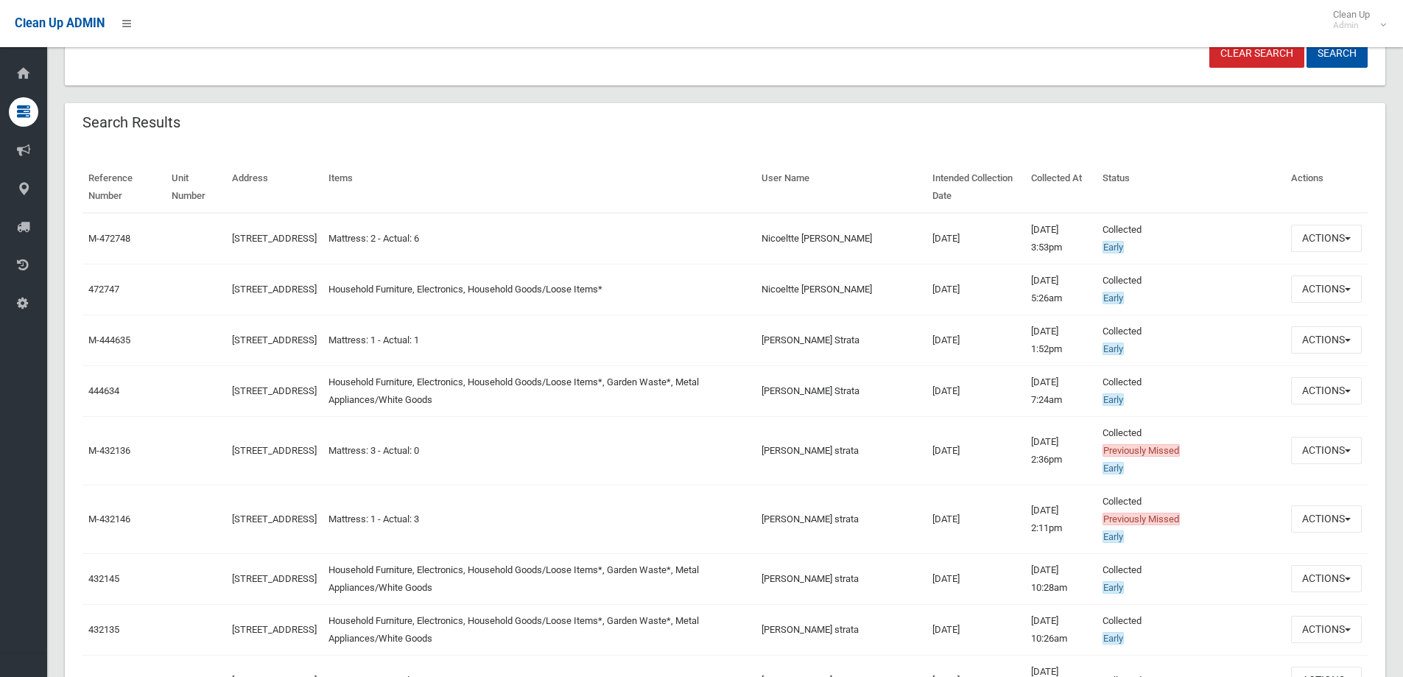
scroll to position [516, 0]
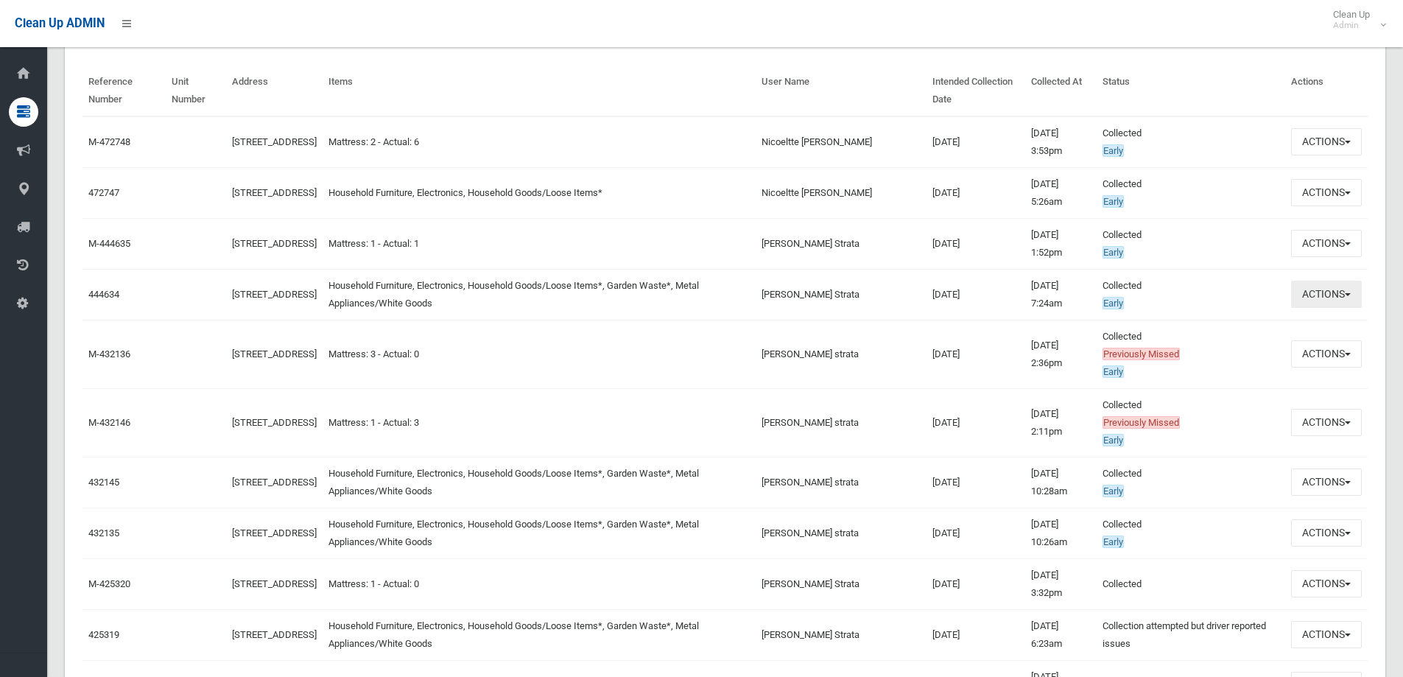
click at [1326, 301] on button "Actions" at bounding box center [1326, 294] width 71 height 27
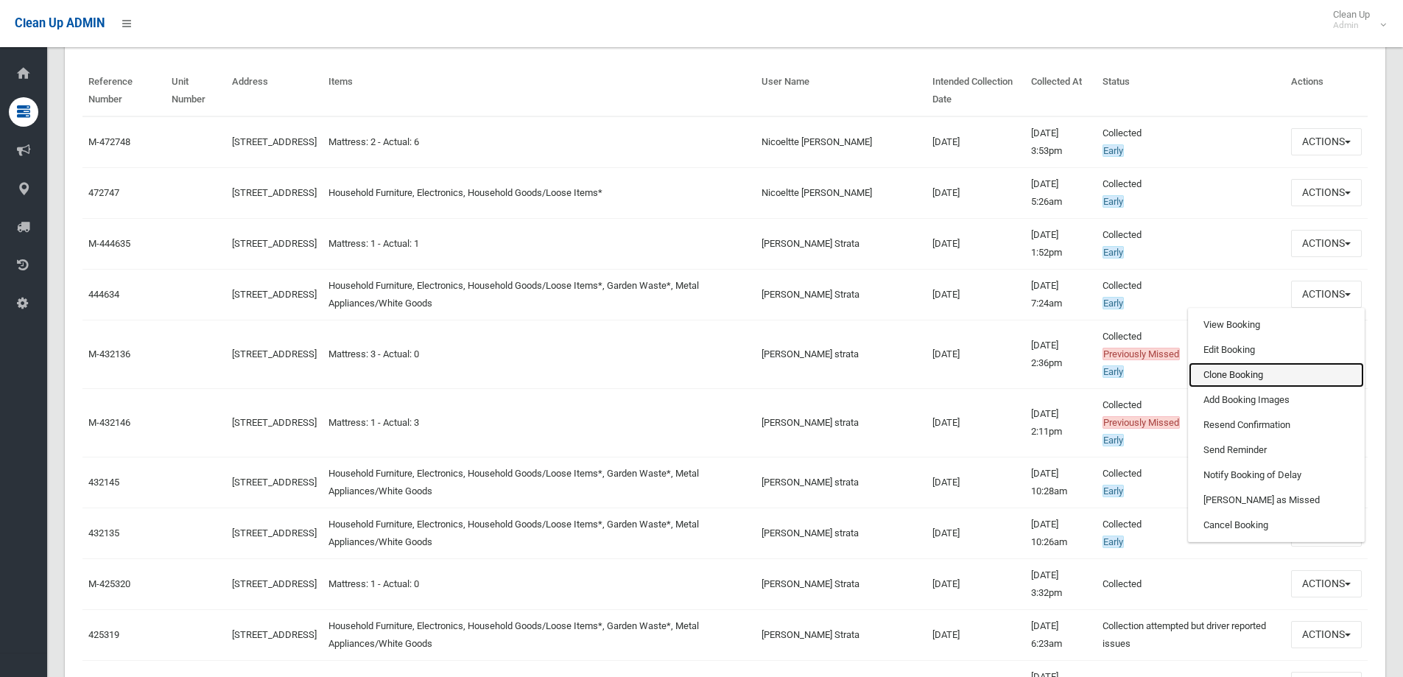
click at [1306, 369] on link "Clone Booking" at bounding box center [1276, 374] width 175 height 25
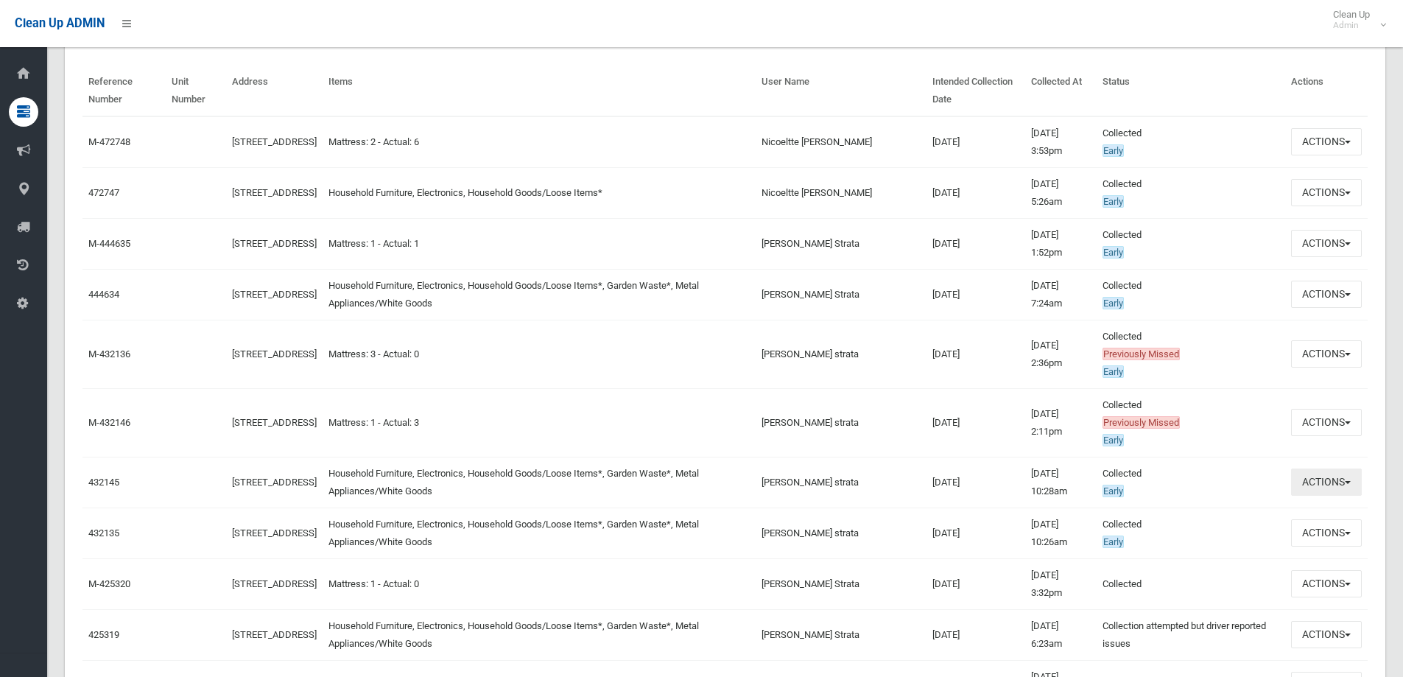
click at [1321, 492] on button "Actions" at bounding box center [1326, 481] width 71 height 27
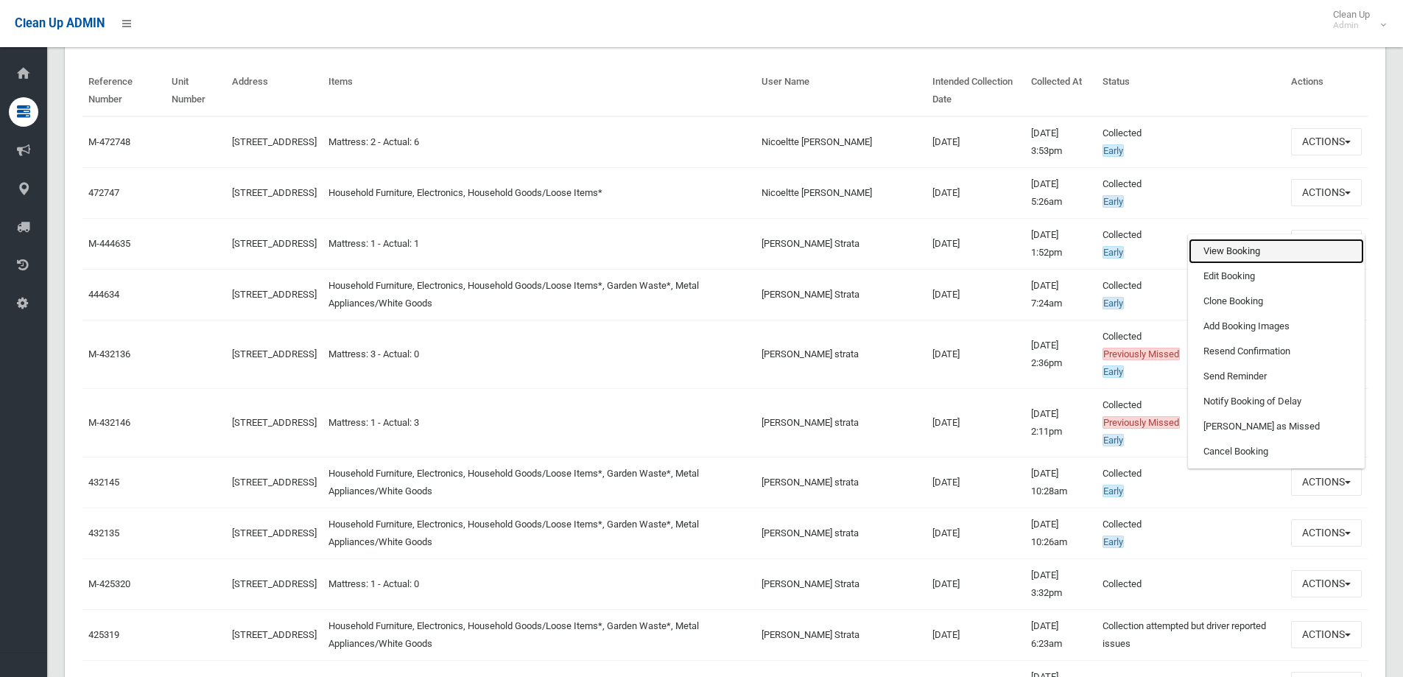
click at [1257, 251] on link "View Booking" at bounding box center [1276, 251] width 175 height 25
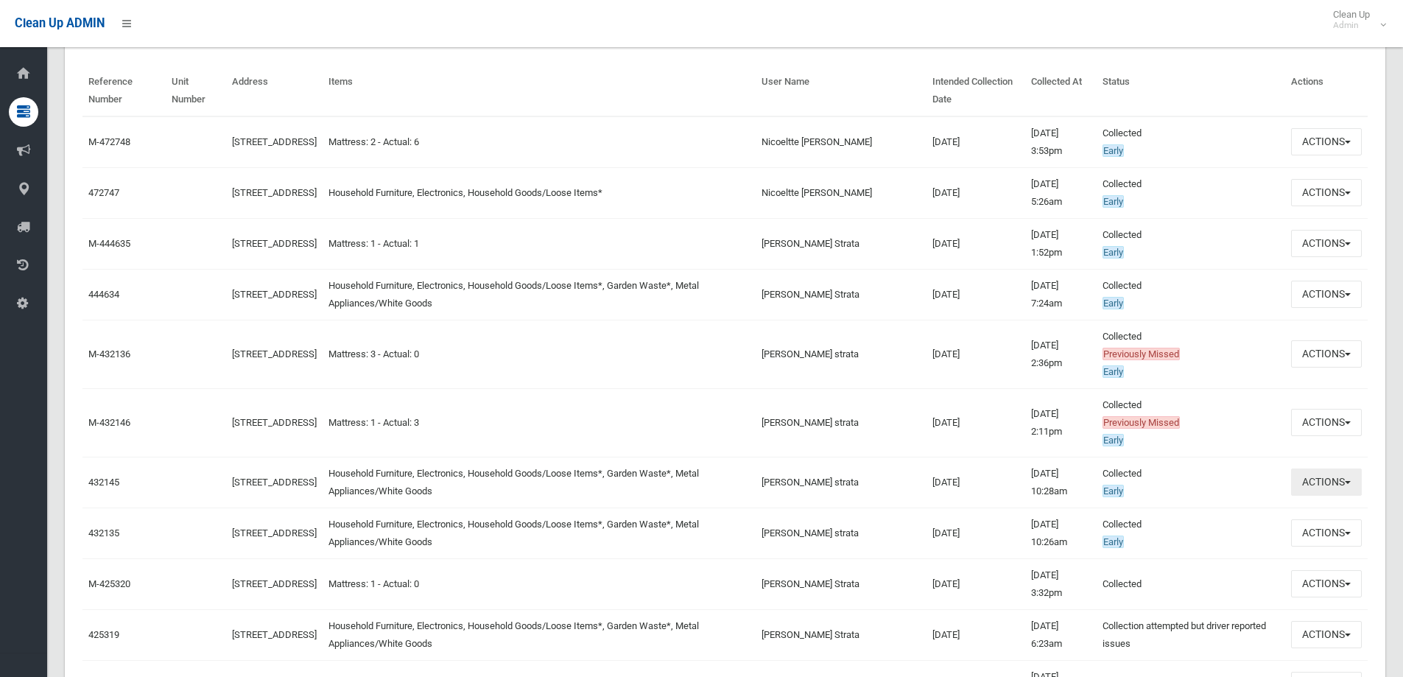
click at [1318, 491] on button "Actions" at bounding box center [1326, 481] width 71 height 27
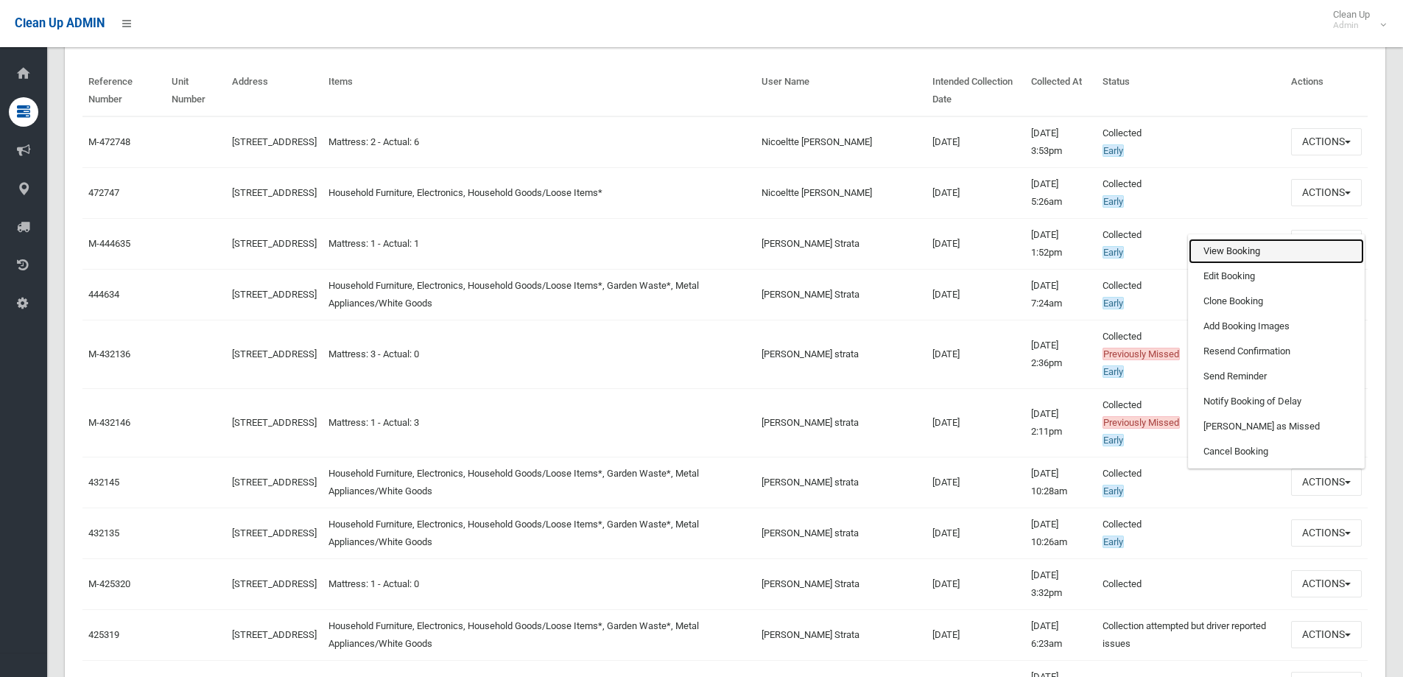
click at [1236, 254] on link "View Booking" at bounding box center [1276, 251] width 175 height 25
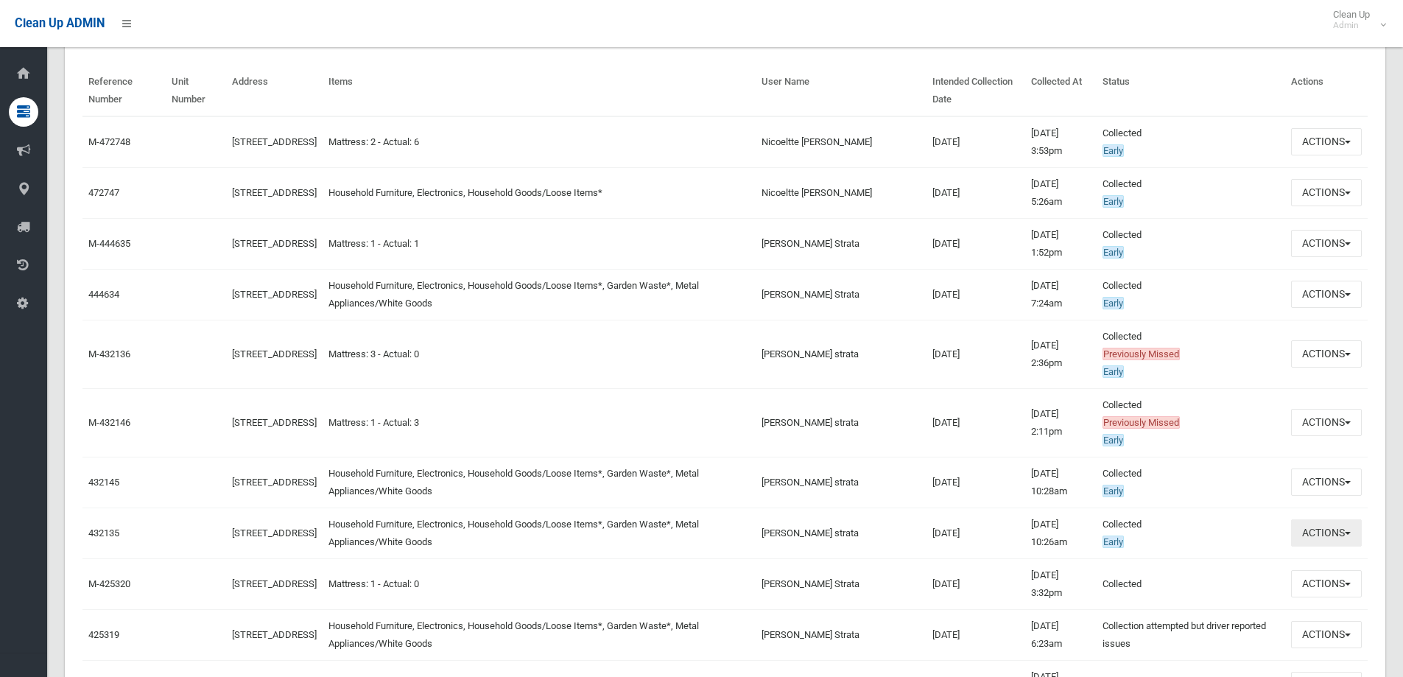
click at [1325, 536] on button "Actions" at bounding box center [1326, 532] width 71 height 27
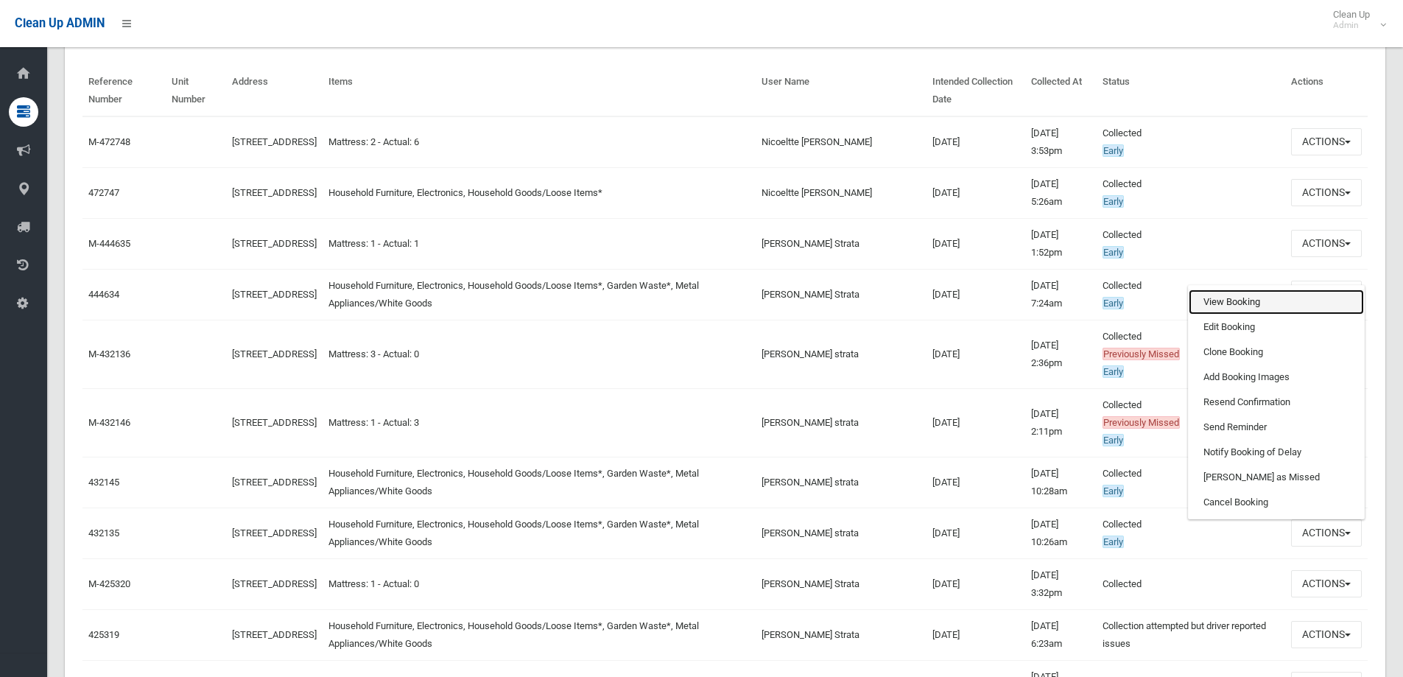
click at [1219, 303] on link "View Booking" at bounding box center [1276, 301] width 175 height 25
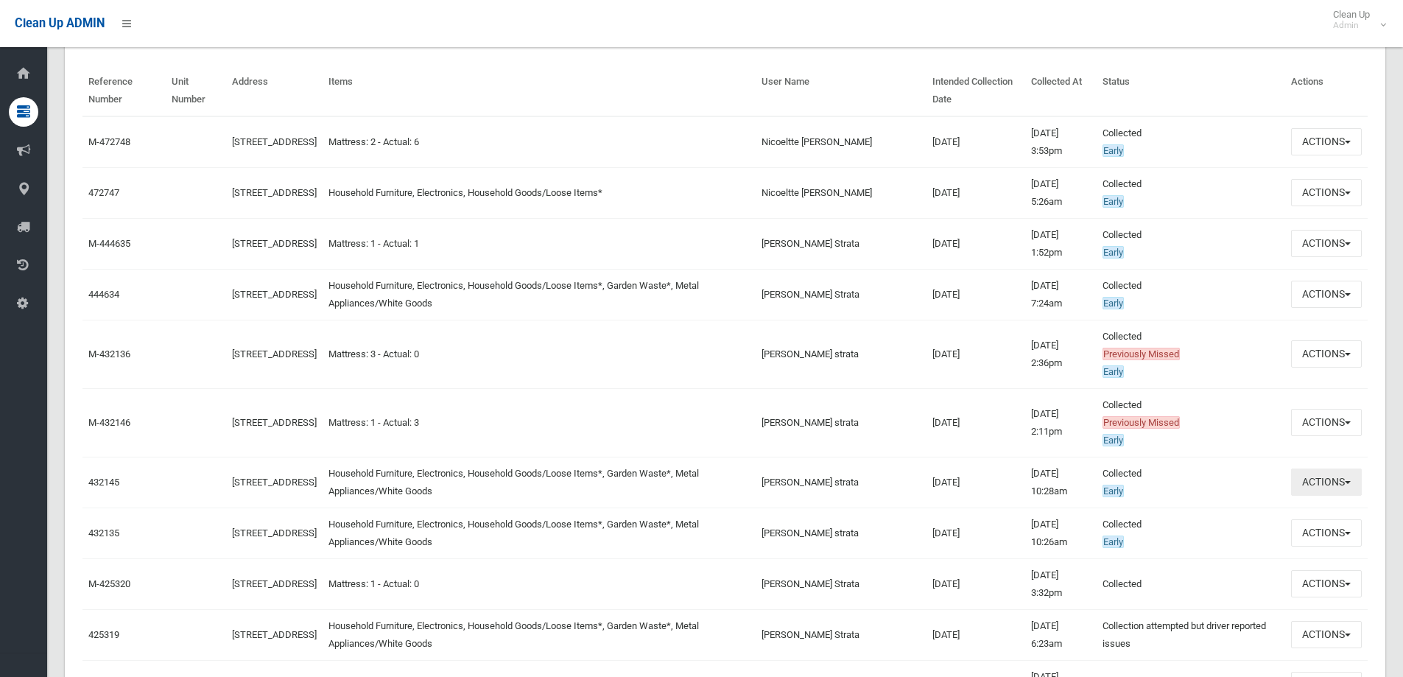
click at [1309, 486] on button "Actions" at bounding box center [1326, 481] width 71 height 27
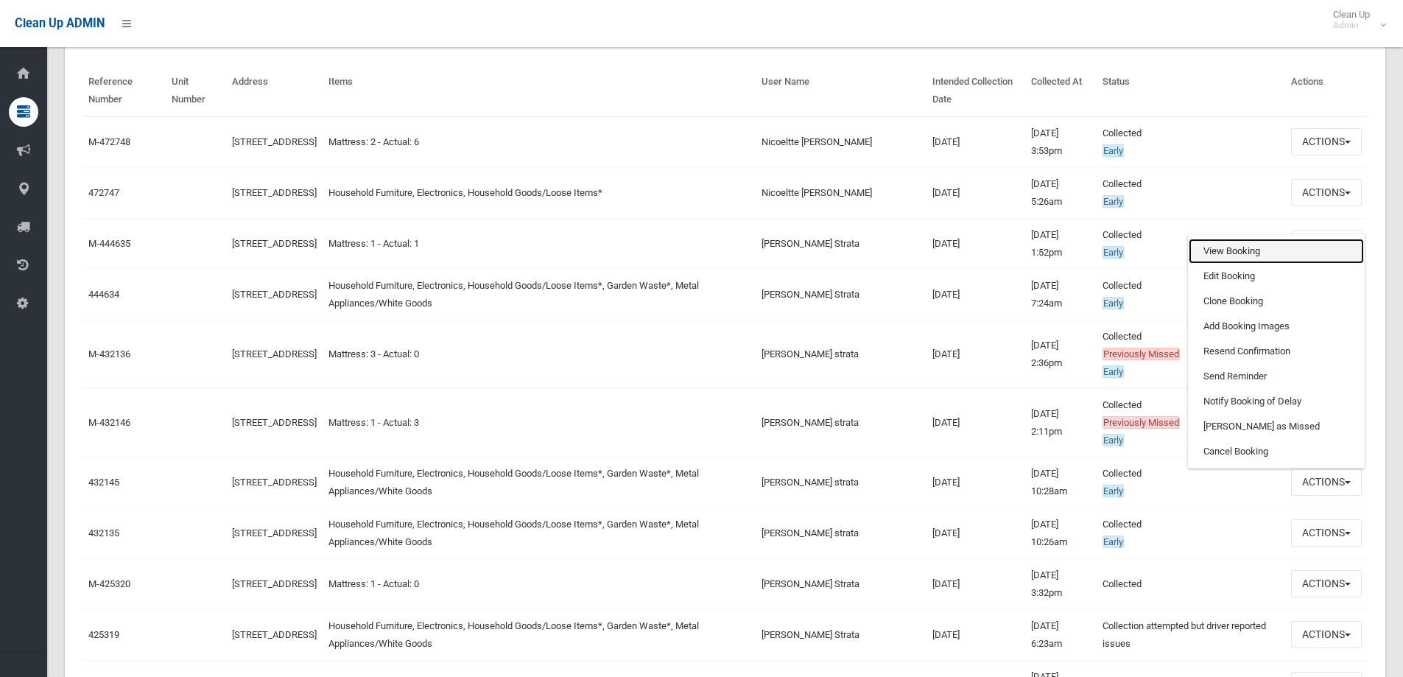
click at [1268, 255] on link "View Booking" at bounding box center [1276, 251] width 175 height 25
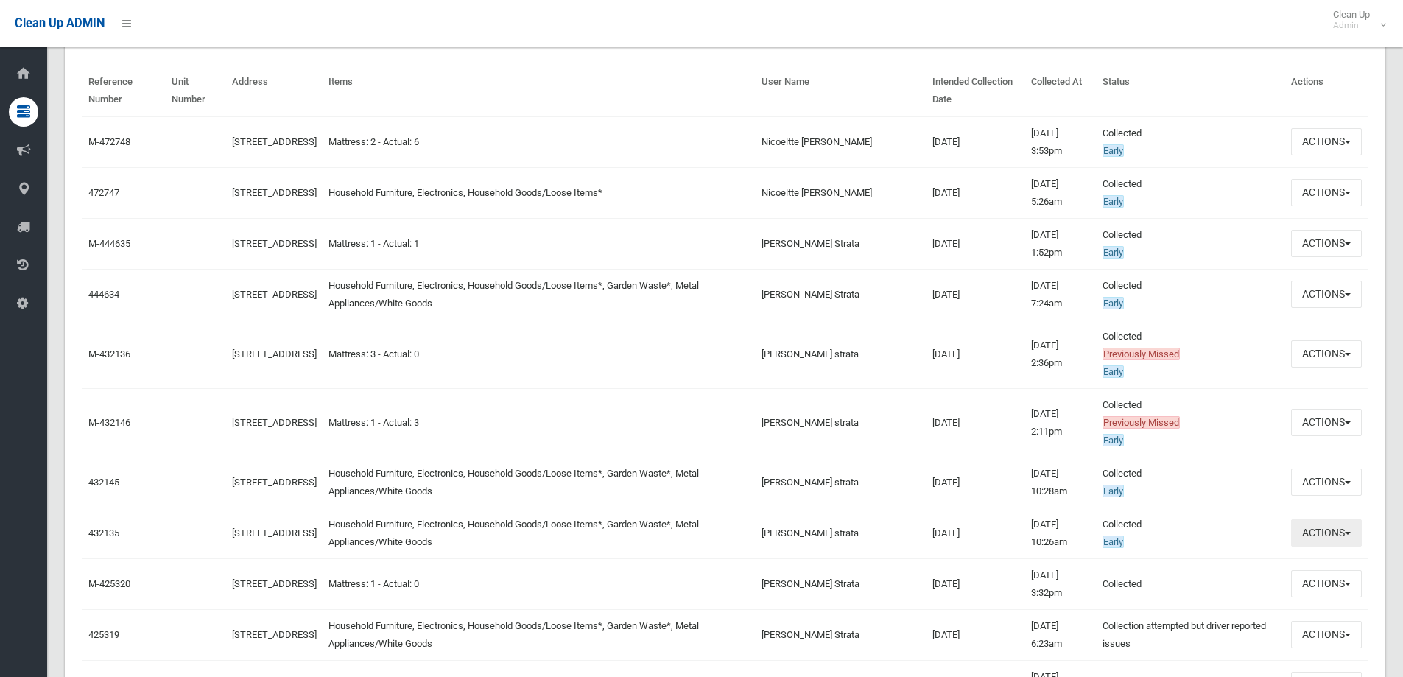
click at [1297, 537] on button "Actions" at bounding box center [1326, 532] width 71 height 27
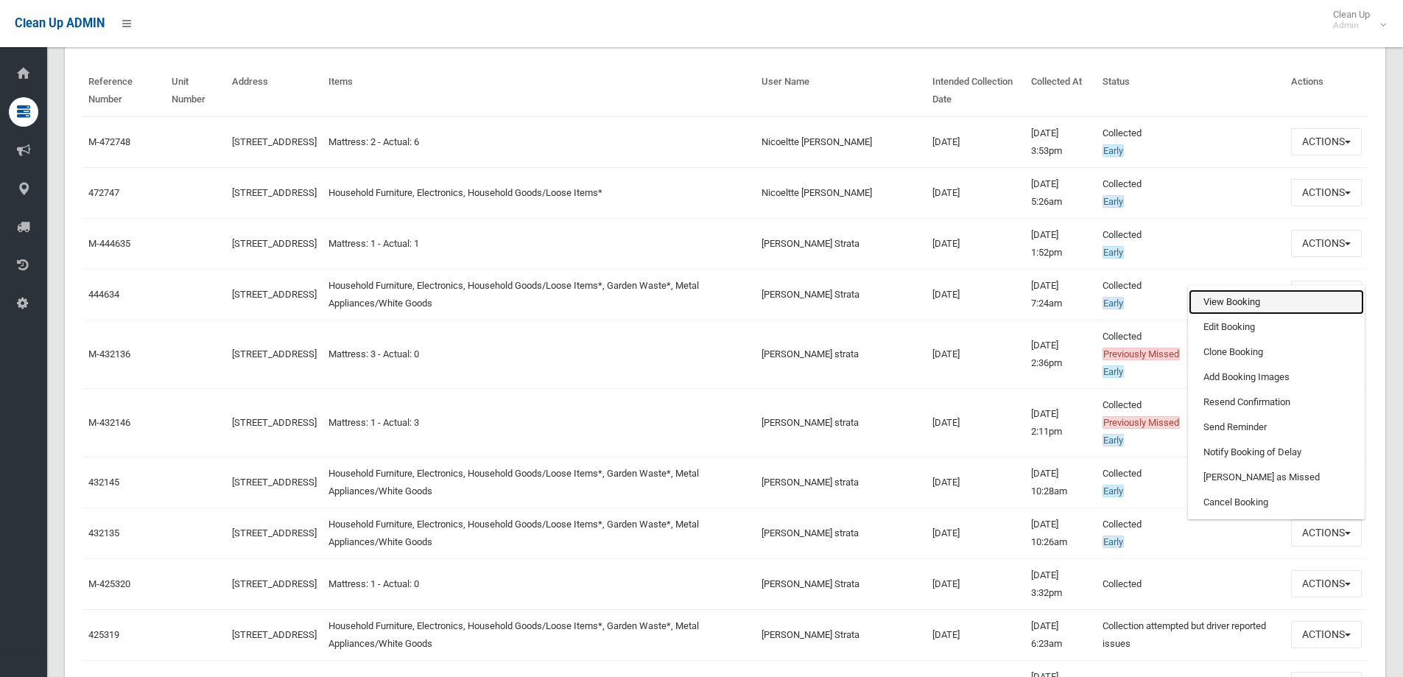
click at [1231, 310] on link "View Booking" at bounding box center [1276, 301] width 175 height 25
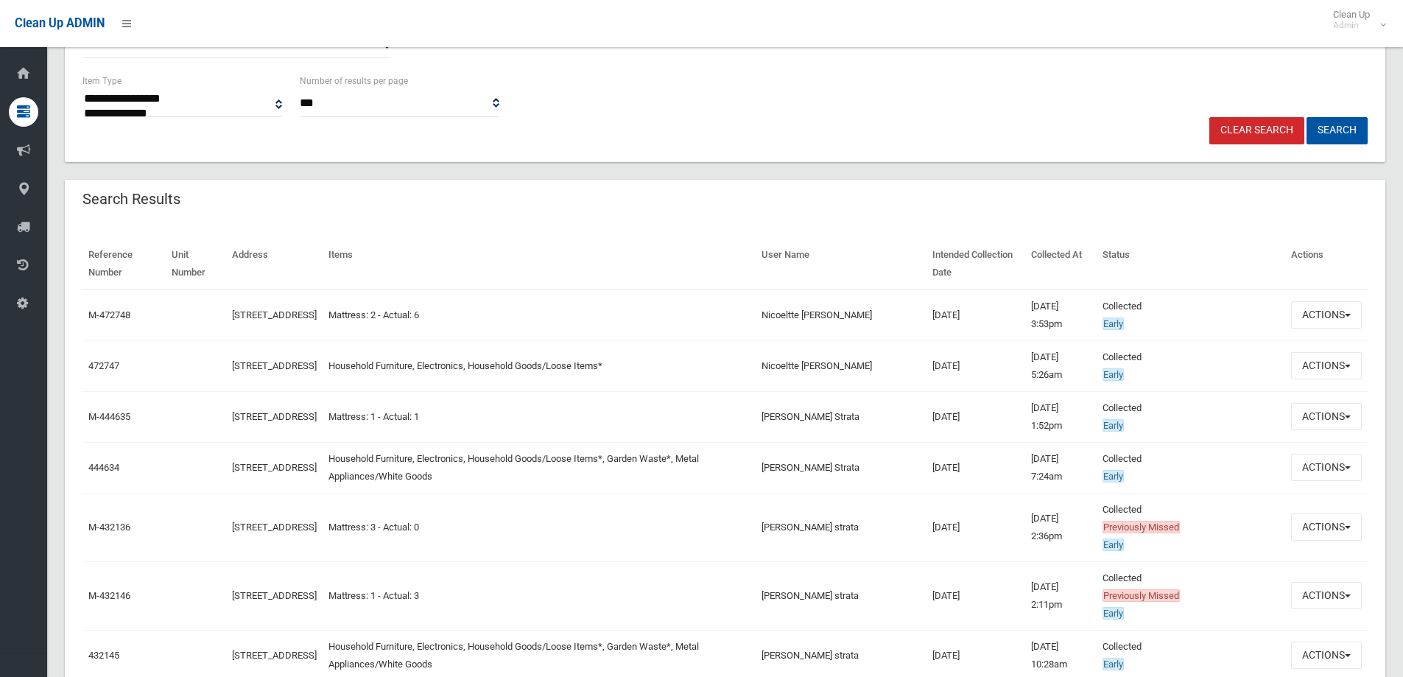
scroll to position [368, 0]
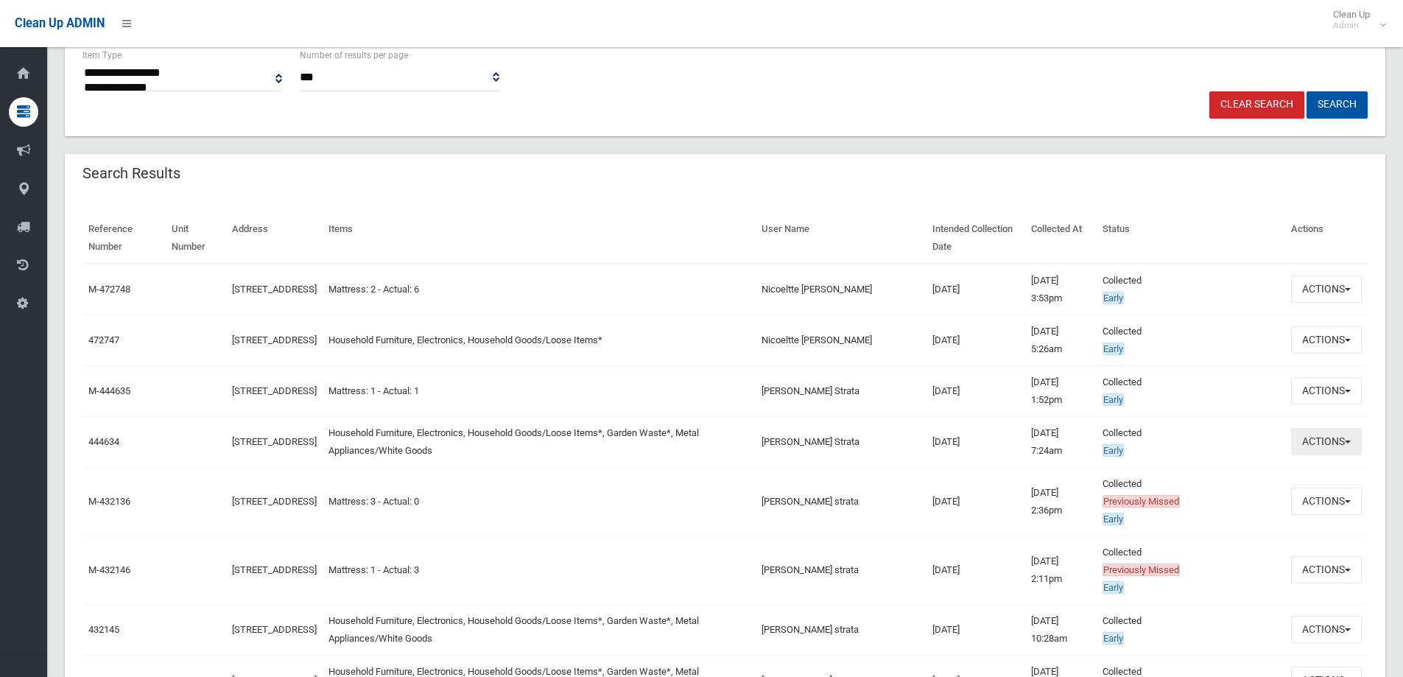
click at [1330, 435] on button "Actions" at bounding box center [1326, 441] width 71 height 27
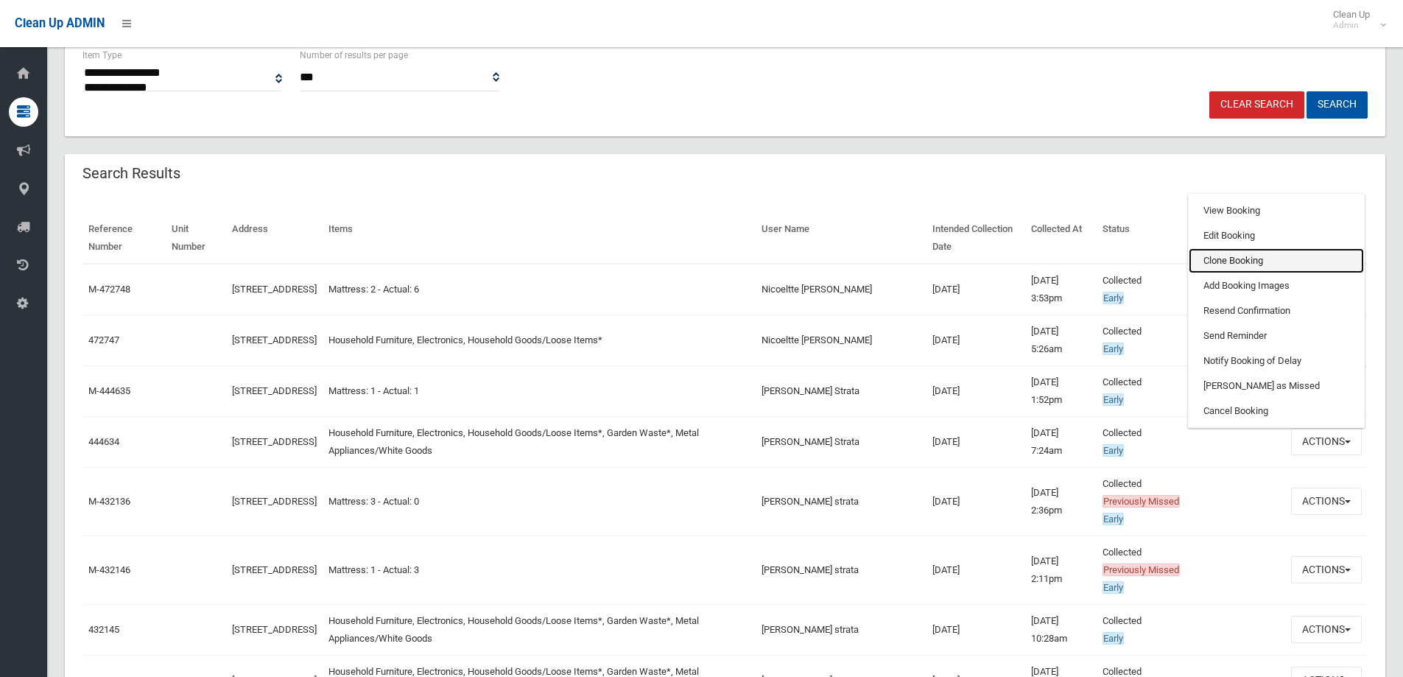
click at [1239, 263] on link "Clone Booking" at bounding box center [1276, 260] width 175 height 25
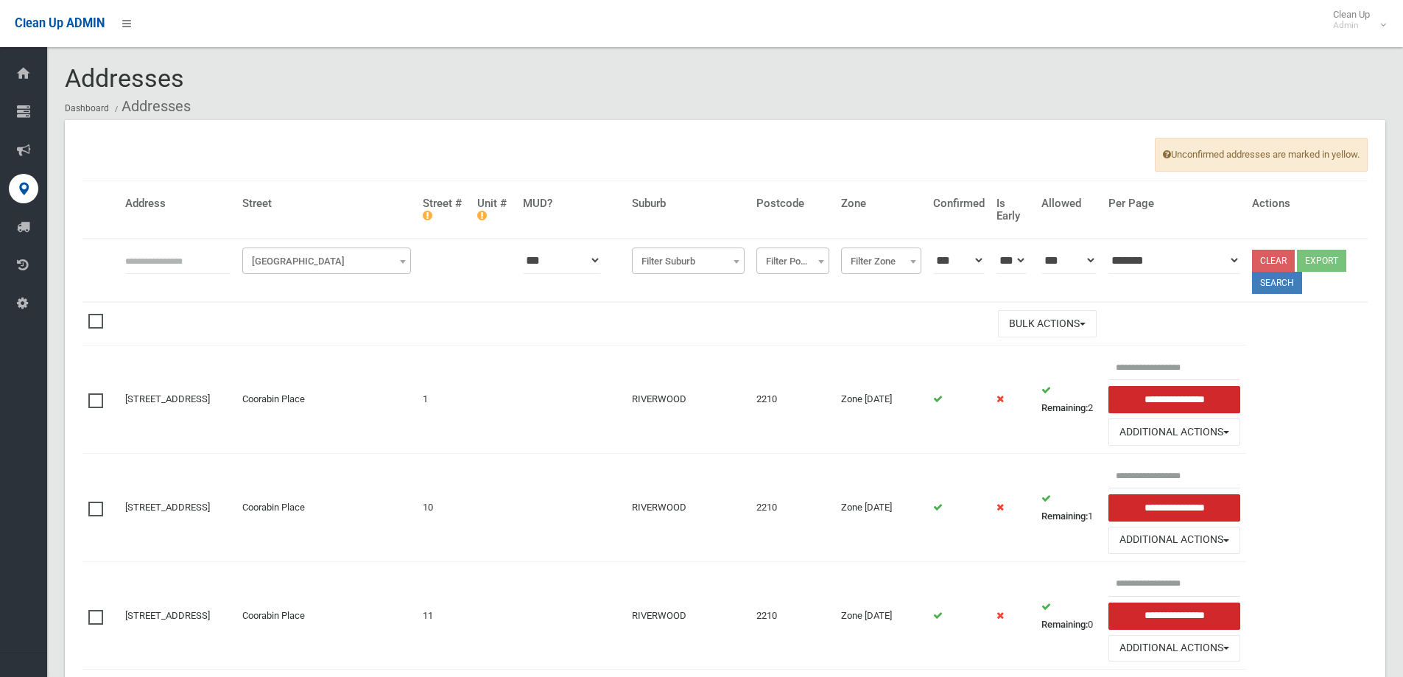
click at [354, 251] on span "Filter Street" at bounding box center [326, 260] width 169 height 27
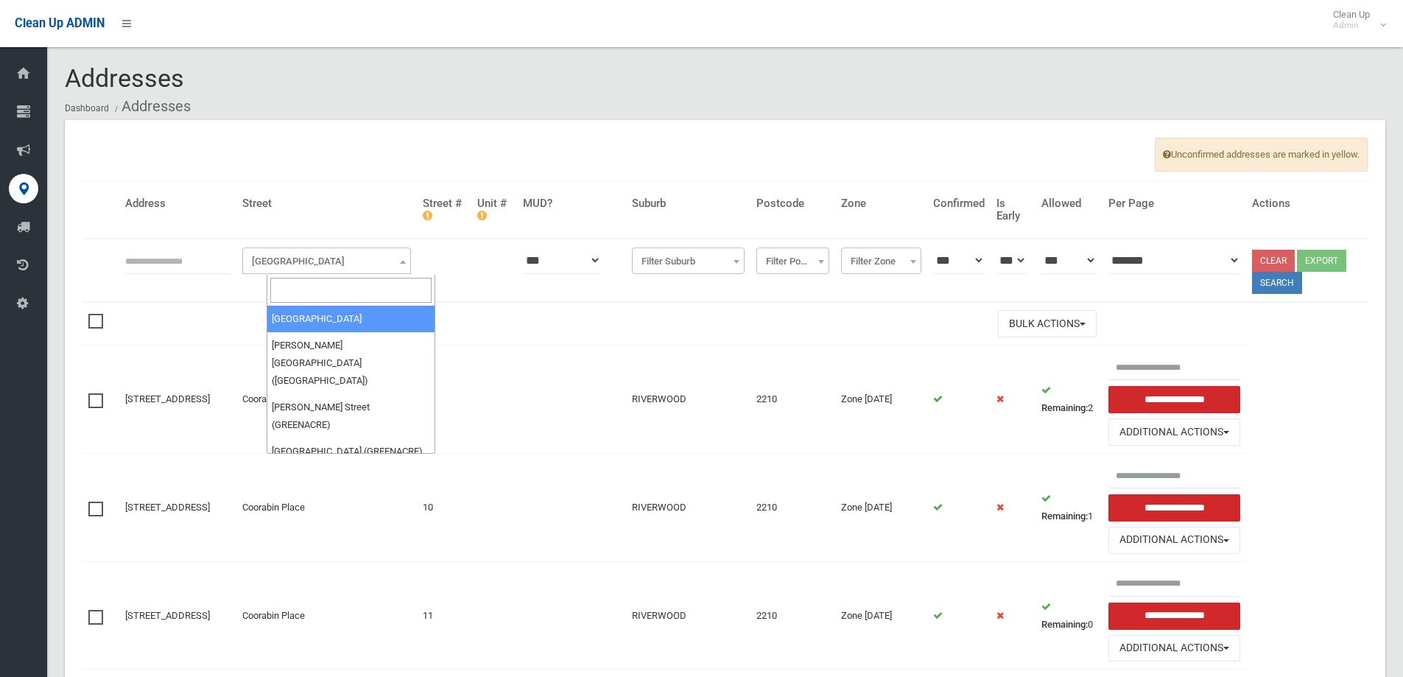
click at [347, 281] on input "search" at bounding box center [350, 290] width 161 height 25
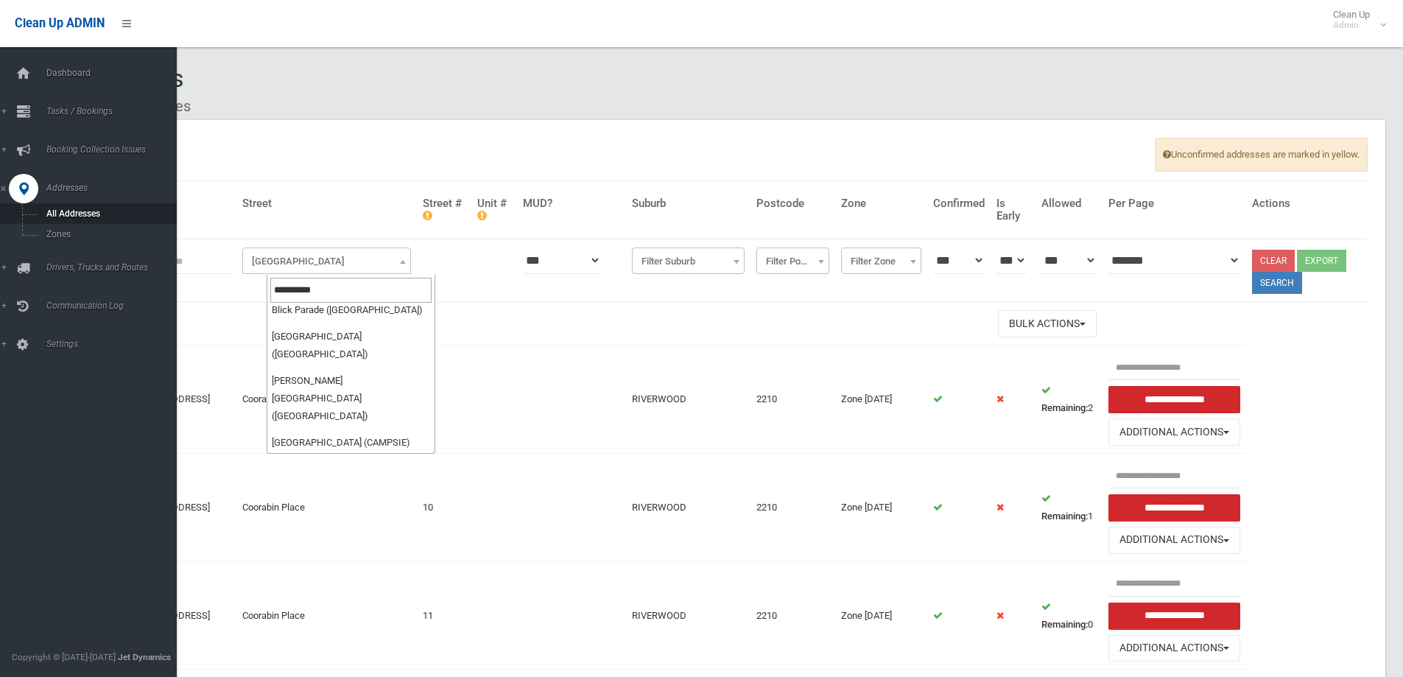
type input "**********"
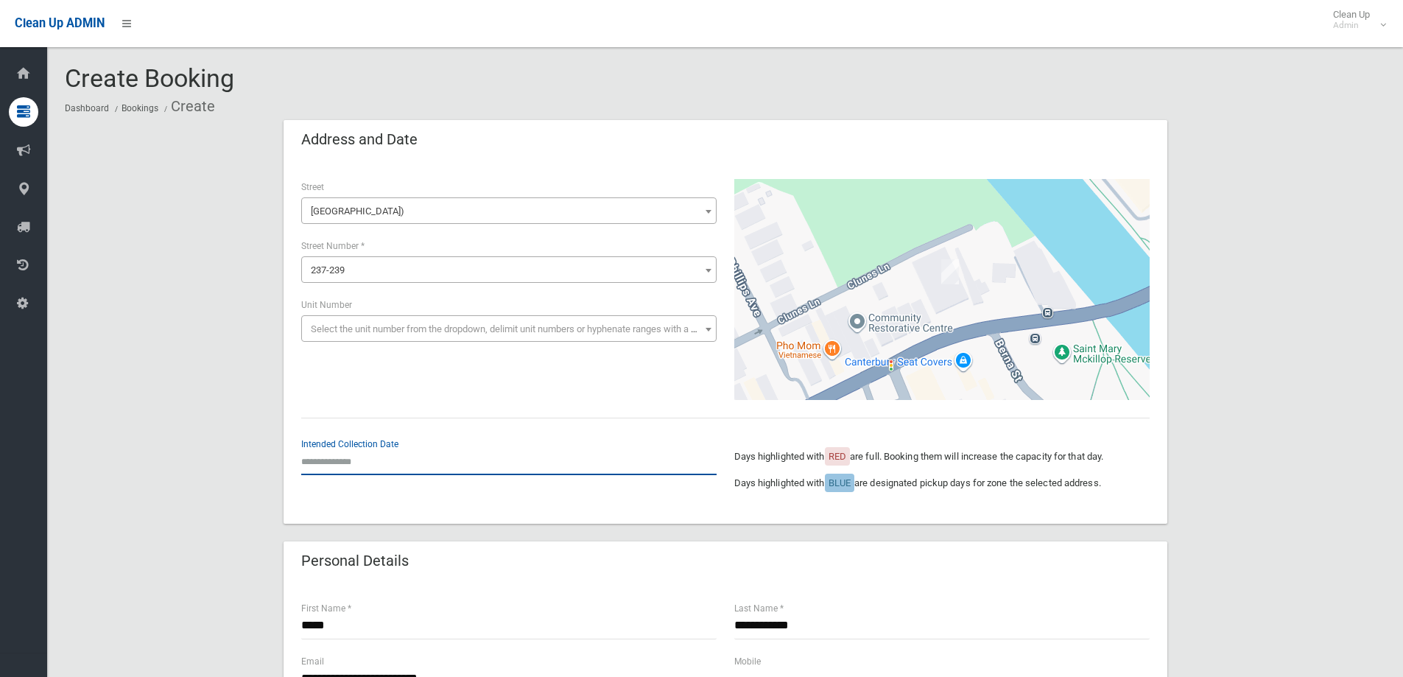
click at [376, 463] on input "text" at bounding box center [508, 461] width 415 height 27
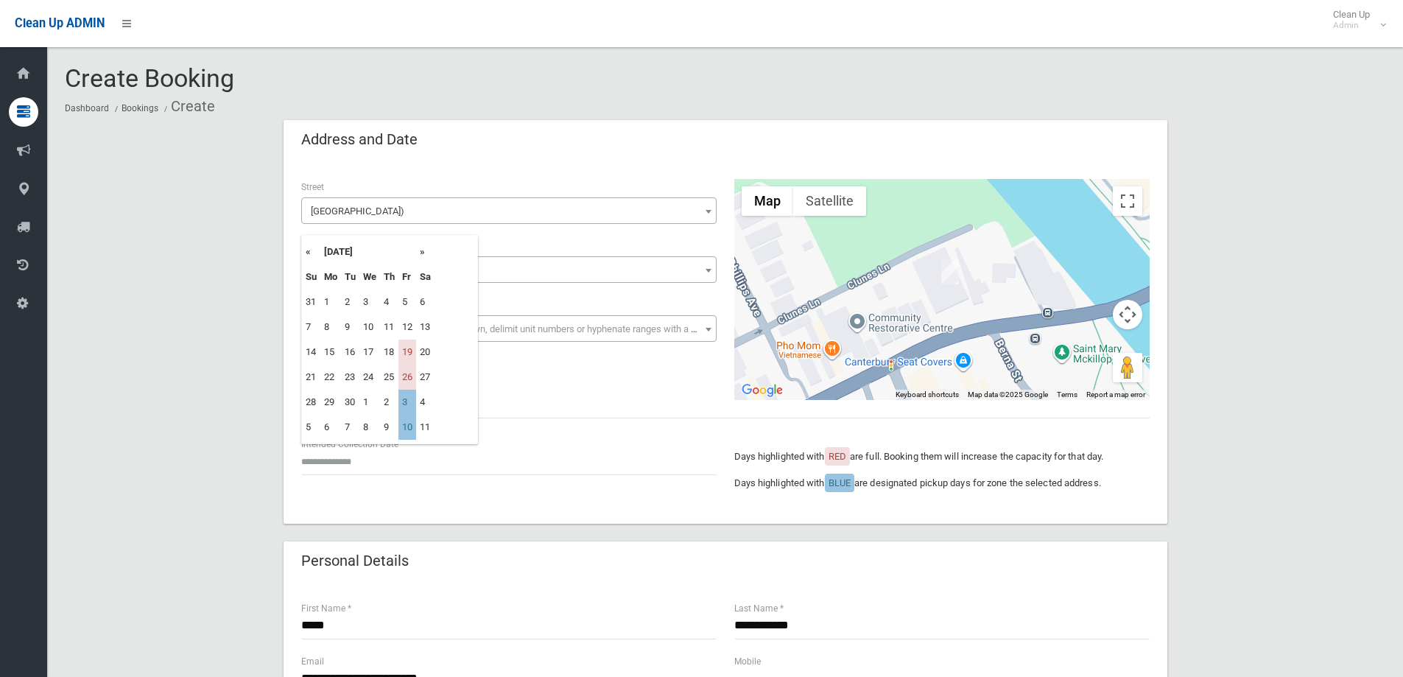
click at [421, 254] on th "»" at bounding box center [425, 251] width 18 height 25
click at [422, 254] on th "»" at bounding box center [425, 251] width 18 height 25
click at [410, 326] on td "7" at bounding box center [407, 326] width 18 height 25
type input "**********"
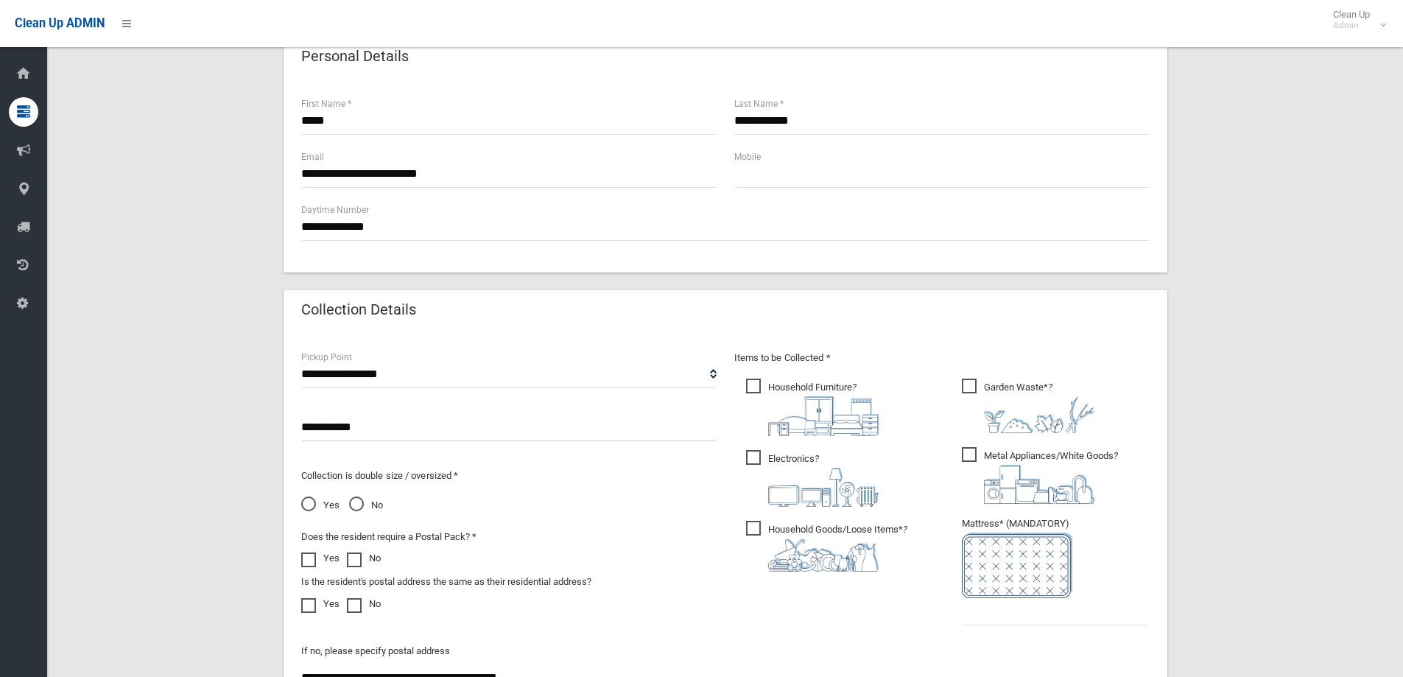
scroll to position [737, 0]
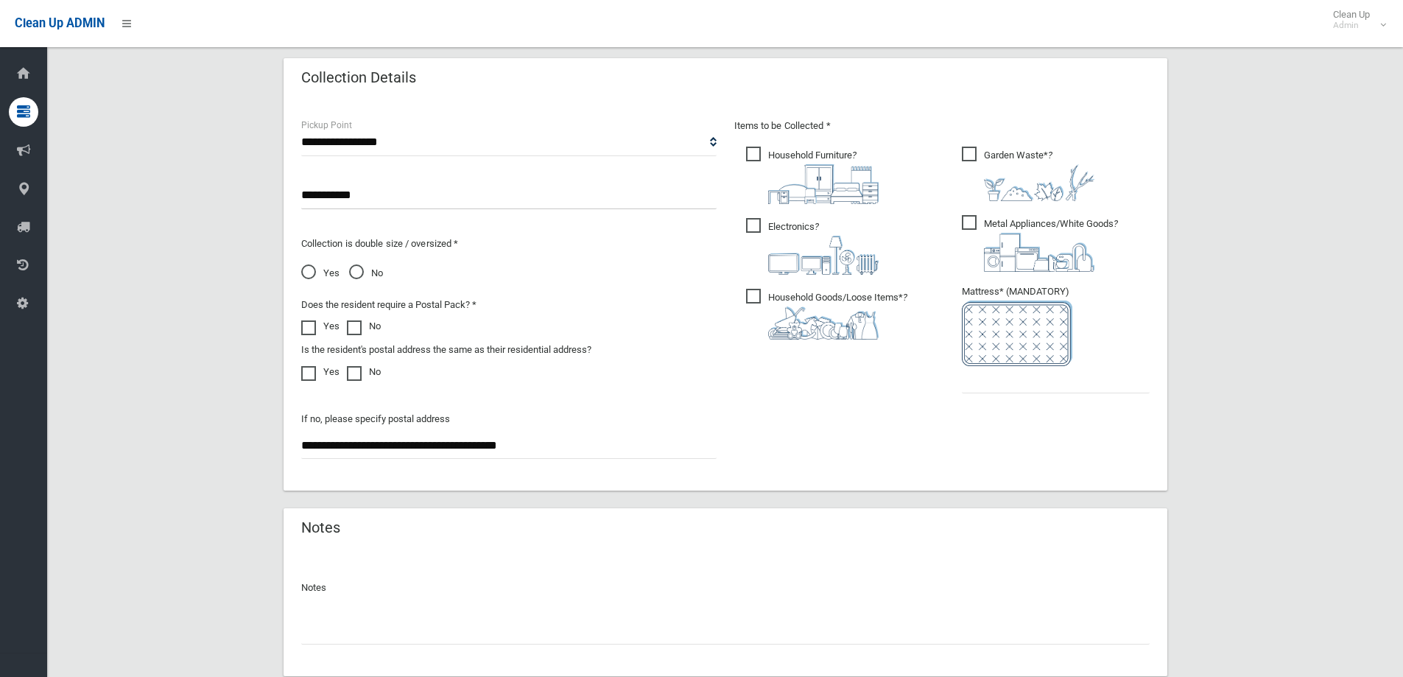
click at [1005, 394] on ul "Garden Waste* ?" at bounding box center [1050, 274] width 200 height 261
click at [994, 378] on input "text" at bounding box center [1056, 379] width 188 height 27
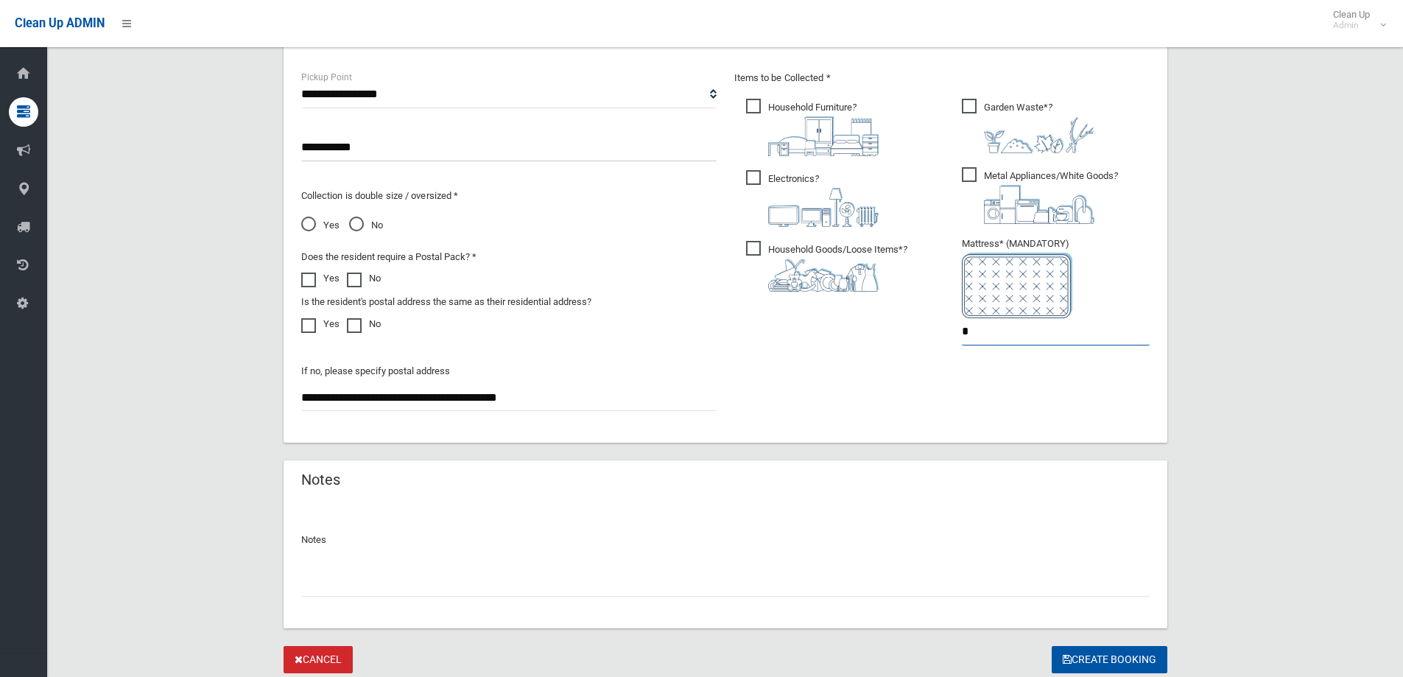
scroll to position [834, 0]
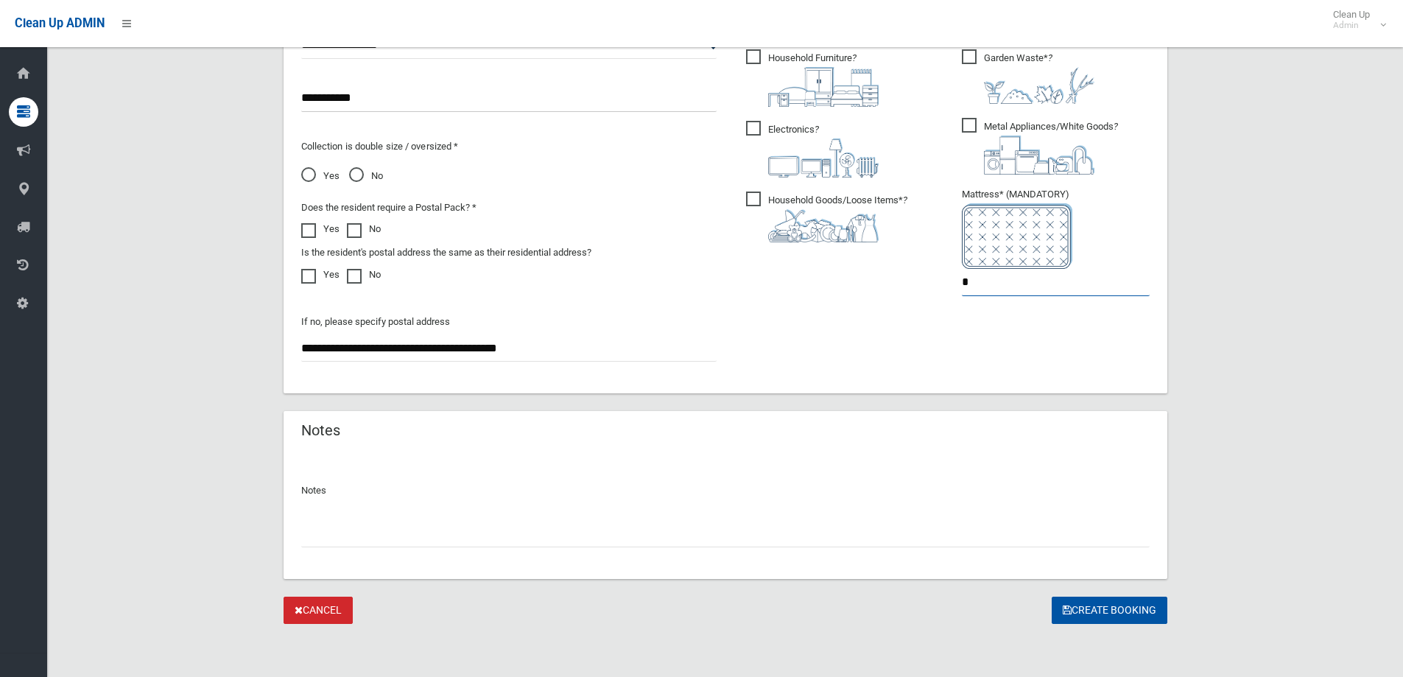
type input "*"
click at [446, 529] on input "text" at bounding box center [725, 533] width 848 height 27
type input "**********"
click at [1100, 602] on button "Create Booking" at bounding box center [1110, 610] width 116 height 27
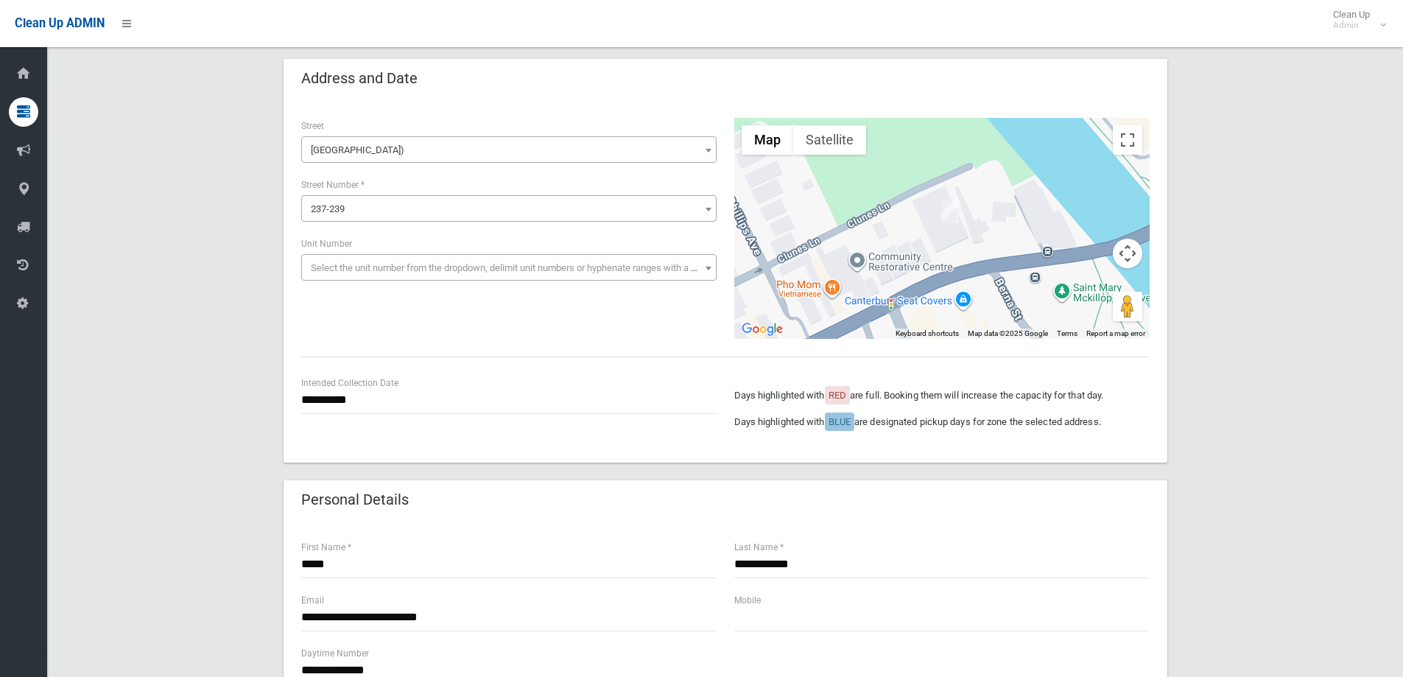
scroll to position [147, 0]
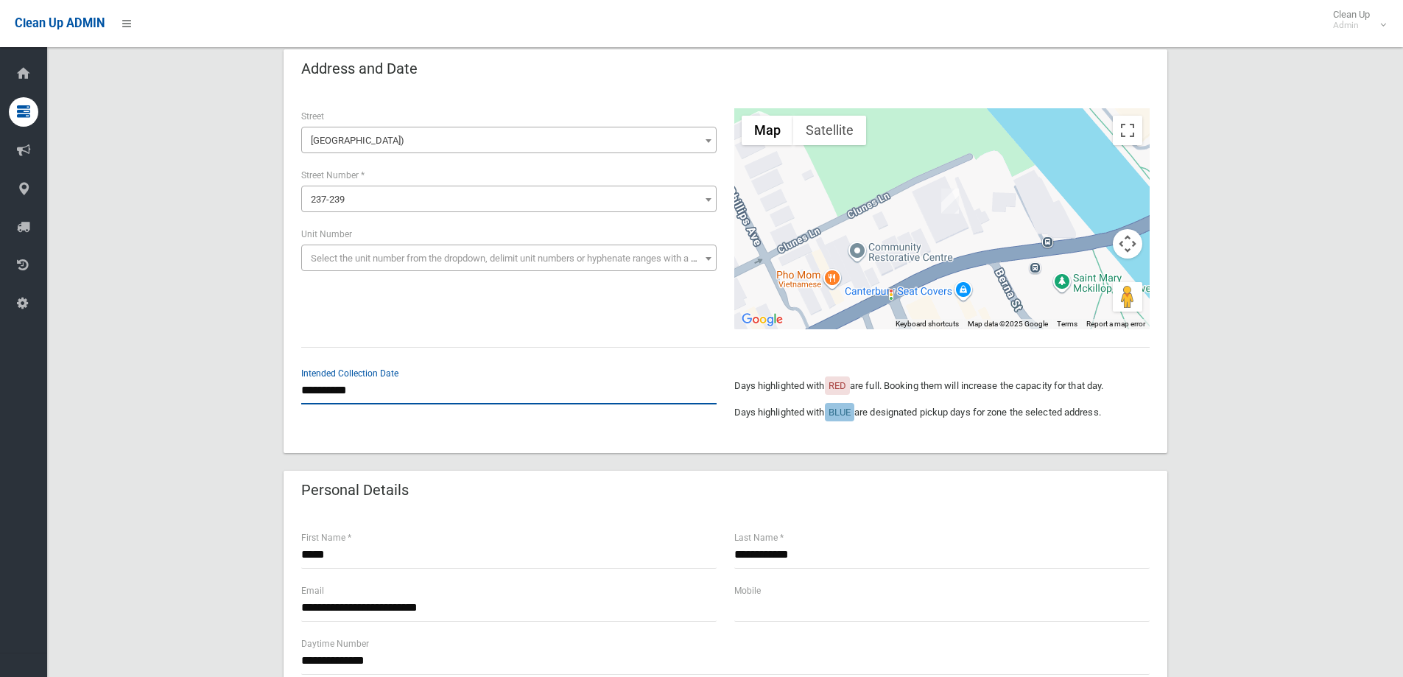
click at [368, 394] on input "**********" at bounding box center [508, 390] width 415 height 27
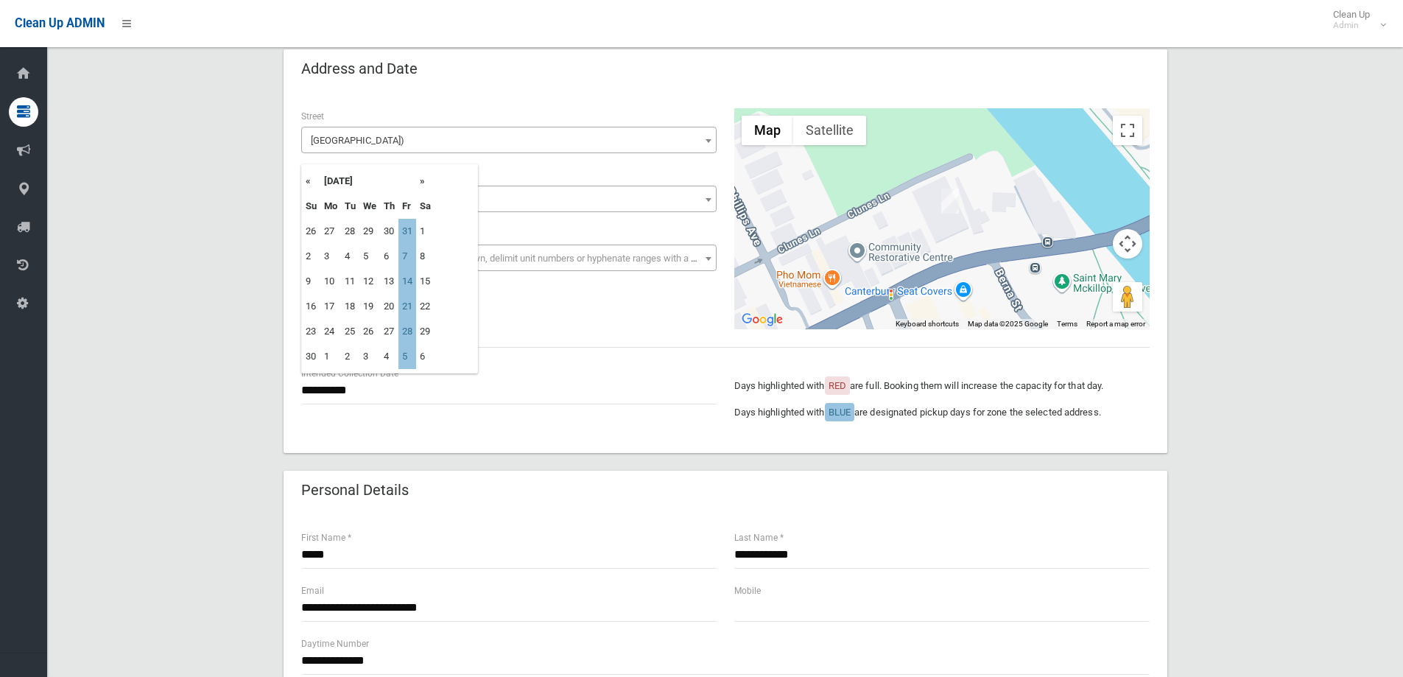
click at [424, 180] on th "»" at bounding box center [425, 181] width 18 height 25
click at [425, 179] on th "»" at bounding box center [425, 181] width 18 height 25
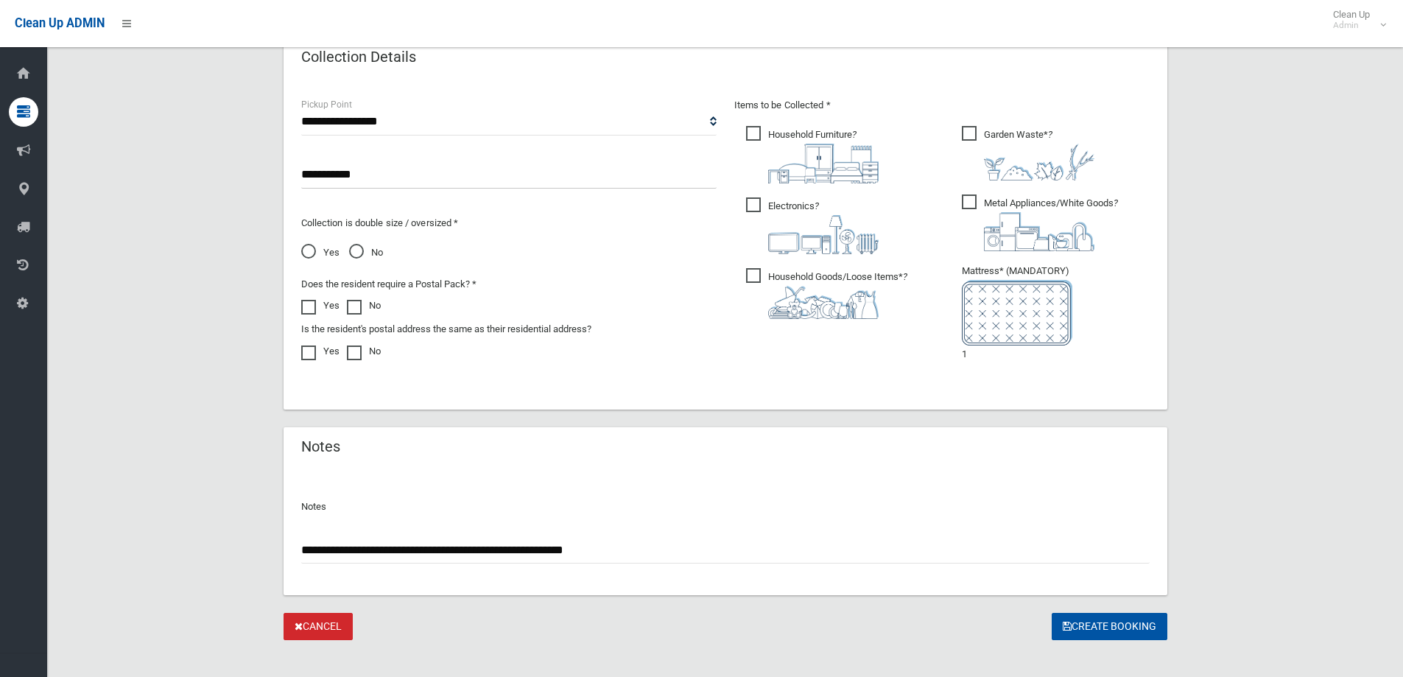
scroll to position [834, 0]
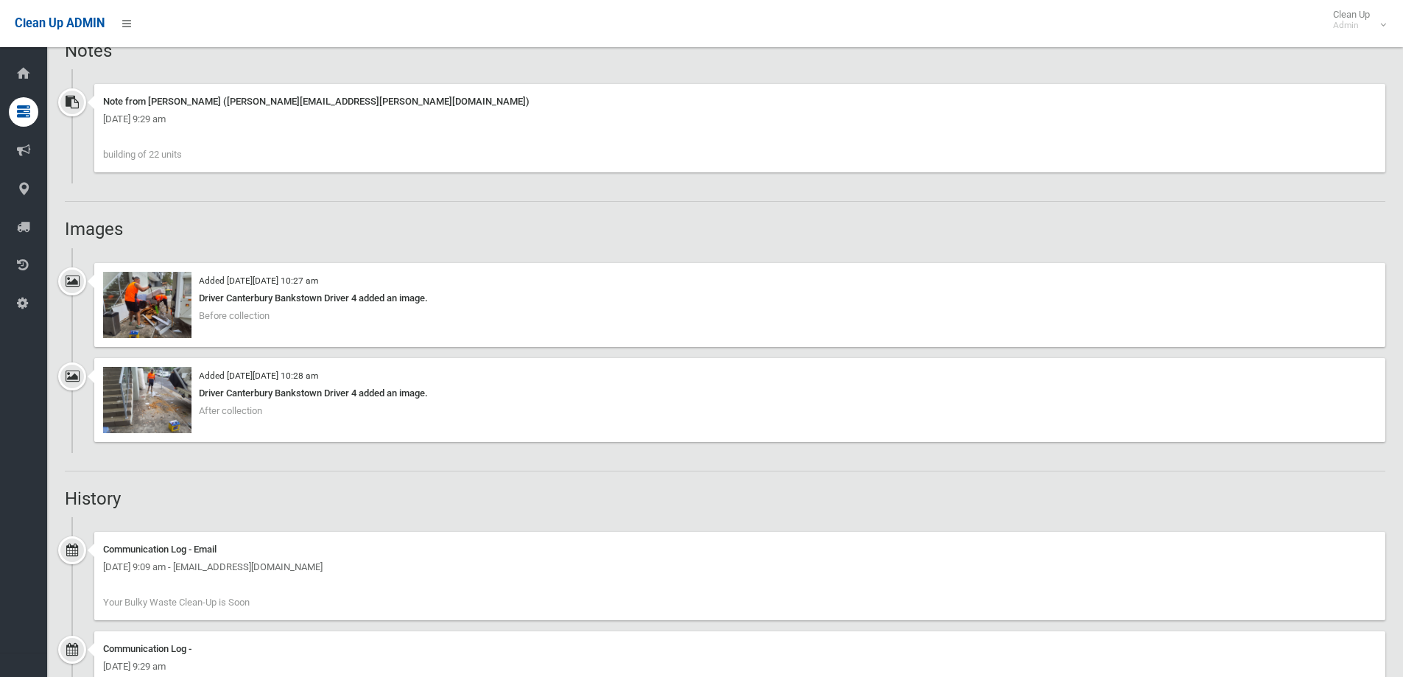
scroll to position [1105, 0]
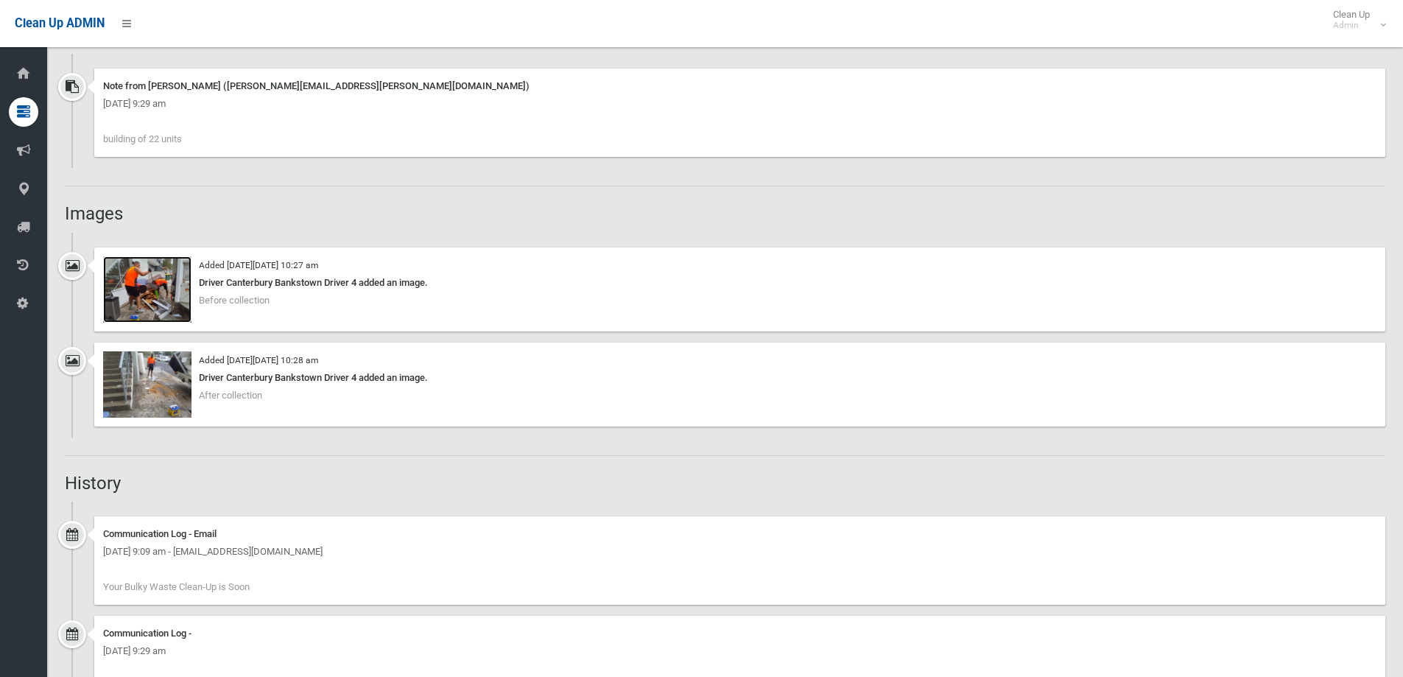
click at [138, 295] on img at bounding box center [147, 289] width 88 height 66
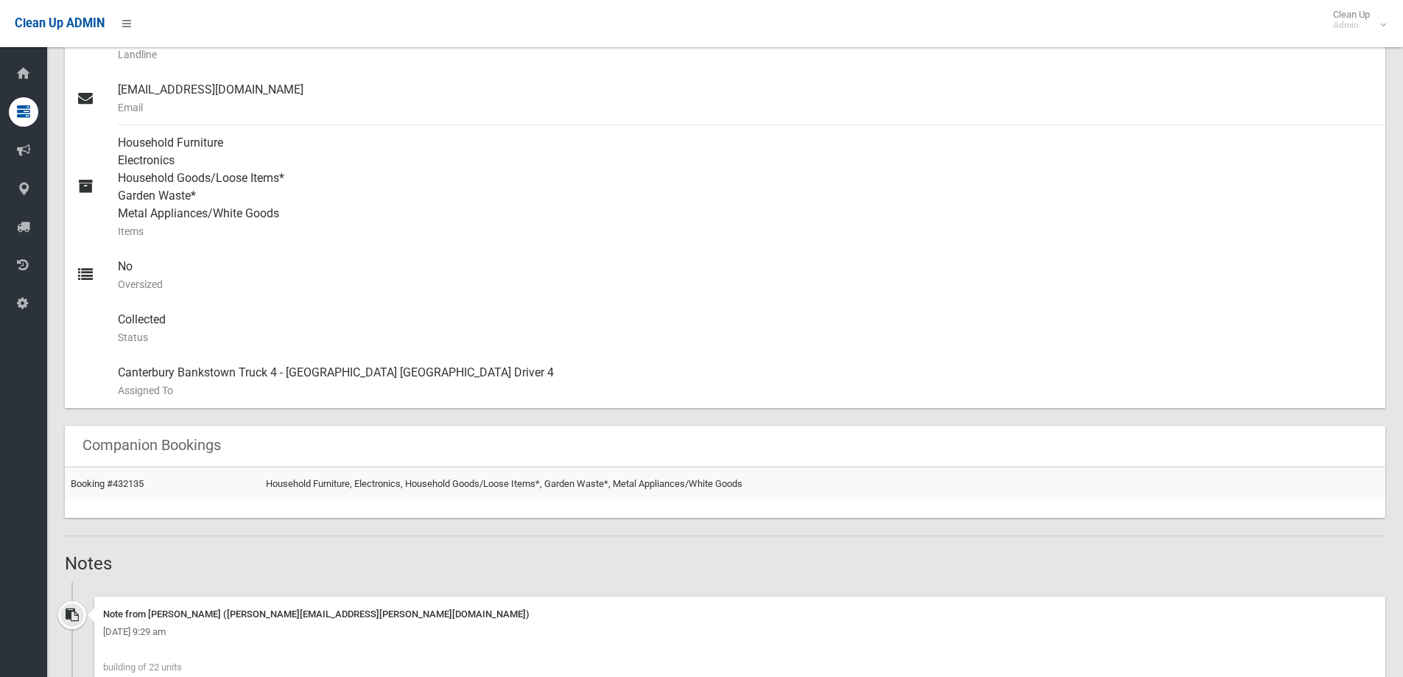
scroll to position [337, 0]
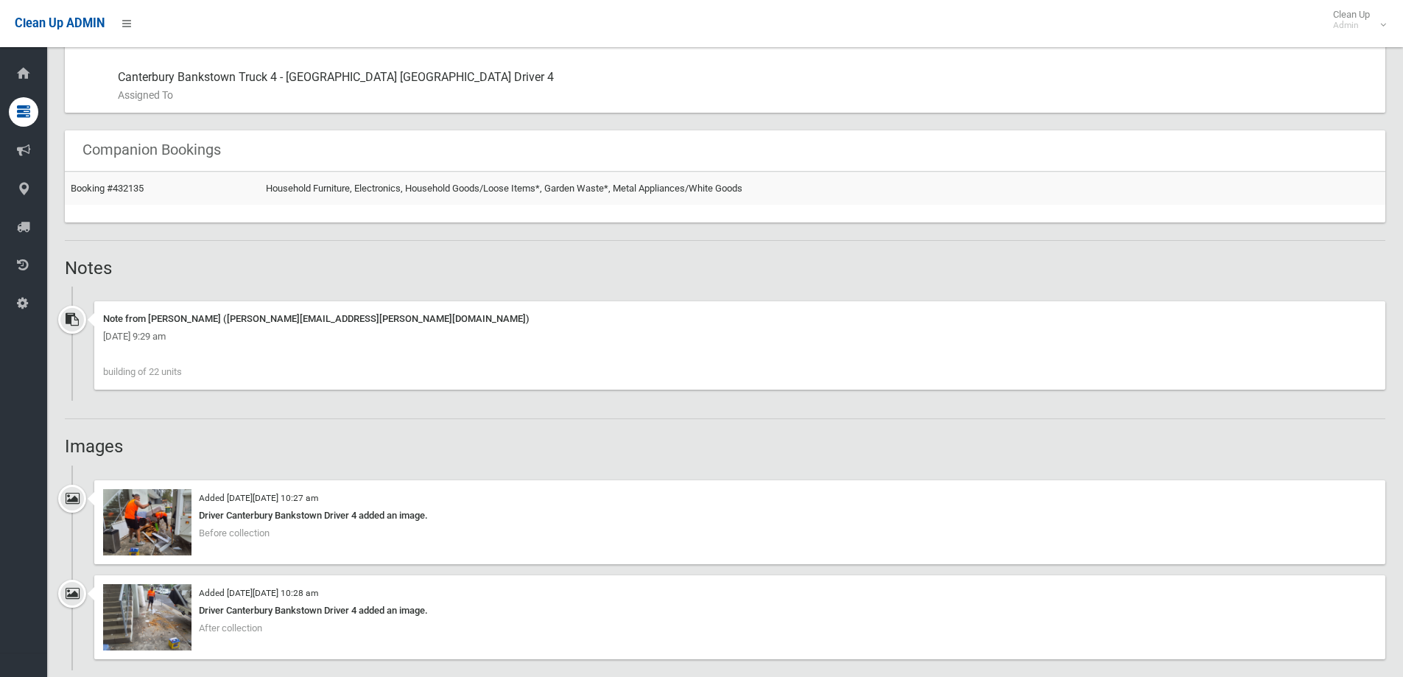
scroll to position [1031, 0]
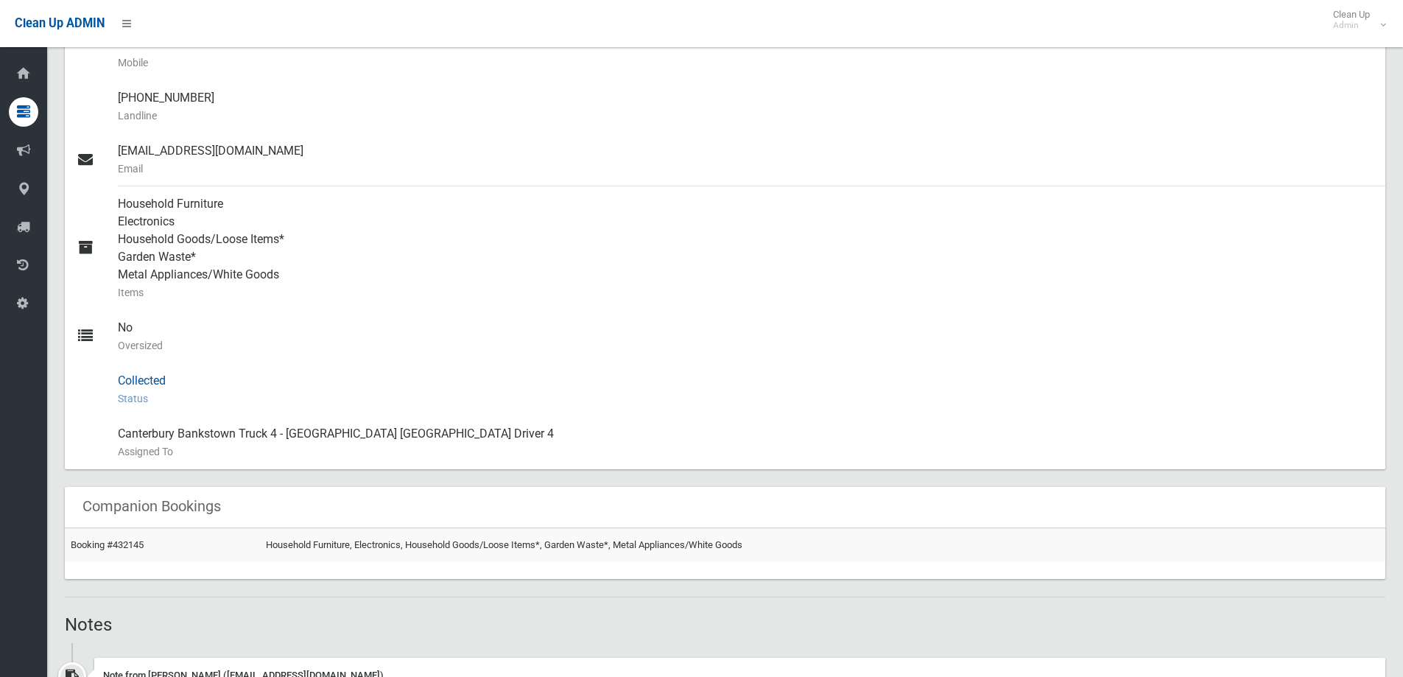
scroll to position [884, 0]
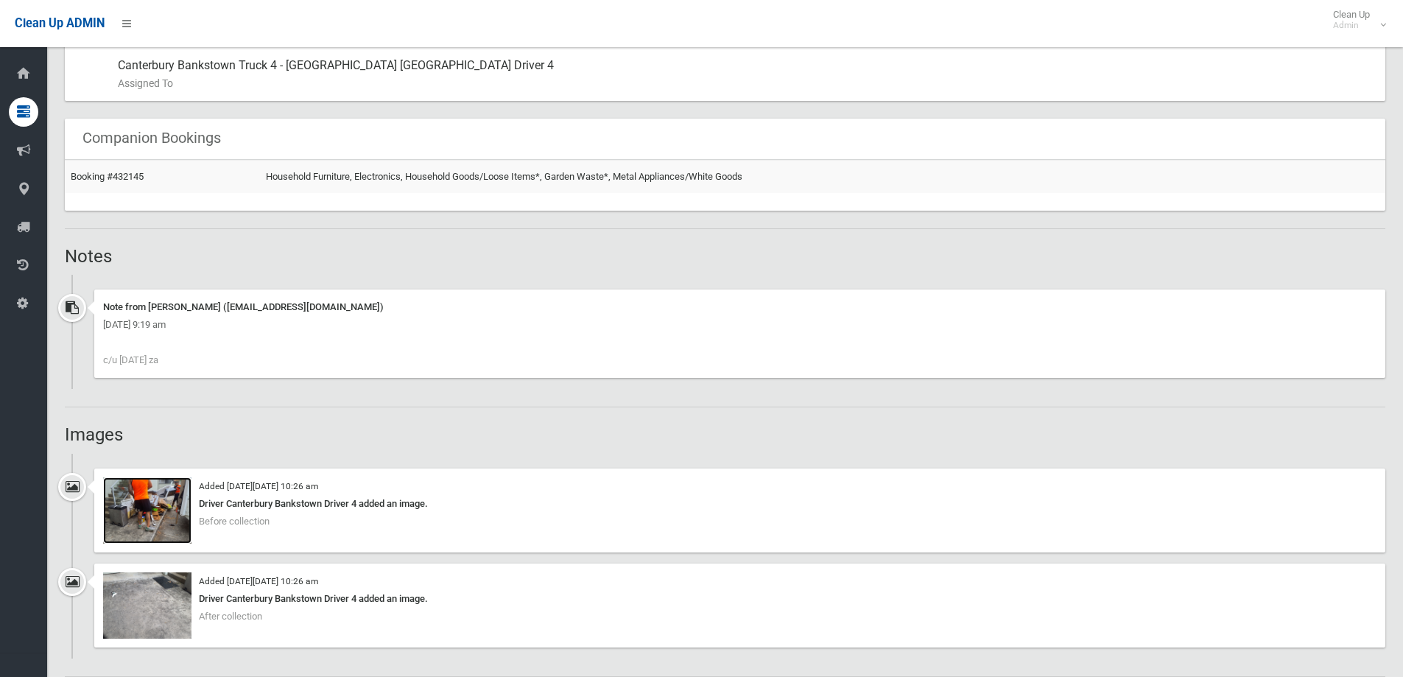
click at [182, 529] on img at bounding box center [147, 510] width 88 height 66
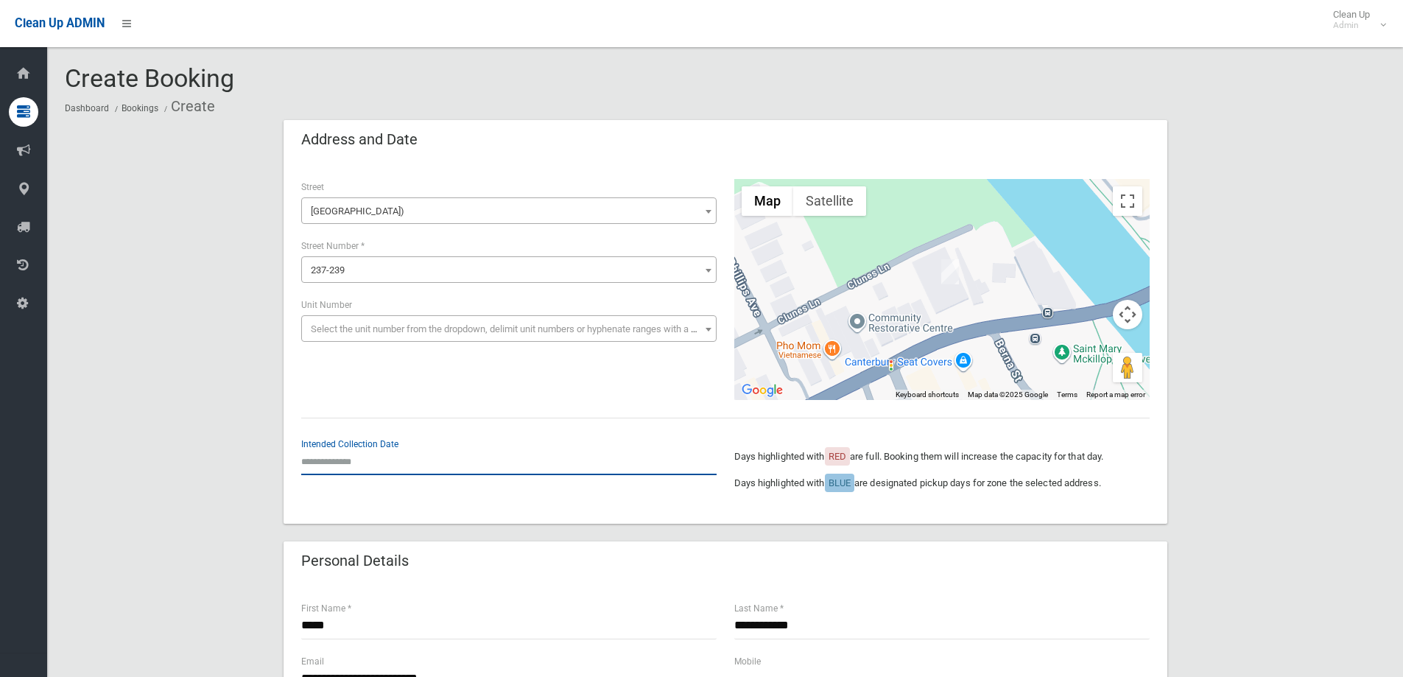
click at [432, 464] on input "text" at bounding box center [508, 461] width 415 height 27
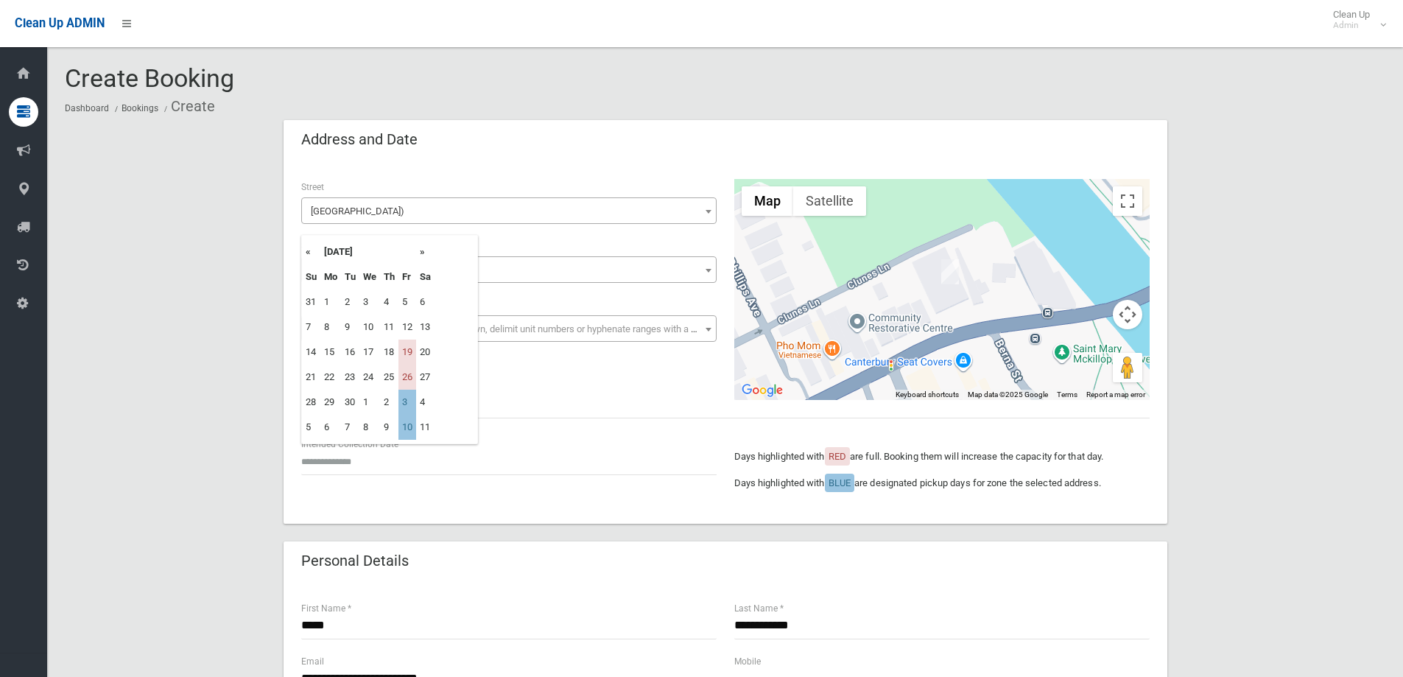
click at [424, 251] on th "»" at bounding box center [425, 251] width 18 height 25
click at [421, 254] on th "»" at bounding box center [425, 251] width 18 height 25
click at [406, 334] on td "7" at bounding box center [407, 326] width 18 height 25
type input "**********"
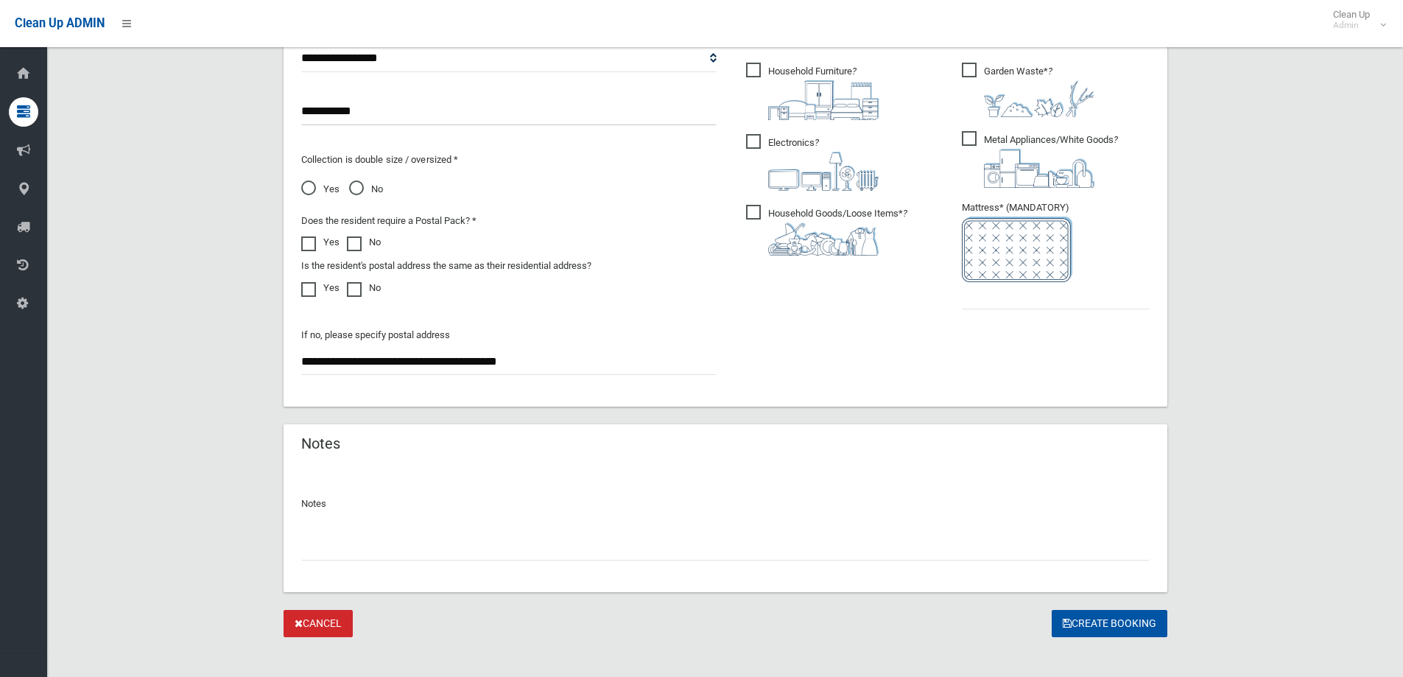
scroll to position [834, 0]
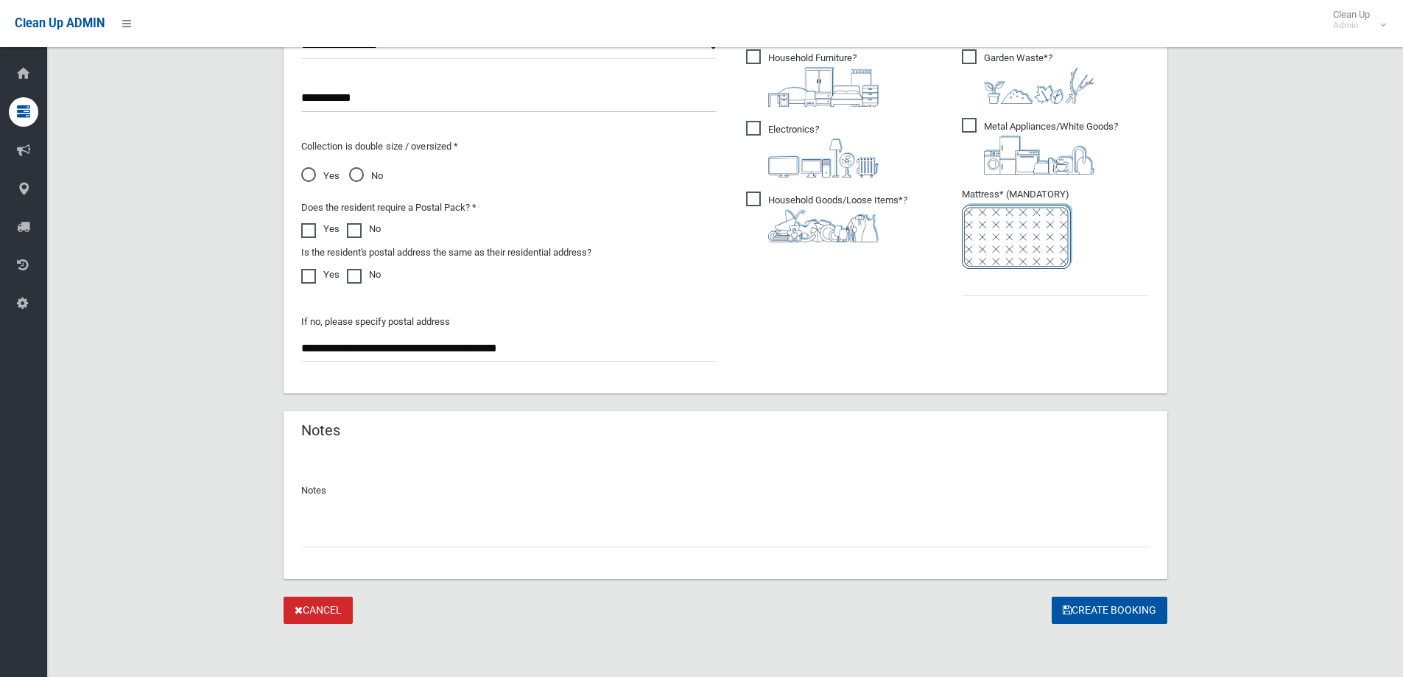
click at [436, 536] on input "text" at bounding box center [725, 533] width 848 height 27
type input "**********"
click at [1034, 281] on input "text" at bounding box center [1056, 282] width 188 height 27
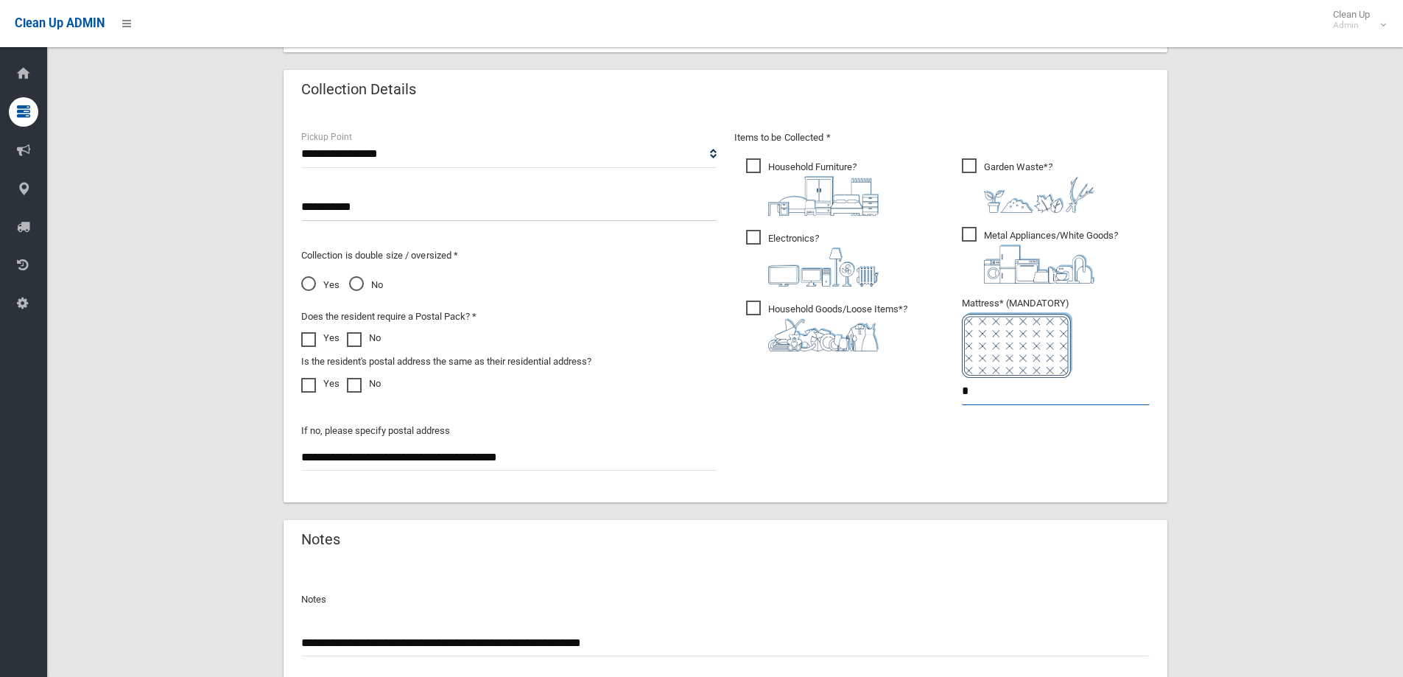
scroll to position [686, 0]
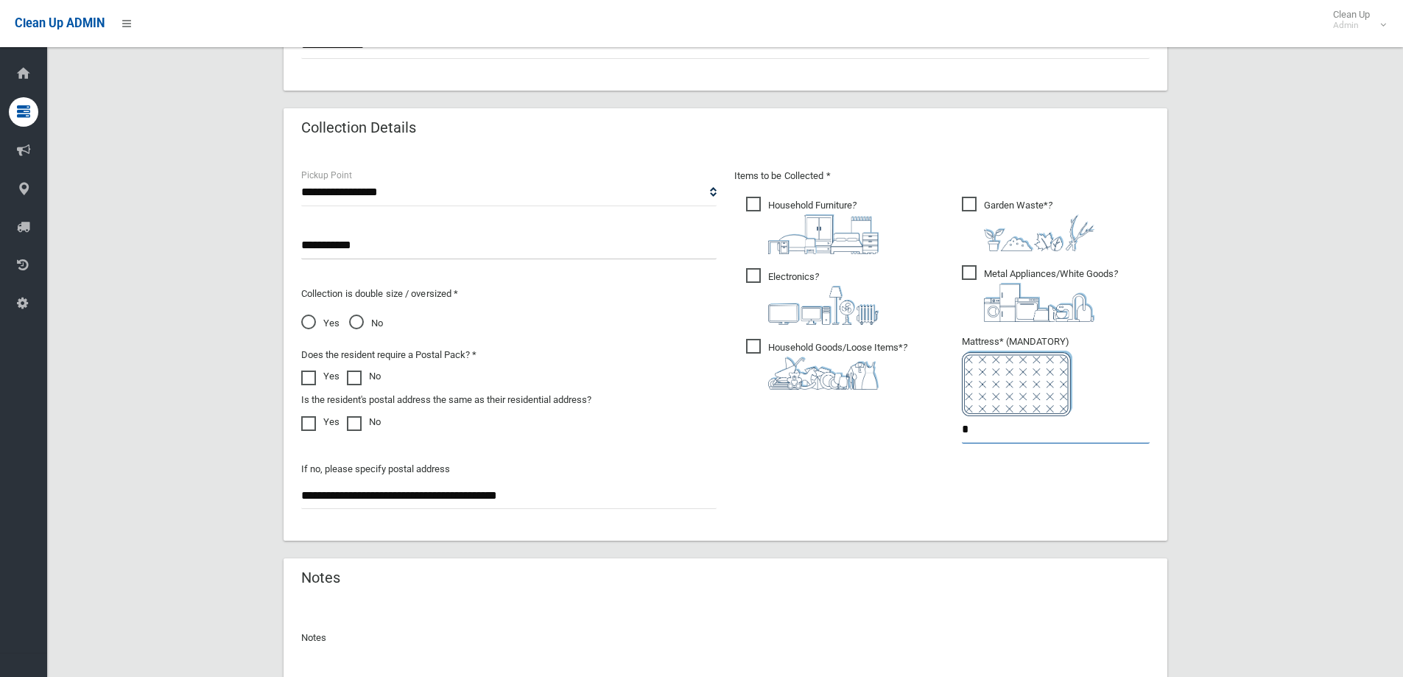
type input "*"
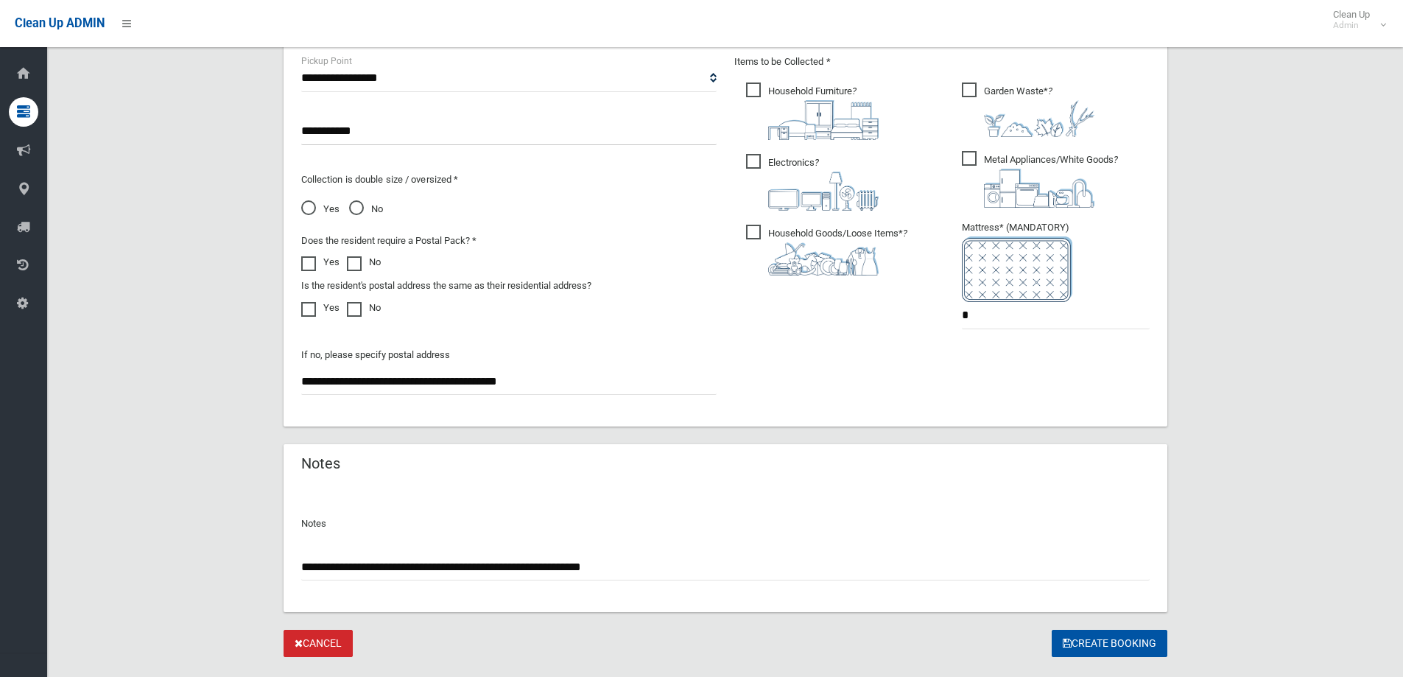
scroll to position [834, 0]
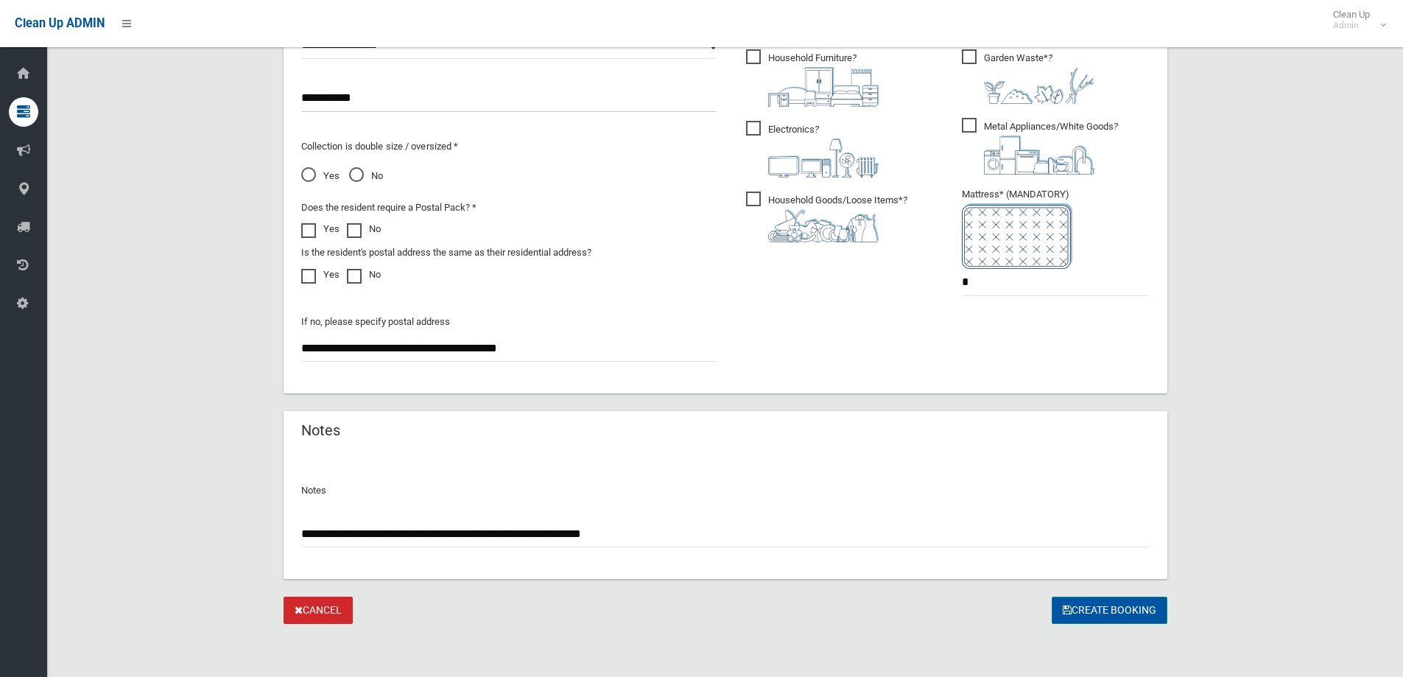
click at [1089, 610] on button "Create Booking" at bounding box center [1110, 610] width 116 height 27
